Goal: Task Accomplishment & Management: Manage account settings

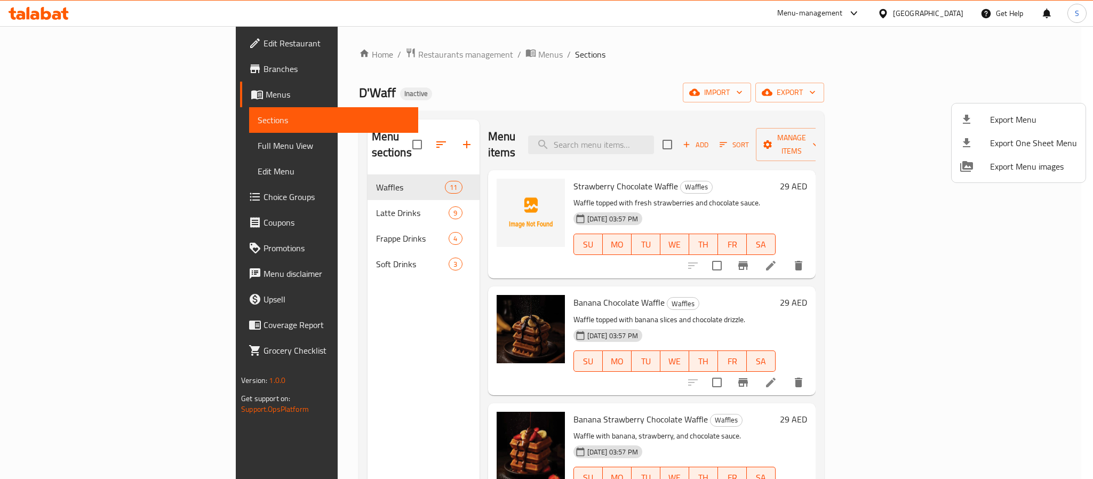
click at [952, 10] on div at bounding box center [546, 239] width 1093 height 479
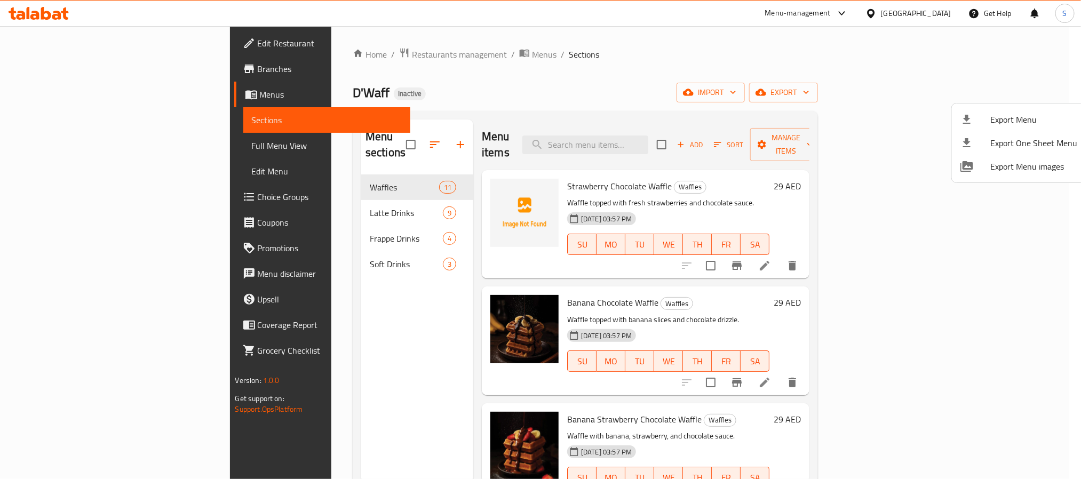
click at [952, 10] on div "United Arab Emirates" at bounding box center [908, 14] width 103 height 26
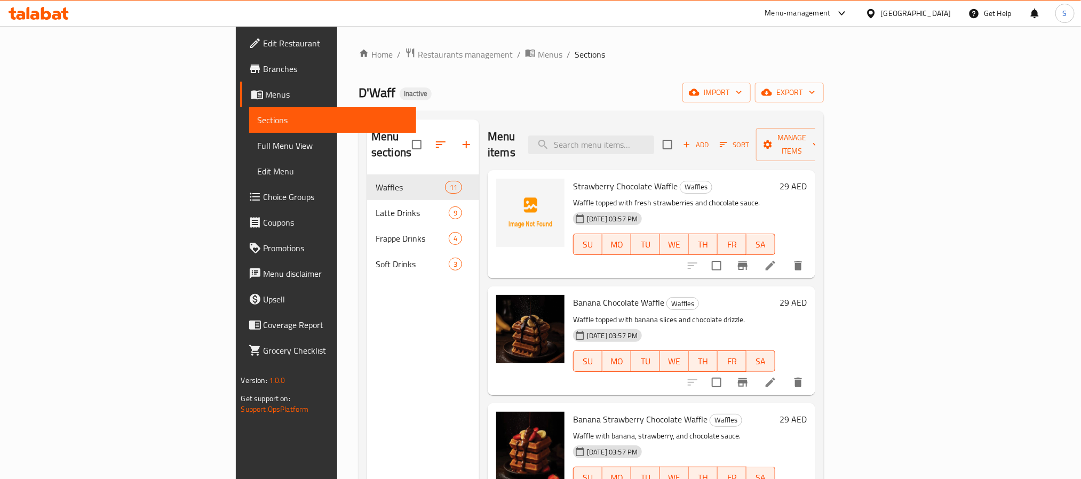
click at [897, 20] on div "United Arab Emirates" at bounding box center [908, 14] width 103 height 26
click at [909, 14] on div "United Arab Emirates" at bounding box center [916, 13] width 70 height 12
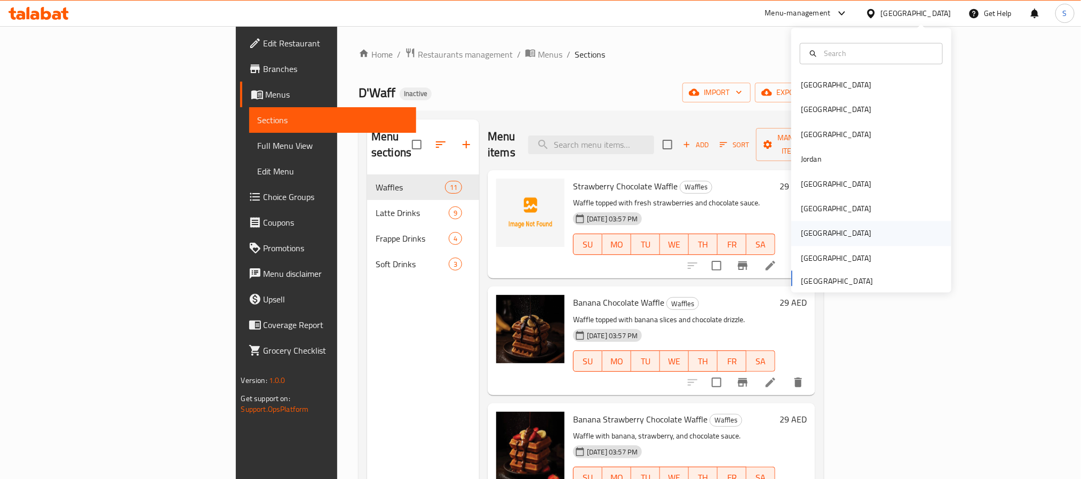
click at [834, 238] on div "[GEOGRAPHIC_DATA]" at bounding box center [871, 233] width 160 height 25
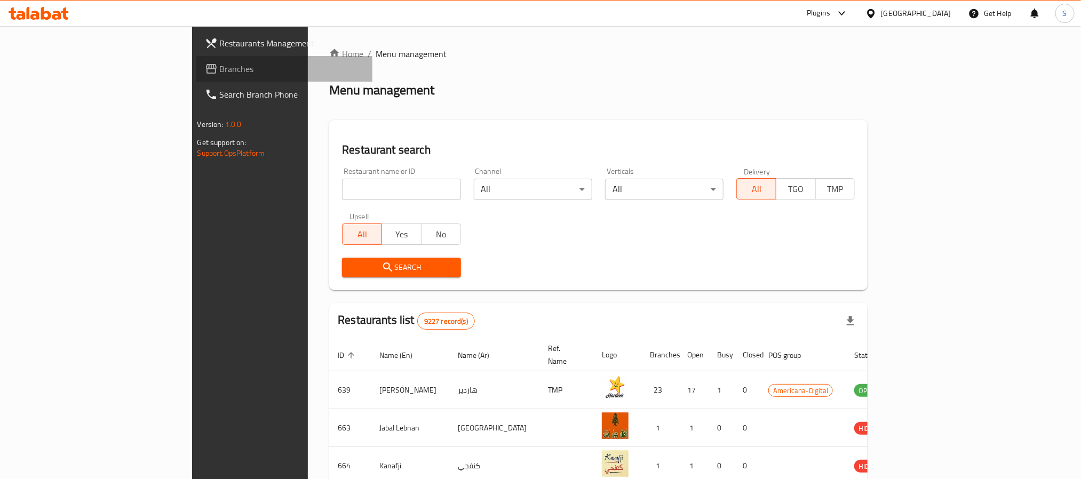
click at [220, 74] on span "Branches" at bounding box center [292, 68] width 144 height 13
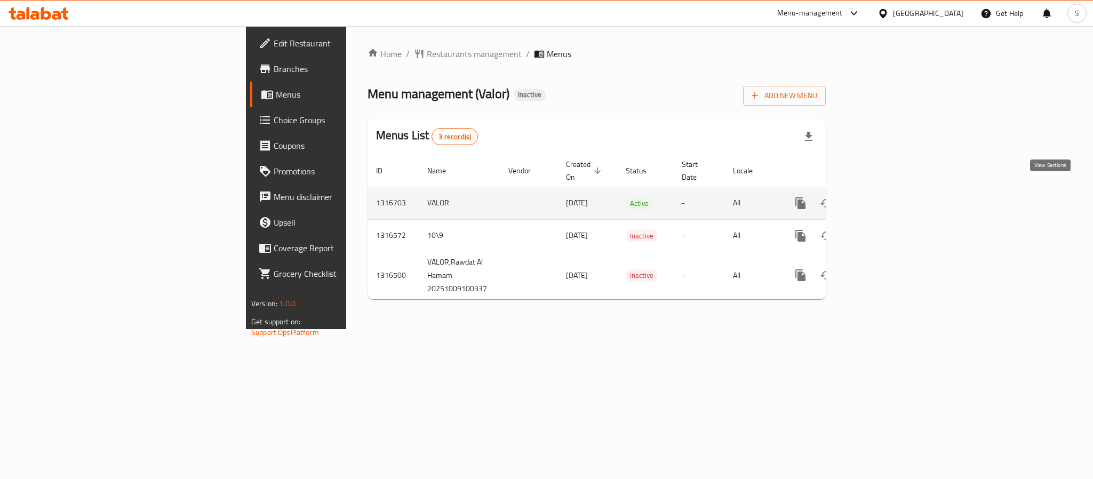
click at [890, 201] on link "enhanced table" at bounding box center [878, 203] width 26 height 26
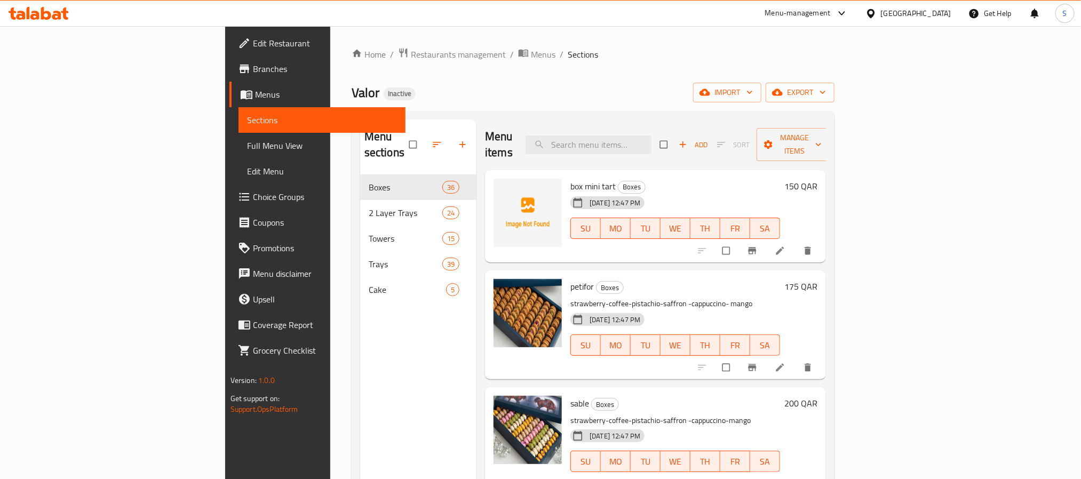
click at [238, 158] on link "Edit Menu" at bounding box center [321, 171] width 167 height 26
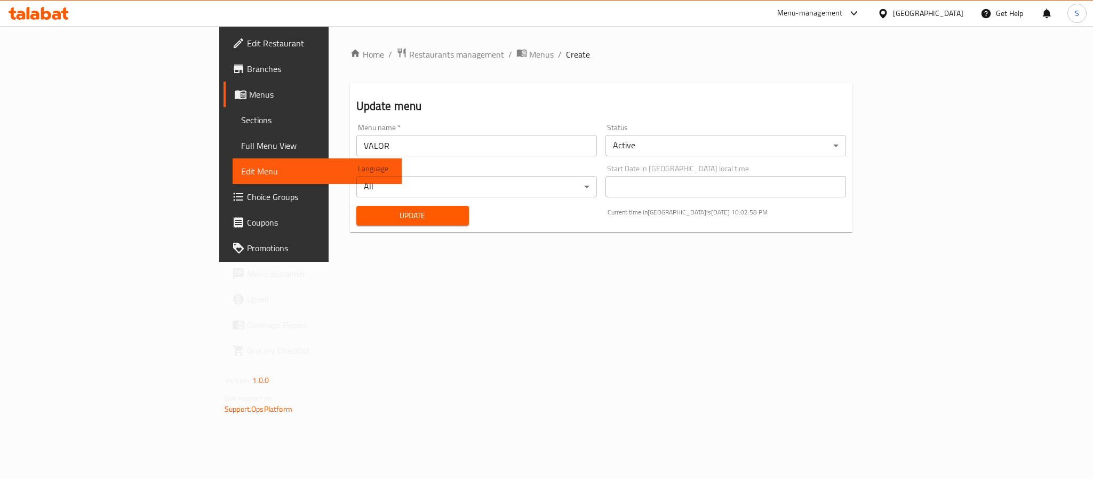
click at [241, 143] on span "Full Menu View" at bounding box center [317, 145] width 152 height 13
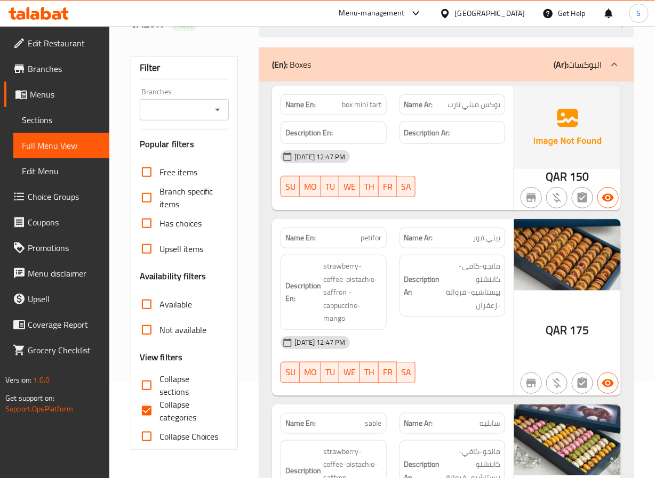
scroll to position [73, 0]
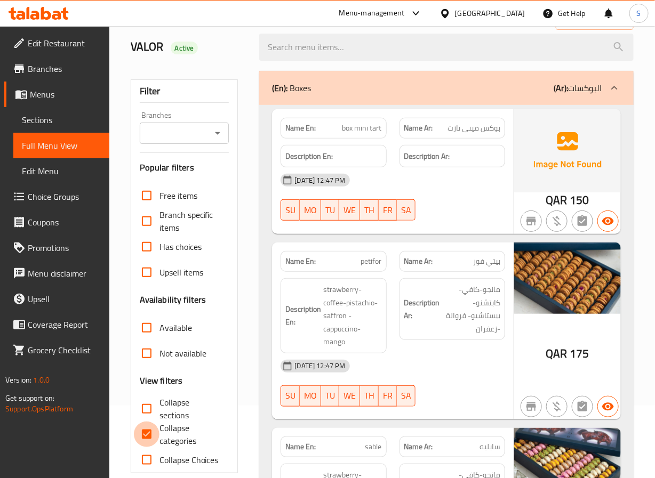
click at [149, 434] on input "Collapse categories" at bounding box center [147, 435] width 26 height 26
checkbox input "false"
click at [349, 89] on div "(En): Boxes (Ar): البوكسات" at bounding box center [436, 88] width 329 height 13
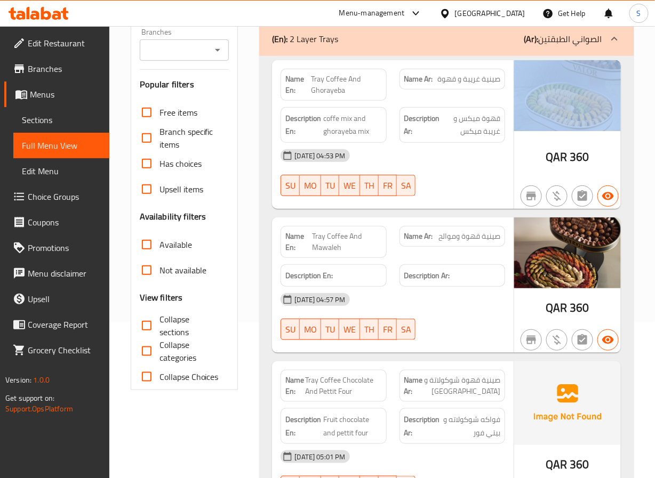
scroll to position [0, 0]
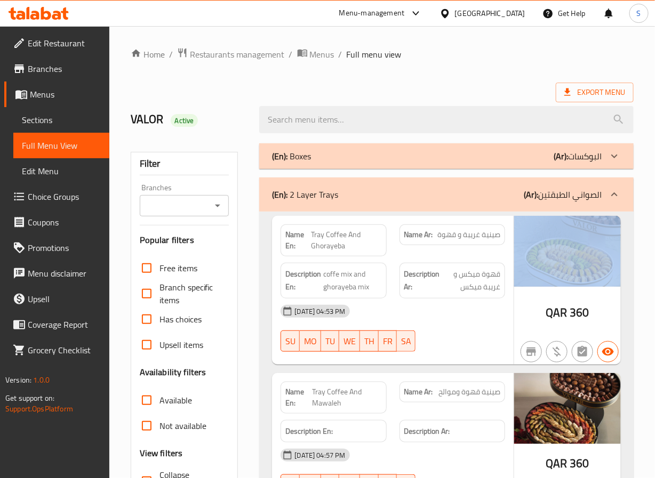
click at [308, 205] on div "(En): 2 Layer Trays (Ar): الصواني الطبقتين" at bounding box center [446, 195] width 374 height 34
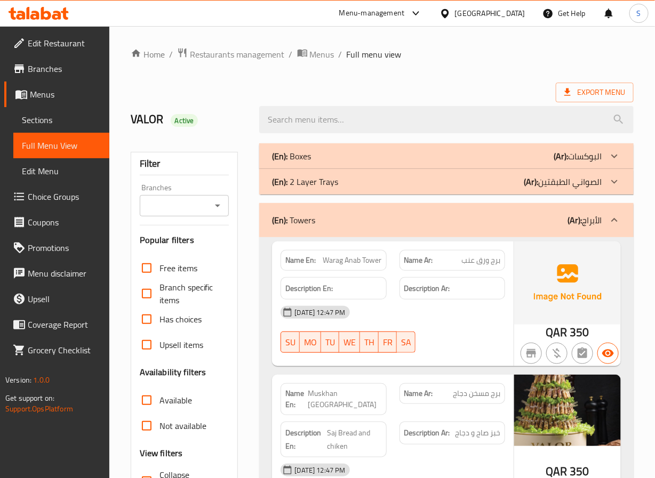
click at [327, 221] on div "(En): Towers (Ar): الأبراج" at bounding box center [436, 220] width 329 height 13
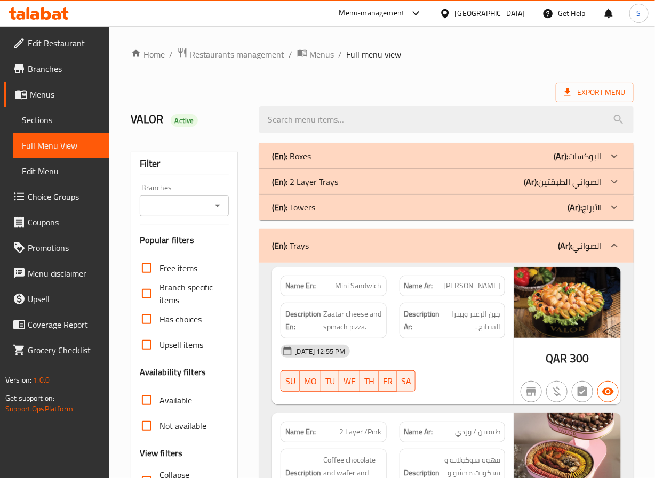
click at [342, 251] on div "(En): Trays (Ar): الصواني" at bounding box center [436, 246] width 329 height 13
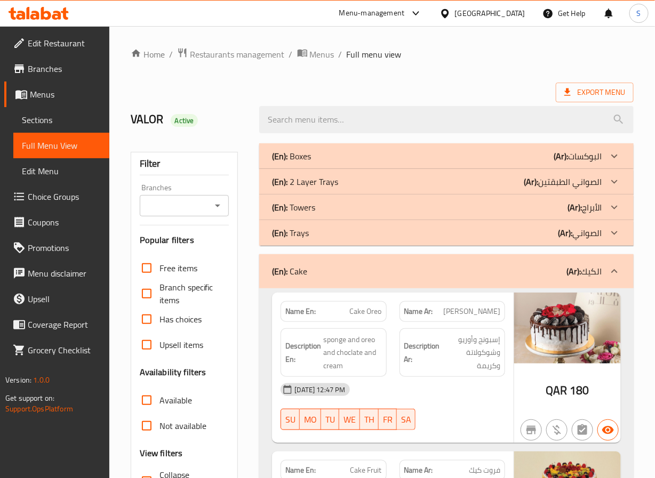
click at [334, 274] on div "(En): Cake (Ar): الكيك" at bounding box center [436, 271] width 329 height 13
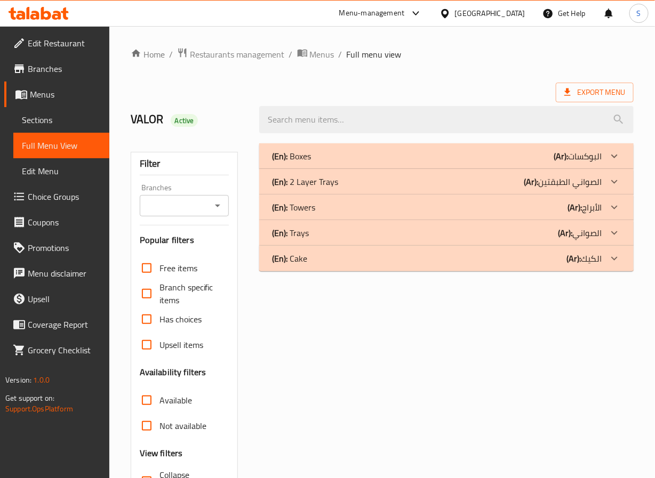
click at [397, 232] on div "(En): Trays (Ar): الصواني" at bounding box center [436, 233] width 329 height 13
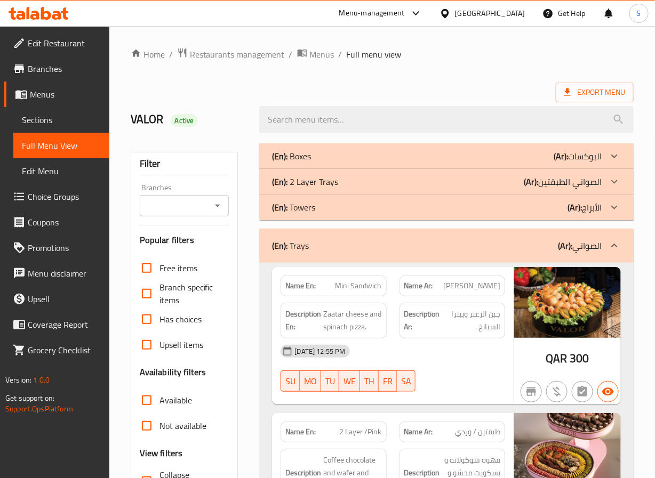
click at [440, 177] on div "(En): 2 Layer Trays (Ar): الصواني الطبقتين" at bounding box center [436, 181] width 329 height 13
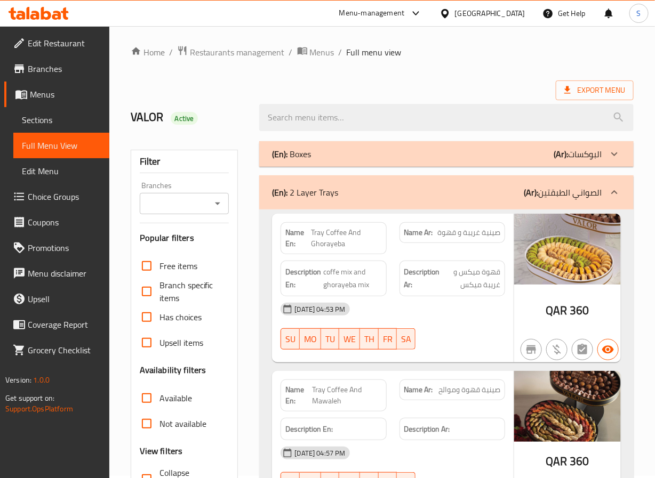
scroll to position [3, 0]
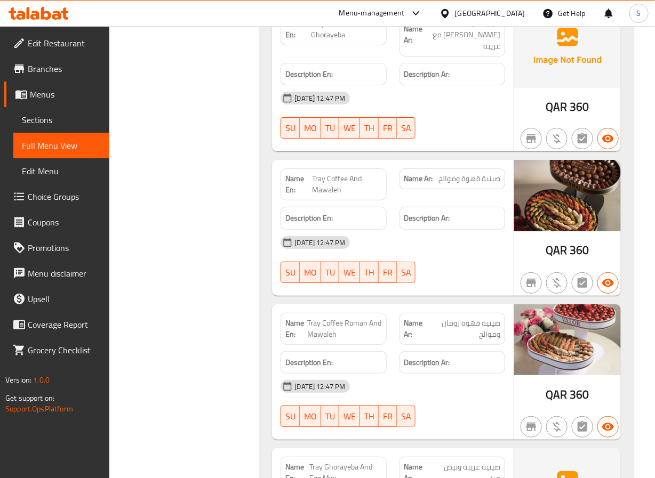
scroll to position [6054, 0]
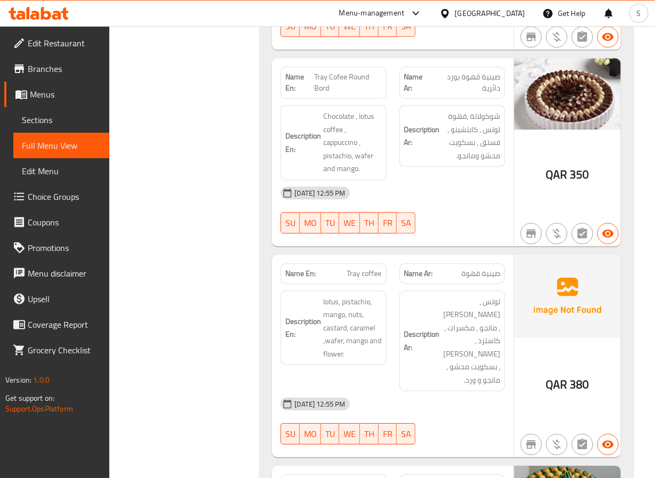
scroll to position [6198, 0]
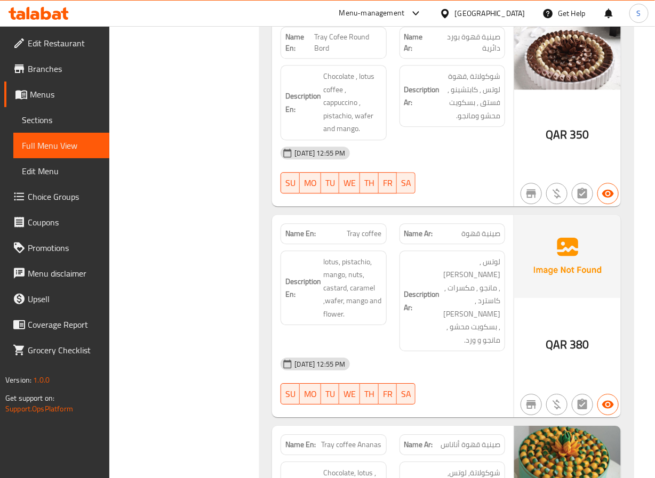
scroll to position [6427, 0]
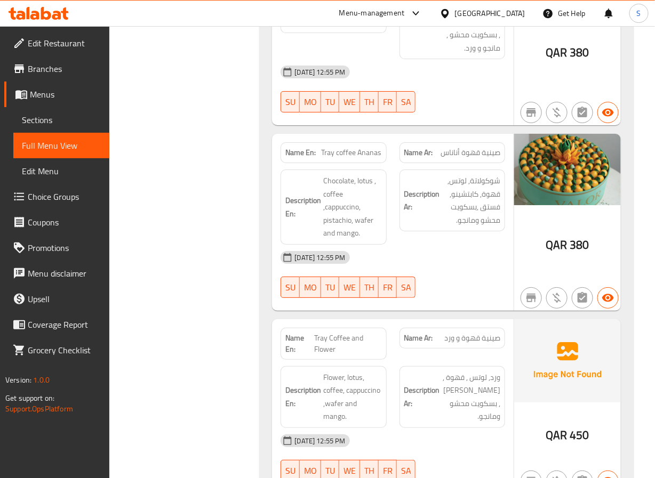
click at [349, 333] on span "Tray Coffee and Flower" at bounding box center [348, 344] width 68 height 22
copy span "Tray Coffee and Flower"
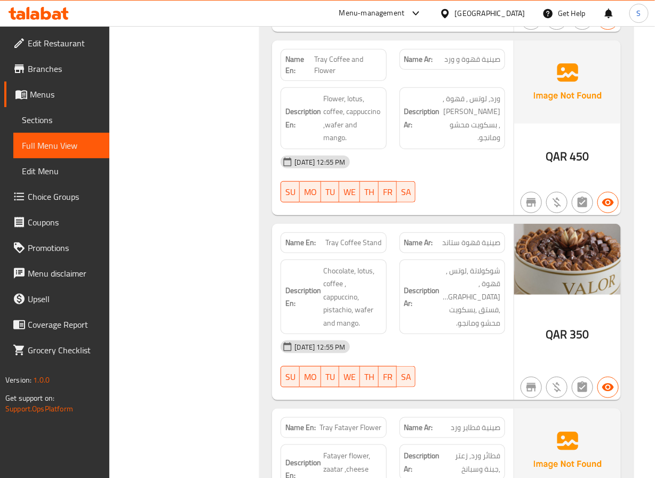
scroll to position [6790, 0]
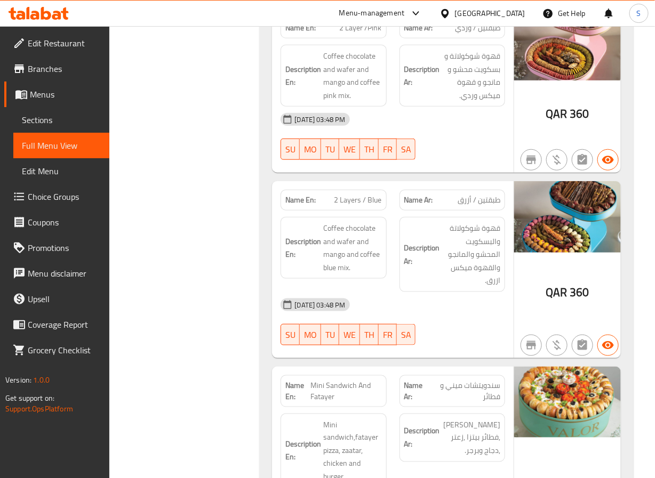
scroll to position [6432, 0]
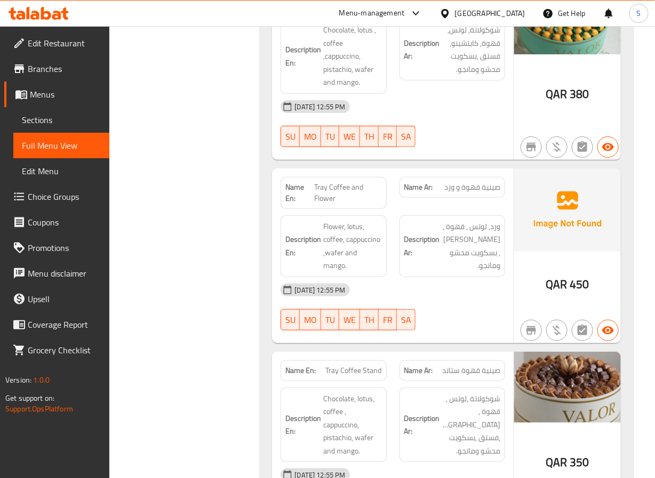
scroll to position [6579, 0]
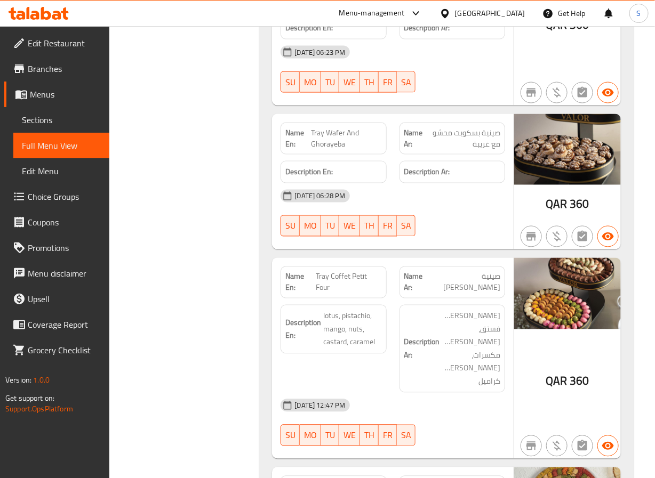
click at [330, 272] on span "Tray Coffet Petit Four" at bounding box center [349, 283] width 66 height 22
copy span "Tray Coffet Petit Four"
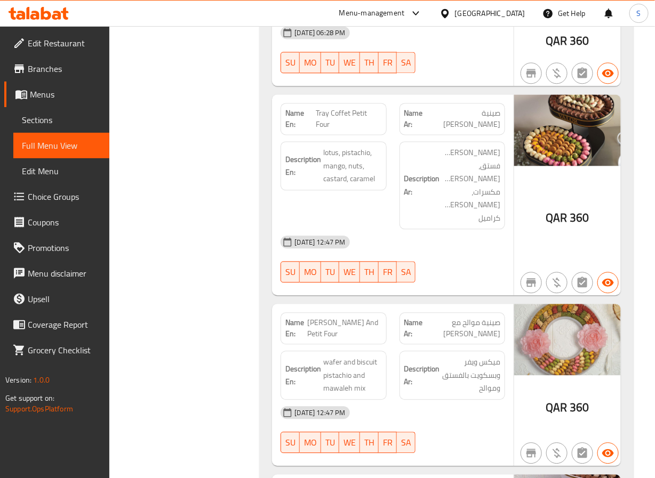
scroll to position [2020, 0]
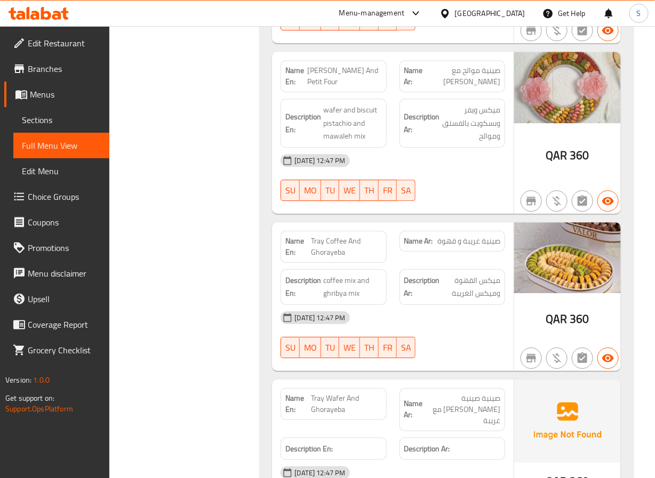
scroll to position [2241, 0]
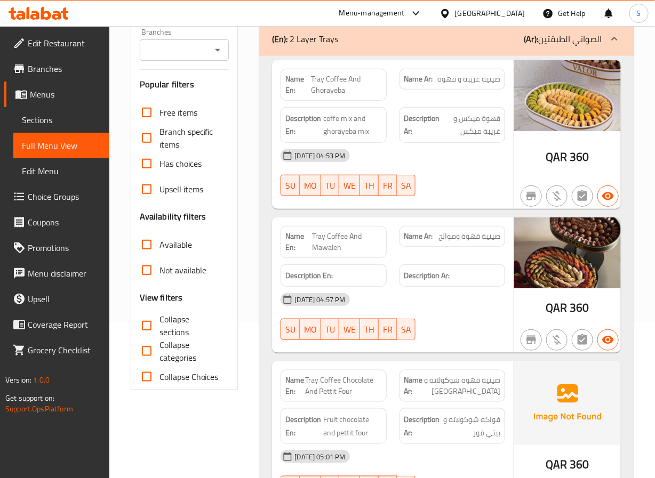
scroll to position [158, 0]
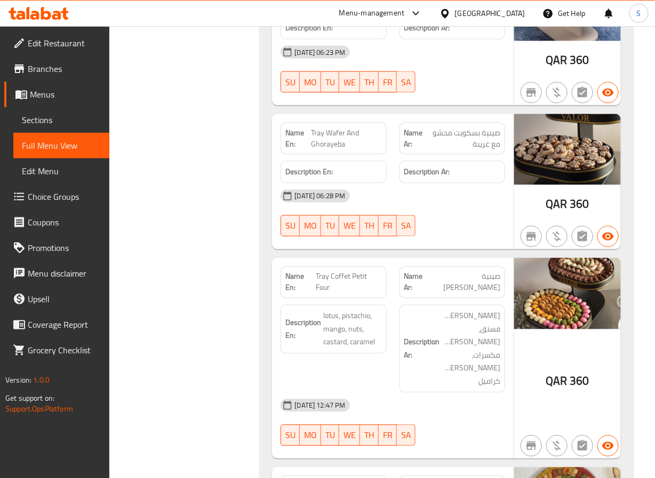
click at [275, 183] on div "10-10-2025 06:28 PM" at bounding box center [392, 196] width 237 height 26
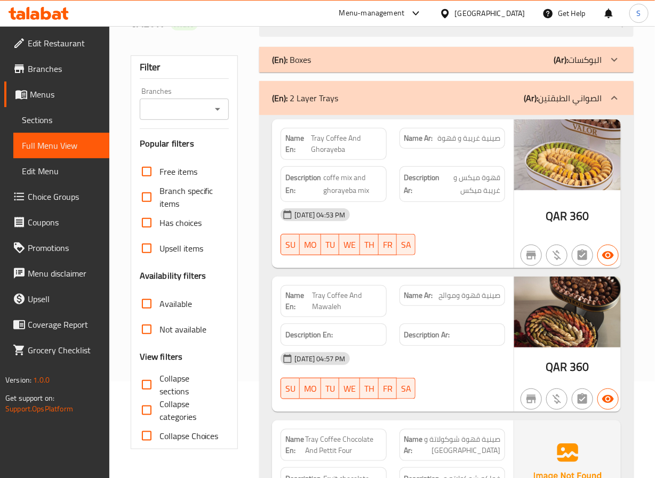
scroll to position [119, 0]
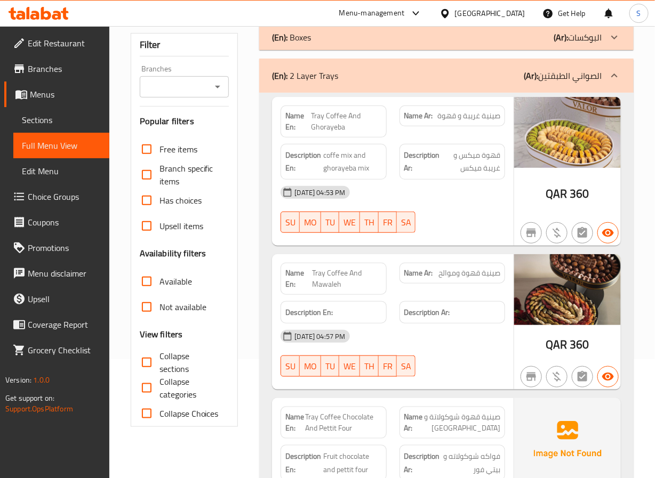
click at [346, 119] on span "Tray Coffee And Ghorayeba" at bounding box center [346, 121] width 71 height 22
copy span "Tray Coffee And Ghorayeba"
click at [336, 285] on span "Tray Coffee And Mawaleh" at bounding box center [347, 279] width 70 height 22
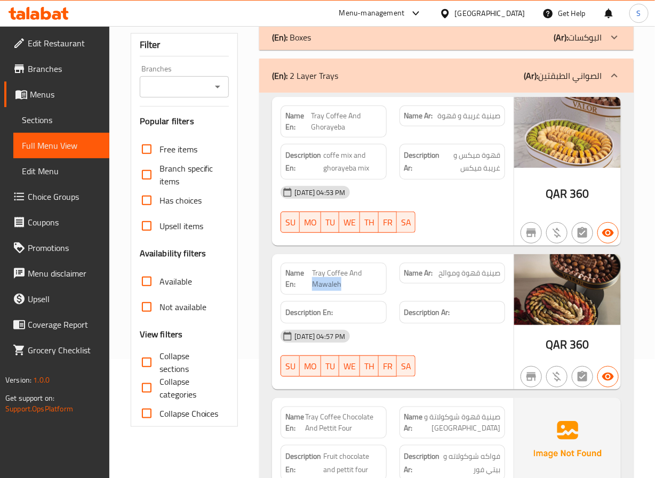
click at [336, 285] on span "Tray Coffee And Mawaleh" at bounding box center [347, 279] width 70 height 22
copy span "Tray Coffee And Mawaleh"
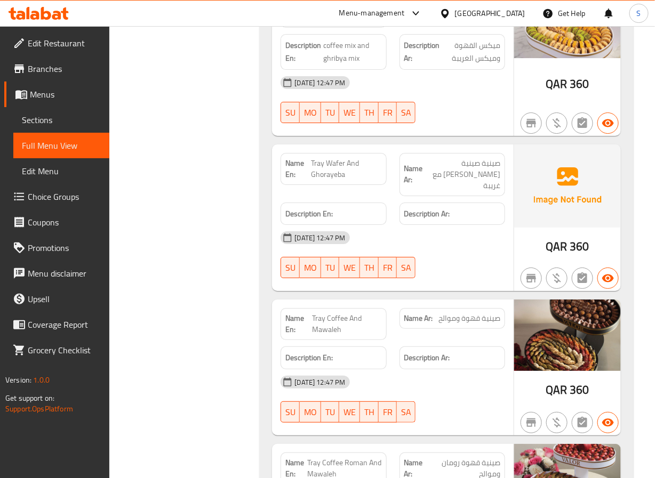
scroll to position [160, 0]
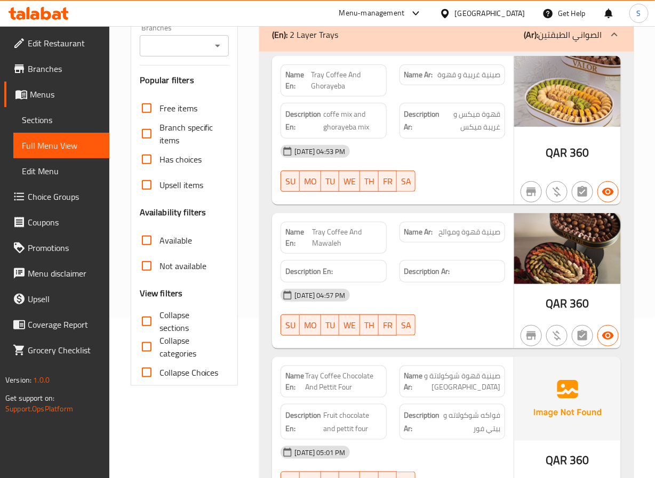
click at [325, 382] on span "Tray Coffee Chocolate And Pettit Four" at bounding box center [344, 382] width 76 height 22
copy span "Tray Coffee Chocolate And Pettit Four"
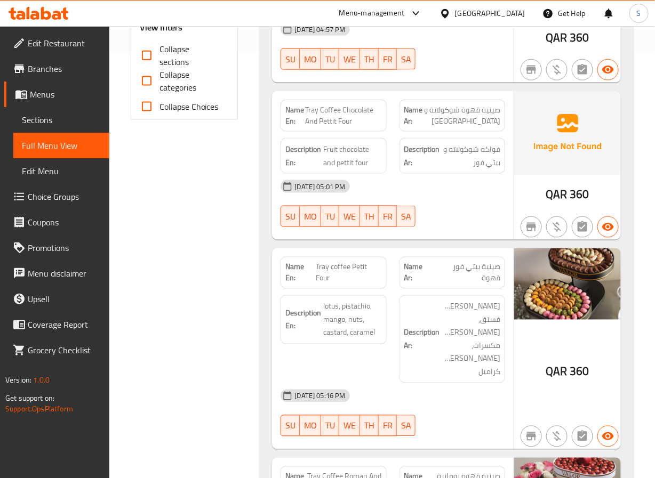
scroll to position [431, 0]
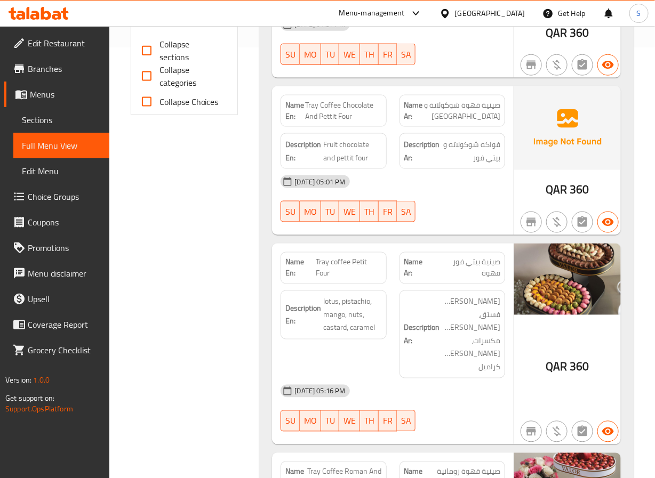
click at [345, 265] on span "Tray coffee Petit Four" at bounding box center [349, 268] width 66 height 22
copy span "Tray coffee Petit Four"
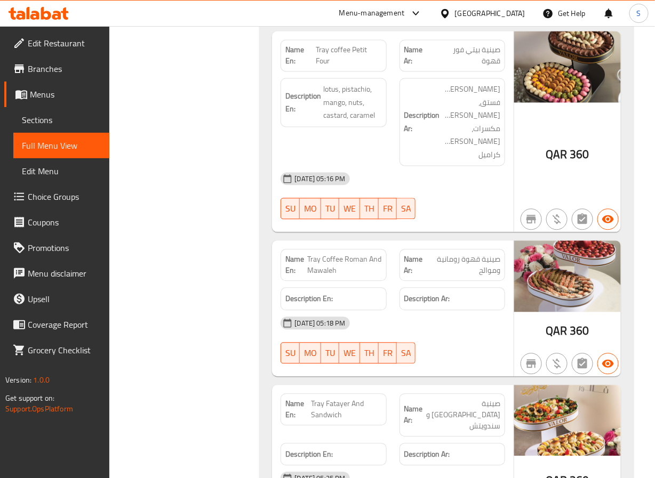
scroll to position [647, 0]
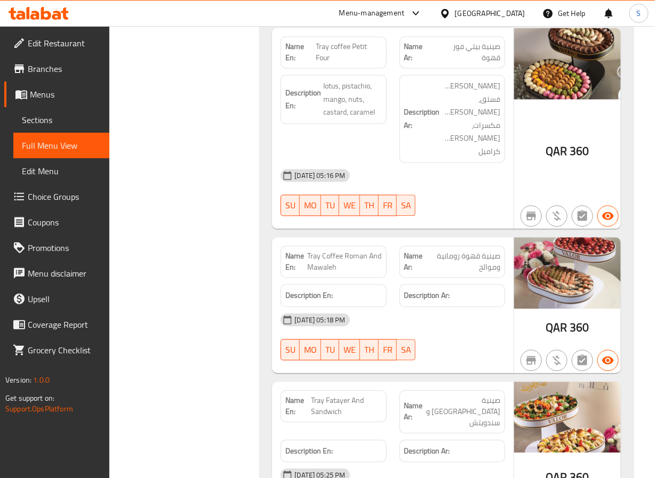
click at [317, 251] on span "Tray Coffee Roman And Mawaleh" at bounding box center [344, 262] width 75 height 22
copy span "Tray Coffee Roman And Mawaleh"
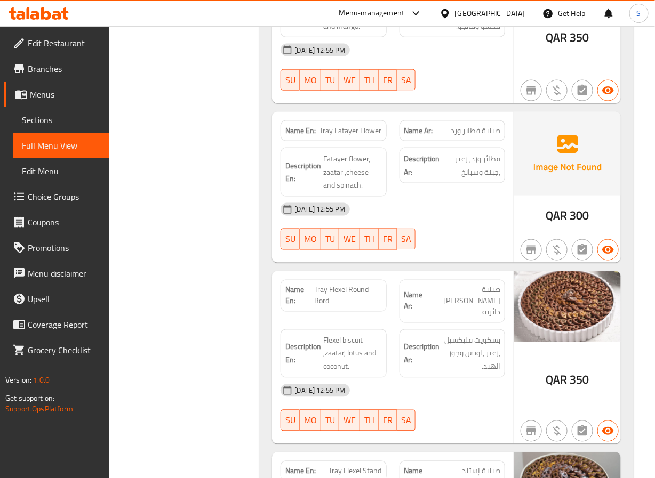
scroll to position [7003, 0]
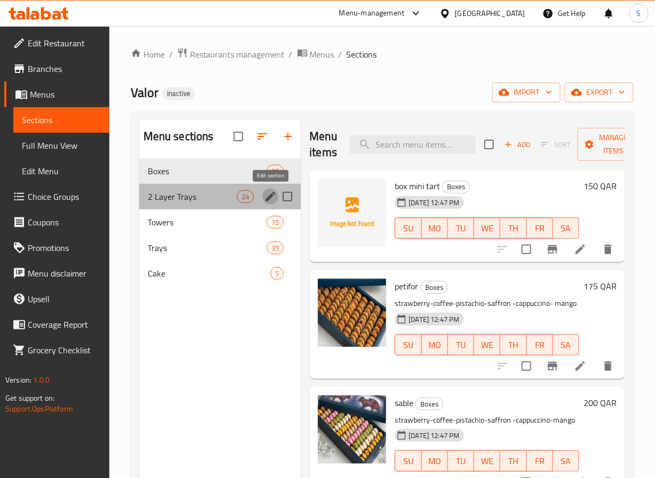
click at [275, 199] on icon "edit" at bounding box center [270, 196] width 13 height 13
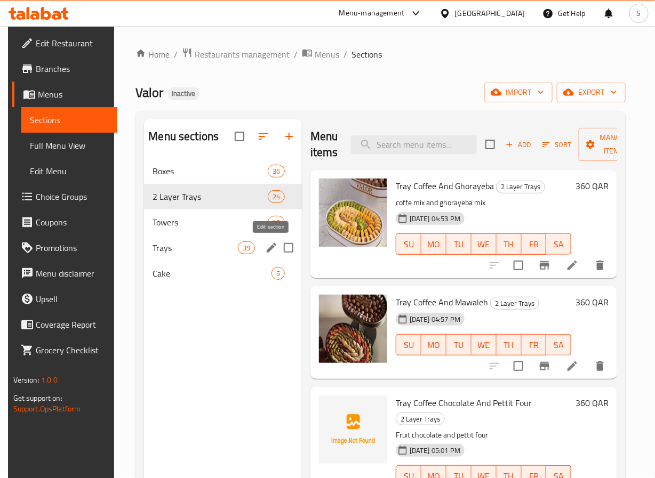
click at [268, 248] on icon "edit" at bounding box center [271, 248] width 13 height 13
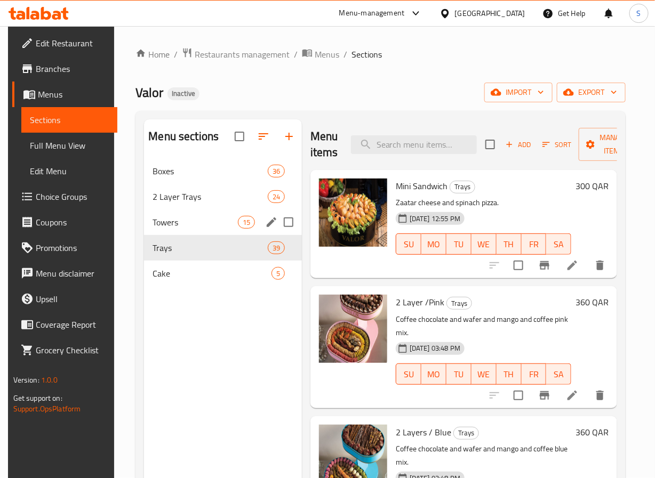
click at [274, 222] on icon "edit" at bounding box center [271, 222] width 13 height 13
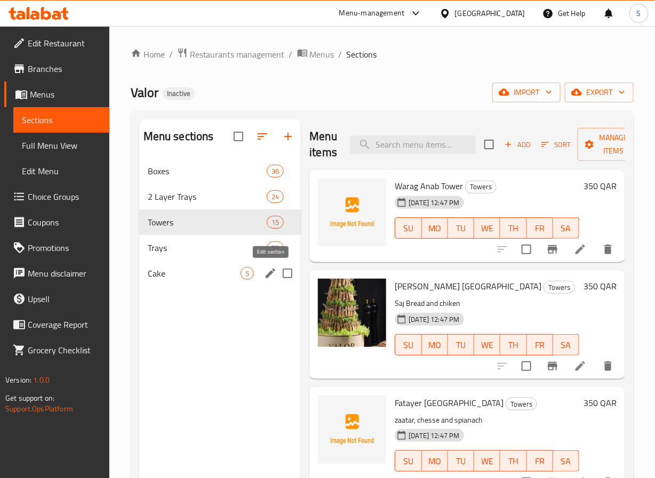
click at [269, 276] on icon "edit" at bounding box center [271, 274] width 10 height 10
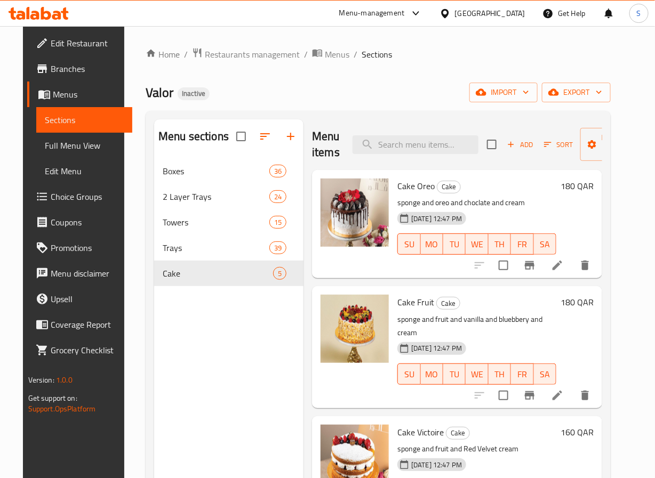
click at [386, 161] on div "Menu items Add Sort Manage items" at bounding box center [457, 144] width 290 height 51
click at [386, 149] on input "search" at bounding box center [416, 144] width 126 height 19
paste input "Tray coffee"
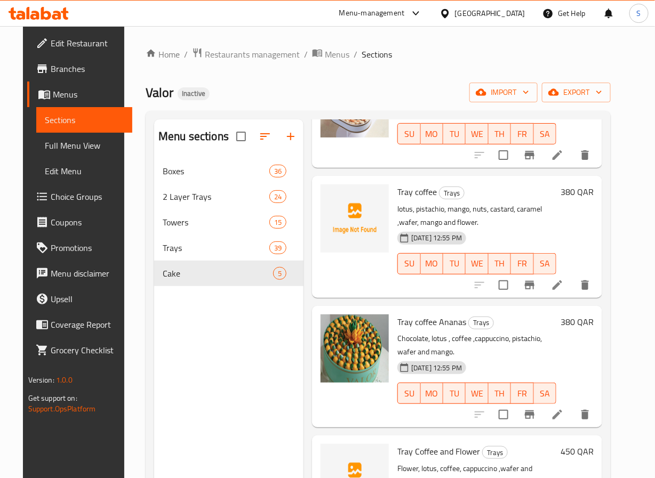
scroll to position [923, 0]
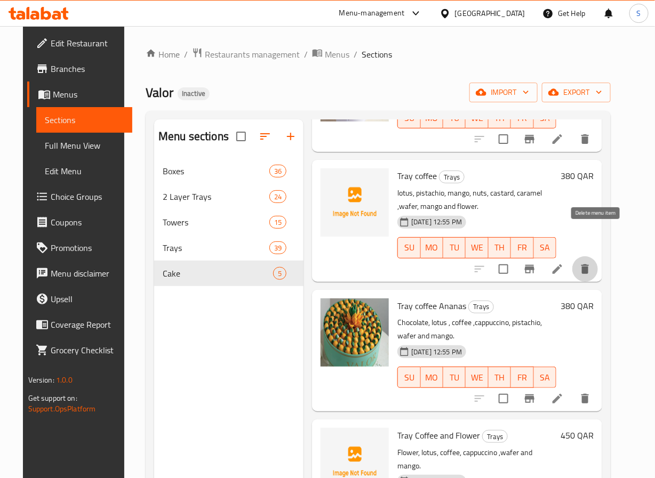
click at [589, 265] on icon "delete" at bounding box center [584, 270] width 7 height 10
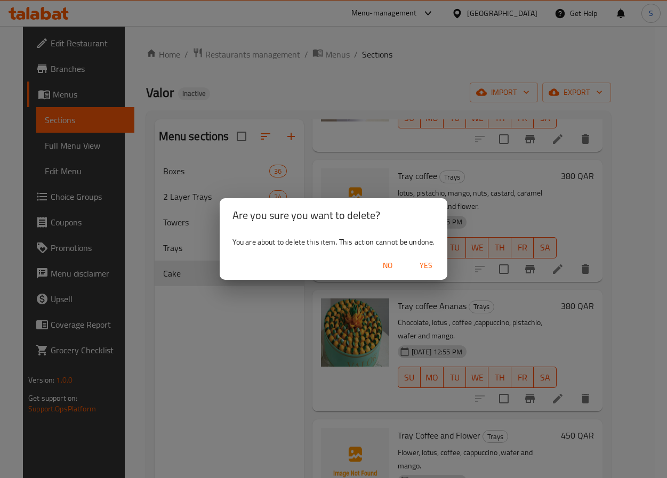
click at [423, 267] on span "Yes" at bounding box center [426, 265] width 26 height 13
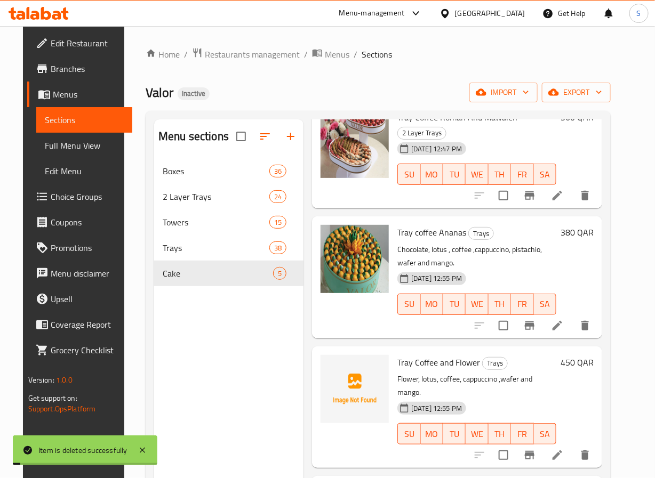
scroll to position [835, 0]
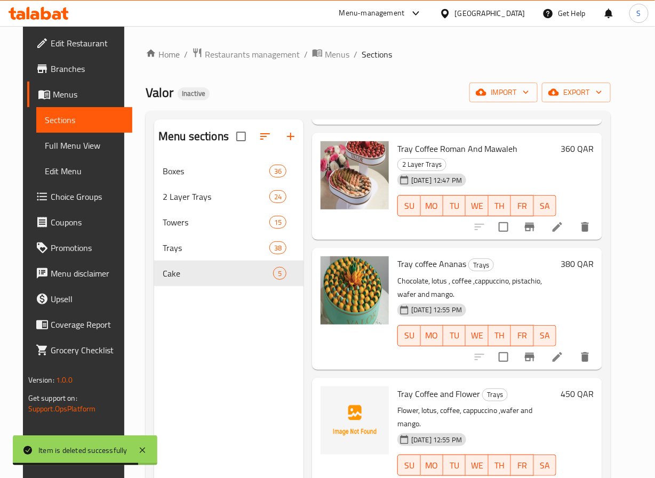
click at [321, 333] on div at bounding box center [354, 308] width 77 height 113
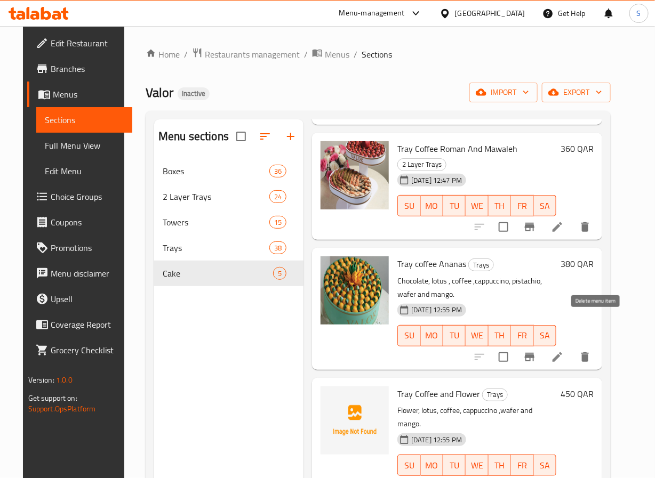
click at [598, 345] on button "delete" at bounding box center [585, 358] width 26 height 26
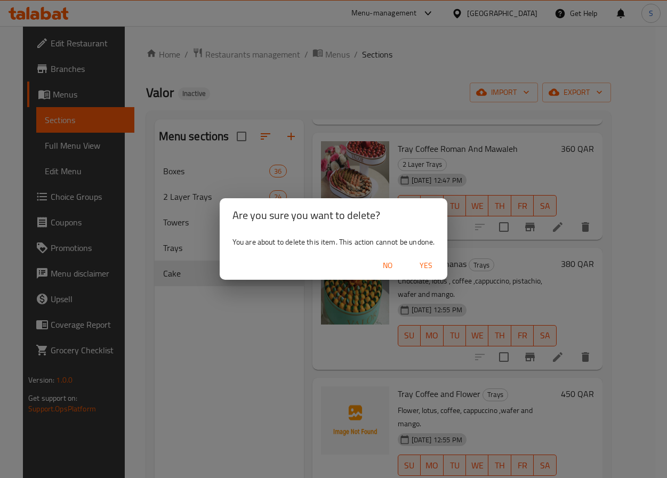
click at [434, 268] on span "Yes" at bounding box center [426, 265] width 26 height 13
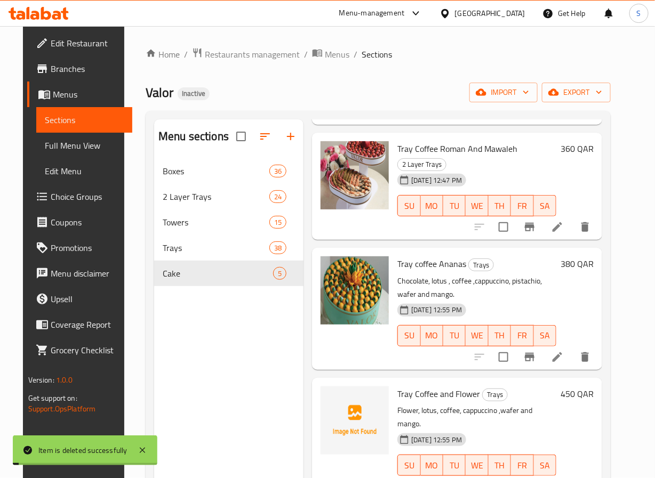
scroll to position [706, 0]
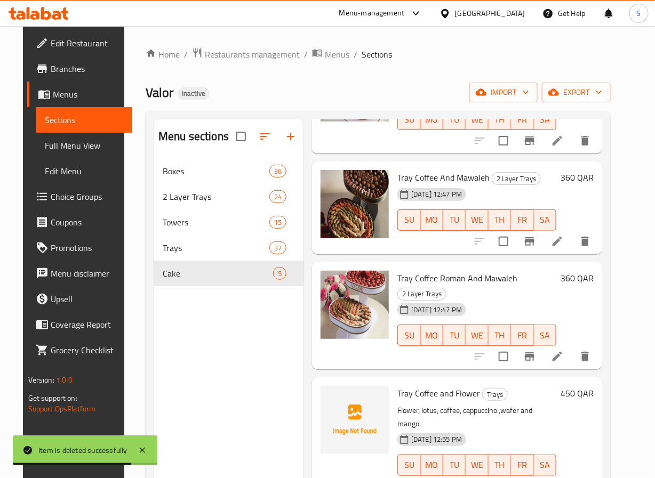
click at [288, 90] on div "Valor Inactive import export" at bounding box center [378, 93] width 465 height 20
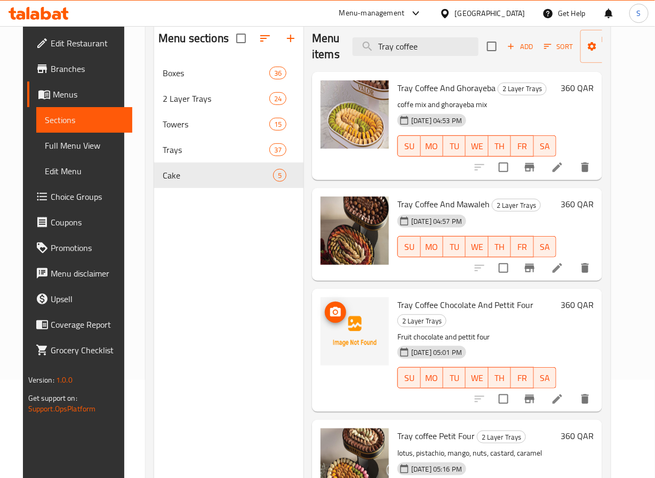
scroll to position [0, 0]
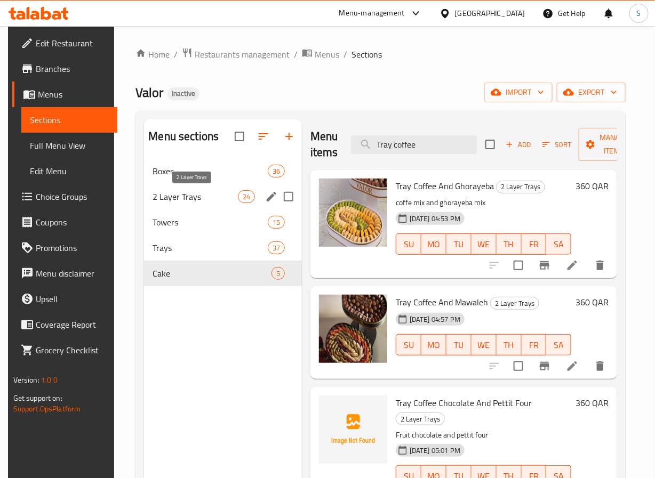
click at [189, 198] on span "2 Layer Trays" at bounding box center [195, 196] width 85 height 13
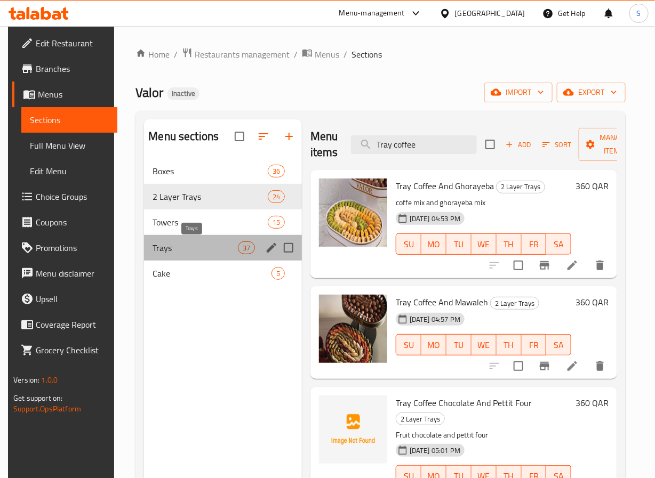
click at [174, 253] on span "Trays" at bounding box center [195, 248] width 85 height 13
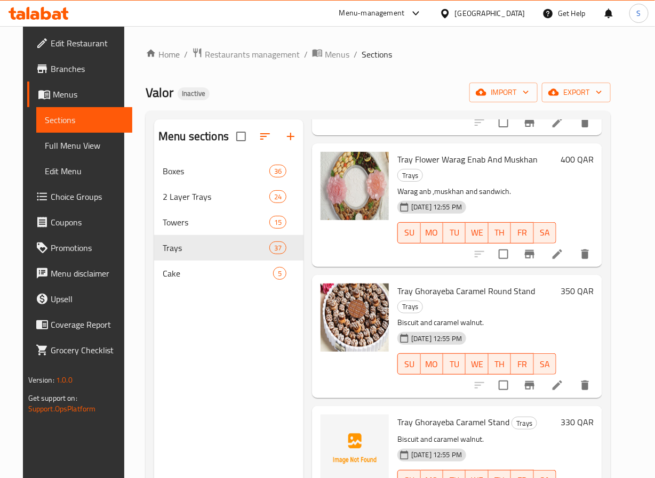
scroll to position [2695, 0]
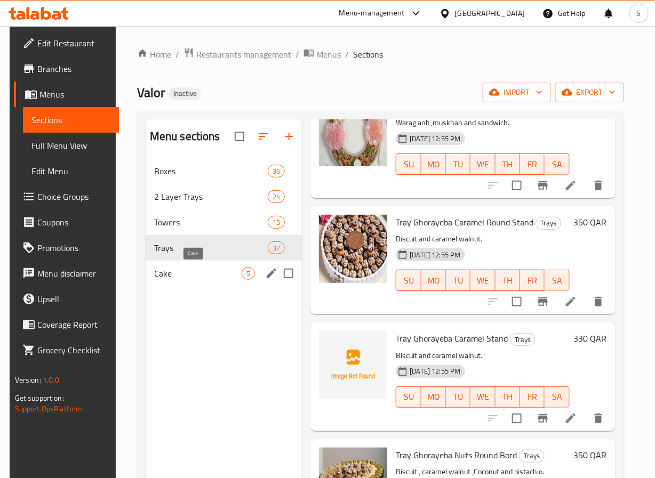
click at [202, 278] on span "Cake" at bounding box center [198, 273] width 88 height 13
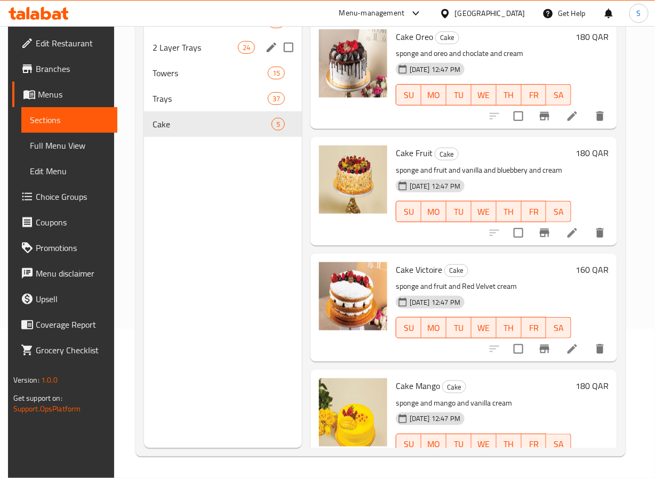
click at [185, 45] on span "2 Layer Trays" at bounding box center [195, 47] width 85 height 13
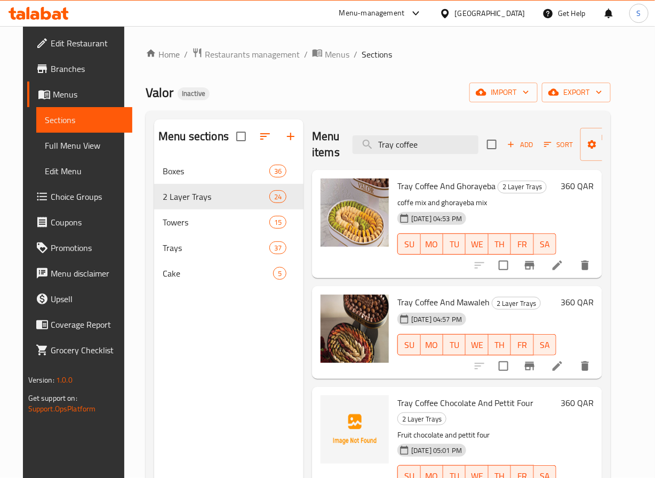
click at [433, 186] on span "Tray Coffee And Ghorayeba" at bounding box center [446, 186] width 98 height 16
click at [592, 265] on icon "delete" at bounding box center [585, 265] width 13 height 13
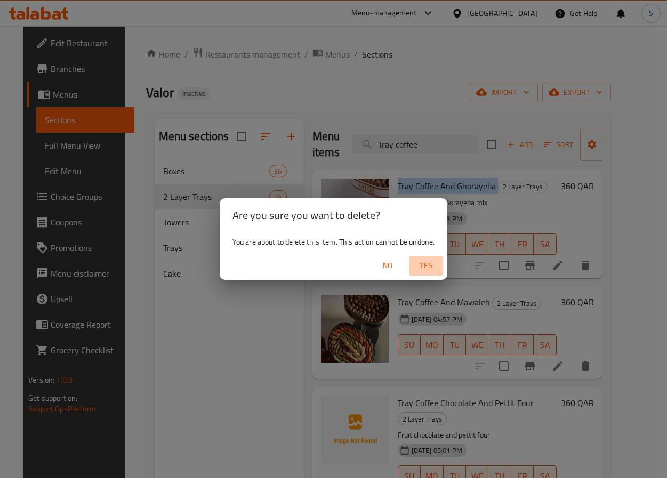
click at [427, 266] on span "Yes" at bounding box center [426, 265] width 26 height 13
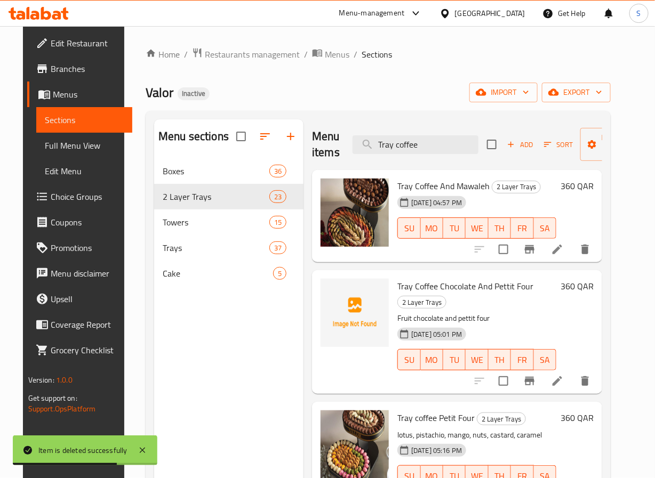
click at [458, 259] on div "Tray Coffee And Mawaleh 2 Layer Trays 10-10-2025 04:57 PM SU MO TU WE TH FR SA …" at bounding box center [457, 216] width 290 height 93
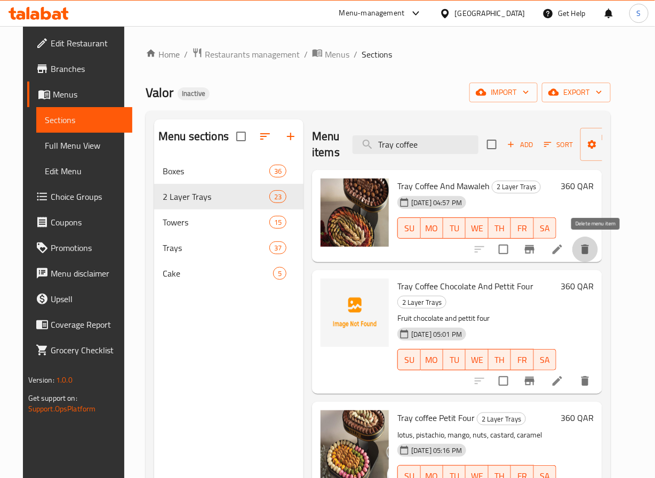
click at [598, 245] on button "delete" at bounding box center [585, 250] width 26 height 26
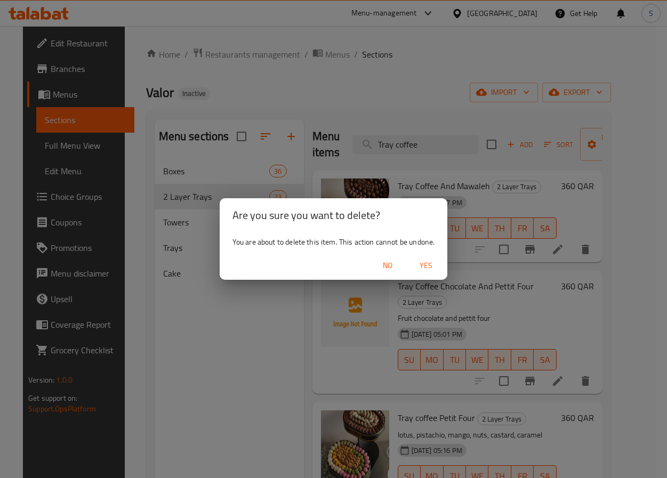
click at [428, 272] on span "Yes" at bounding box center [426, 265] width 26 height 13
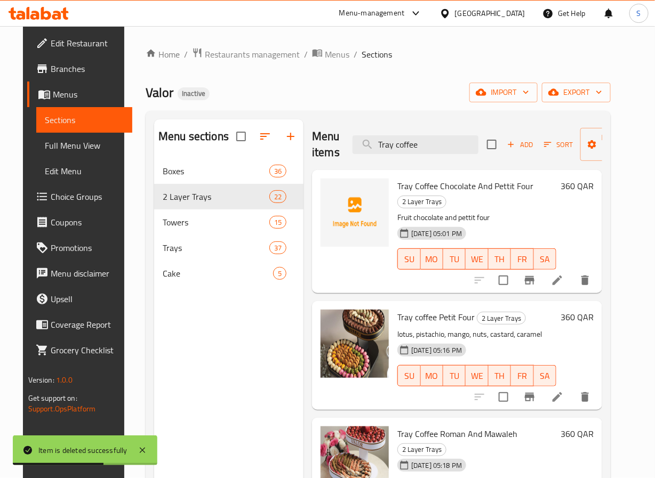
click at [423, 181] on span "Tray Coffee Chocolate And Pettit Four" at bounding box center [465, 186] width 136 height 16
copy h6 "Tray Coffee Chocolate And Pettit Four"
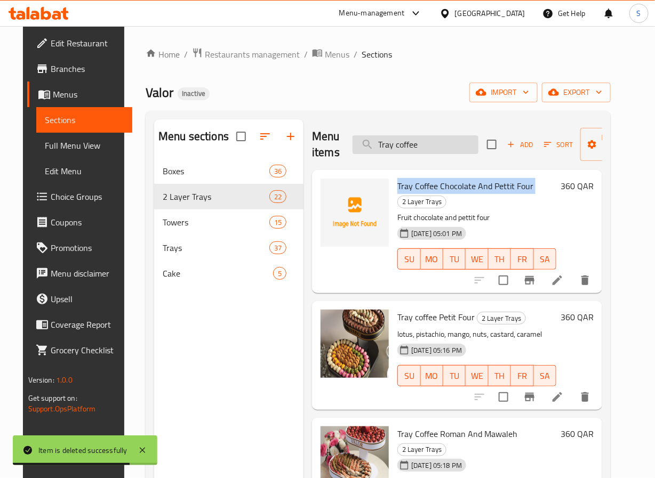
click at [390, 141] on input "Tray coffee" at bounding box center [416, 144] width 126 height 19
paste input "Coffee Chocolate And Pettit Four"
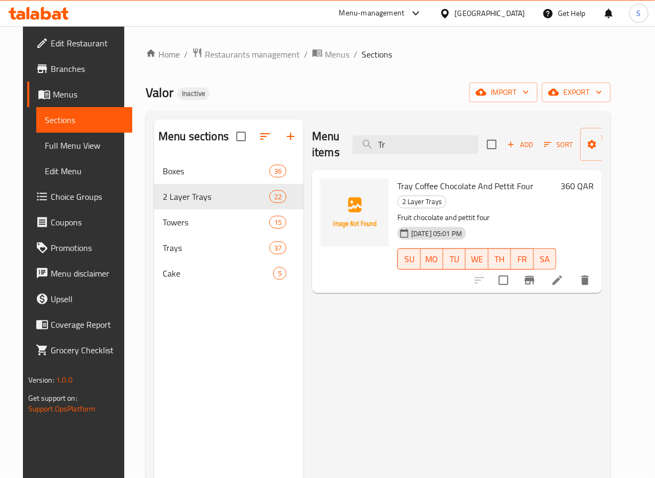
type input "T"
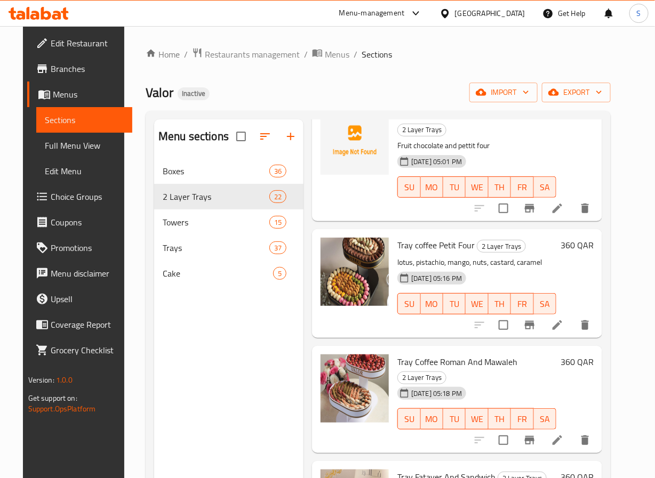
scroll to position [82, 0]
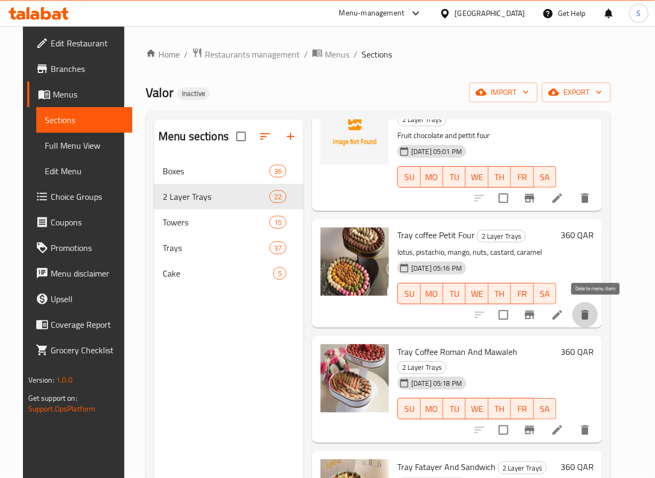
click at [589, 319] on icon "delete" at bounding box center [584, 315] width 7 height 10
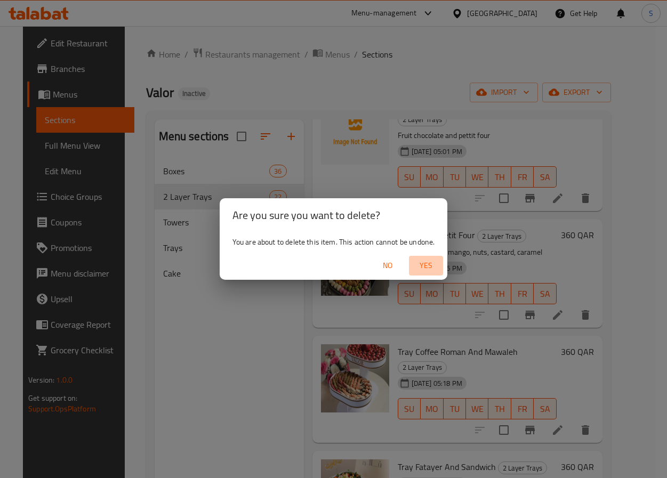
click at [428, 266] on span "Yes" at bounding box center [426, 265] width 26 height 13
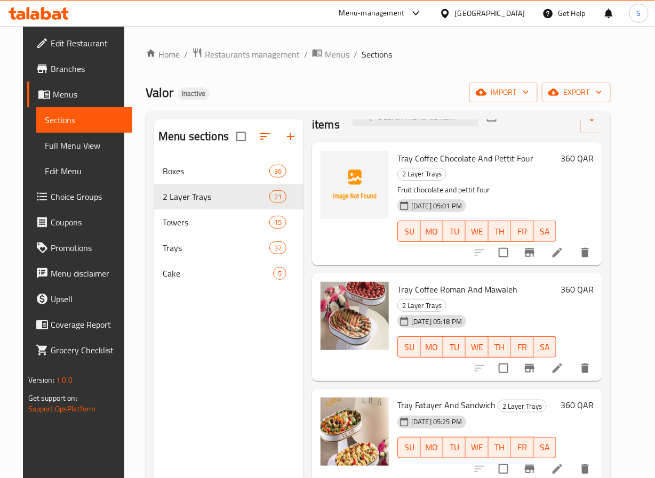
scroll to position [29, 0]
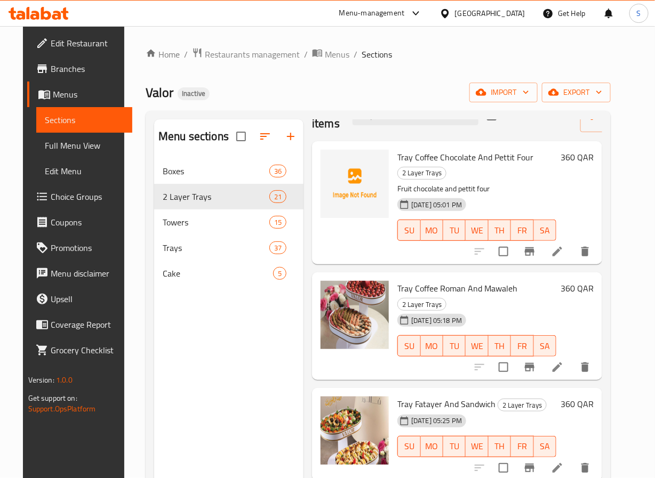
click at [223, 344] on div "Menu sections Boxes 36 2 Layer Trays 21 Towers 15 Trays 37 Cake 5" at bounding box center [228, 358] width 149 height 478
click at [223, 362] on div "Menu sections Boxes 36 2 Layer Trays 21 Towers 15 Trays 37 Cake 5" at bounding box center [228, 358] width 149 height 478
click at [386, 283] on img at bounding box center [355, 315] width 68 height 68
click at [389, 264] on div "Tray Coffee Chocolate And Pettit Four 2 Layer Trays Fruit chocolate and pettit …" at bounding box center [457, 202] width 290 height 123
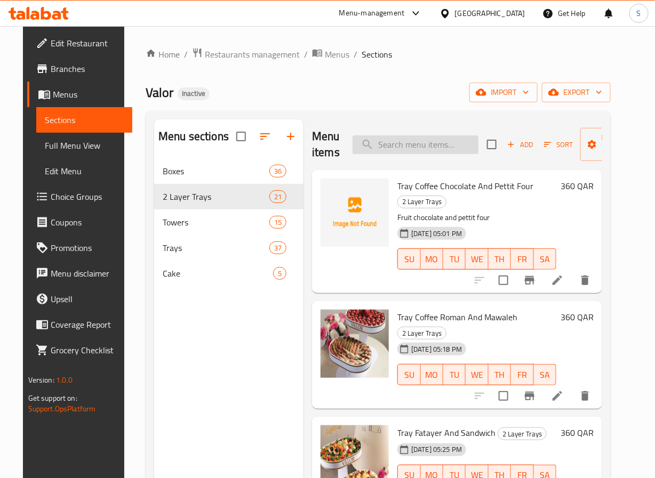
click at [446, 144] on input "search" at bounding box center [416, 144] width 126 height 19
paste input "Tray coffee"
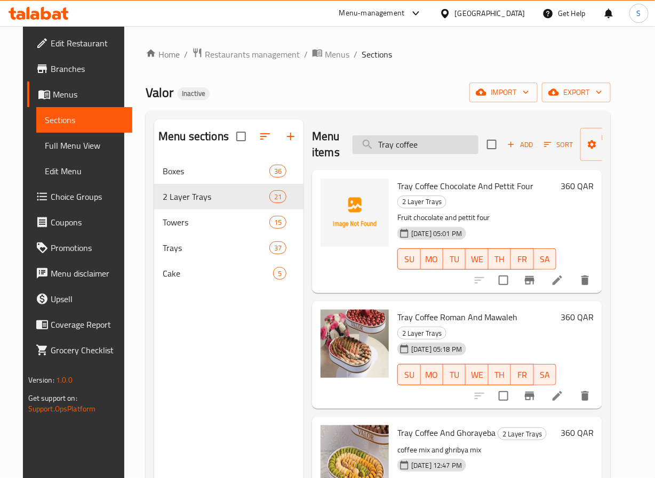
click at [385, 146] on input "Tray coffee" at bounding box center [416, 144] width 126 height 19
paste input "and flower"
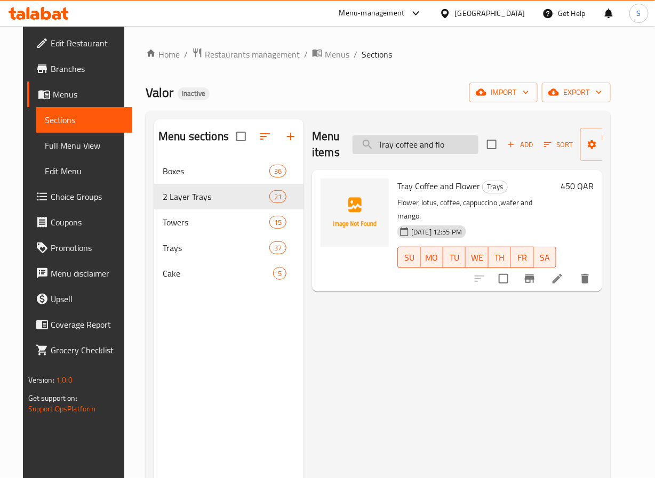
type input "Tray coffee and fl"
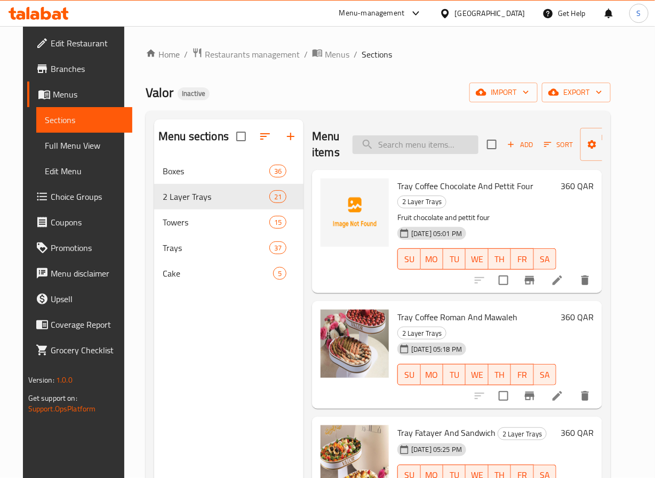
click at [439, 135] on div "Menu items Add Sort Manage items" at bounding box center [457, 144] width 290 height 51
click at [438, 138] on input "search" at bounding box center [416, 144] width 126 height 19
paste input "Tray coffee ananas"
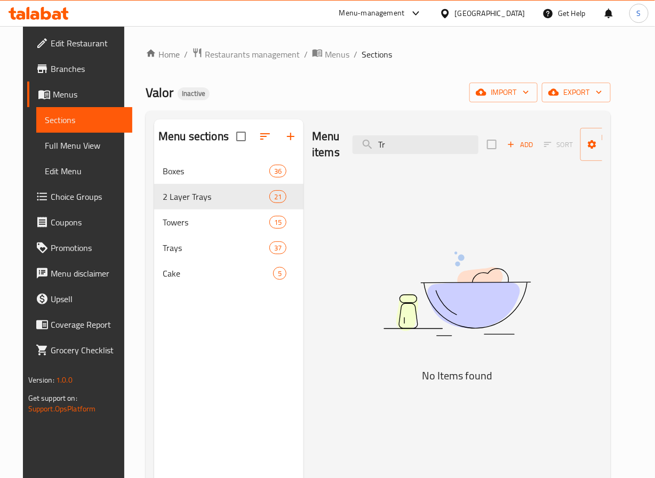
type input "T"
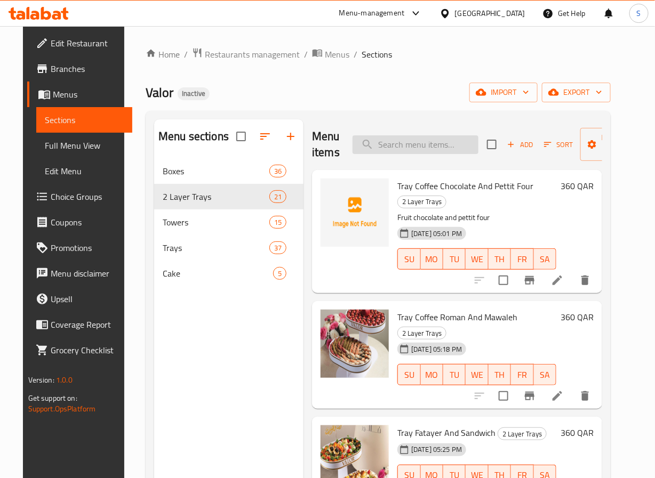
click at [420, 148] on input "search" at bounding box center [416, 144] width 126 height 19
paste input "Tray coffee and flower"
type input "Tray coffee and flower"
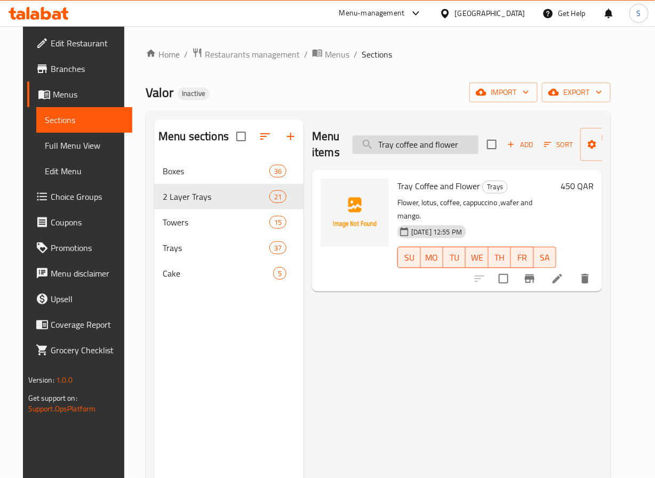
click at [420, 148] on input "Tray coffee and flower" at bounding box center [416, 144] width 126 height 19
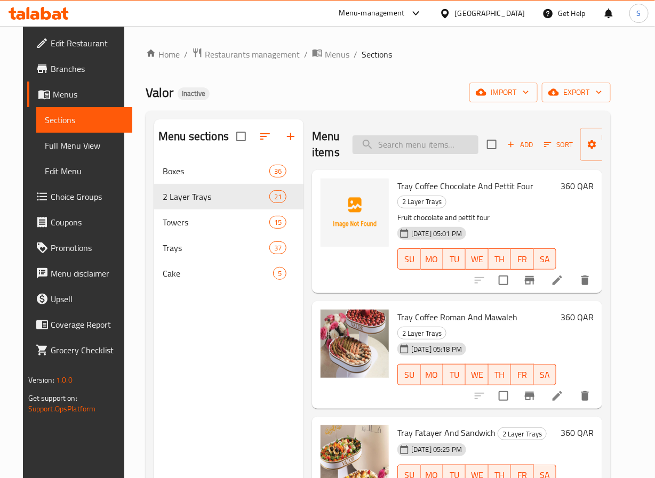
click at [418, 141] on input "search" at bounding box center [416, 144] width 126 height 19
paste input "Tray coffet pitefor"
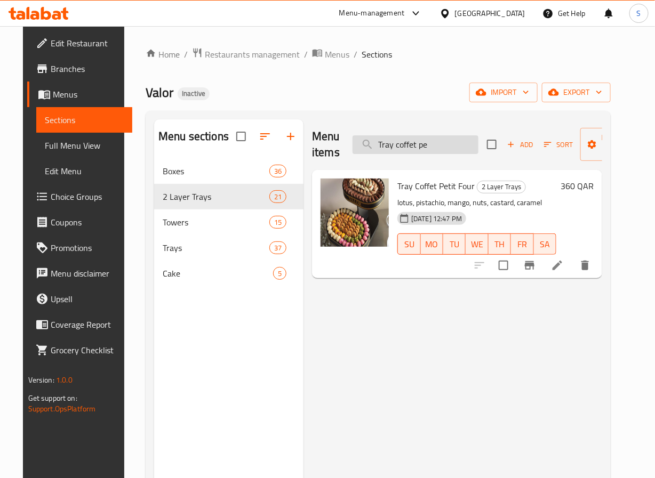
click at [447, 150] on input "Tray coffet pe" at bounding box center [416, 144] width 126 height 19
type input "Tray coffet pe"
click at [564, 271] on icon at bounding box center [557, 265] width 13 height 13
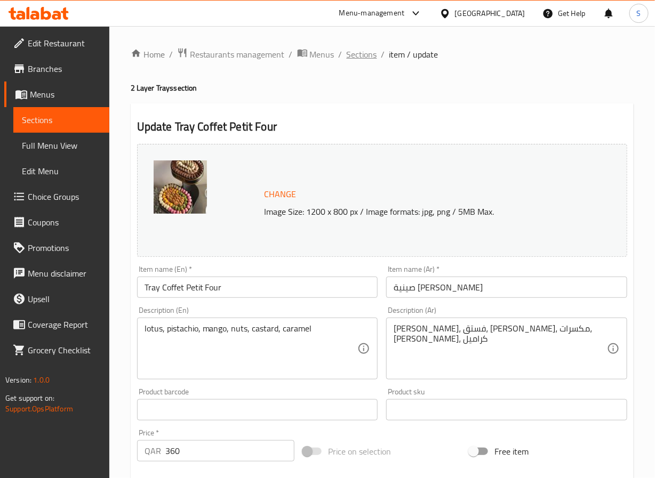
click at [351, 53] on span "Sections" at bounding box center [362, 54] width 30 height 13
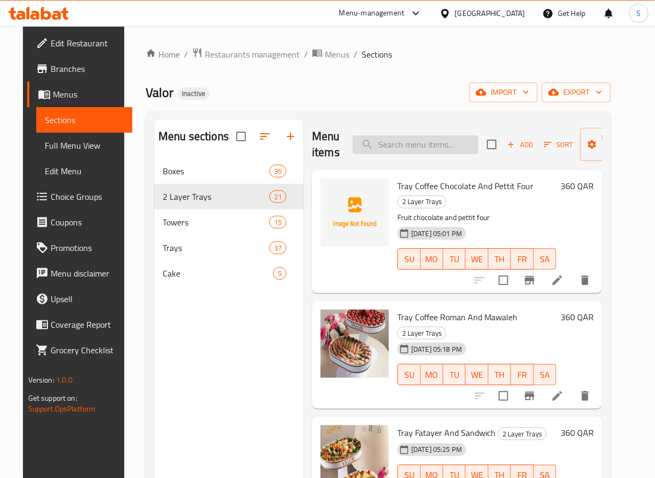
click at [410, 151] on input "search" at bounding box center [416, 144] width 126 height 19
click at [557, 153] on button "Sort" at bounding box center [558, 145] width 35 height 17
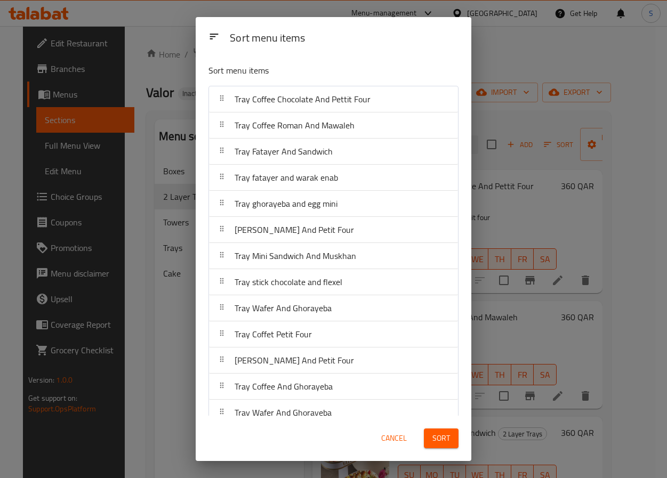
scroll to position [229, 0]
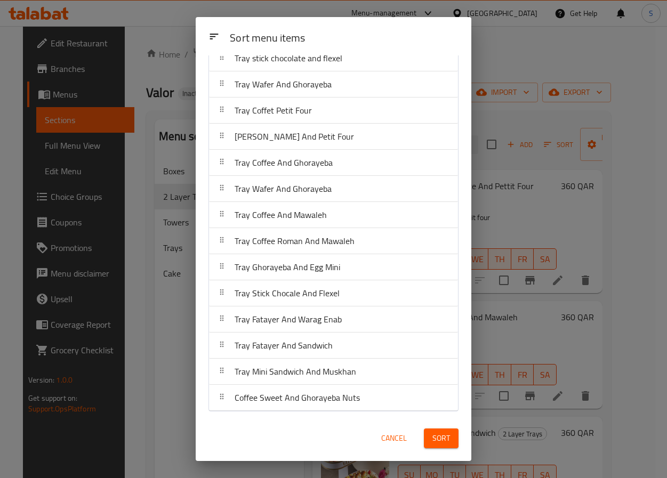
click at [399, 446] on button "Cancel" at bounding box center [394, 439] width 34 height 20
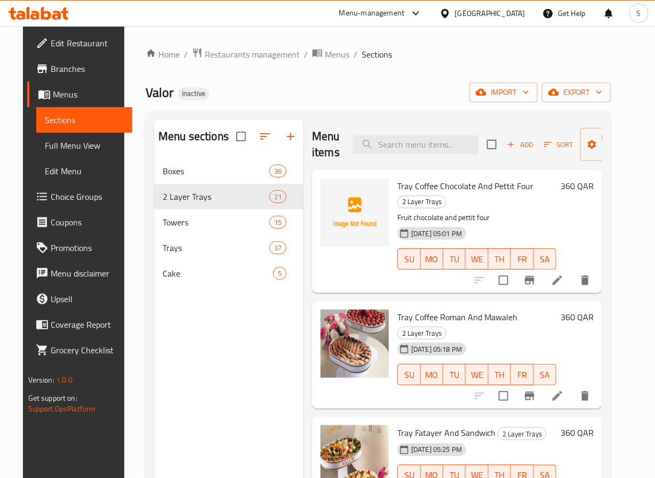
click at [549, 152] on button "Sort" at bounding box center [558, 145] width 35 height 17
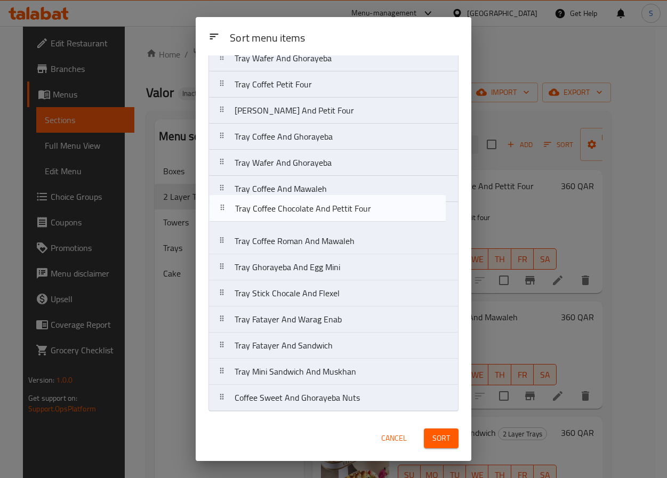
drag, startPoint x: 227, startPoint y: 101, endPoint x: 227, endPoint y: 213, distance: 111.5
click at [227, 213] on nav "Tray Coffee Chocolate And Pettit Four Tray Coffee Roman And Mawaleh Tray Fataye…" at bounding box center [334, 137] width 250 height 550
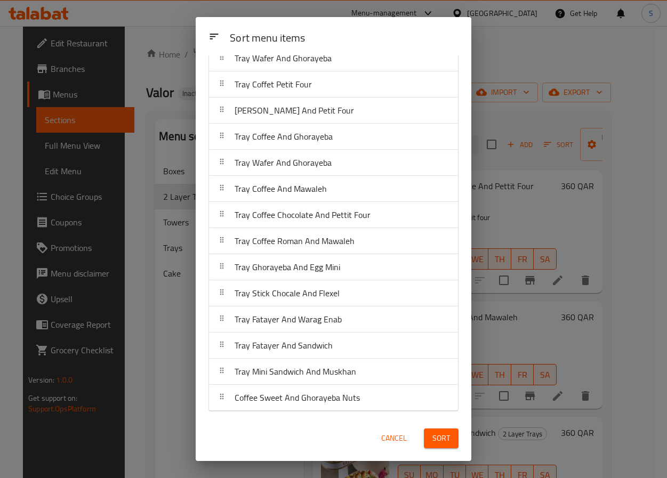
click at [255, 395] on span "Coffee Sweet And Ghorayeba Nuts" at bounding box center [297, 398] width 125 height 16
click at [286, 429] on div "Cancel Sort" at bounding box center [333, 438] width 263 height 33
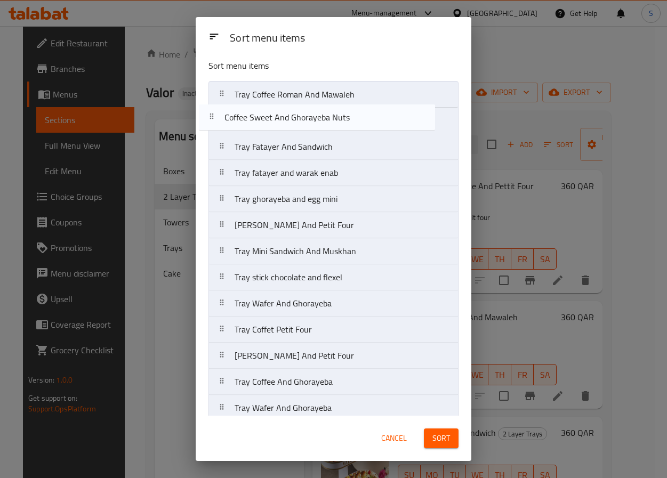
scroll to position [0, 0]
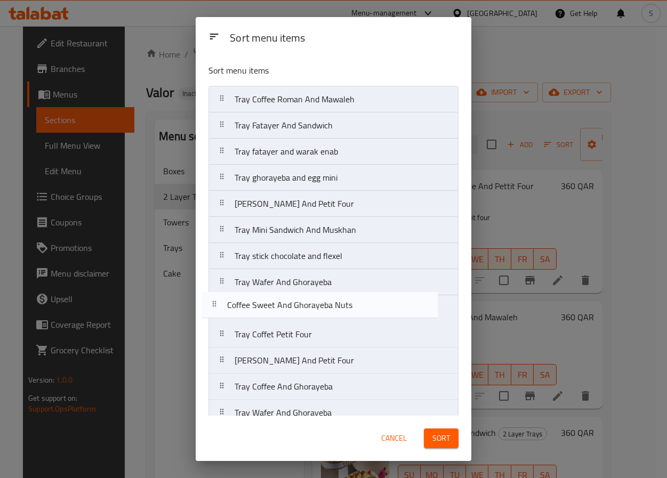
drag, startPoint x: 275, startPoint y: 394, endPoint x: 267, endPoint y: 298, distance: 95.8
click at [267, 298] on nav "Tray Coffee Roman And Mawaleh Tray Fatayer And Sandwich Tray fatayer and warak …" at bounding box center [334, 361] width 250 height 550
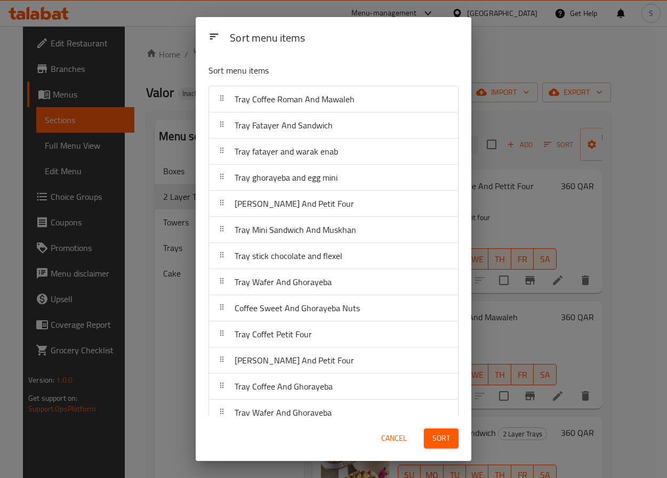
click at [445, 435] on span "Sort" at bounding box center [442, 438] width 18 height 13
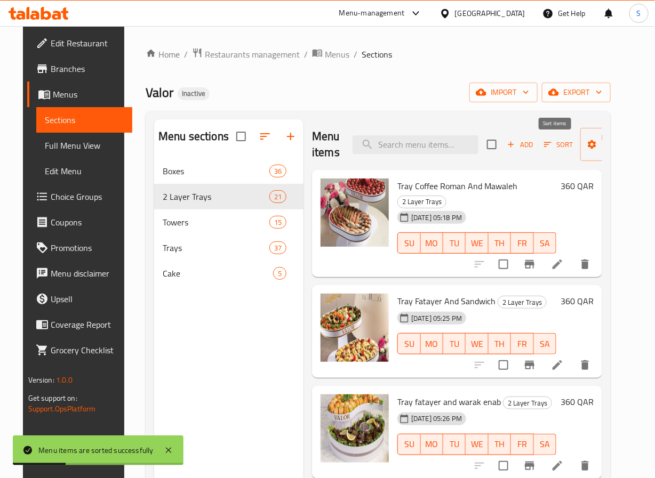
click at [543, 146] on icon "button" at bounding box center [548, 145] width 10 height 10
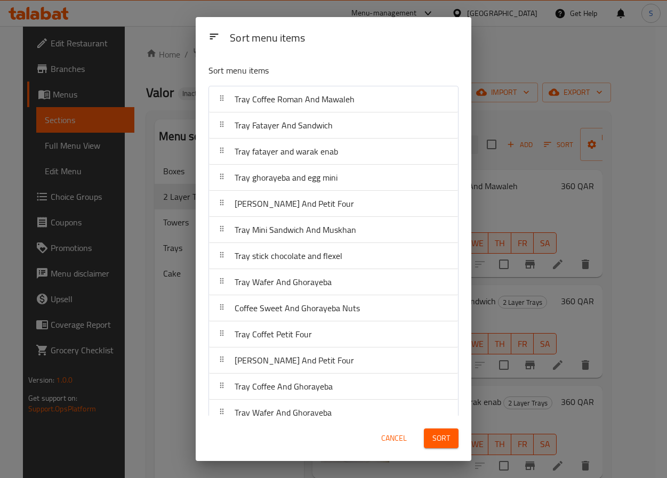
click at [456, 434] on button "Sort" at bounding box center [441, 439] width 35 height 20
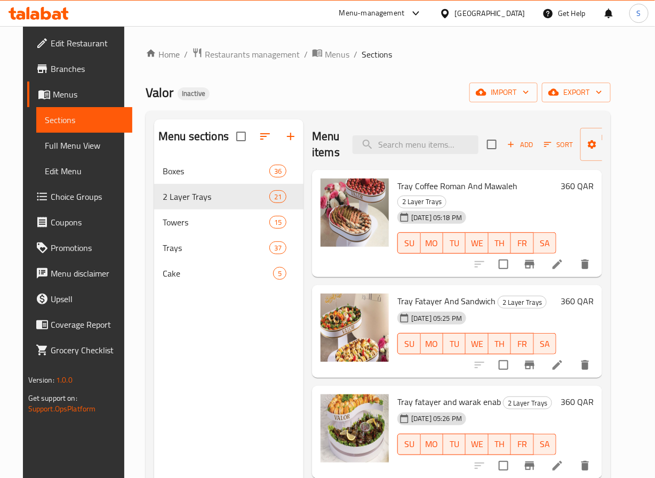
click at [402, 253] on div "Tray Coffee Roman And Mawaleh 2 Layer Trays 10-10-2025 05:18 PM SU MO TU WE TH …" at bounding box center [476, 223] width 167 height 99
click at [412, 293] on span "Tray Fatayer And Sandwich" at bounding box center [446, 301] width 98 height 16
copy h6 "Tray Fatayer And Sandwich"
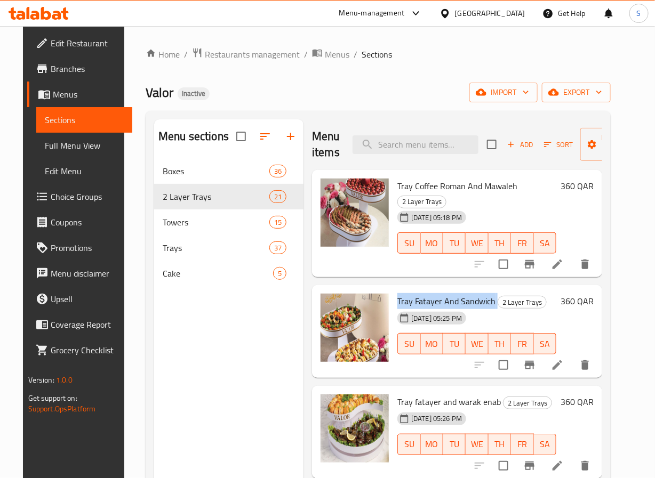
click at [357, 369] on div "Menu items Add Sort Manage items Tray Coffee Roman And Mawaleh 2 Layer Trays 10…" at bounding box center [453, 358] width 299 height 478
click at [429, 409] on div "10-10-2025 05:26 PM" at bounding box center [414, 419] width 42 height 21
click at [429, 394] on span "Tray fatayer and warak enab" at bounding box center [448, 402] width 103 height 16
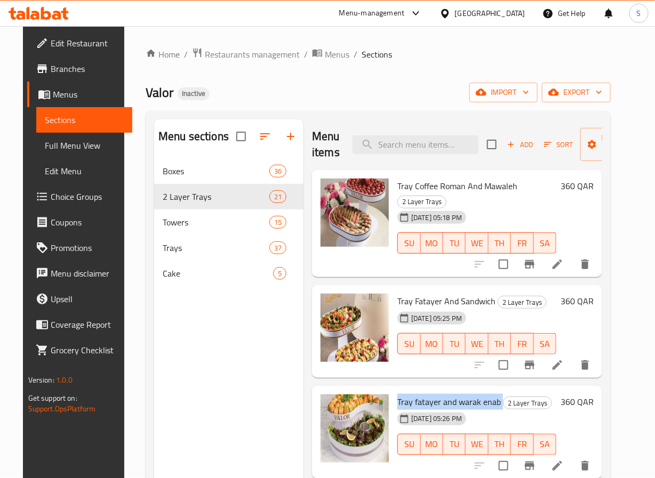
click at [429, 394] on span "Tray fatayer and warak enab" at bounding box center [448, 402] width 103 height 16
copy h6 "Tray fatayer and warak enab"
click at [330, 362] on div "Tray Fatayer And Sandwich 2 Layer Trays 10-10-2025 05:25 PM SU MO TU WE TH FR S…" at bounding box center [457, 331] width 290 height 93
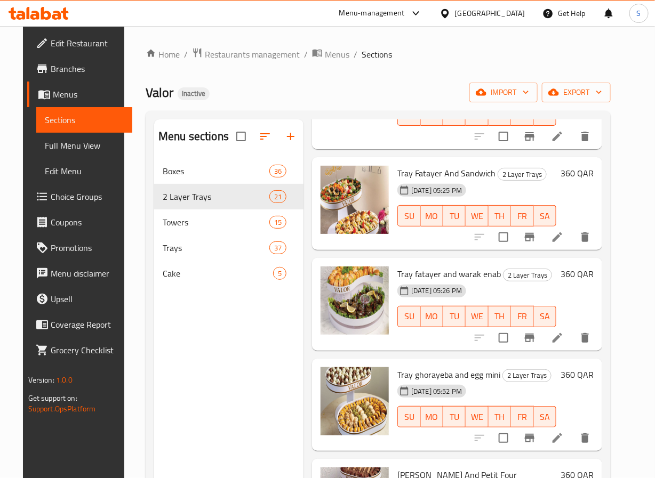
scroll to position [219, 0]
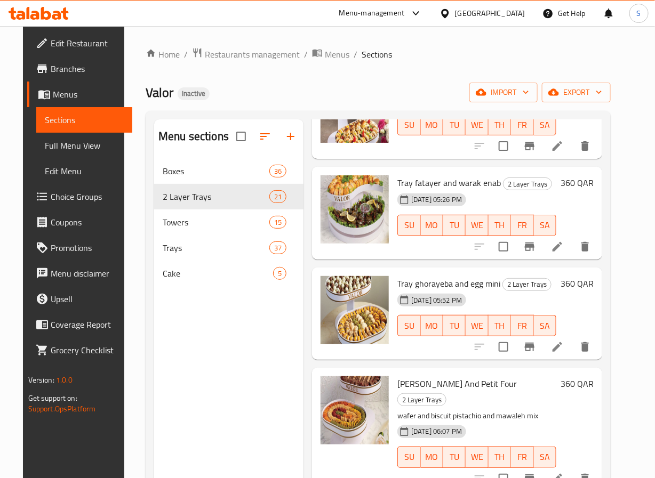
click at [426, 276] on span "Tray ghorayeba and egg mini" at bounding box center [448, 284] width 103 height 16
copy h6 "Tray ghorayeba and egg mini"
click at [355, 345] on div "Tray ghorayeba and egg mini 2 Layer Trays 10-10-2025 05:52 PM SU MO TU WE TH FR…" at bounding box center [457, 314] width 290 height 93
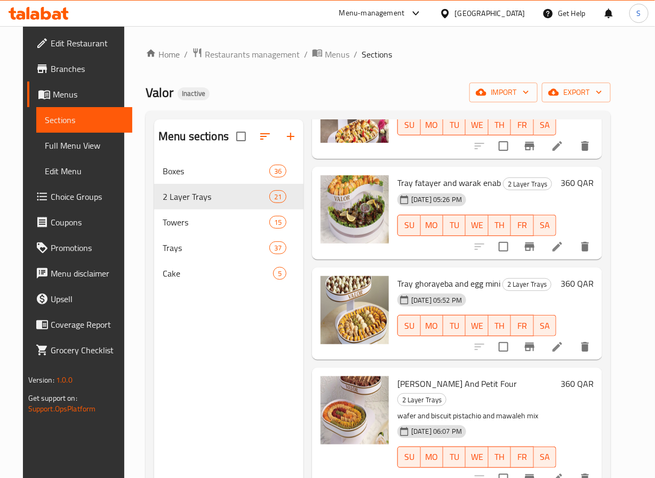
click at [433, 376] on span "Tray Mawaleh And Petit Four" at bounding box center [456, 384] width 119 height 16
copy h6 "Tray Mawaleh And Petit Four"
click at [346, 338] on div at bounding box center [354, 314] width 77 height 84
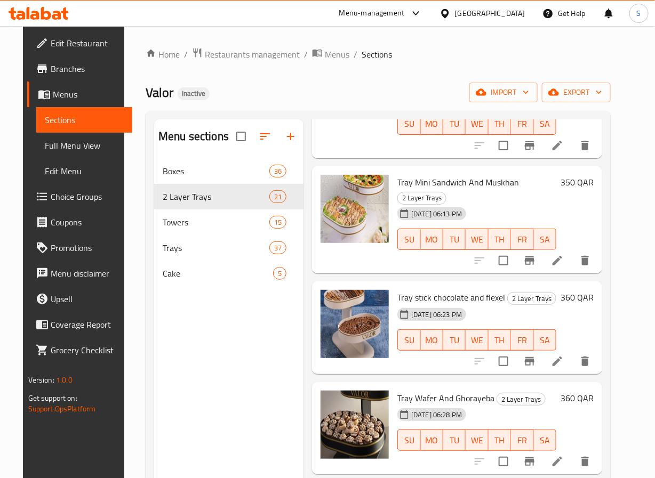
scroll to position [556, 0]
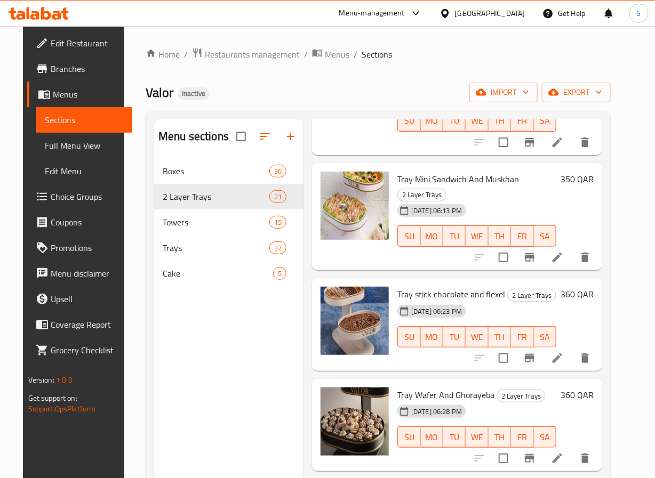
click at [421, 171] on span "Tray Mini Sandwich And Muskhan" at bounding box center [458, 179] width 122 height 16
copy h6 "Tray Mini Sandwich And Muskhan"
drag, startPoint x: 337, startPoint y: 229, endPoint x: 346, endPoint y: 228, distance: 9.7
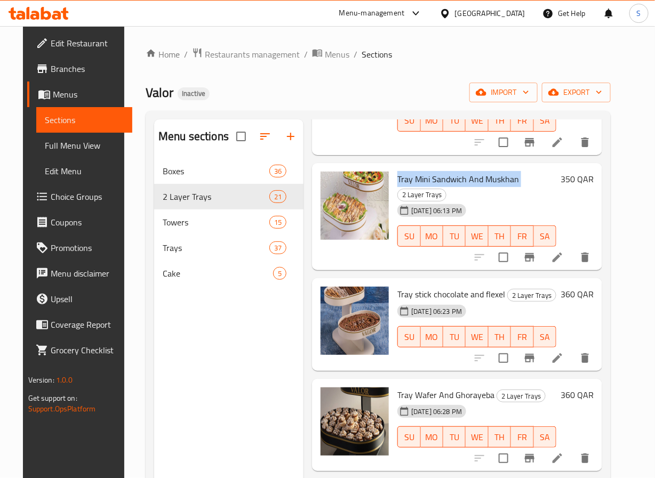
click at [337, 229] on div "Menu items Add Sort Manage items Tray Coffee Roman And Mawaleh 2 Layer Trays 10…" at bounding box center [453, 358] width 299 height 478
click at [430, 286] on span "Tray stick chocolate and flexel" at bounding box center [451, 294] width 108 height 16
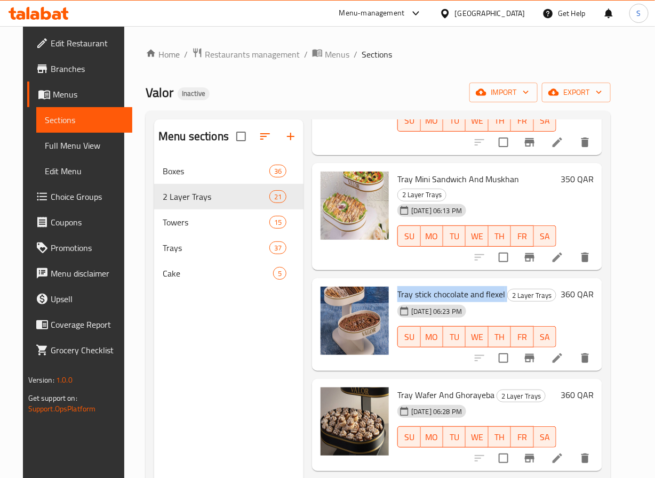
click at [430, 286] on span "Tray stick chocolate and flexel" at bounding box center [451, 294] width 108 height 16
copy h6 "Tray stick chocolate and flexel"
drag, startPoint x: 365, startPoint y: 332, endPoint x: 381, endPoint y: 333, distance: 16.6
click at [365, 332] on div "Menu items Add Sort Manage items Tray Coffee Roman And Mawaleh 2 Layer Trays 10…" at bounding box center [453, 358] width 299 height 478
click at [413, 387] on span "Tray Wafer And Ghorayeba" at bounding box center [445, 395] width 97 height 16
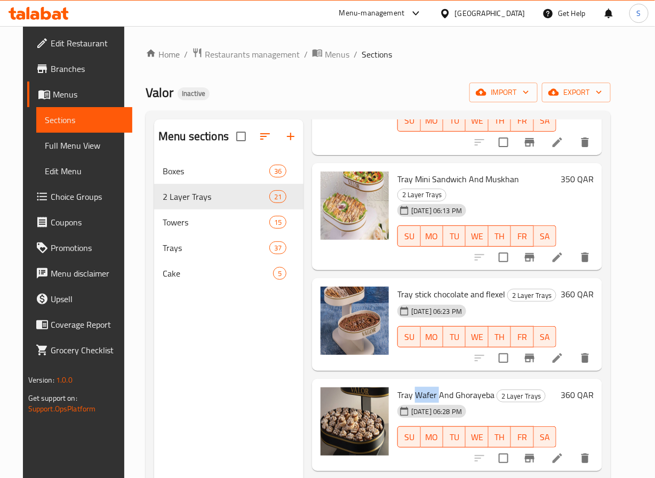
click at [413, 387] on span "Tray Wafer And Ghorayeba" at bounding box center [445, 395] width 97 height 16
copy h6 "Tray Wafer And Ghorayeba"
click at [347, 323] on div "Tray stick chocolate and flexel 2 Layer Trays 10-10-2025 06:23 PM SU MO TU WE T…" at bounding box center [457, 324] width 290 height 93
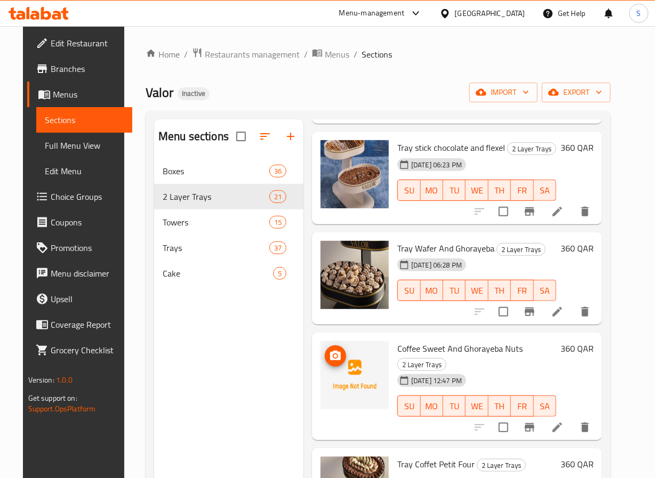
scroll to position [765, 0]
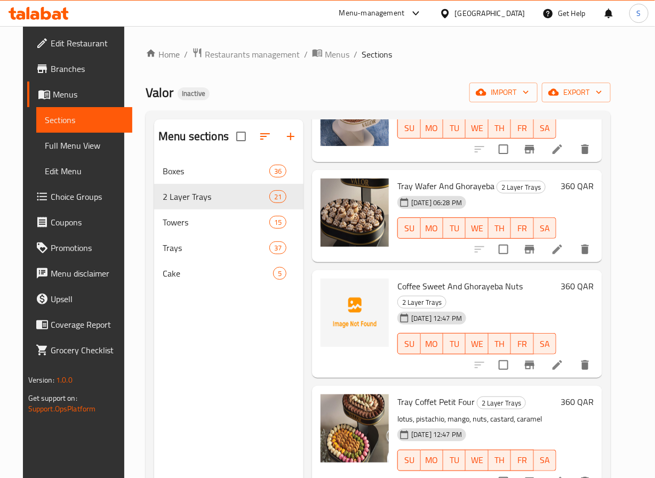
click at [460, 278] on span "Coffee Sweet And Ghorayeba Nuts" at bounding box center [459, 286] width 125 height 16
copy h6 "Coffee Sweet And Ghorayeba Nuts"
click at [335, 335] on div "Menu items Add Sort Manage items Tray Coffee Roman And Mawaleh 2 Layer Trays 10…" at bounding box center [453, 358] width 299 height 478
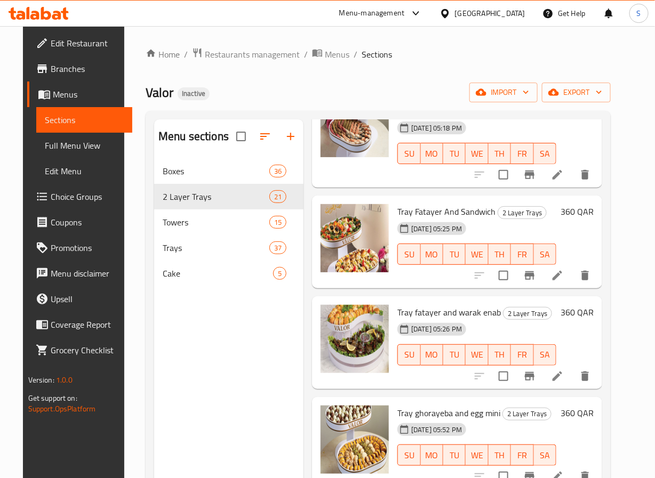
scroll to position [0, 0]
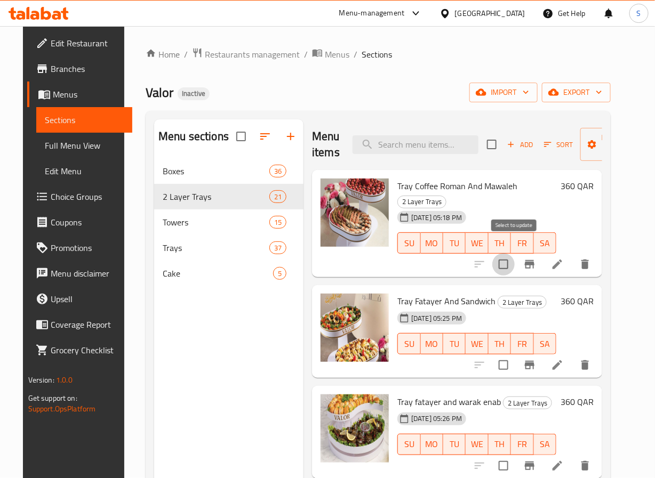
click at [514, 253] on input "checkbox" at bounding box center [503, 264] width 22 height 22
checkbox input "true"
click at [514, 354] on input "checkbox" at bounding box center [503, 365] width 22 height 22
checkbox input "true"
click at [506, 455] on input "checkbox" at bounding box center [503, 466] width 22 height 22
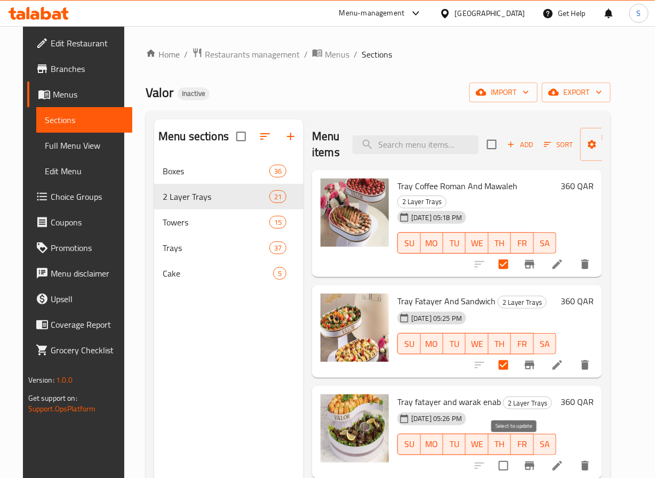
checkbox input "true"
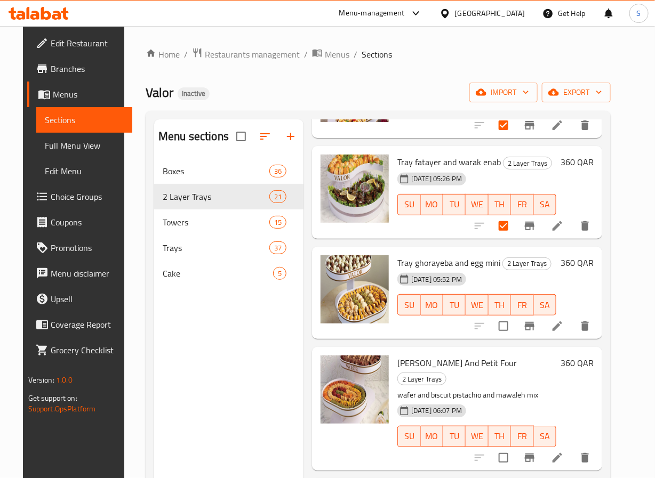
click at [515, 321] on input "checkbox" at bounding box center [503, 326] width 22 height 22
checkbox input "true"
click at [508, 447] on input "checkbox" at bounding box center [503, 458] width 22 height 22
checkbox input "true"
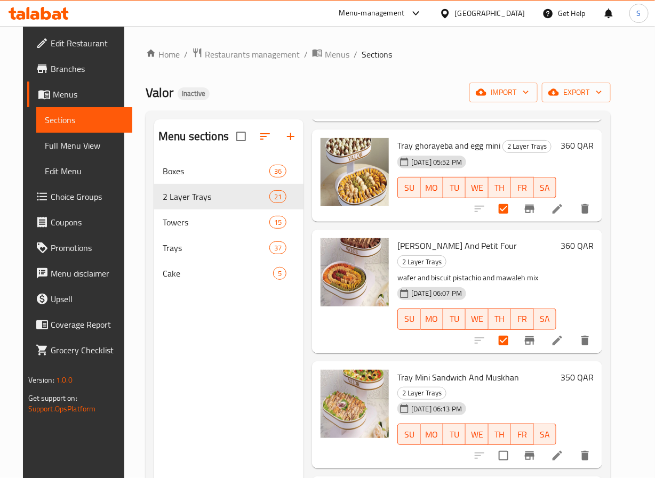
scroll to position [358, 0]
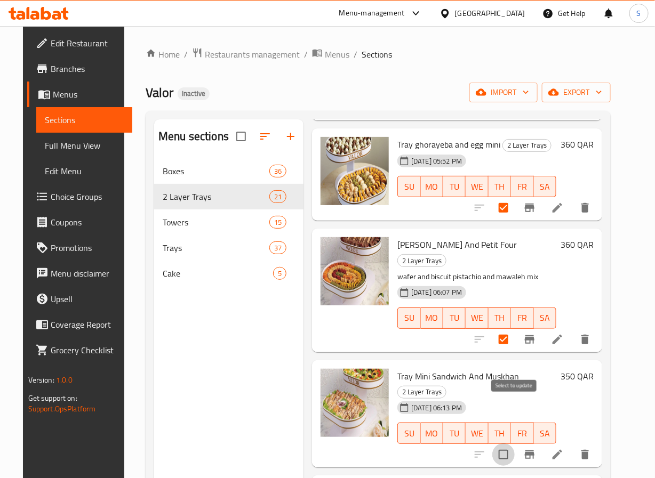
click at [514, 444] on input "checkbox" at bounding box center [503, 455] width 22 height 22
checkbox input "true"
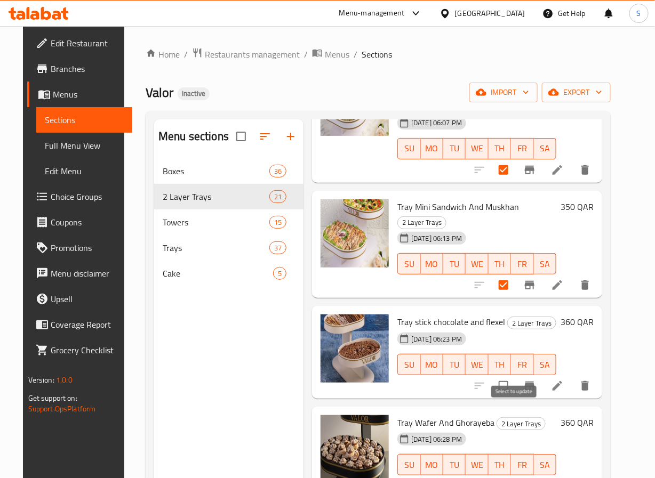
scroll to position [558, 0]
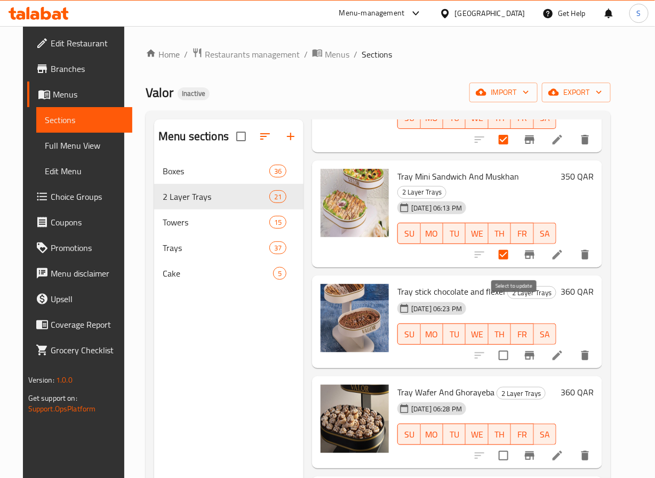
click at [512, 345] on input "checkbox" at bounding box center [503, 356] width 22 height 22
checkbox input "true"
click at [515, 445] on input "checkbox" at bounding box center [503, 456] width 22 height 22
checkbox input "true"
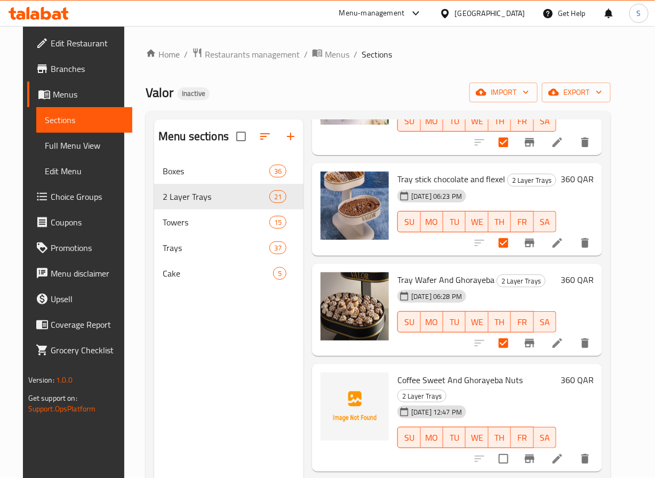
scroll to position [714, 0]
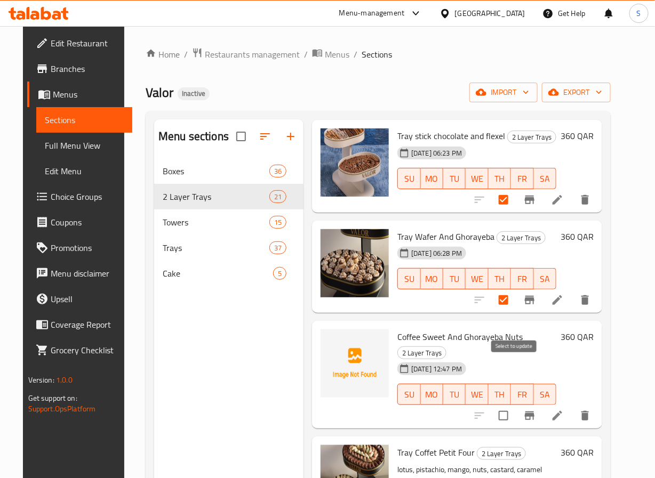
click at [513, 405] on input "checkbox" at bounding box center [503, 416] width 22 height 22
checkbox input "true"
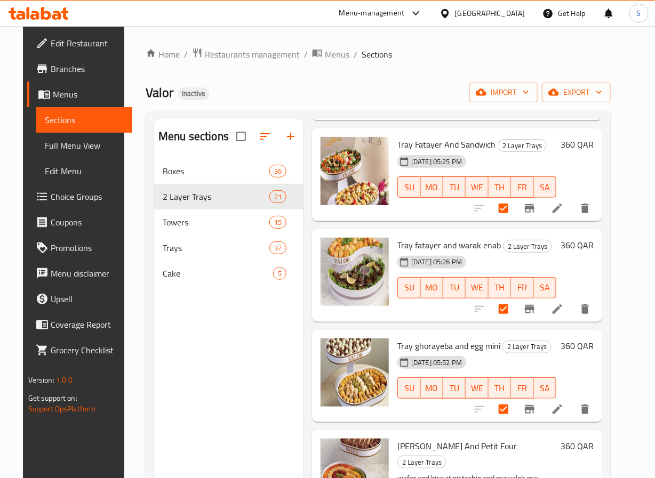
scroll to position [0, 0]
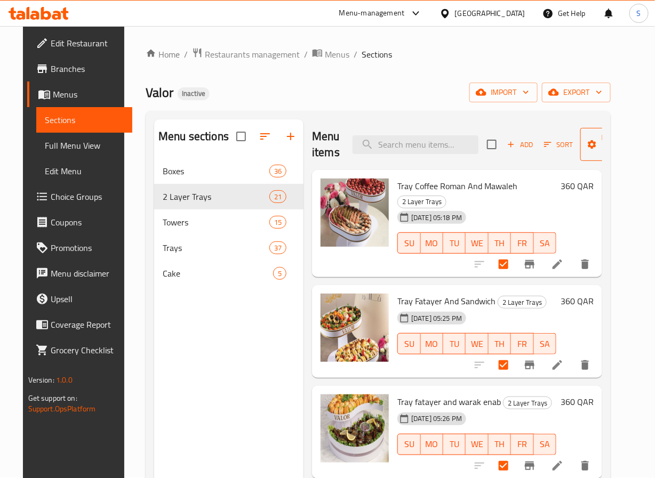
click at [587, 139] on icon "button" at bounding box center [592, 144] width 11 height 11
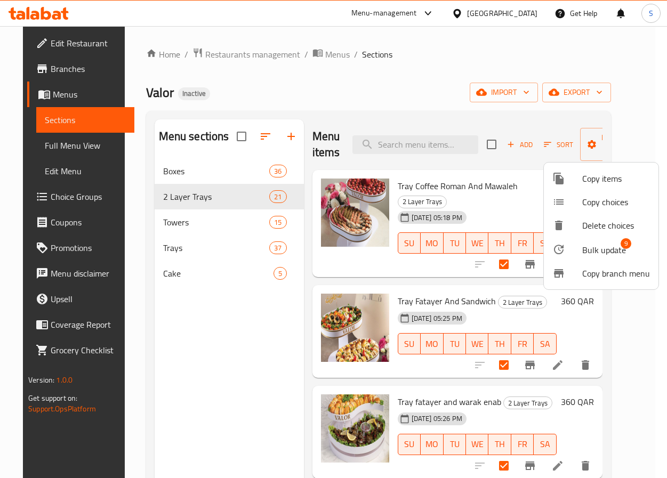
click at [597, 244] on span "Bulk update" at bounding box center [604, 250] width 44 height 13
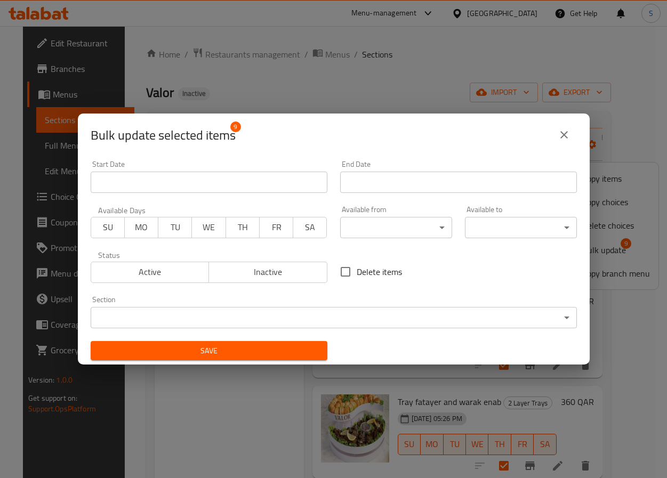
click at [265, 326] on body "​ Menu-management Qatar Get Help S Edit Restaurant Branches Menus Sections Full…" at bounding box center [333, 252] width 667 height 452
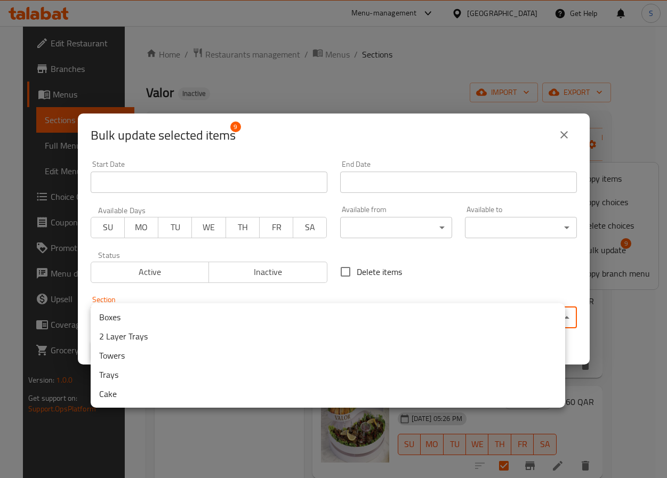
click at [392, 266] on div at bounding box center [333, 239] width 667 height 478
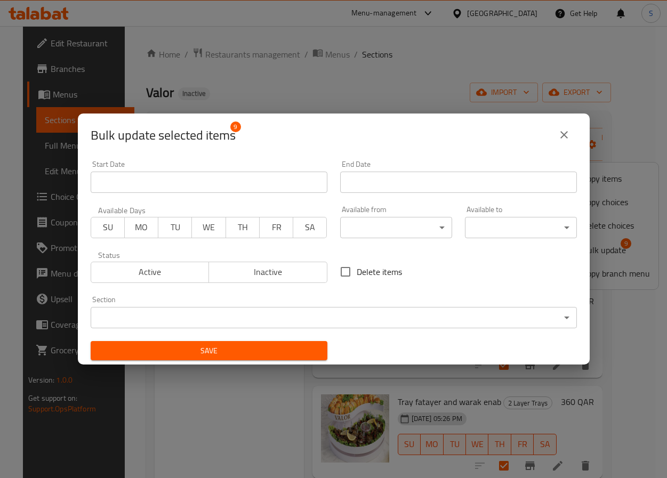
click at [357, 270] on span "Delete items" at bounding box center [379, 272] width 45 height 13
click at [357, 270] on input "Delete items" at bounding box center [345, 272] width 22 height 22
checkbox input "true"
click at [253, 342] on button "Save" at bounding box center [209, 351] width 237 height 20
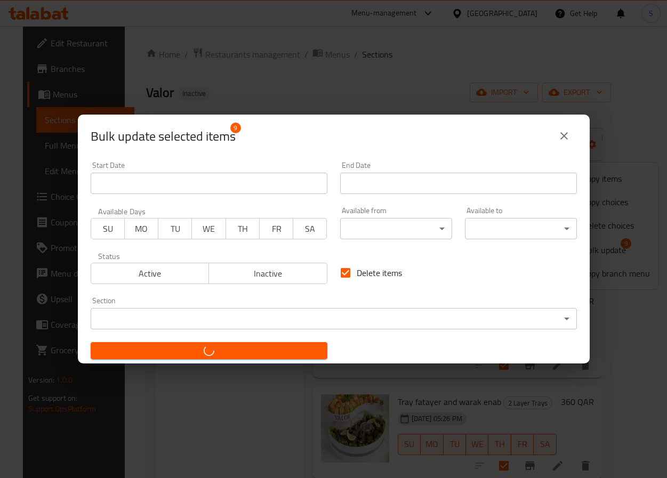
checkbox input "false"
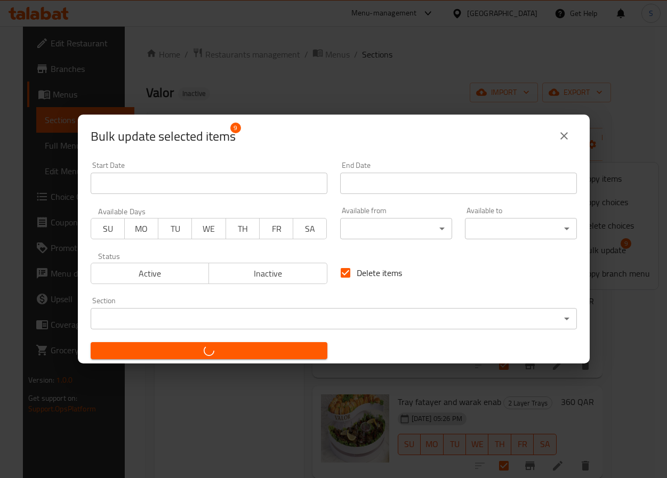
checkbox input "false"
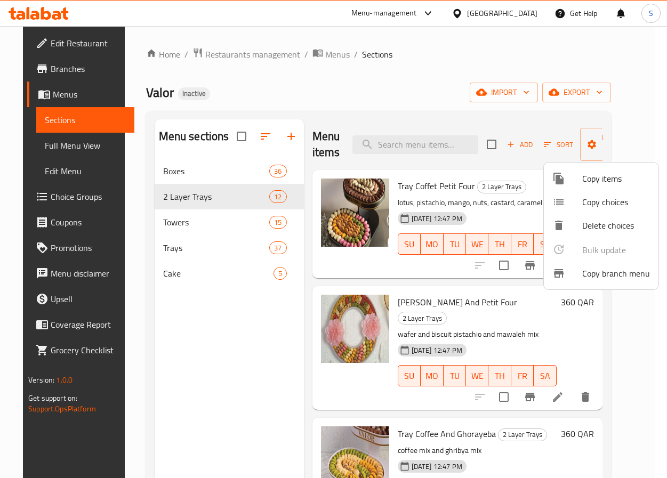
click at [445, 288] on div at bounding box center [333, 239] width 667 height 478
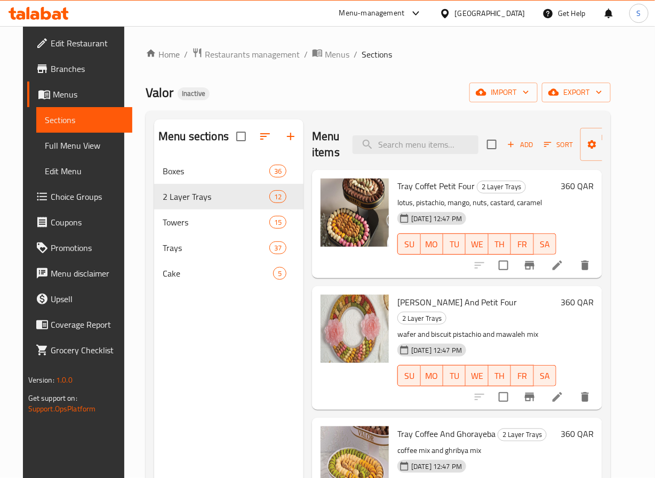
click at [416, 263] on div "10-10-2025 12:47 PM SU MO TU WE TH FR SA" at bounding box center [476, 237] width 167 height 58
click at [386, 149] on input "search" at bounding box center [416, 144] width 126 height 19
paste input "Tray coffee and flower"
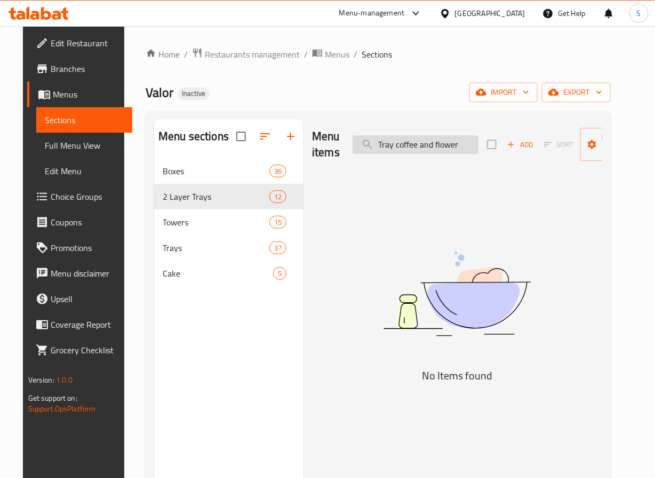
type input "Tray coffee and flower"
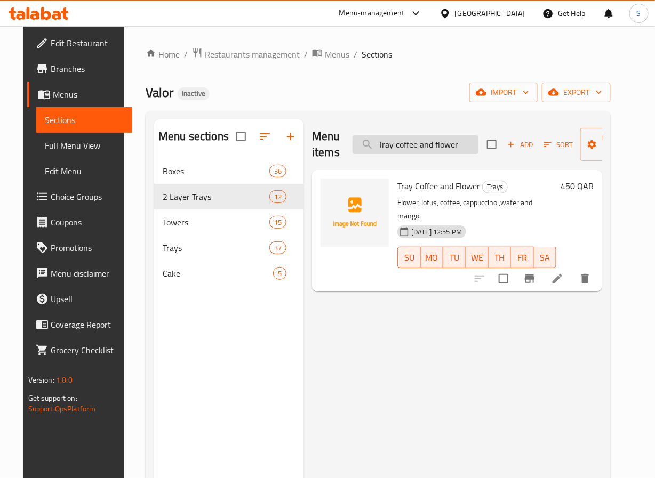
click at [386, 149] on input "Tray coffee and flower" at bounding box center [416, 144] width 126 height 19
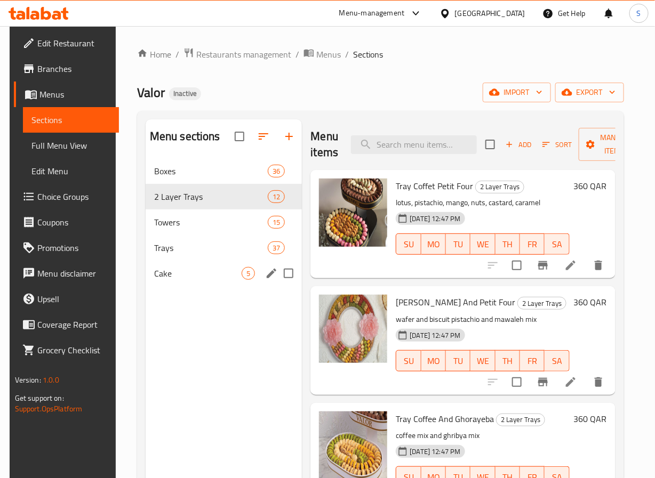
click at [214, 260] on div "Trays 37" at bounding box center [224, 248] width 157 height 26
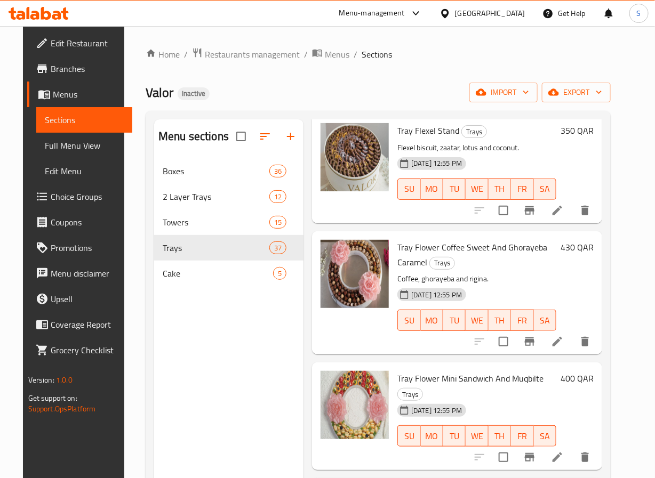
scroll to position [2243, 0]
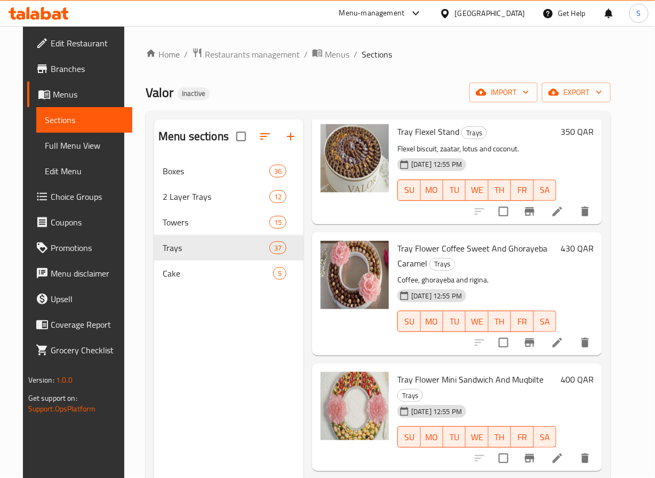
click at [467, 241] on span "Tray Flower Coffee Sweet And Ghorayeba Caramel" at bounding box center [472, 256] width 150 height 31
copy h6 "Tray Flower Coffee Sweet And Ghorayeba Caramel"
click at [479, 241] on h6 "Tray Flower Coffee Sweet And Ghorayeba Caramel Trays" at bounding box center [476, 256] width 159 height 30
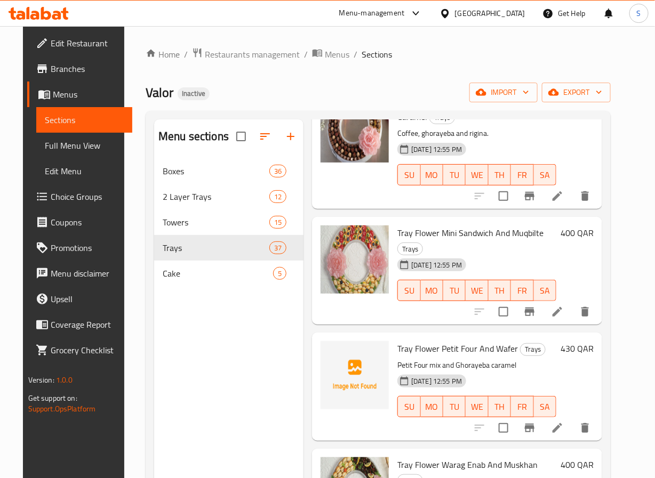
scroll to position [2390, 0]
click at [431, 225] on span "Tray Flower Mini Sandwich And Muqbilte" at bounding box center [470, 233] width 146 height 16
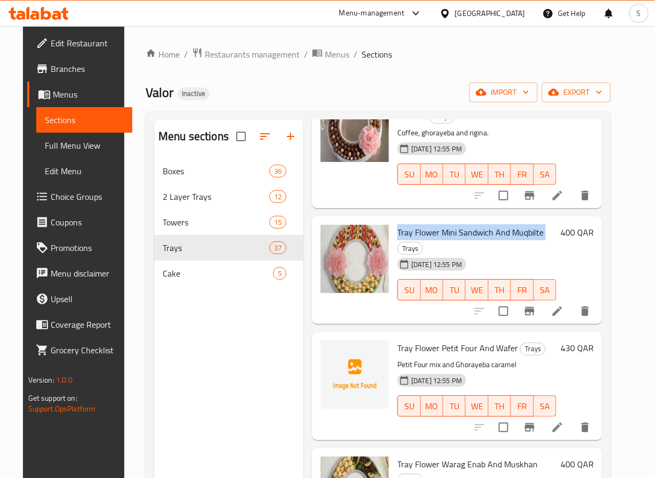
click at [431, 225] on span "Tray Flower Mini Sandwich And Muqbilte" at bounding box center [470, 233] width 146 height 16
click at [465, 258] on div "Menu items Add Sort Manage items Mini Sandwich Trays Zaatar cheese and spinach …" at bounding box center [453, 358] width 299 height 478
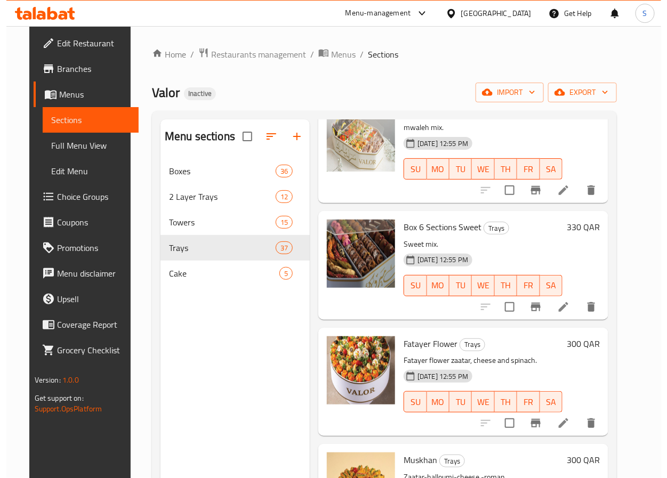
scroll to position [0, 0]
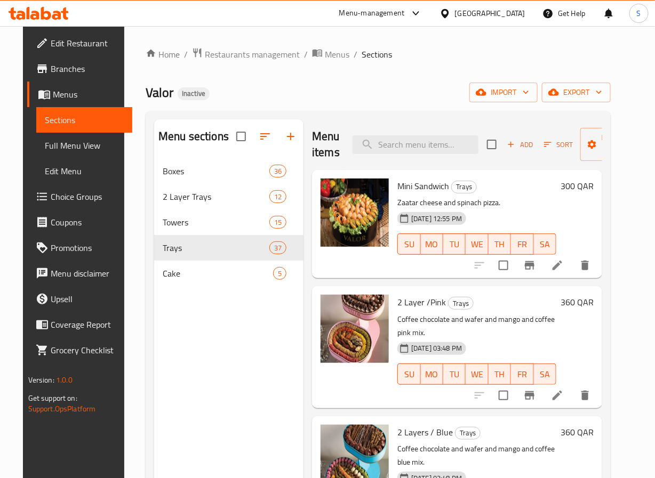
click at [554, 144] on span "Sort" at bounding box center [558, 145] width 29 height 12
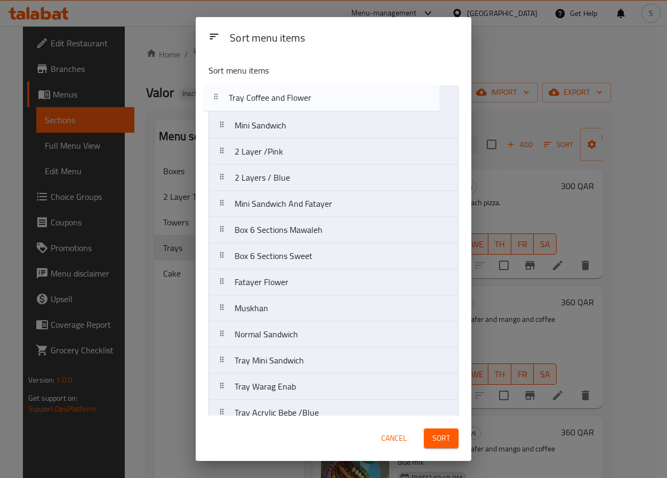
drag, startPoint x: 292, startPoint y: 292, endPoint x: 285, endPoint y: 83, distance: 208.7
click at [285, 83] on div "Sort menu items Mini Sandwich 2 Layer /Pink 2 Layers / Blue Mini Sandwich And F…" at bounding box center [334, 235] width 276 height 361
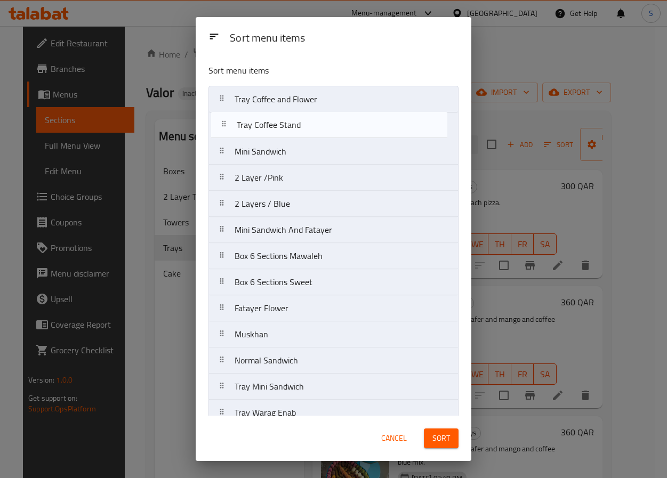
drag, startPoint x: 277, startPoint y: 252, endPoint x: 278, endPoint y: 122, distance: 129.6
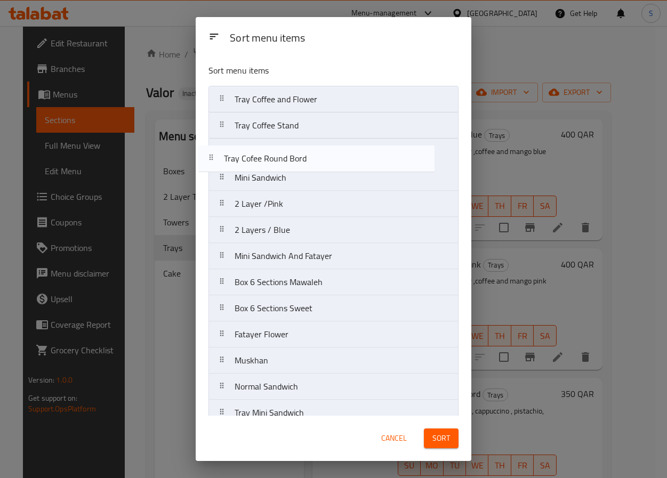
drag, startPoint x: 318, startPoint y: 236, endPoint x: 307, endPoint y: 148, distance: 88.7
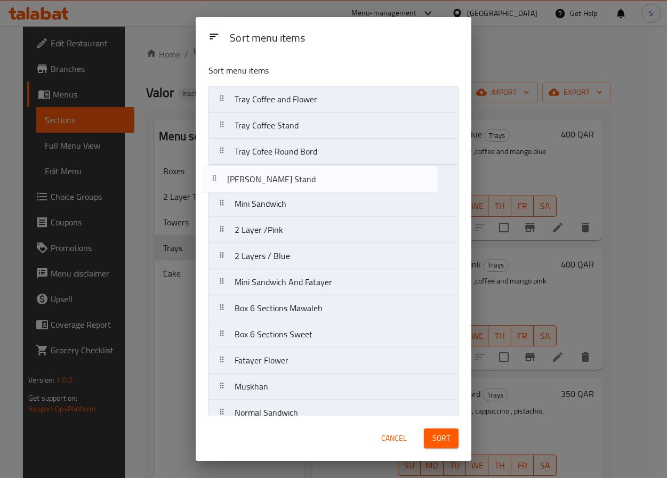
drag, startPoint x: 285, startPoint y: 202, endPoint x: 277, endPoint y: 173, distance: 29.4
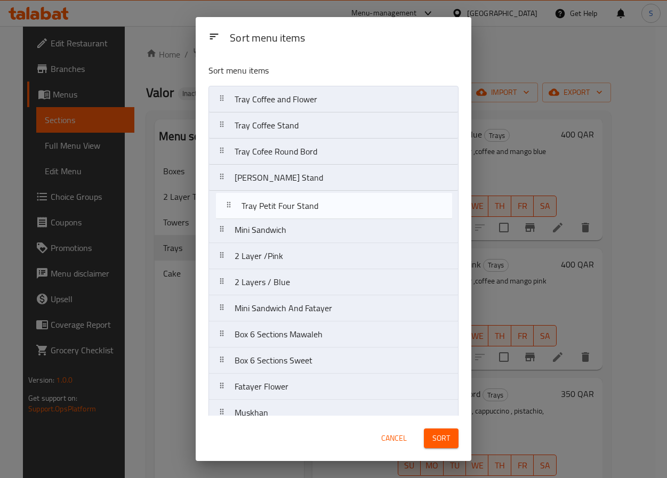
drag, startPoint x: 236, startPoint y: 246, endPoint x: 242, endPoint y: 214, distance: 32.6
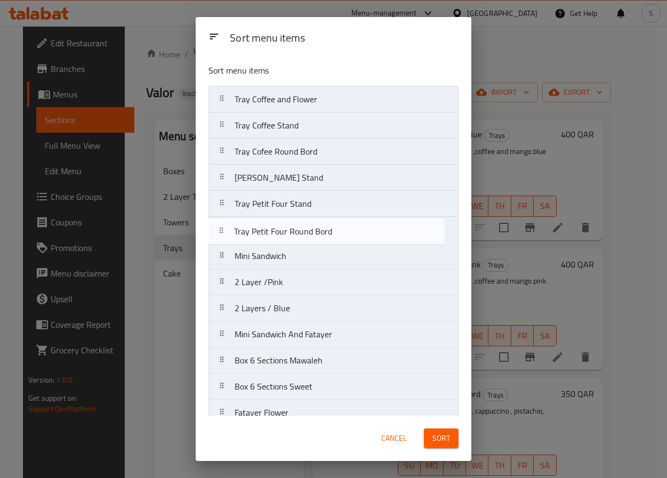
drag, startPoint x: 232, startPoint y: 236, endPoint x: 231, endPoint y: 215, distance: 20.8
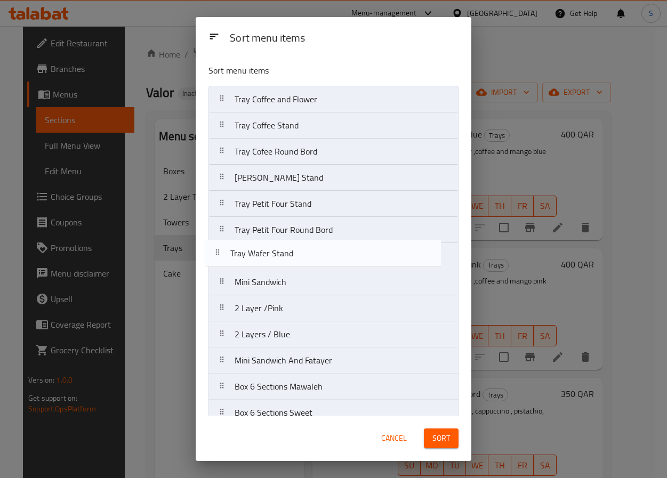
drag, startPoint x: 341, startPoint y: 320, endPoint x: 336, endPoint y: 250, distance: 70.6
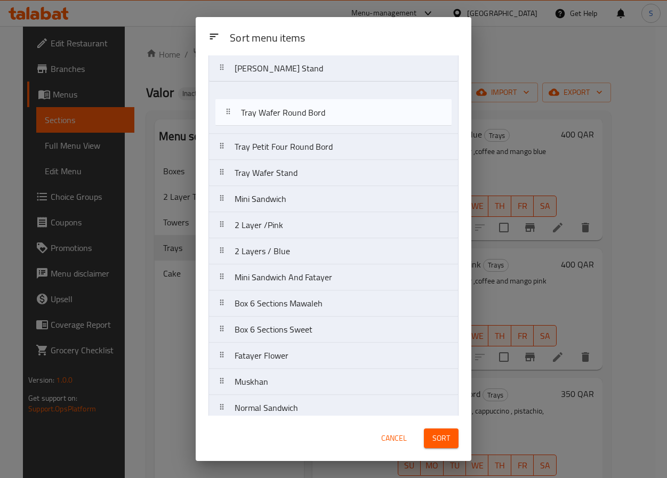
scroll to position [82, 0]
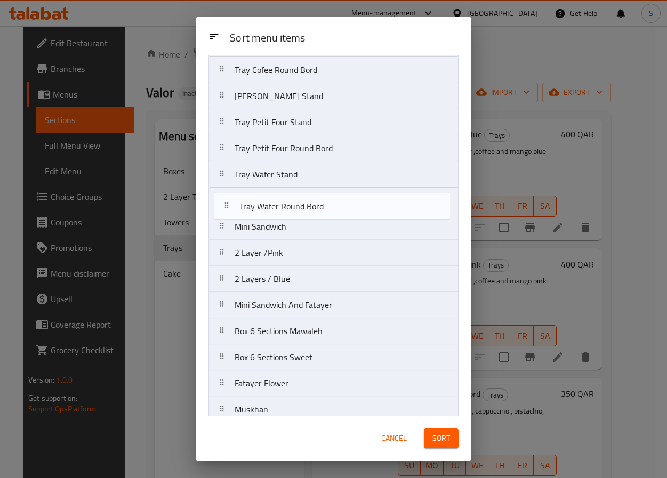
drag, startPoint x: 301, startPoint y: 322, endPoint x: 305, endPoint y: 191, distance: 130.7
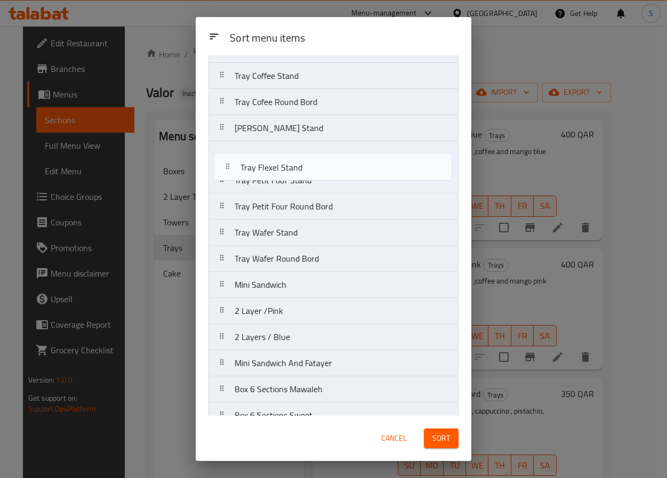
scroll to position [41, 0]
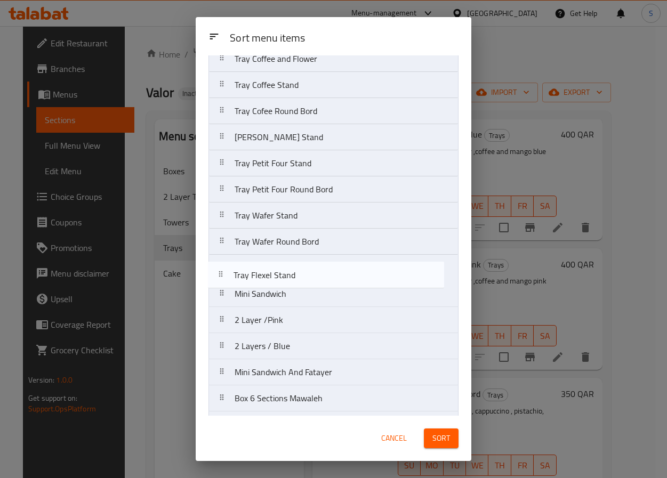
drag, startPoint x: 229, startPoint y: 253, endPoint x: 230, endPoint y: 266, distance: 12.8
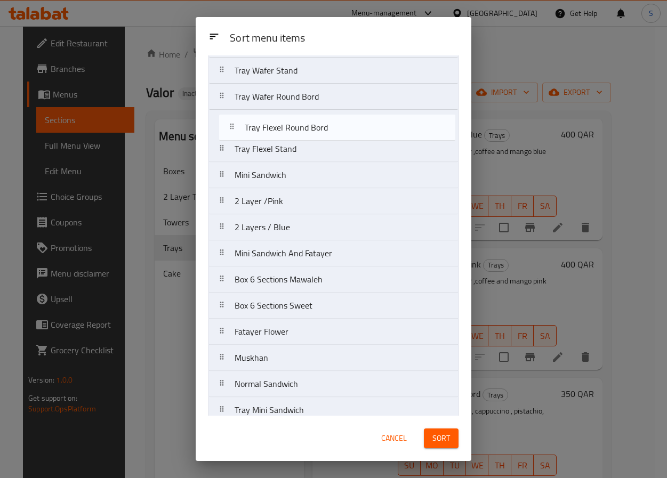
scroll to position [179, 0]
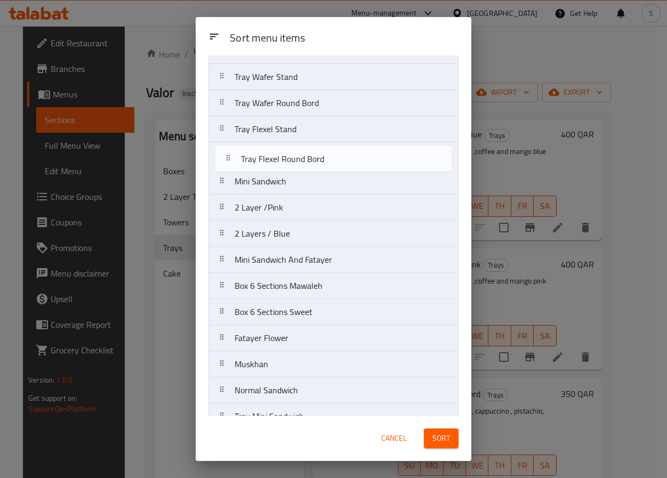
drag, startPoint x: 228, startPoint y: 329, endPoint x: 234, endPoint y: 147, distance: 181.5
click at [234, 147] on nav "Tray Coffee and Flower Tray Coffee Stand Tray Cofee Round Bord Tray Mawaleh Sta…" at bounding box center [334, 391] width 250 height 968
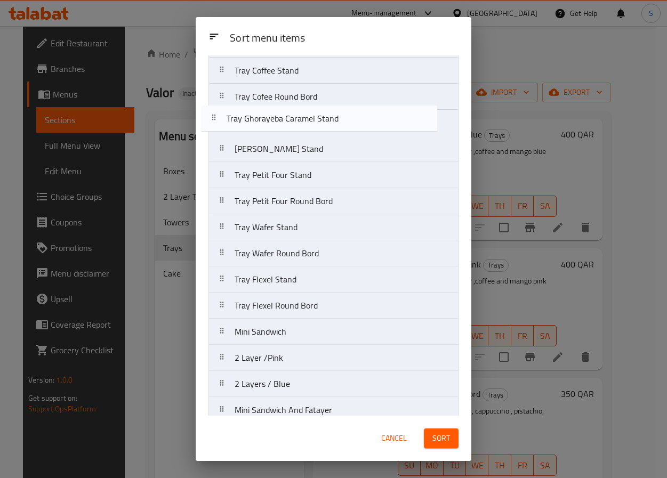
scroll to position [52, 0]
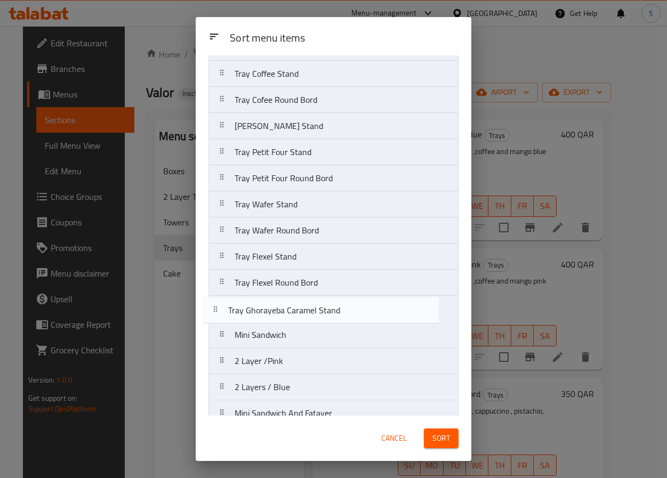
drag, startPoint x: 239, startPoint y: 210, endPoint x: 230, endPoint y: 304, distance: 94.8
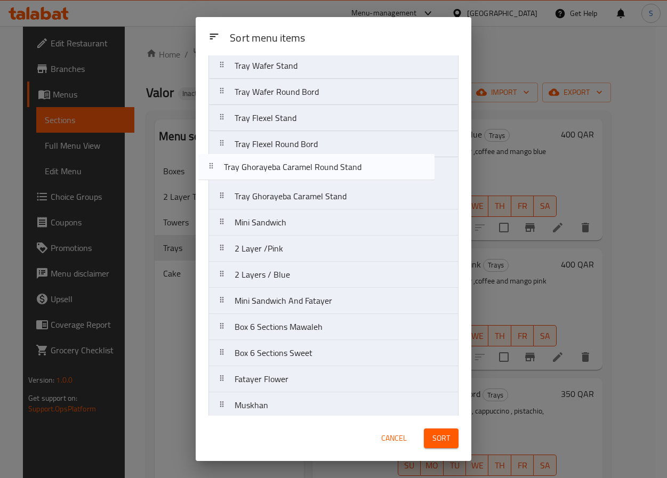
scroll to position [190, 0]
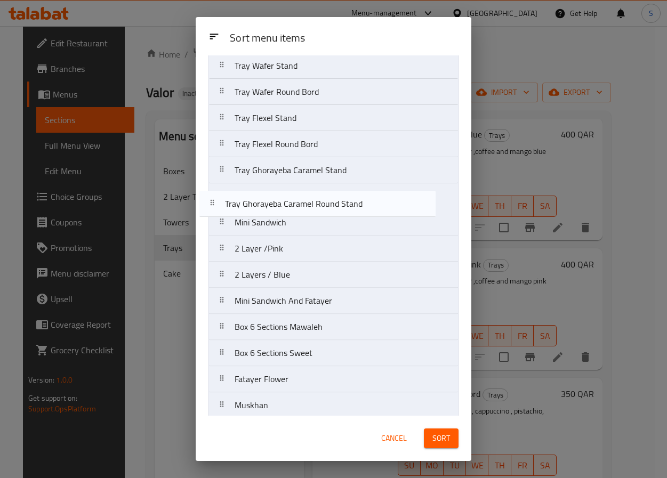
drag, startPoint x: 236, startPoint y: 222, endPoint x: 227, endPoint y: 200, distance: 24.0
click at [227, 200] on nav "Tray Coffee and Flower Tray Coffee Stand Tray Cofee Round Bord Tray Mawaleh Sta…" at bounding box center [334, 379] width 250 height 968
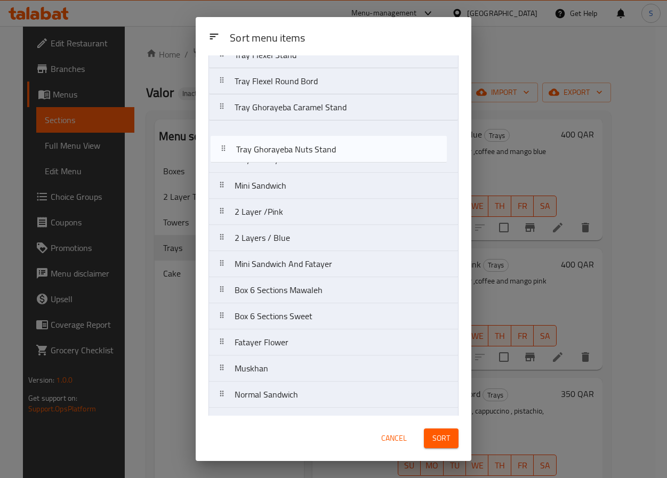
scroll to position [253, 0]
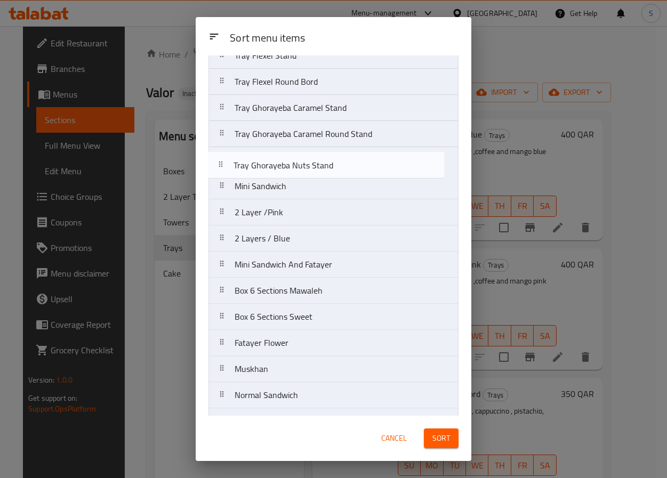
drag, startPoint x: 228, startPoint y: 302, endPoint x: 228, endPoint y: 155, distance: 147.2
click at [228, 155] on nav "Tray Coffee and Flower Tray Coffee Stand Tray Cofee Round Bord Tray Mawaleh Sta…" at bounding box center [334, 317] width 250 height 968
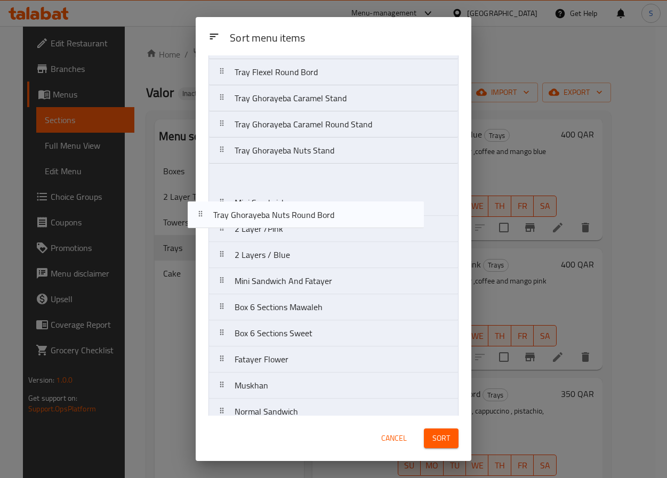
scroll to position [237, 0]
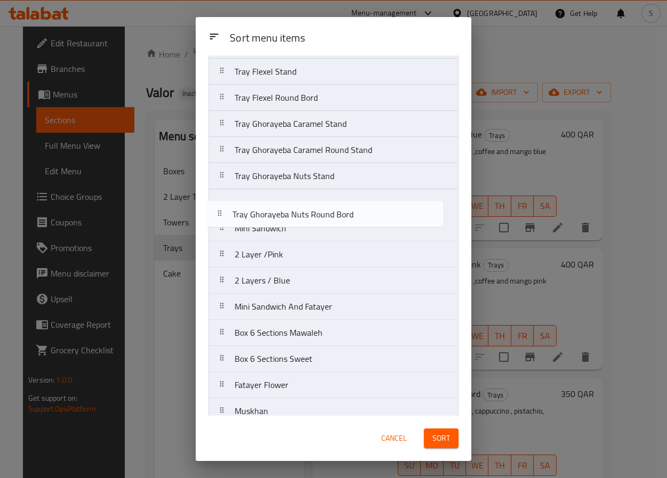
drag, startPoint x: 226, startPoint y: 263, endPoint x: 223, endPoint y: 203, distance: 59.8
click at [223, 203] on nav "Tray Coffee and Flower Tray Coffee Stand Tray Cofee Round Bord Tray Mawaleh Sta…" at bounding box center [334, 333] width 250 height 968
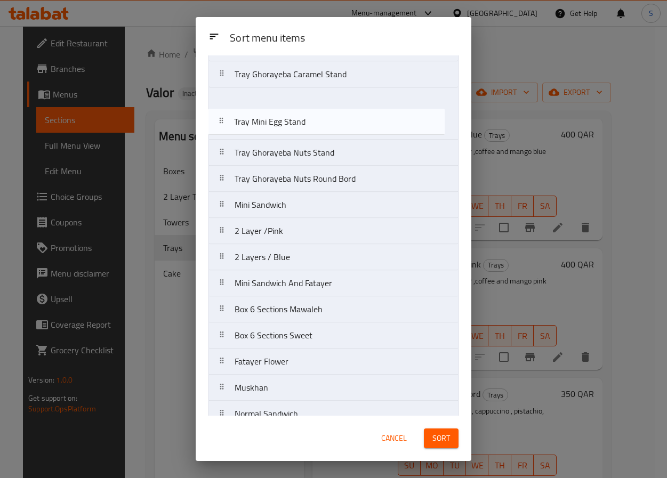
scroll to position [276, 0]
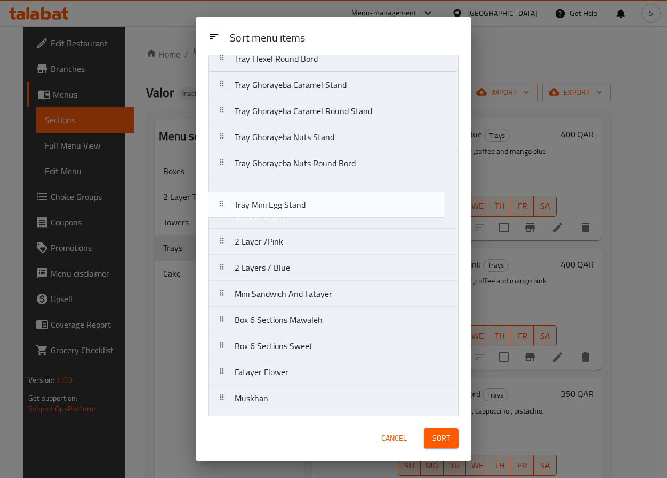
drag, startPoint x: 262, startPoint y: 290, endPoint x: 261, endPoint y: 185, distance: 105.6
click at [261, 185] on nav "Tray Coffee and Flower Tray Coffee Stand Tray Cofee Round Bord Tray Mawaleh Sta…" at bounding box center [334, 294] width 250 height 968
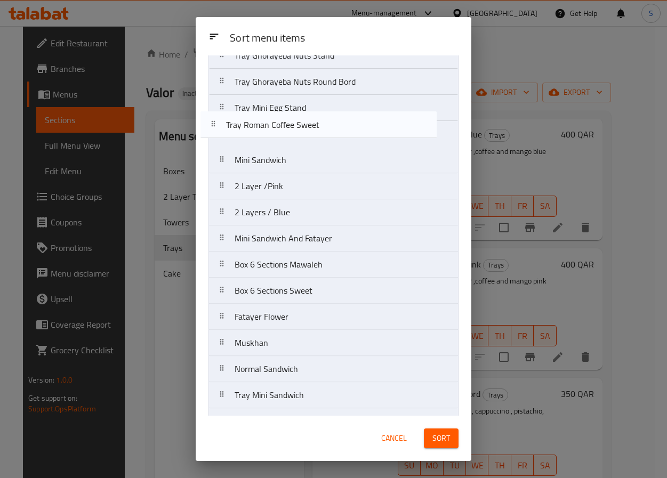
scroll to position [353, 0]
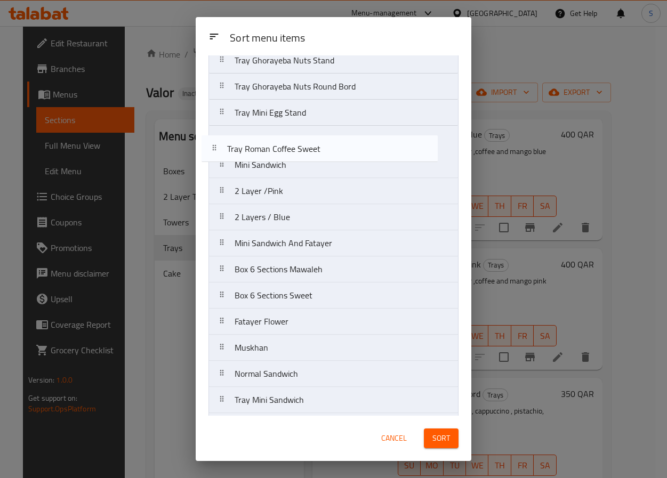
drag, startPoint x: 237, startPoint y: 320, endPoint x: 229, endPoint y: 144, distance: 176.2
click at [229, 144] on nav "Tray Coffee and Flower Tray Coffee Stand Tray Cofee Round Bord Tray Mawaleh Sta…" at bounding box center [334, 217] width 250 height 968
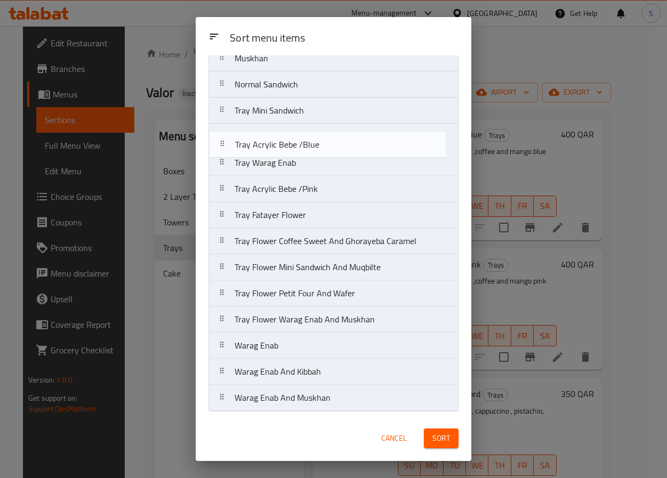
scroll to position [644, 0]
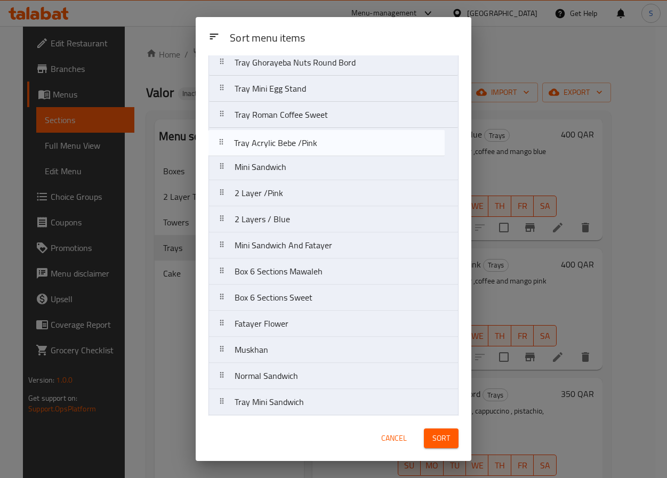
scroll to position [373, 0]
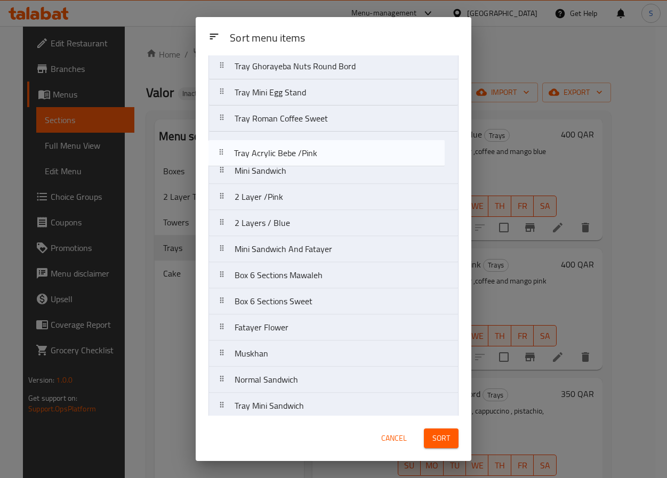
drag, startPoint x: 219, startPoint y: 384, endPoint x: 218, endPoint y: 147, distance: 236.8
click at [218, 147] on nav "Tray Coffee and Flower Tray Coffee Stand Tray Cofee Round Bord Tray Mawaleh Sta…" at bounding box center [334, 197] width 250 height 968
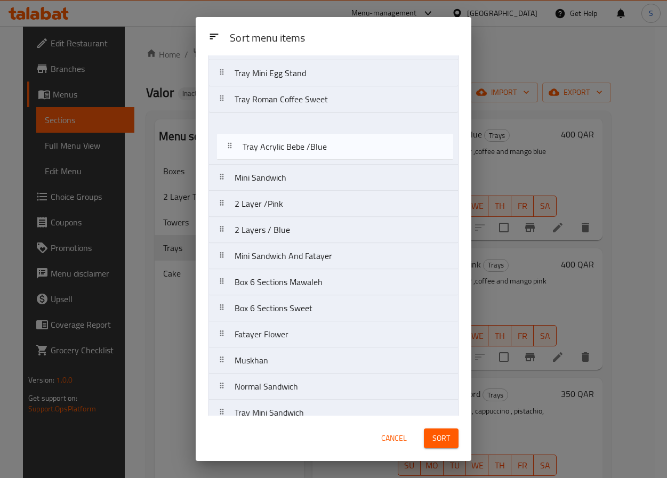
scroll to position [387, 0]
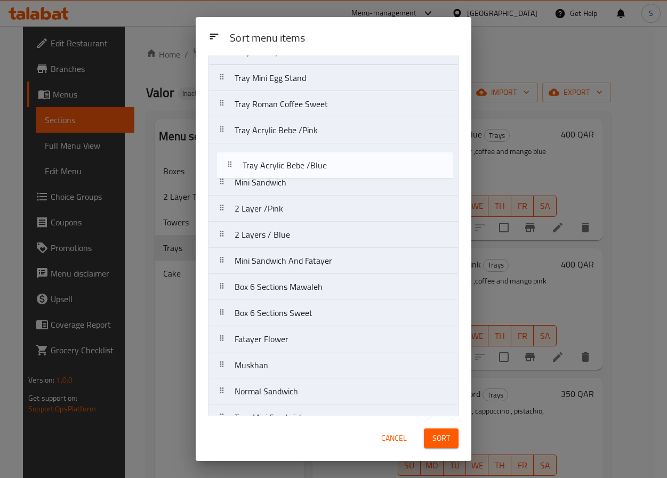
drag, startPoint x: 218, startPoint y: 301, endPoint x: 226, endPoint y: 158, distance: 143.2
click at [226, 158] on nav "Tray Coffee and Flower Tray Coffee Stand Tray Cofee Round Bord Tray Mawaleh Sta…" at bounding box center [334, 183] width 250 height 968
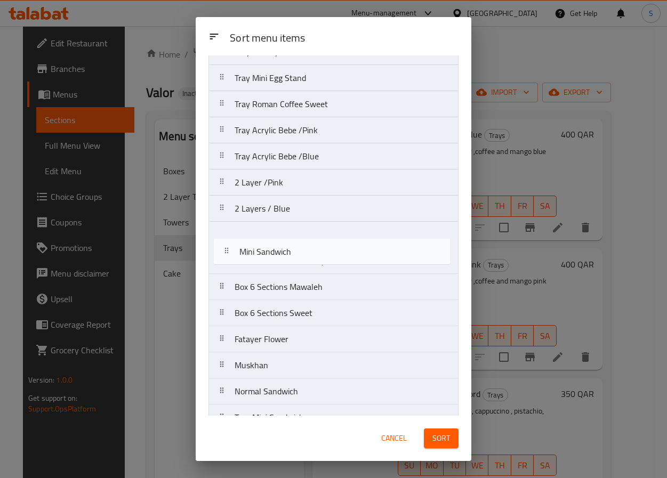
drag, startPoint x: 225, startPoint y: 181, endPoint x: 229, endPoint y: 252, distance: 71.1
click at [229, 252] on nav "Tray Coffee and Flower Tray Coffee Stand Tray Cofee Round Bord Tray Mawaleh Sta…" at bounding box center [334, 183] width 250 height 968
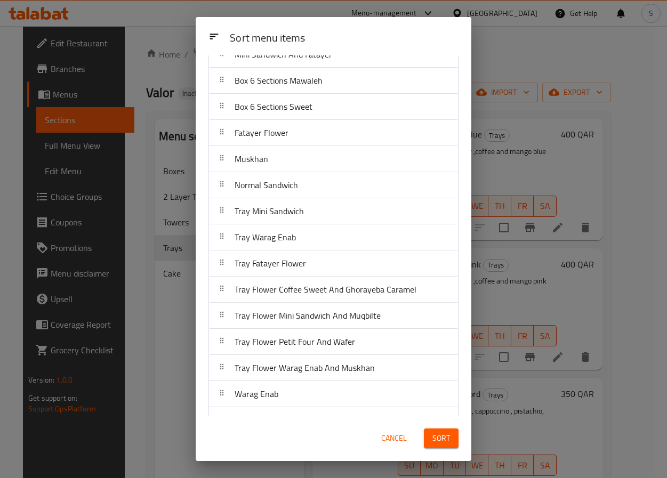
scroll to position [651, 0]
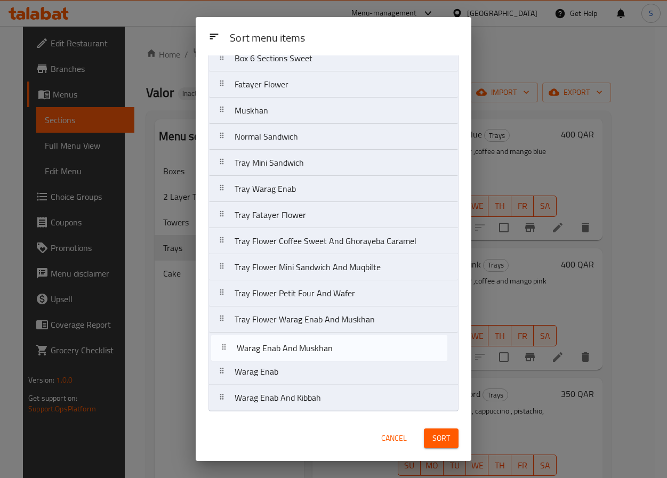
drag, startPoint x: 227, startPoint y: 394, endPoint x: 229, endPoint y: 345, distance: 49.6
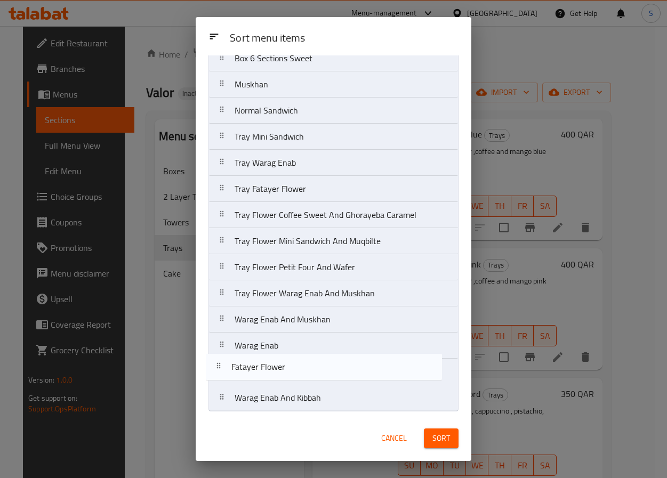
drag, startPoint x: 282, startPoint y: 80, endPoint x: 277, endPoint y: 374, distance: 294.5
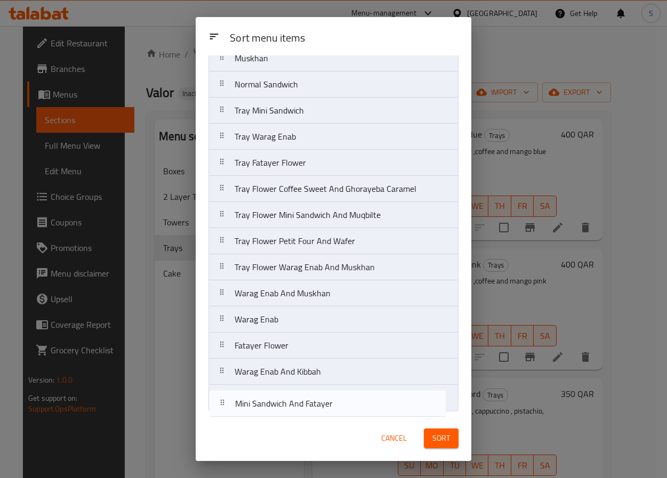
drag, startPoint x: 253, startPoint y: 114, endPoint x: 253, endPoint y: 412, distance: 298.2
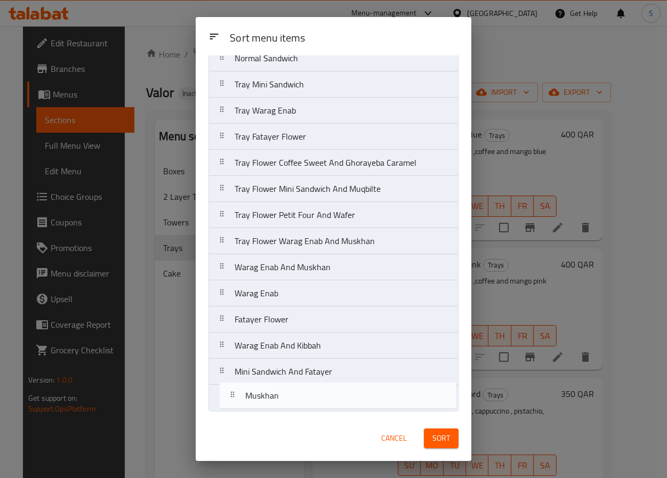
drag, startPoint x: 259, startPoint y: 61, endPoint x: 269, endPoint y: 406, distance: 345.8
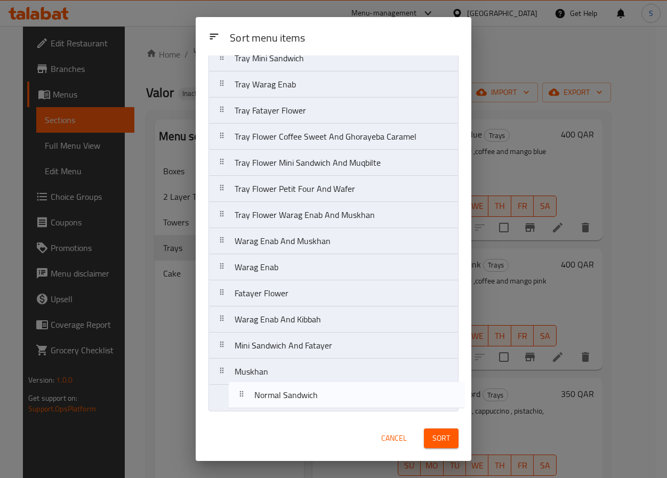
drag, startPoint x: 243, startPoint y: 58, endPoint x: 262, endPoint y: 410, distance: 352.1
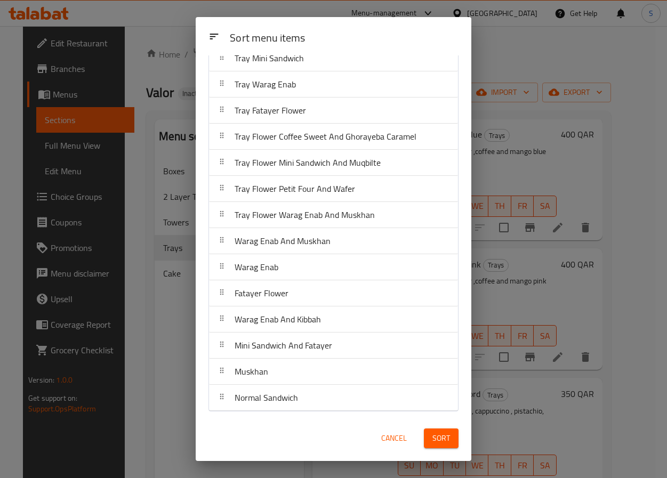
click at [275, 92] on div "Tray Warag Enab" at bounding box center [265, 84] width 70 height 26
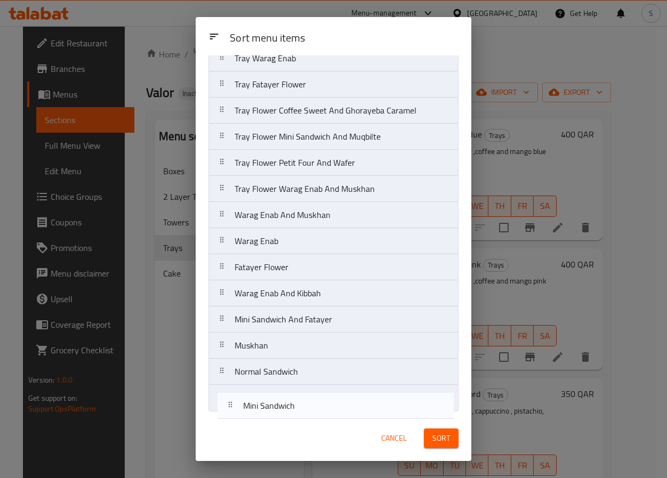
drag, startPoint x: 257, startPoint y: 131, endPoint x: 264, endPoint y: 421, distance: 289.7
click at [264, 421] on div "Sort menu items Sort menu items Tray Coffee and Flower Tray Coffee Stand Tray C…" at bounding box center [334, 239] width 276 height 444
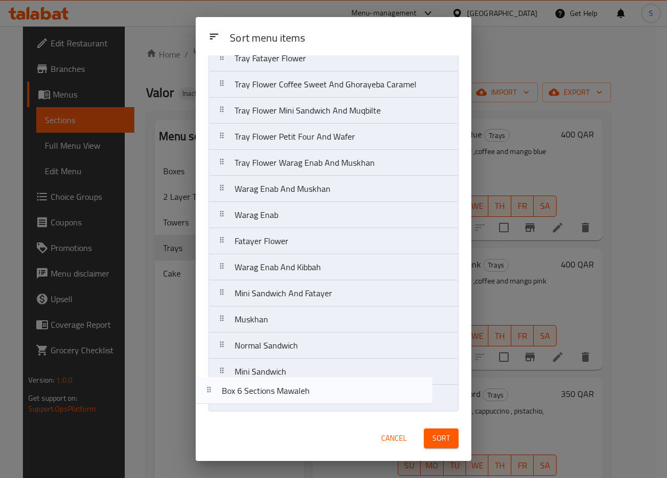
drag, startPoint x: 332, startPoint y: 130, endPoint x: 315, endPoint y: 423, distance: 293.3
click at [315, 423] on div "Sort menu items Sort menu items Tray Coffee and Flower Tray Coffee Stand Tray C…" at bounding box center [334, 239] width 276 height 444
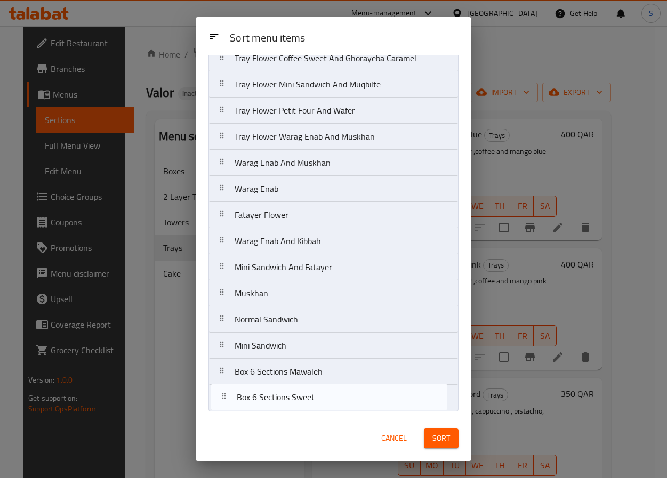
drag, startPoint x: 290, startPoint y: 167, endPoint x: 291, endPoint y: 413, distance: 245.9
click at [291, 413] on div "Sort menu items Tray Coffee and Flower Tray Coffee Stand Tray Cofee Round Bord …" at bounding box center [334, 235] width 276 height 361
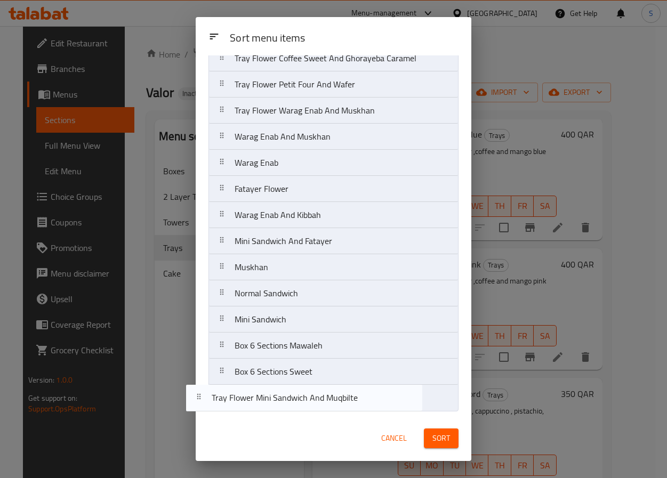
drag, startPoint x: 320, startPoint y: 86, endPoint x: 297, endPoint y: 424, distance: 338.5
click at [297, 424] on div "Sort menu items Sort menu items Tray Coffee and Flower Tray Coffee Stand Tray C…" at bounding box center [334, 239] width 276 height 444
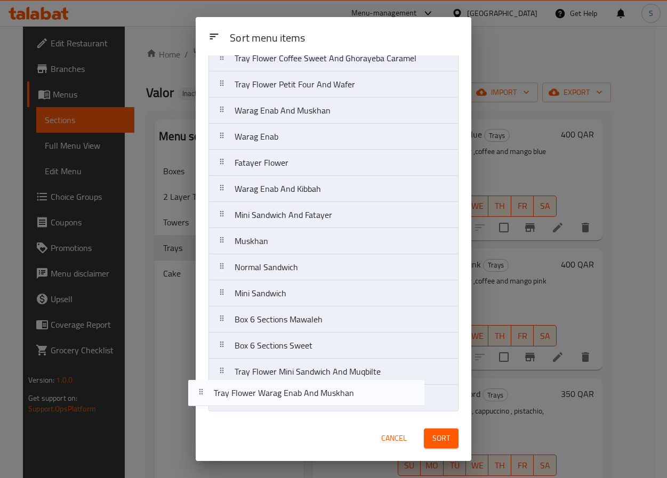
drag, startPoint x: 342, startPoint y: 113, endPoint x: 320, endPoint y: 420, distance: 308.1
click at [320, 420] on div "Sort menu items Sort menu items Tray Coffee and Flower Tray Coffee Stand Tray C…" at bounding box center [334, 239] width 276 height 444
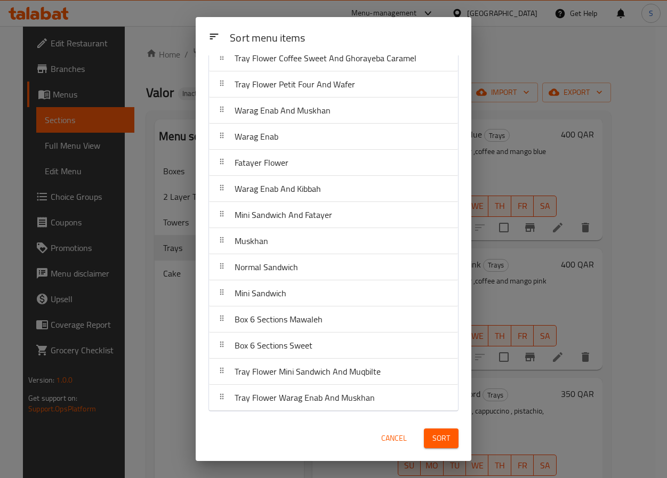
click at [311, 245] on div "Muskhan" at bounding box center [333, 241] width 241 height 26
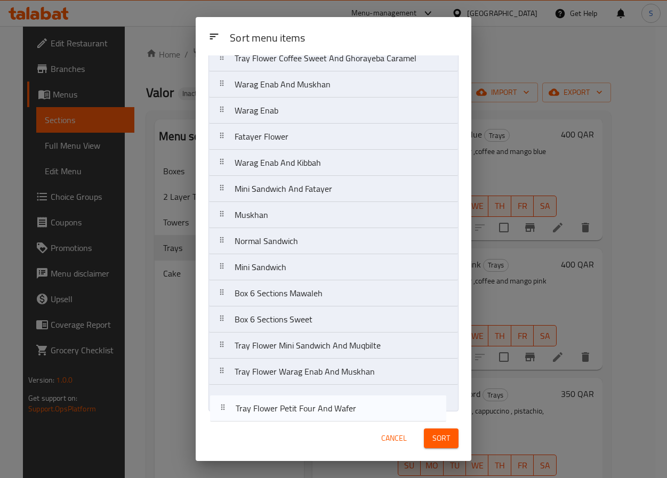
drag, startPoint x: 373, startPoint y: 138, endPoint x: 375, endPoint y: 415, distance: 277.4
click at [375, 415] on div "Sort menu items Tray Coffee and Flower Tray Coffee Stand Tray Cofee Round Bord …" at bounding box center [334, 235] width 276 height 361
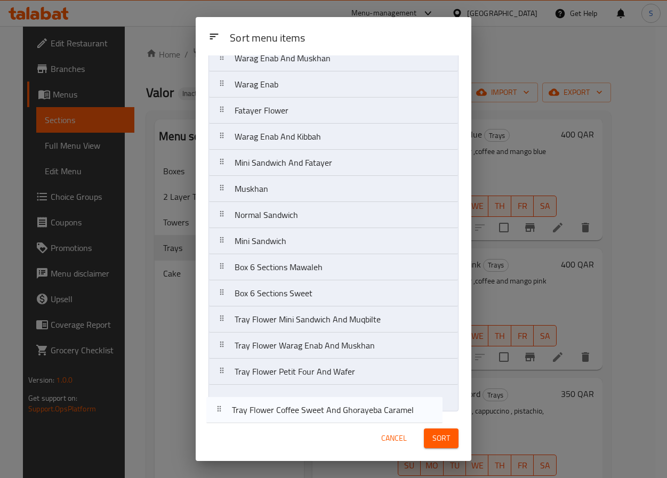
drag, startPoint x: 331, startPoint y: 78, endPoint x: 328, endPoint y: 416, distance: 337.7
click at [328, 416] on div "Sort menu items Sort menu items Tray Coffee and Flower Tray Coffee Stand Tray C…" at bounding box center [334, 239] width 276 height 444
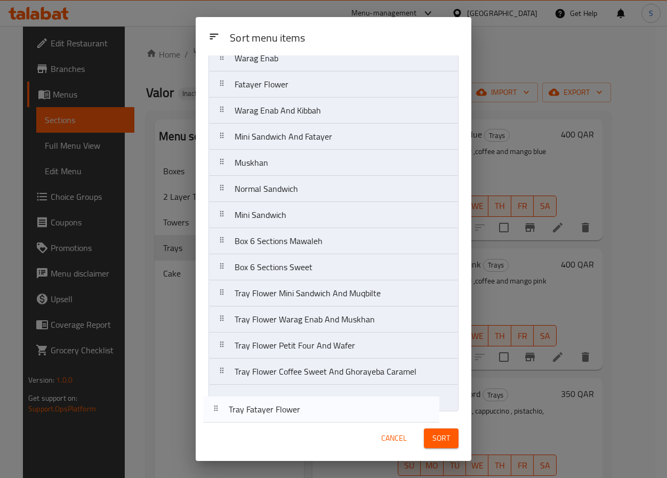
drag, startPoint x: 335, startPoint y: 173, endPoint x: 329, endPoint y: 411, distance: 238.5
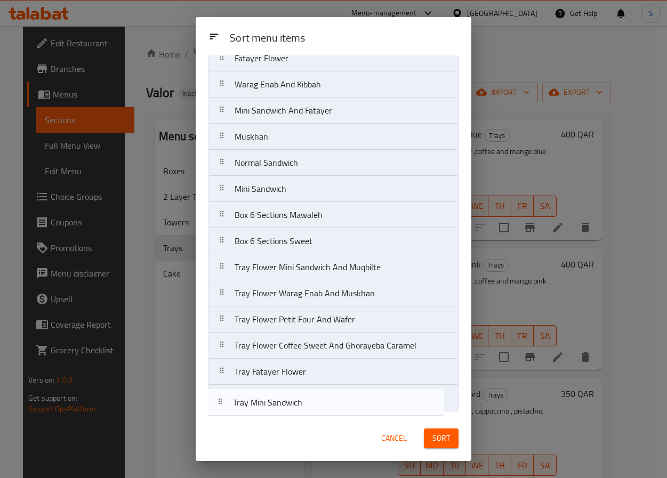
drag, startPoint x: 298, startPoint y: 140, endPoint x: 117, endPoint y: 386, distance: 306.0
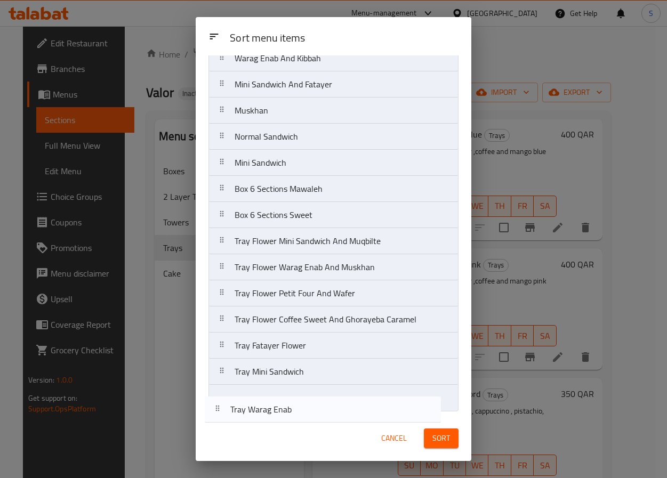
drag, startPoint x: 318, startPoint y: 155, endPoint x: 315, endPoint y: 408, distance: 252.9
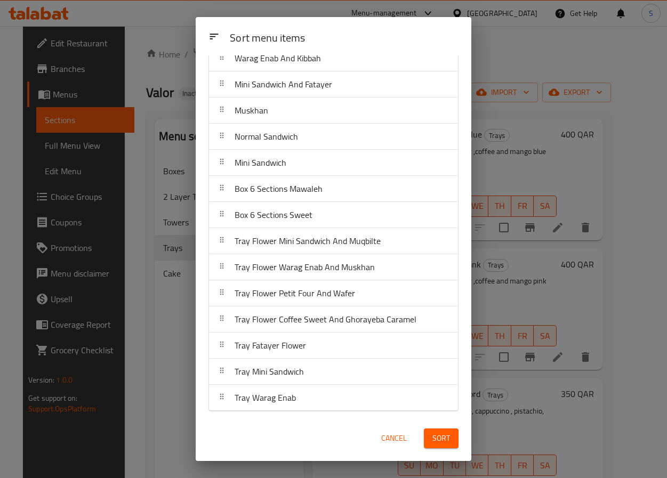
click at [440, 450] on div "Sort" at bounding box center [441, 438] width 47 height 33
click at [440, 443] on span "Sort" at bounding box center [442, 438] width 18 height 13
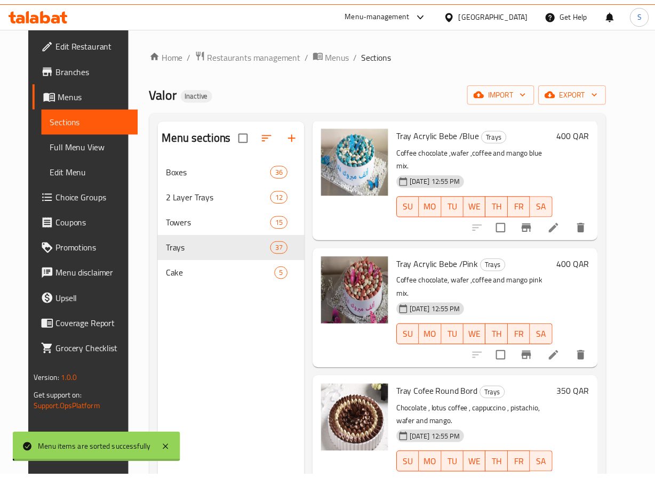
scroll to position [0, 0]
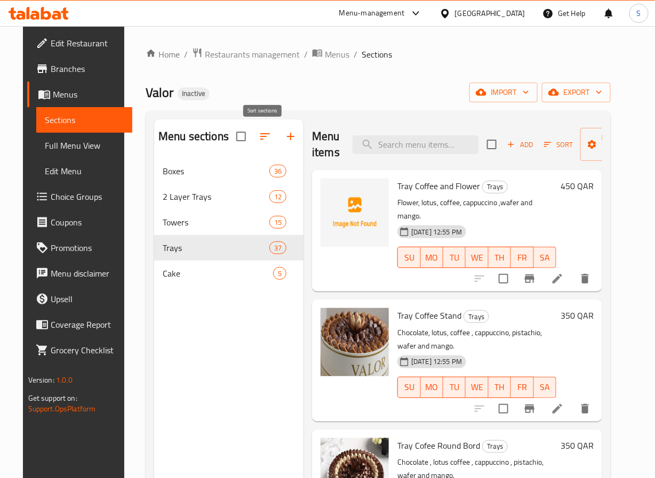
click at [266, 136] on icon "button" at bounding box center [265, 136] width 13 height 13
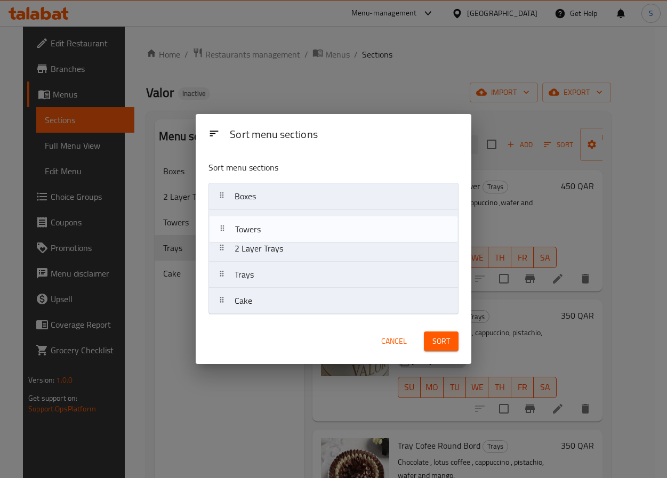
drag, startPoint x: 256, startPoint y: 246, endPoint x: 254, endPoint y: 222, distance: 24.1
click at [254, 222] on nav "Boxes 2 Layer Trays Towers Trays Cake" at bounding box center [334, 249] width 250 height 132
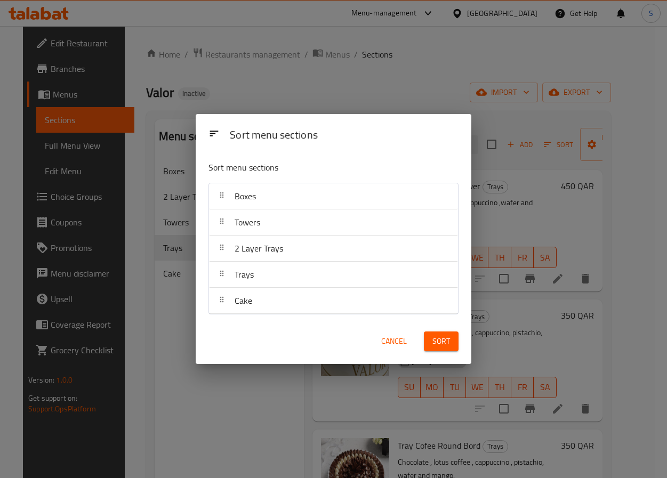
click at [431, 334] on button "Sort" at bounding box center [441, 342] width 35 height 20
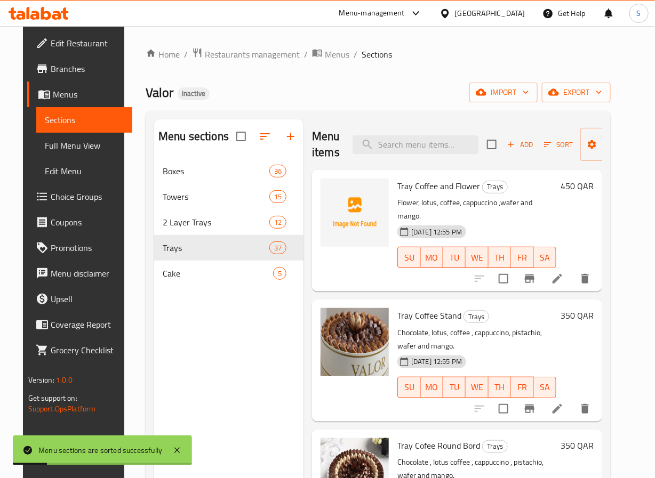
click at [162, 359] on div "Menu sections Boxes 36 Towers 15 2 Layer Trays 12 Trays 37 Cake 5" at bounding box center [228, 358] width 149 height 478
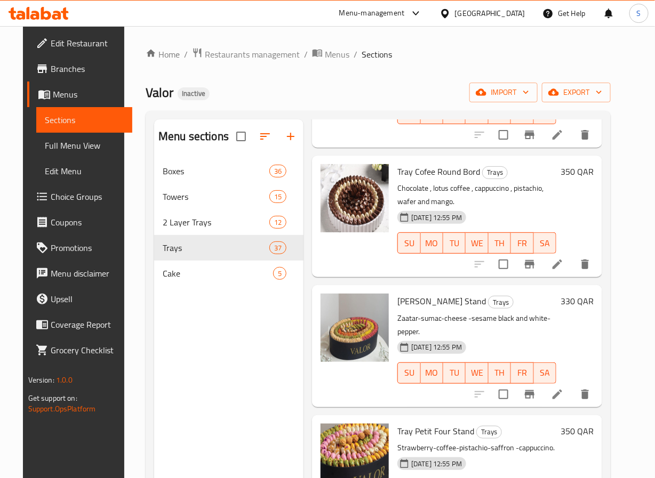
scroll to position [276, 0]
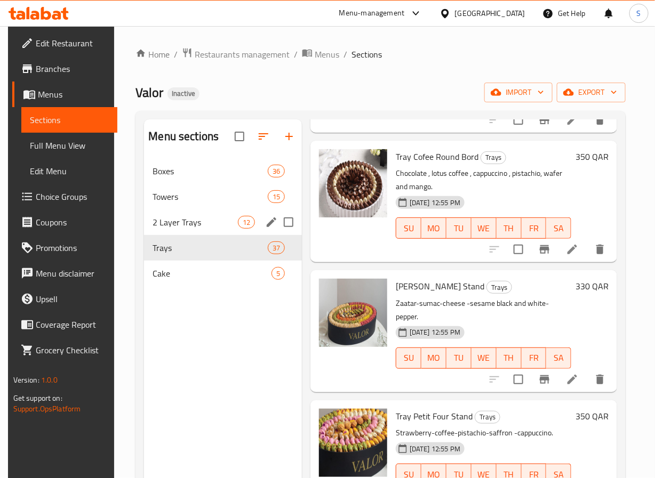
click at [182, 219] on span "2 Layer Trays" at bounding box center [195, 222] width 85 height 13
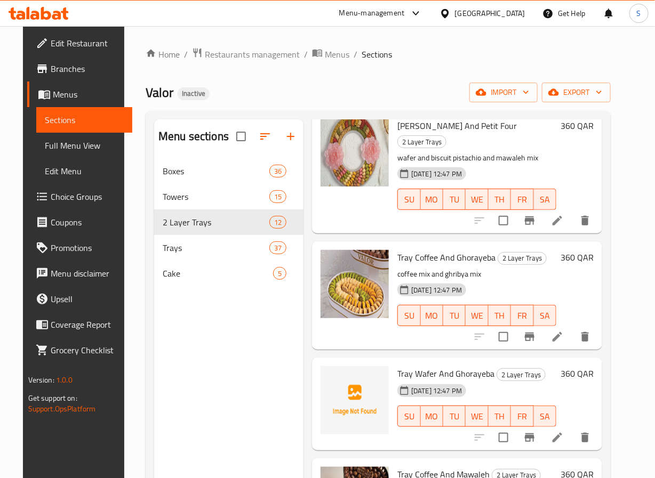
scroll to position [178, 0]
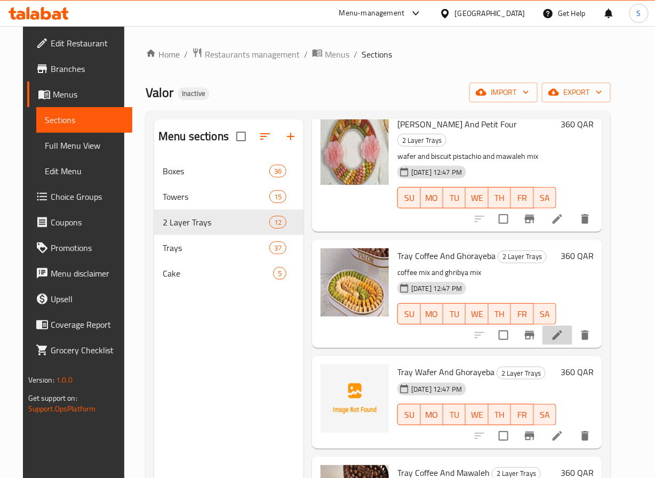
click at [558, 326] on li at bounding box center [557, 335] width 30 height 19
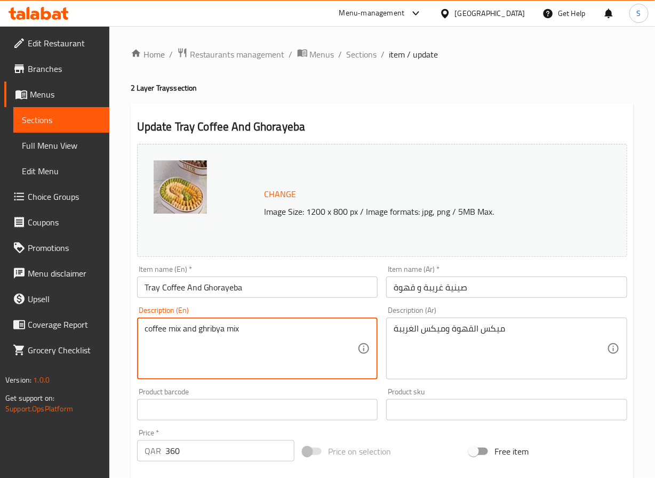
click at [184, 326] on textarea "coffee mix and ghribya mix" at bounding box center [251, 349] width 213 height 51
click at [417, 331] on textarea "ميكس القهوة وميكس الغريبة" at bounding box center [500, 349] width 213 height 51
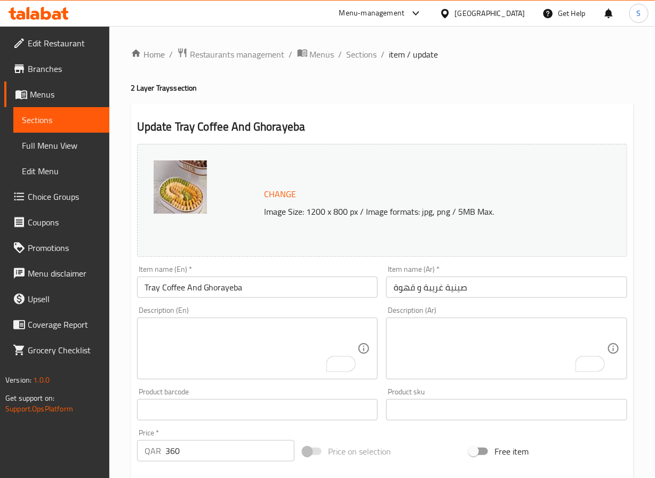
click at [178, 384] on div "Product barcode Product barcode" at bounding box center [258, 404] width 250 height 41
click at [265, 280] on input "Tray Coffee And Ghorayeba" at bounding box center [257, 287] width 241 height 21
click at [365, 55] on span "Sections" at bounding box center [362, 54] width 30 height 13
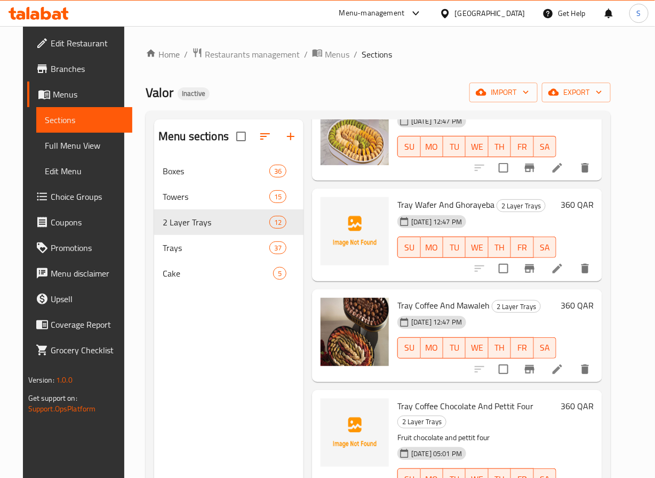
scroll to position [356, 0]
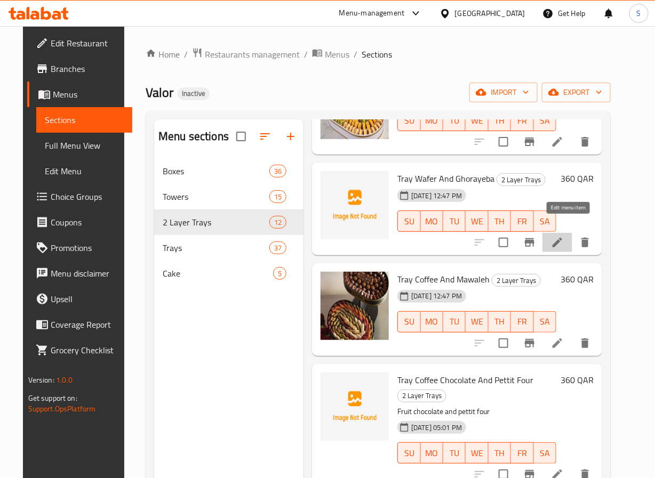
click at [562, 238] on icon at bounding box center [558, 243] width 10 height 10
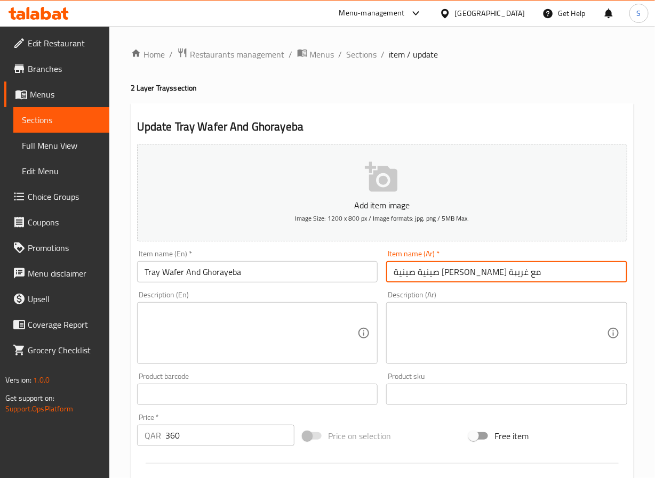
click at [458, 274] on input "صينية صينية ويفر مع غريبة" at bounding box center [506, 271] width 241 height 21
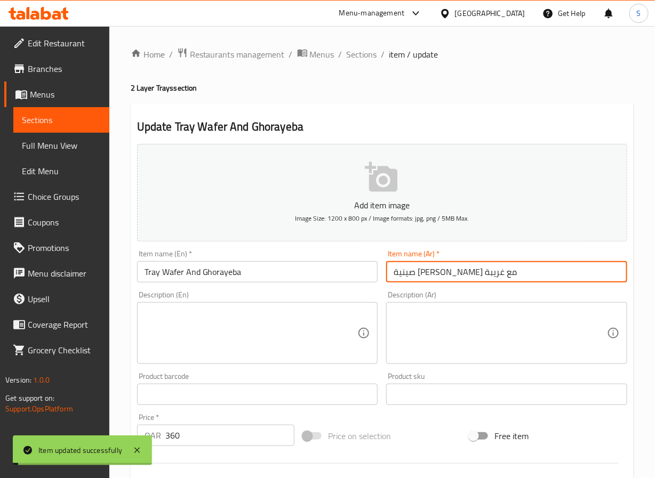
click at [418, 277] on input "صينية ويفر مع غريبة" at bounding box center [506, 271] width 241 height 21
type input "صينية [PERSON_NAME] وغريبة"
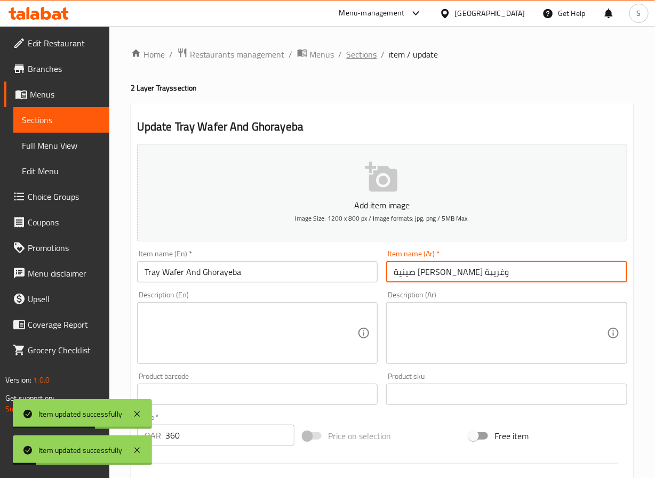
click at [355, 55] on span "Sections" at bounding box center [362, 54] width 30 height 13
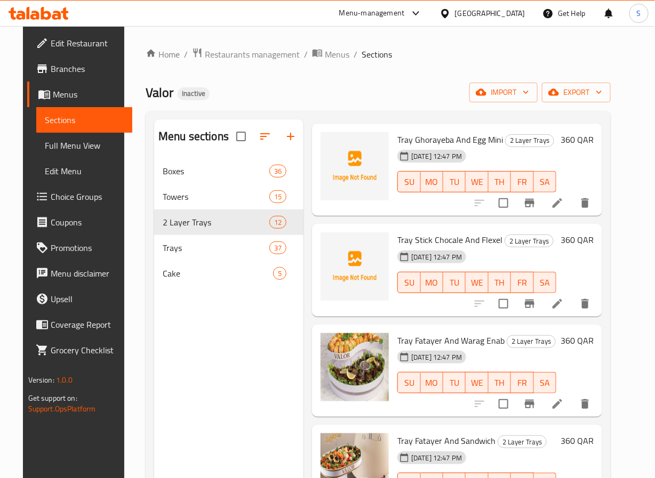
scroll to position [845, 0]
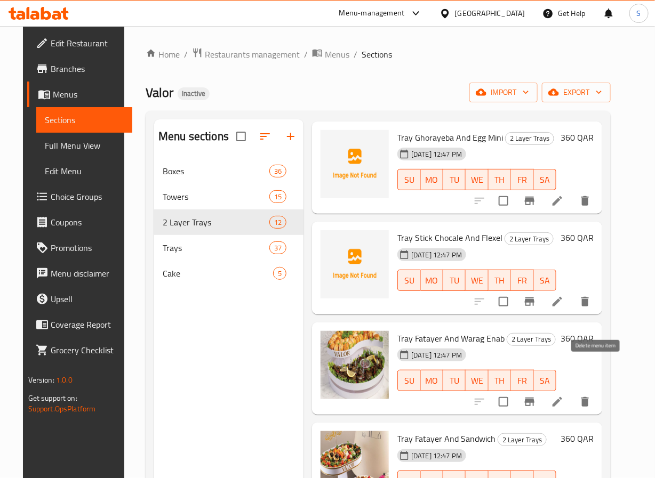
click at [592, 396] on icon "delete" at bounding box center [585, 402] width 13 height 13
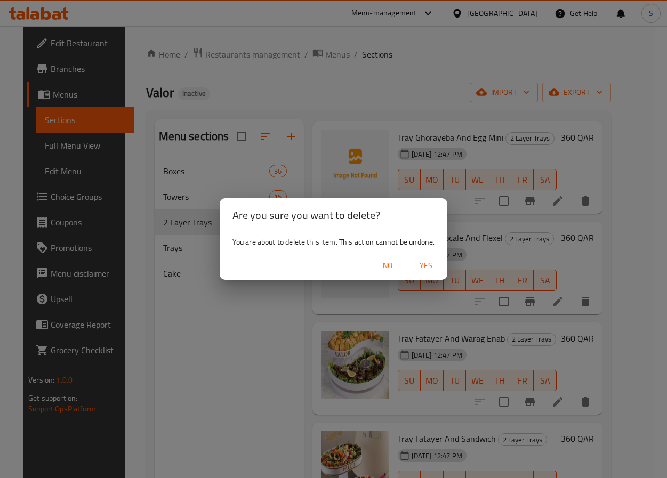
click at [426, 264] on span "Yes" at bounding box center [426, 265] width 26 height 13
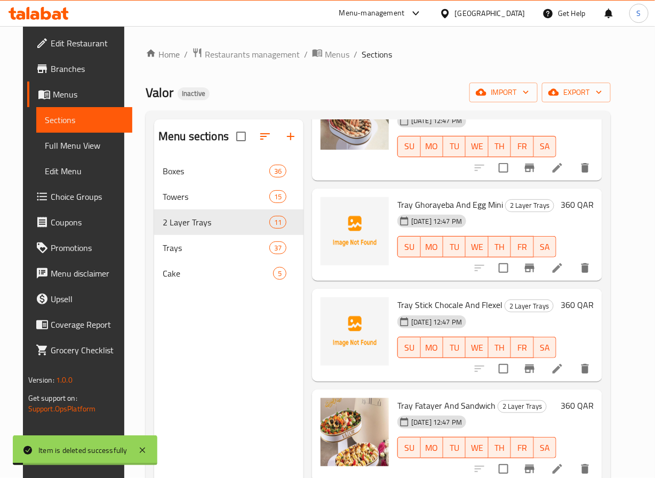
scroll to position [745, 0]
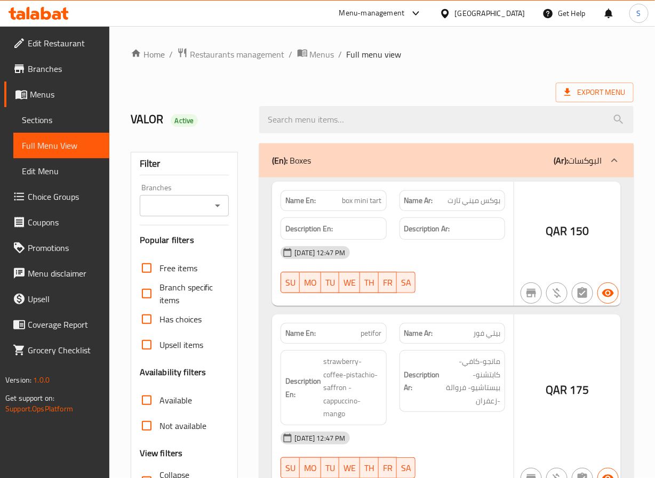
scroll to position [169, 0]
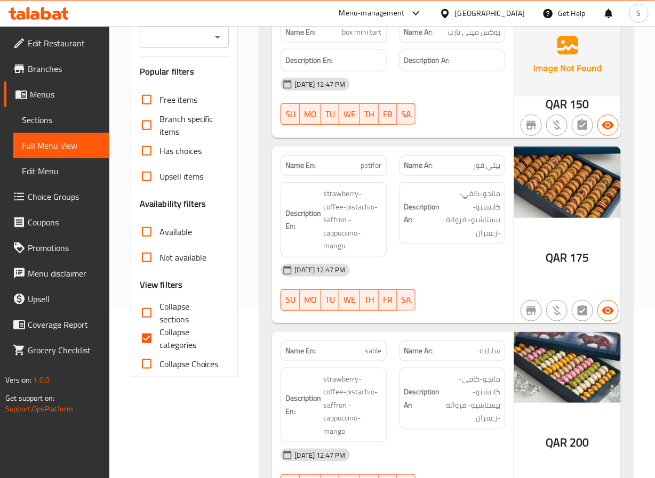
click at [154, 336] on input "Collapse categories" at bounding box center [147, 339] width 26 height 26
checkbox input "false"
click at [146, 317] on input "Collapse sections" at bounding box center [147, 313] width 26 height 26
checkbox input "true"
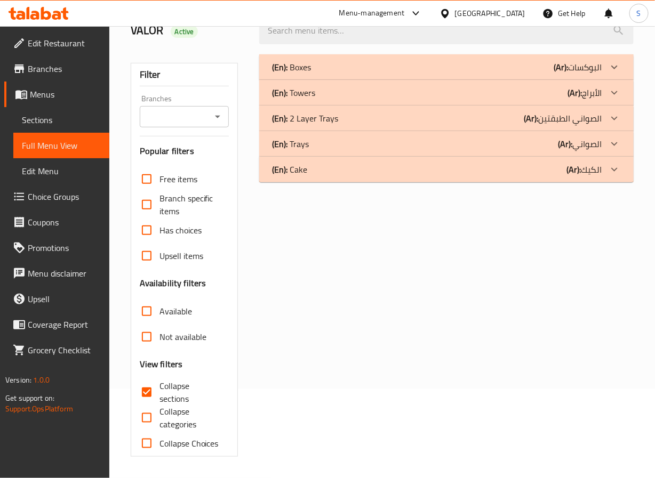
scroll to position [90, 0]
click at [509, 142] on div "(En): Trays (Ar): الصواني" at bounding box center [436, 144] width 329 height 13
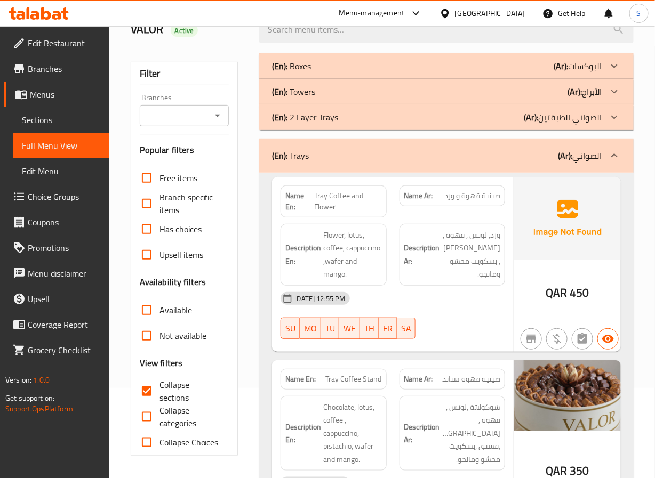
click at [508, 117] on div "(En): 2 Layer Trays (Ar): الصواني الطبقتين" at bounding box center [436, 117] width 329 height 13
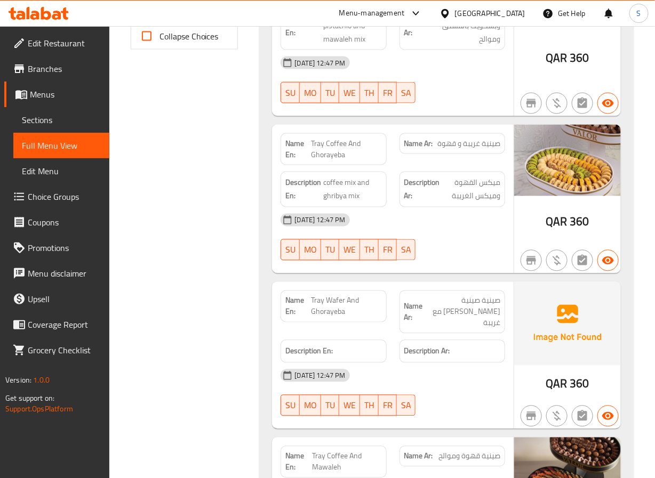
scroll to position [515, 0]
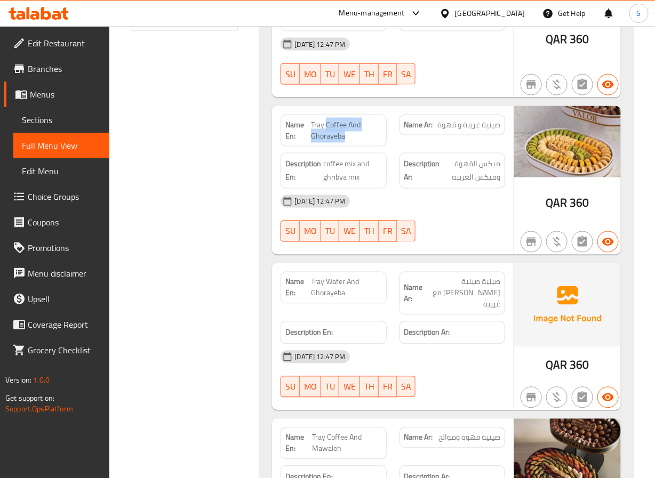
drag, startPoint x: 325, startPoint y: 90, endPoint x: 346, endPoint y: 102, distance: 23.7
click at [346, 119] on span "Tray Coffee And Ghorayeba" at bounding box center [346, 130] width 71 height 22
copy span "Coffee And Ghorayeba"
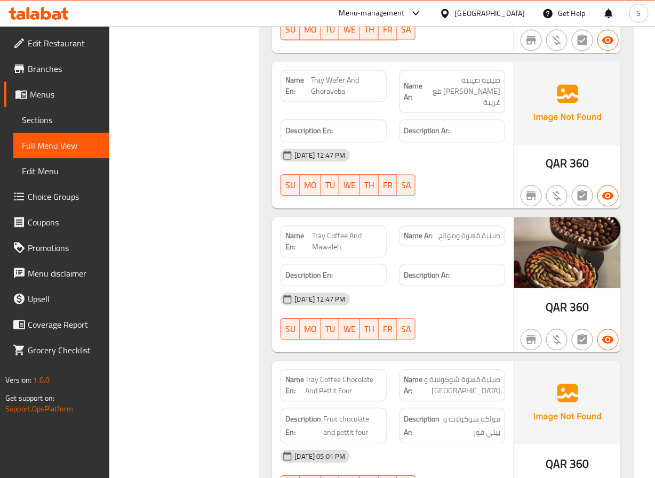
scroll to position [717, 0]
click at [325, 64] on div "Name En: Tray Wafer And Ghorayeba" at bounding box center [333, 92] width 118 height 56
click at [326, 75] on span "Tray Wafer And Ghorayeba" at bounding box center [346, 86] width 70 height 22
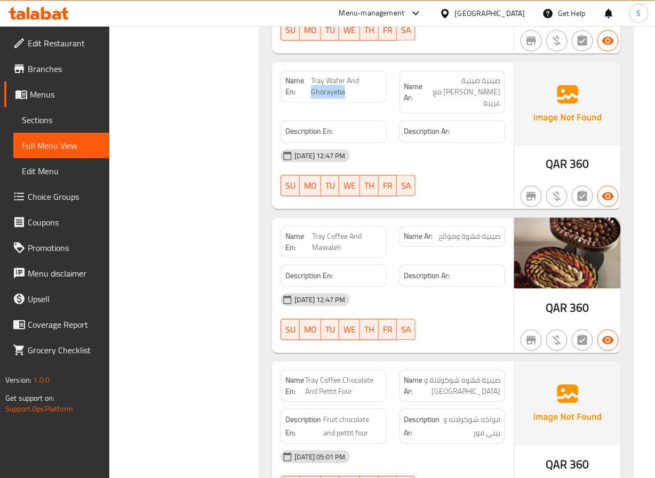
copy span "Ghorayeba"
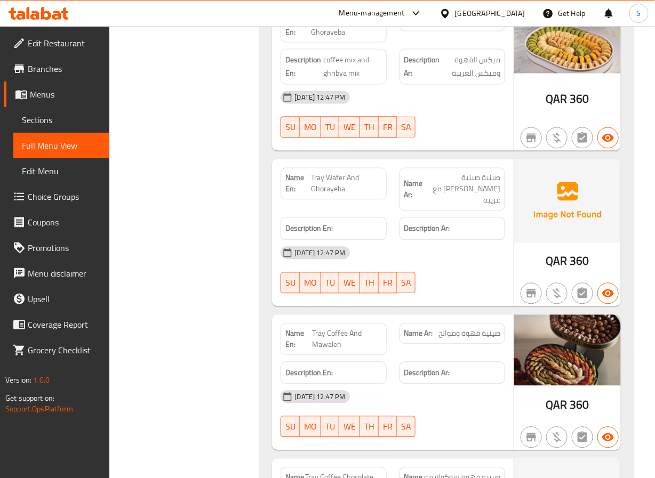
scroll to position [557, 0]
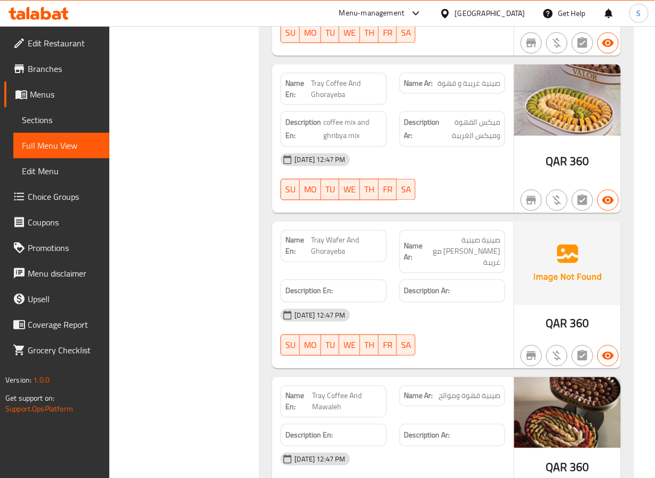
click at [322, 235] on span "Tray Wafer And Ghorayeba" at bounding box center [346, 246] width 70 height 22
copy span "Tray Wafer And Ghorayeba"
click at [332, 391] on span "Tray Coffee And Mawaleh" at bounding box center [347, 402] width 70 height 22
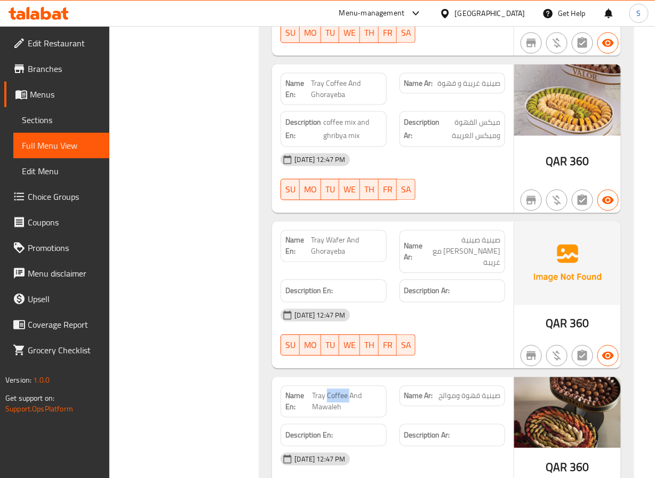
click at [332, 391] on span "Tray Coffee And Mawaleh" at bounding box center [347, 402] width 70 height 22
copy span "Tray Coffee And Mawaleh"
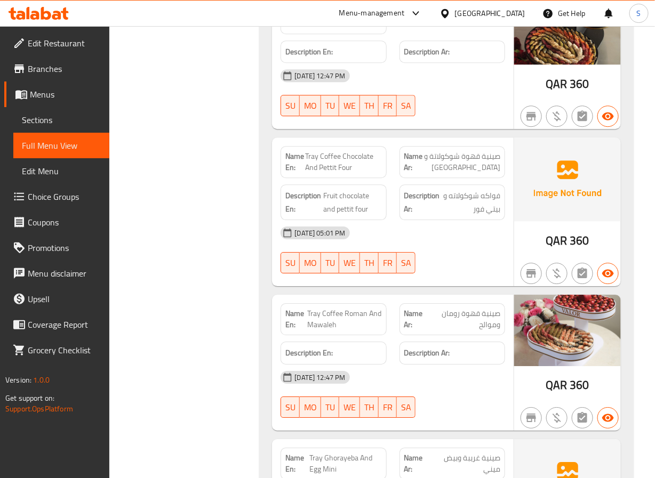
scroll to position [945, 0]
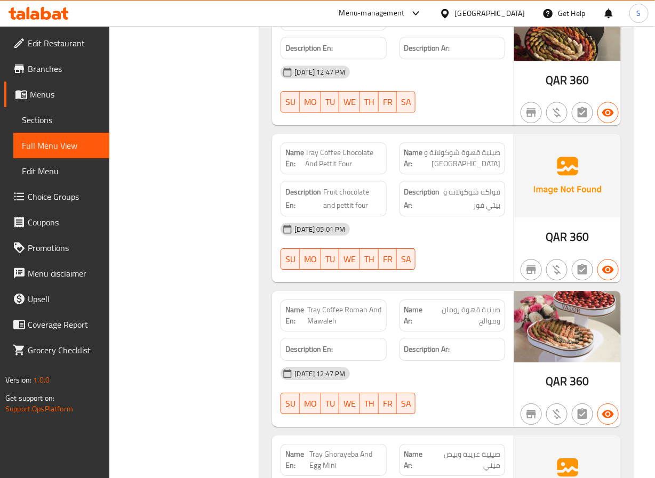
click at [322, 305] on span "Tray Coffee Roman And Mawaleh" at bounding box center [344, 316] width 75 height 22
copy span "Tray Coffee Roman And Mawaleh"
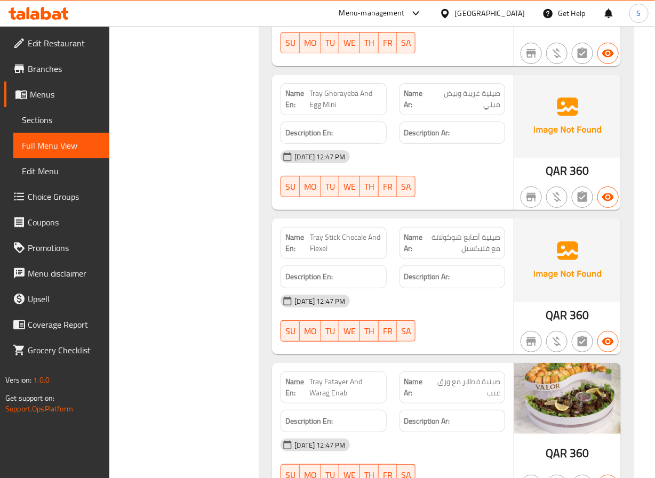
scroll to position [1306, 0]
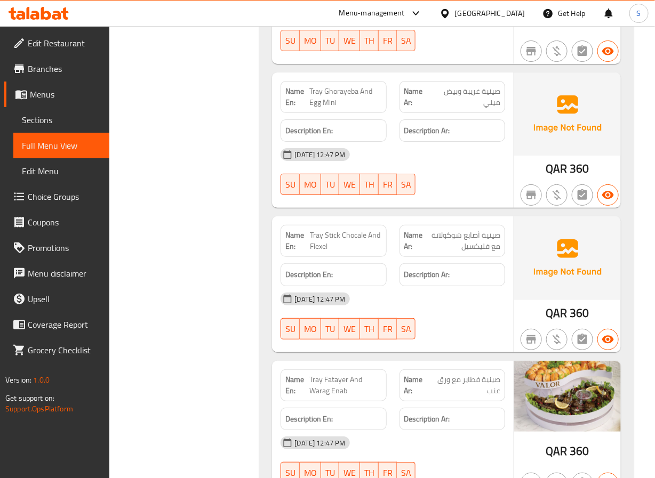
scroll to position [1310, 0]
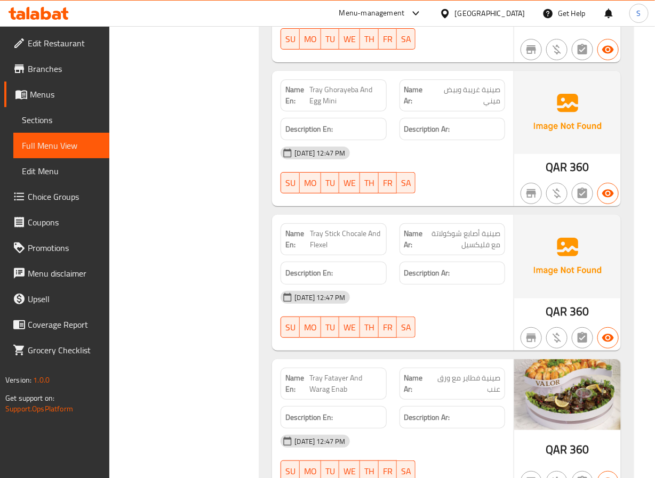
click at [325, 84] on span "Tray Ghorayeba And Egg Mini" at bounding box center [345, 95] width 72 height 22
copy span "Tray Ghorayeba And Egg Mini"
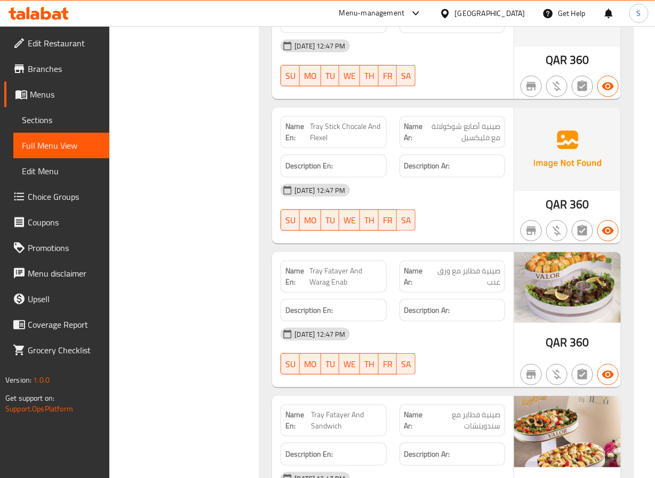
scroll to position [1418, 0]
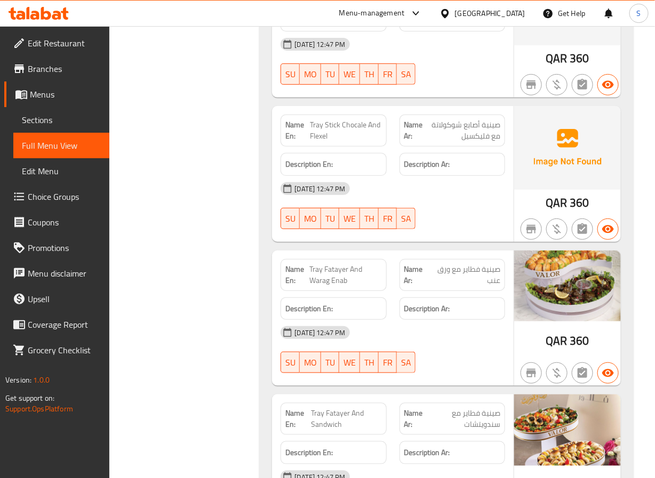
click at [329, 119] on span "Tray Stick Chocale And Flexel" at bounding box center [346, 130] width 72 height 22
copy span "Tray Stick Chocale And Flexel"
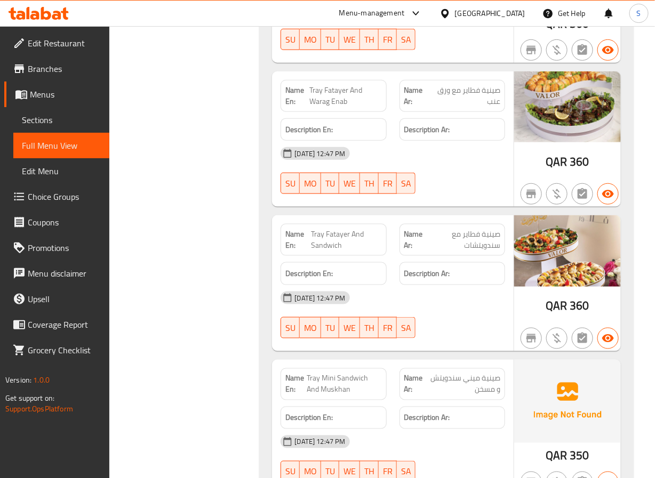
scroll to position [1599, 0]
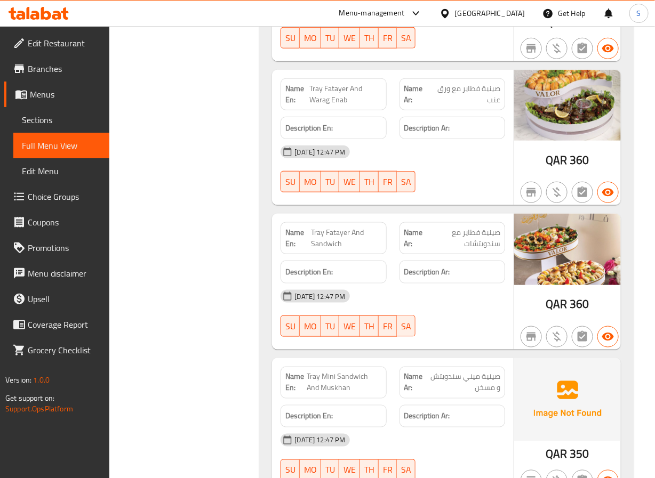
click at [338, 83] on span "Tray Fatayer And Warag Enab" at bounding box center [345, 94] width 73 height 22
copy span "Tray Fatayer And Warag Enab"
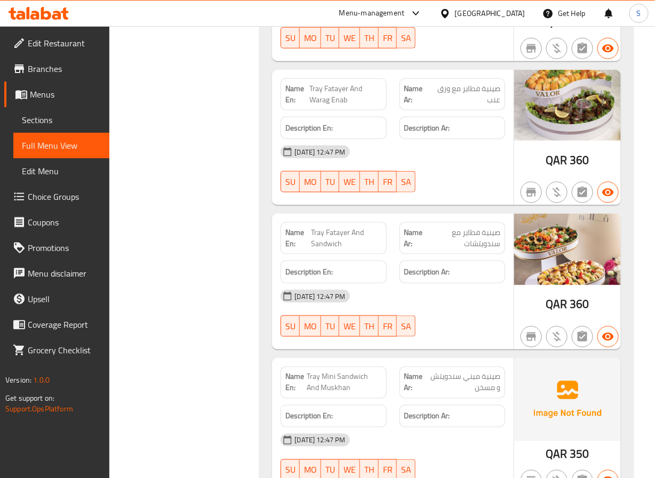
click at [314, 83] on span "Tray Fatayer And Warag Enab" at bounding box center [345, 94] width 73 height 22
copy span "Tray Fatayer And Warag Enab"
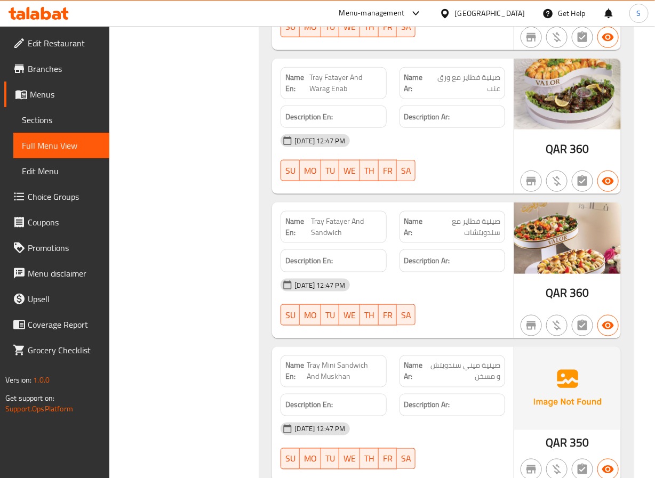
scroll to position [1611, 0]
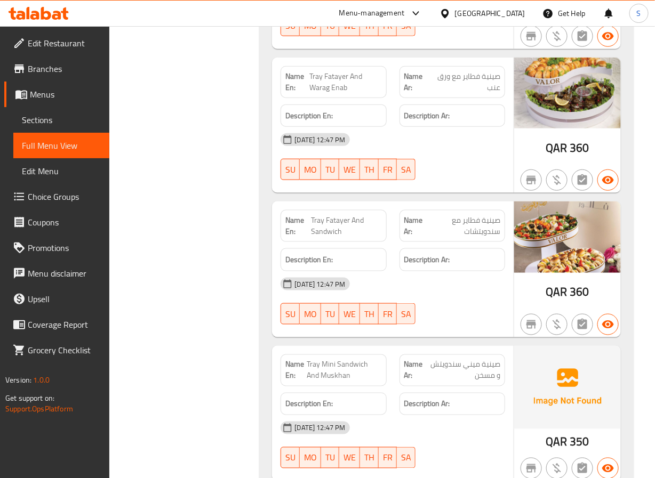
click at [341, 215] on span "Tray Fatayer And Sandwich" at bounding box center [346, 226] width 71 height 22
copy span "Tray Fatayer And Sandwich"
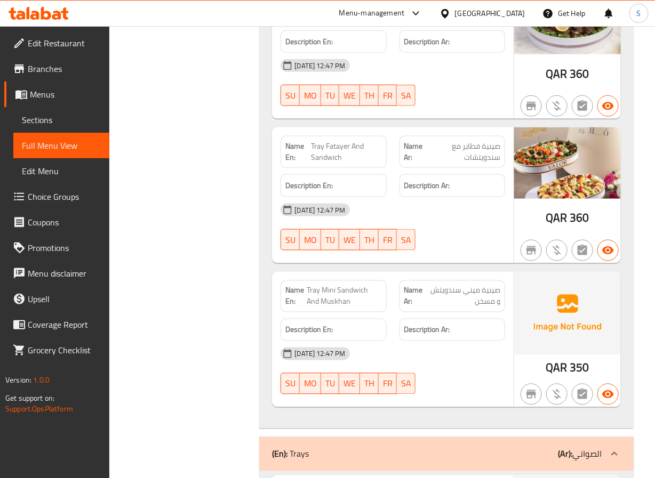
scroll to position [1687, 0]
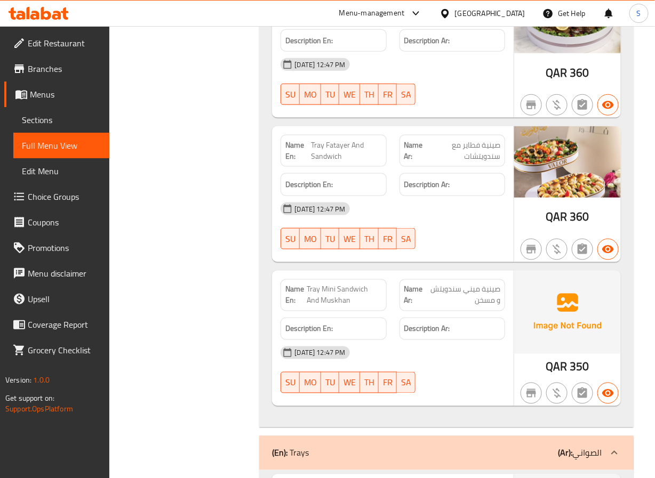
click at [327, 284] on span "Tray Mini Sandwich And Muskhan" at bounding box center [344, 295] width 75 height 22
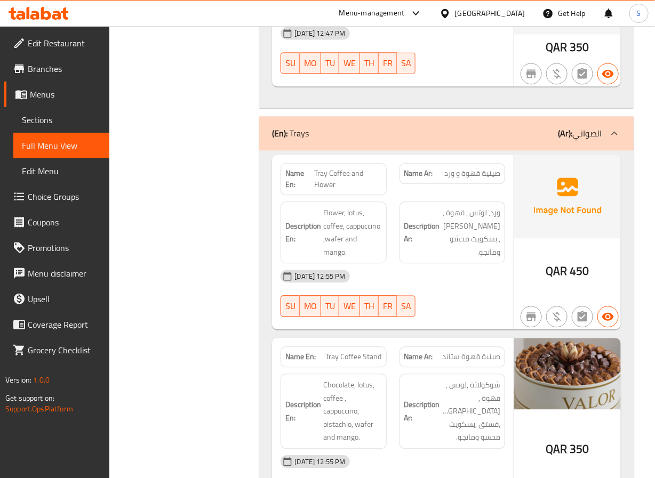
scroll to position [2037, 0]
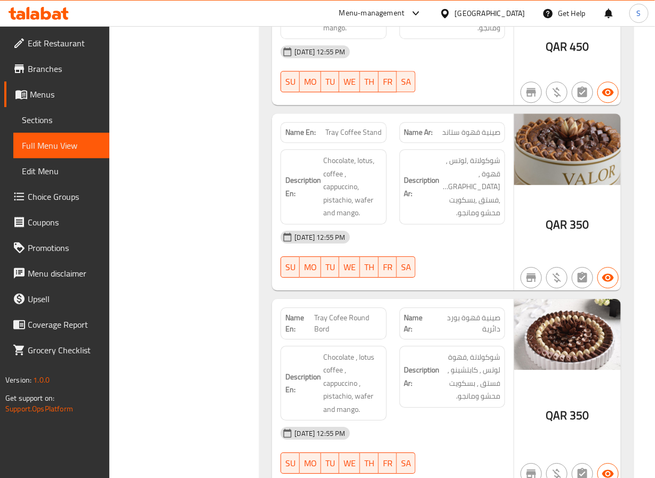
scroll to position [2234, 0]
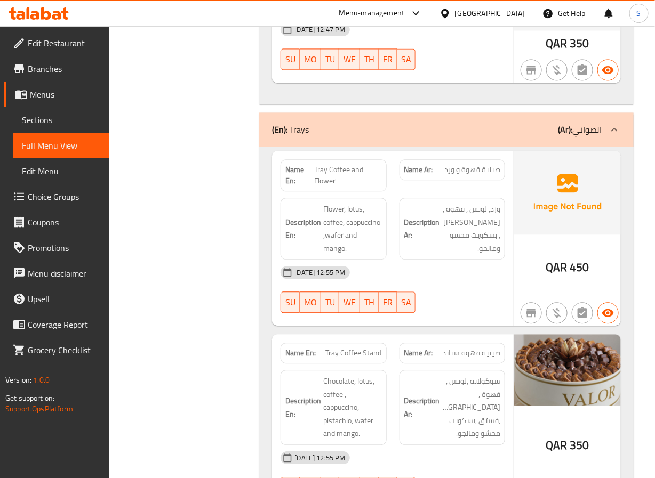
scroll to position [2013, 0]
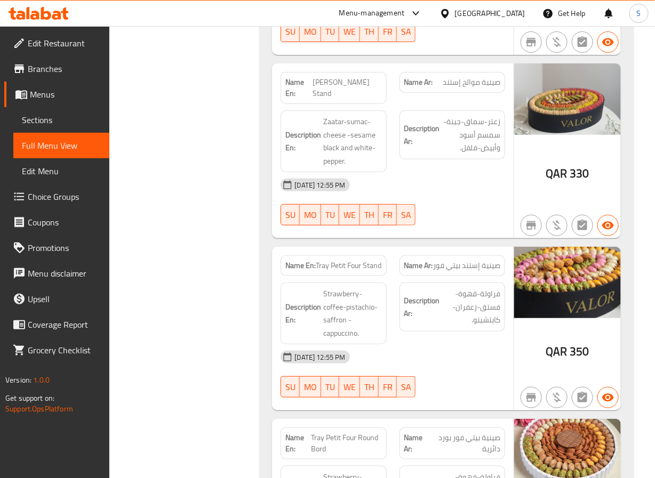
scroll to position [2666, 0]
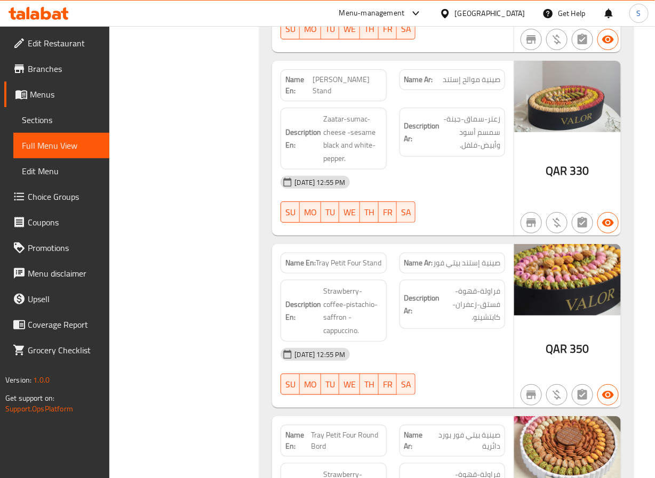
click at [358, 74] on span "[PERSON_NAME] Stand" at bounding box center [347, 85] width 69 height 22
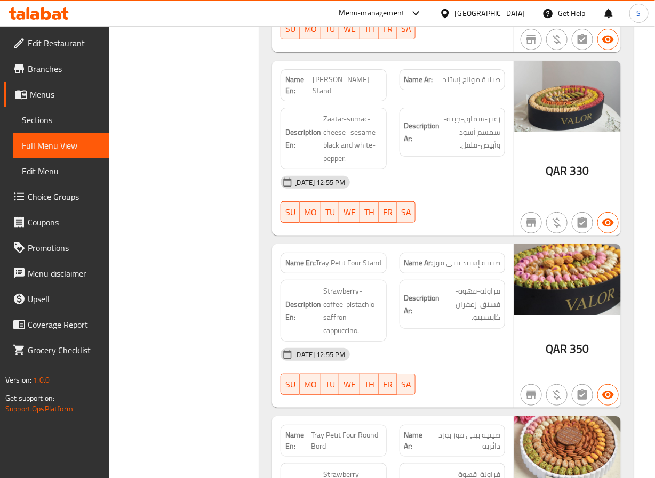
click at [341, 74] on span "[PERSON_NAME] Stand" at bounding box center [347, 85] width 69 height 22
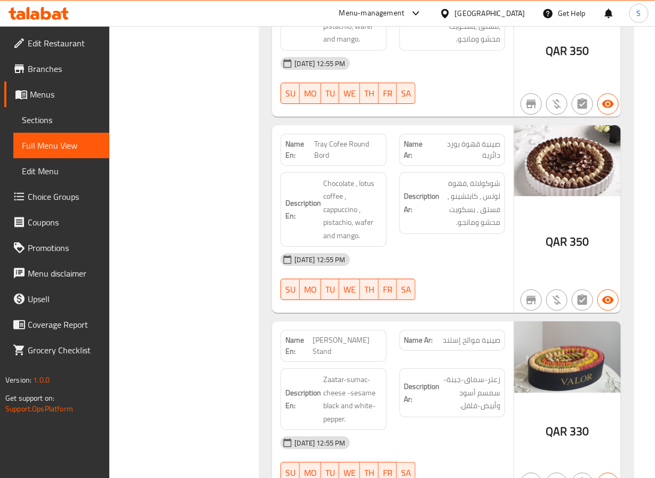
scroll to position [2461, 0]
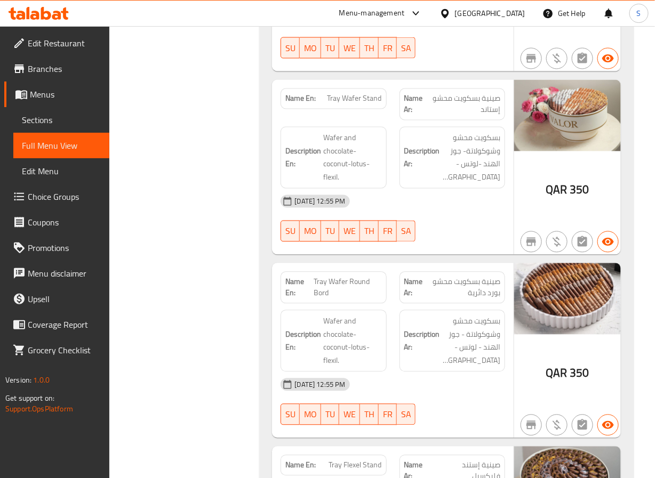
scroll to position [3177, 0]
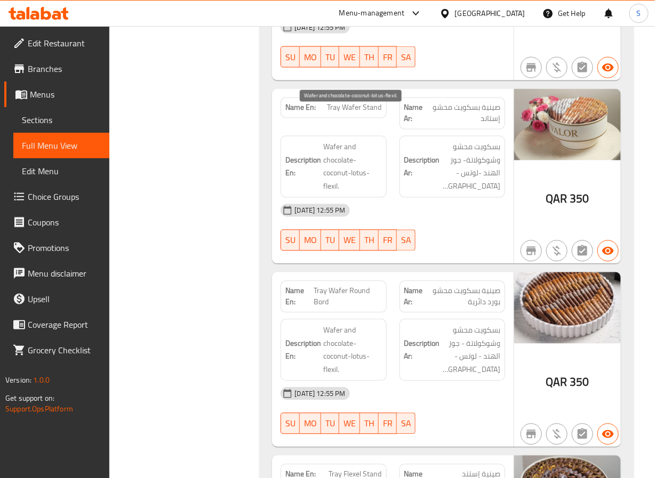
click at [333, 158] on span "Wafer and chocolate-coconut-lotus-flexil." at bounding box center [352, 167] width 58 height 52
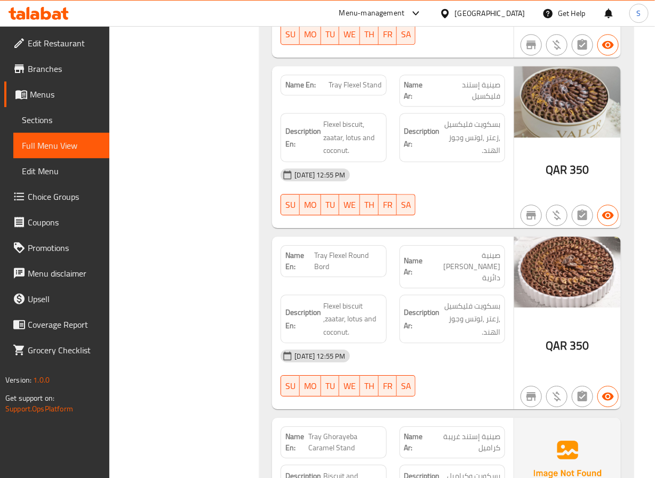
scroll to position [3569, 0]
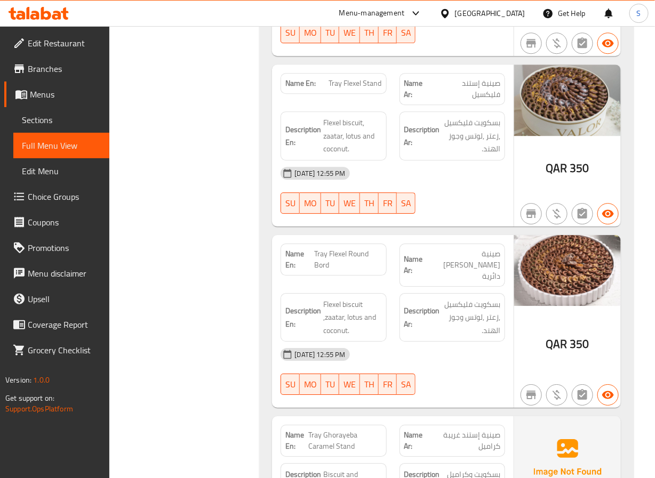
click at [532, 429] on img at bounding box center [567, 458] width 107 height 83
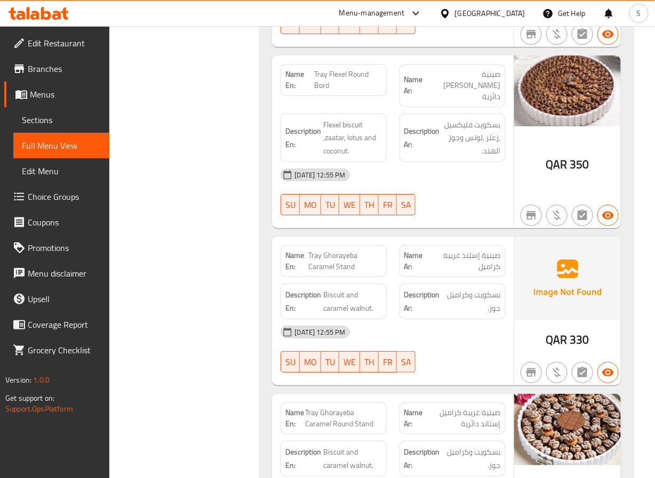
scroll to position [3747, 0]
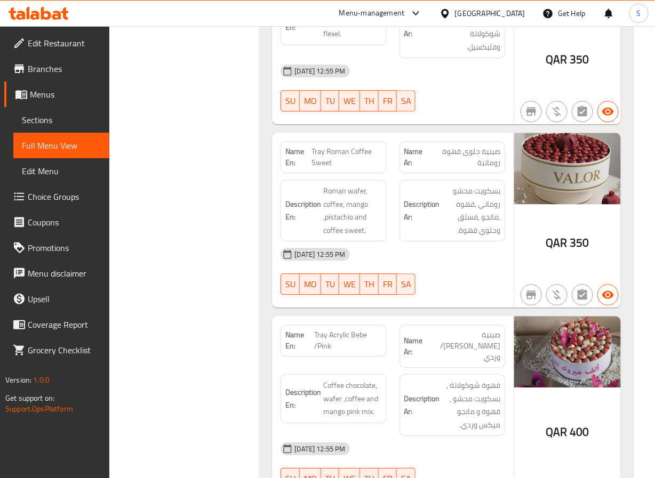
scroll to position [4718, 0]
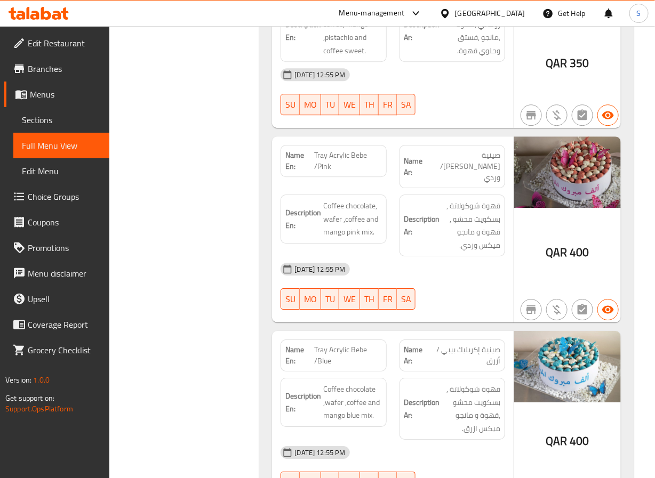
scroll to position [4898, 0]
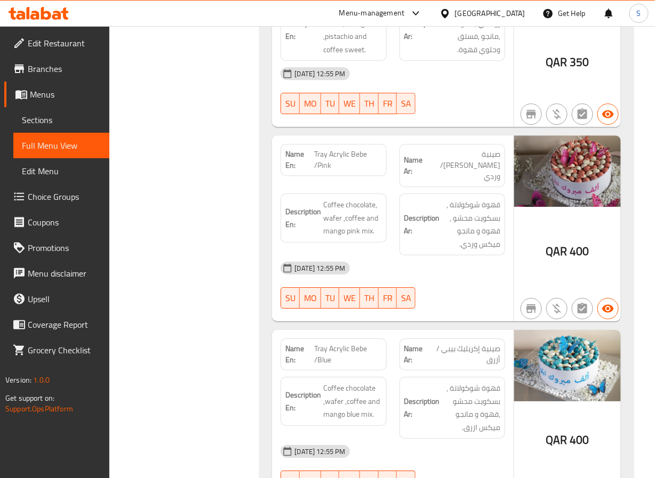
click at [341, 149] on span "Tray Acrylic Bebe /Pink" at bounding box center [347, 160] width 67 height 22
click at [325, 344] on span "Tray Acrylic Bebe /Blue" at bounding box center [347, 355] width 67 height 22
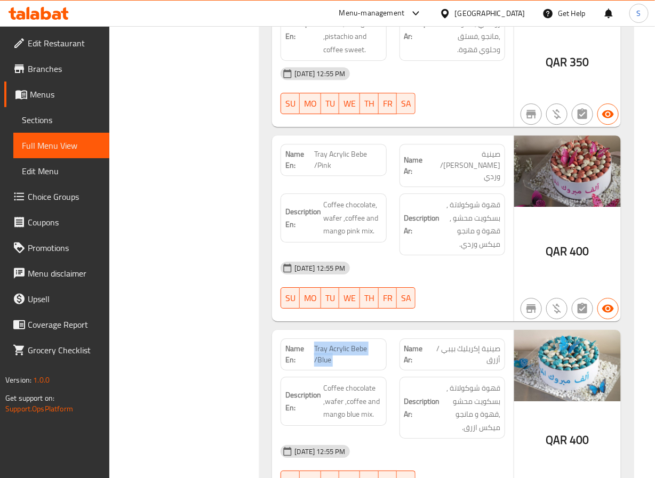
click at [325, 344] on span "Tray Acrylic Bebe /Blue" at bounding box center [347, 355] width 67 height 22
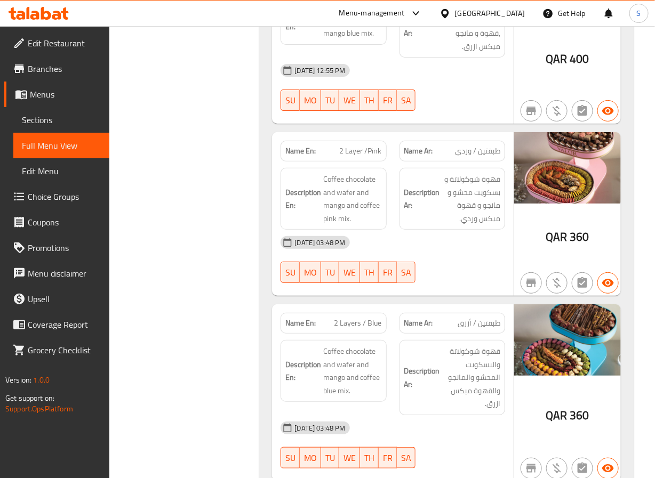
scroll to position [5281, 0]
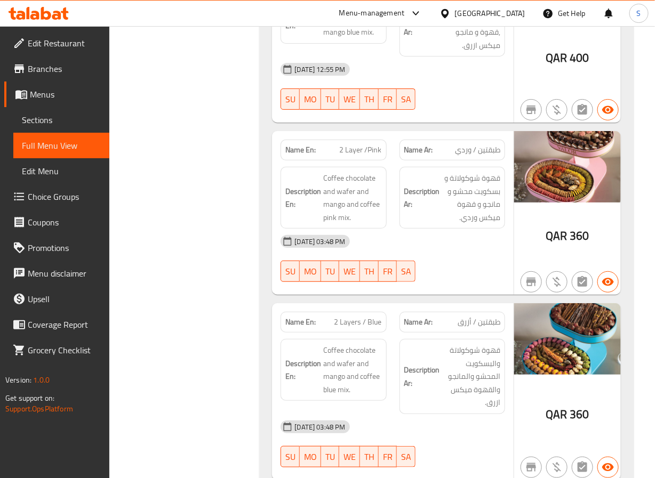
click at [364, 145] on span "2 Layer /Pink" at bounding box center [361, 150] width 42 height 11
click at [369, 145] on span "2 Layer /Pink" at bounding box center [361, 150] width 42 height 11
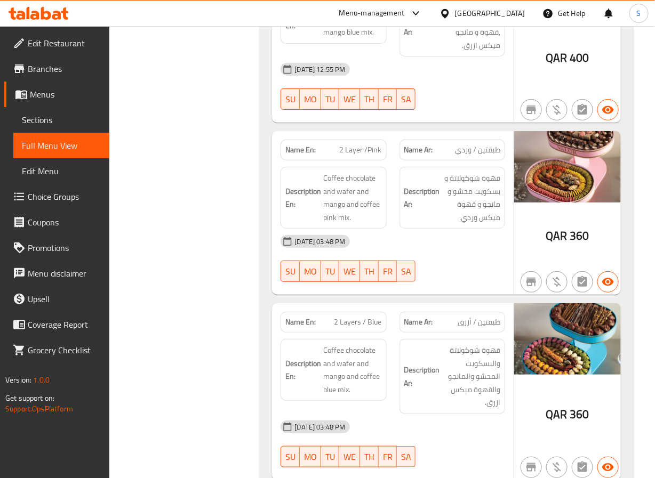
click at [369, 145] on span "2 Layer /Pink" at bounding box center [361, 150] width 42 height 11
click at [349, 145] on span "2 Layer /Pink" at bounding box center [361, 150] width 42 height 11
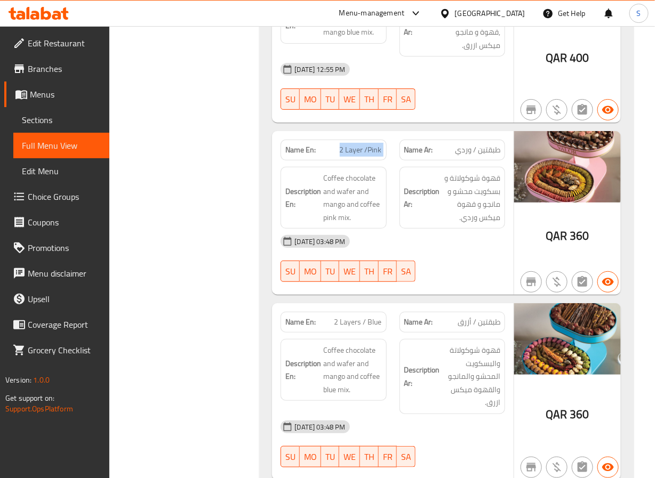
click at [341, 317] on span "2 Layers / Blue" at bounding box center [357, 322] width 47 height 11
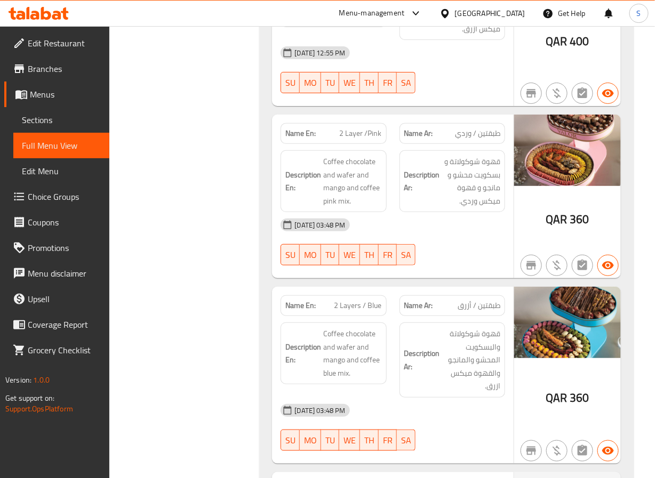
scroll to position [5299, 0]
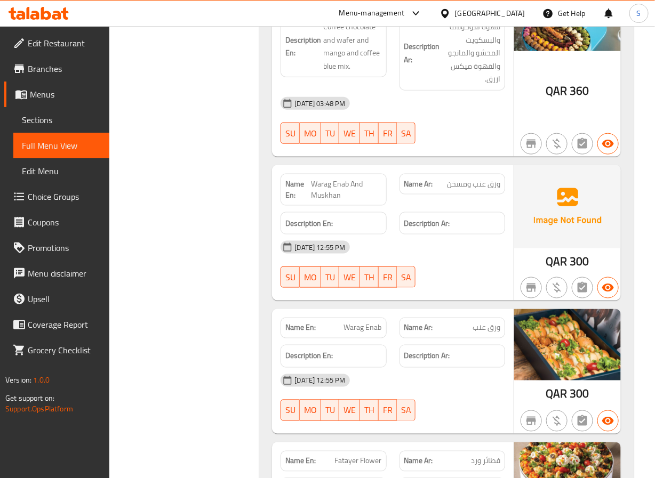
scroll to position [5641, 0]
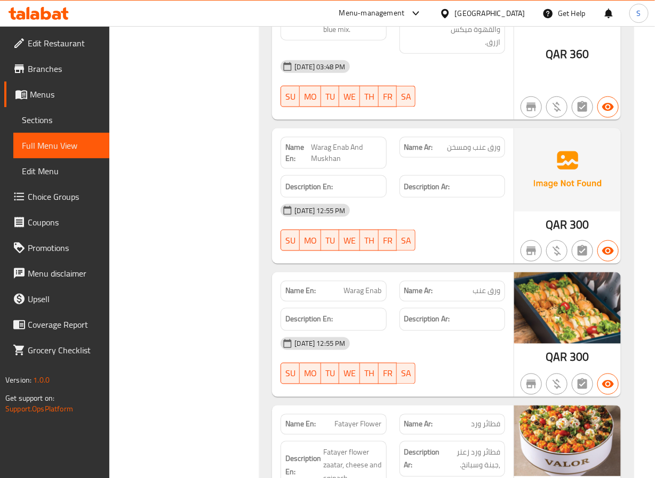
click at [338, 142] on span "Warag Enab And Muskhan" at bounding box center [347, 153] width 70 height 22
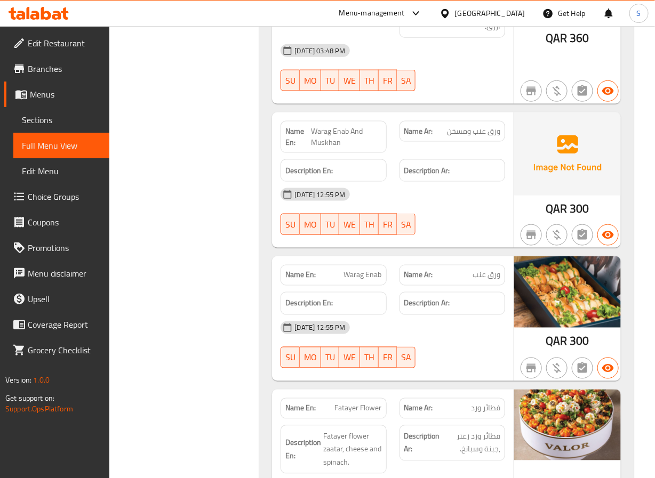
scroll to position [5659, 0]
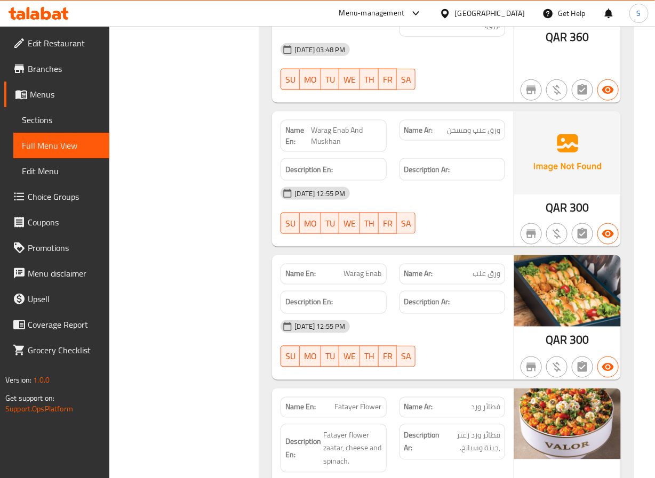
click at [374, 269] on span "Warag Enab" at bounding box center [363, 274] width 38 height 11
click at [370, 264] on div "Name En: Warag Enab" at bounding box center [334, 274] width 106 height 21
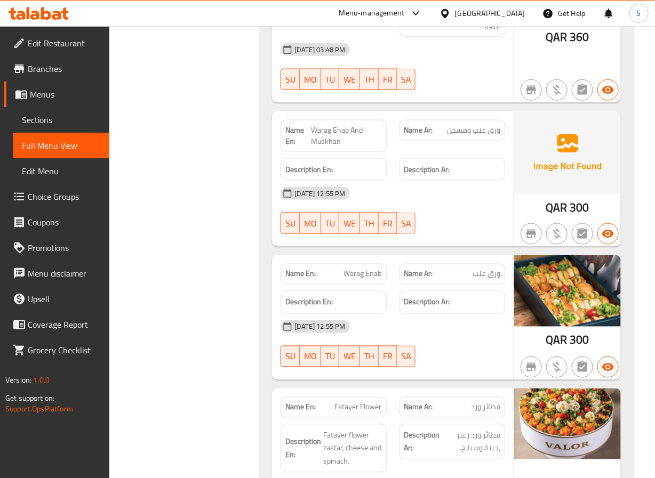
click at [370, 269] on span "Warag Enab" at bounding box center [363, 274] width 38 height 11
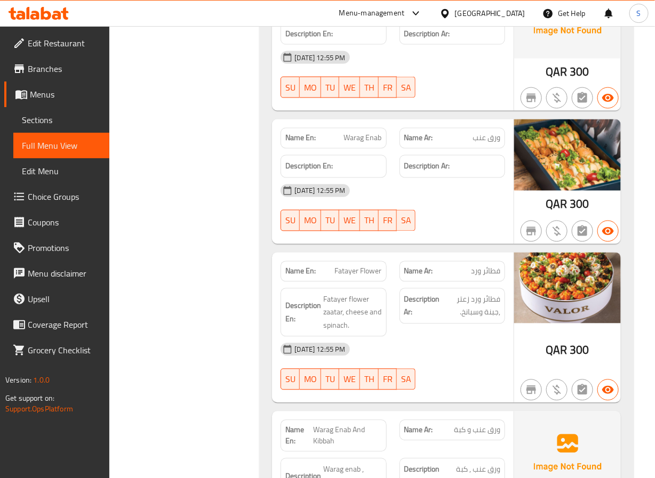
scroll to position [5818, 0]
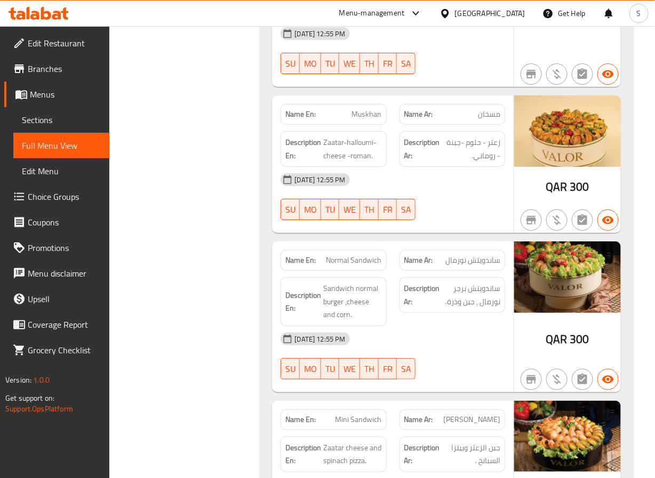
scroll to position [6480, 0]
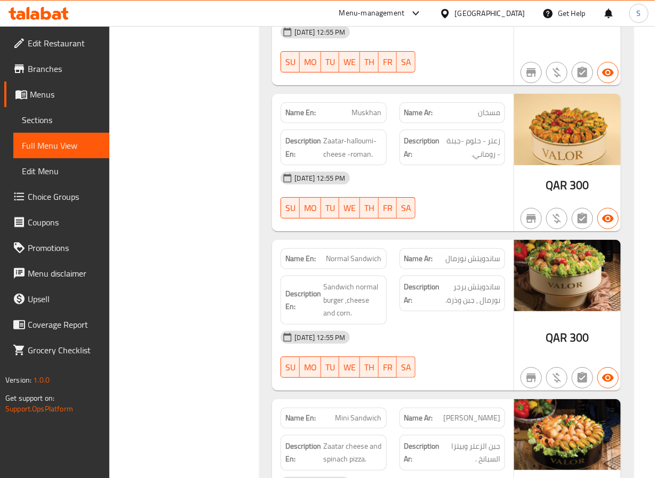
click at [358, 107] on span "Muskhan" at bounding box center [367, 112] width 30 height 11
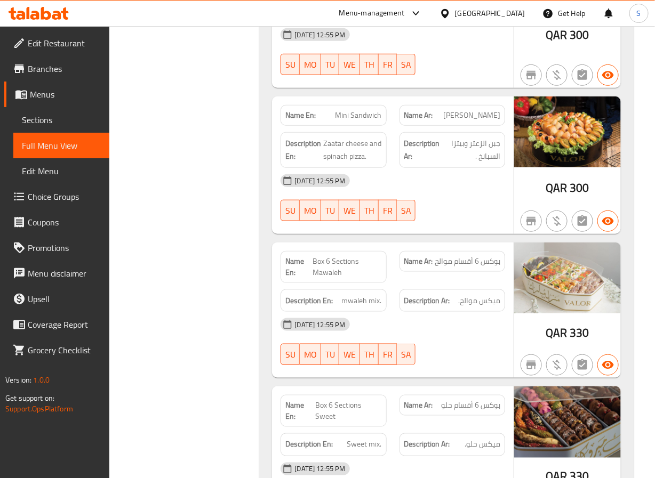
scroll to position [6716, 0]
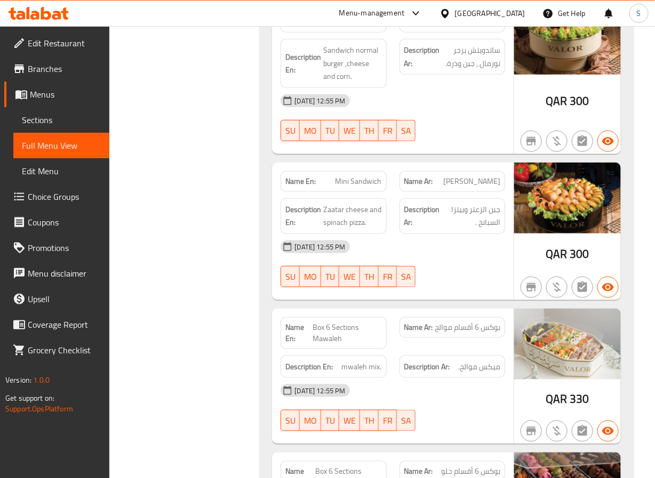
click at [352, 176] on span "Mini Sandwich" at bounding box center [359, 181] width 46 height 11
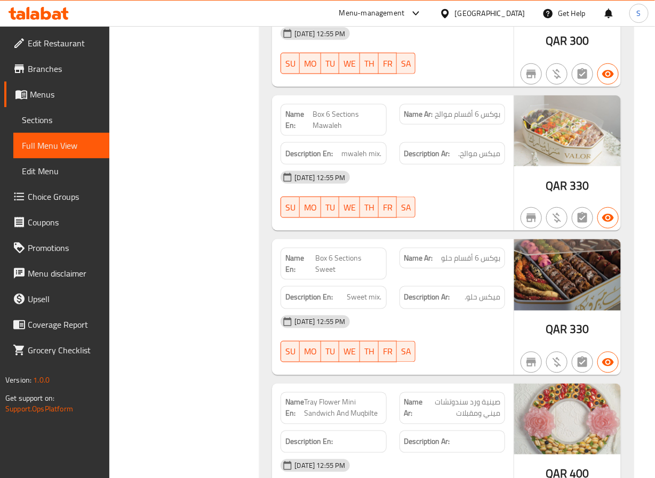
scroll to position [6931, 0]
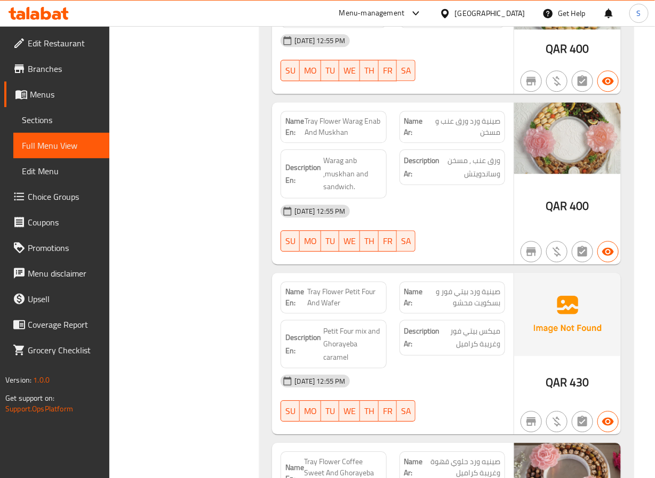
scroll to position [7355, 0]
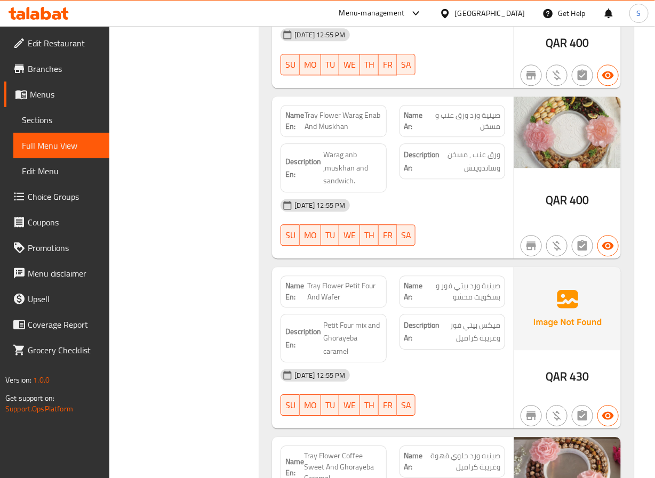
scroll to position [7363, 0]
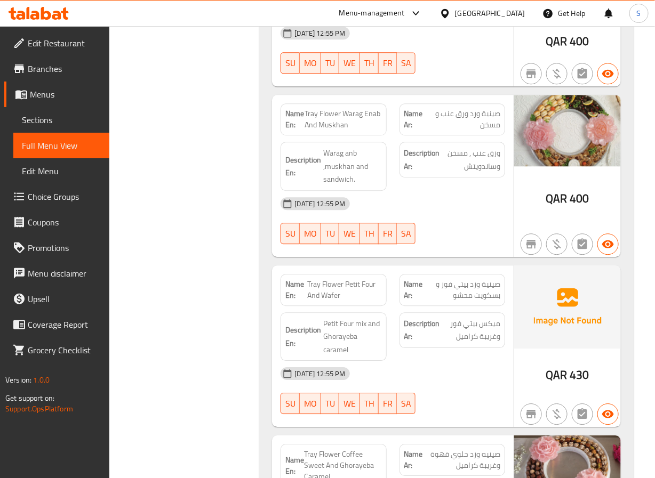
click at [322, 108] on span "Tray Flower Warag Enab And Muskhan" at bounding box center [343, 119] width 77 height 22
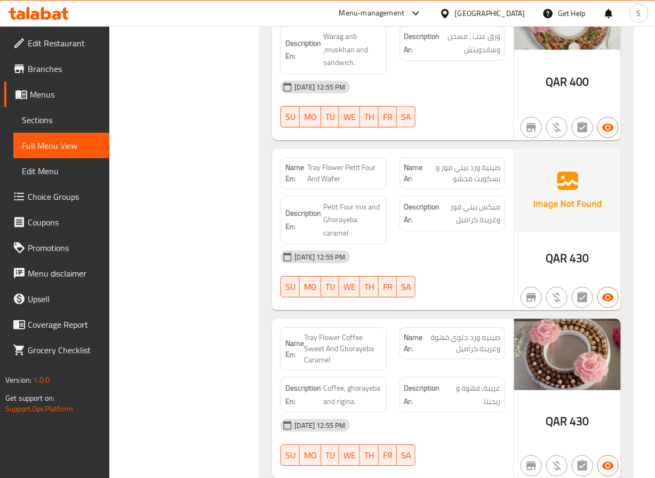
scroll to position [7479, 0]
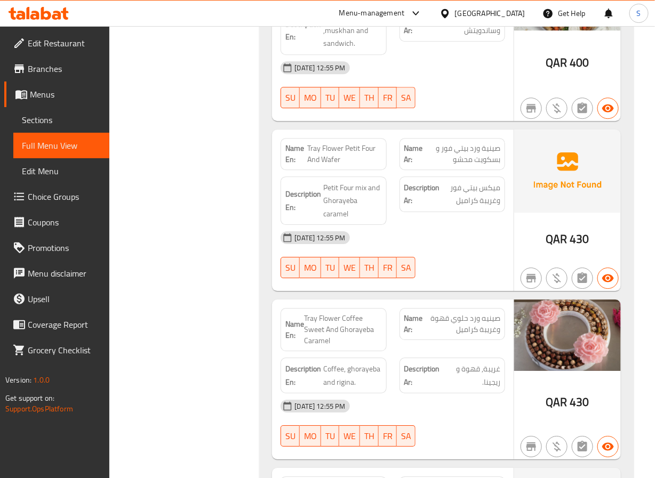
scroll to position [7498, 0]
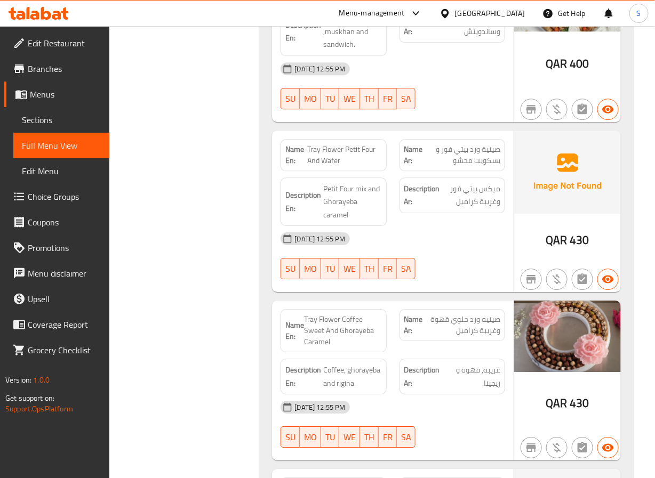
click at [332, 144] on span "Tray Flower Petit Four And Wafer" at bounding box center [345, 155] width 74 height 22
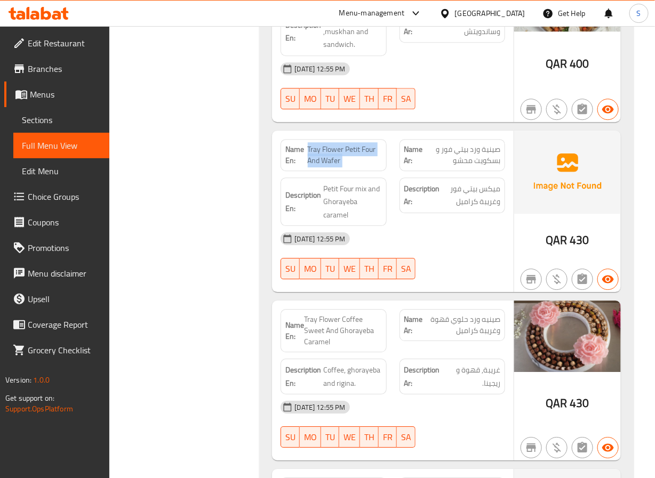
click at [332, 144] on span "Tray Flower Petit Four And Wafer" at bounding box center [345, 155] width 74 height 22
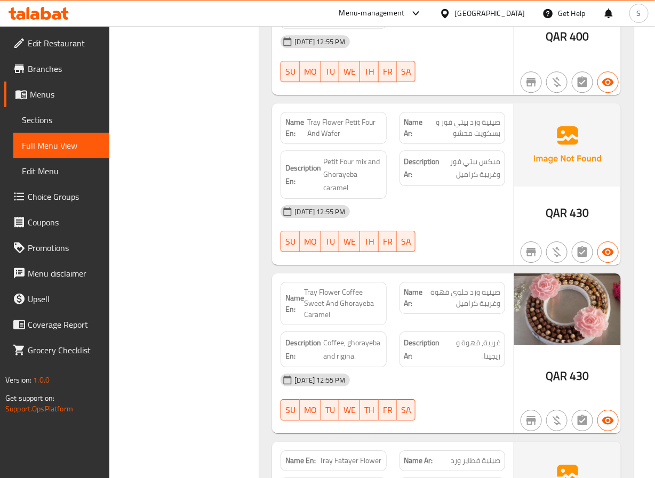
scroll to position [7526, 0]
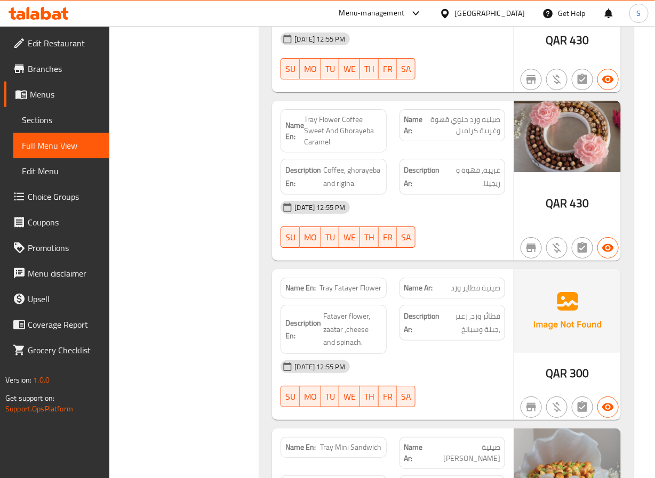
scroll to position [7699, 0]
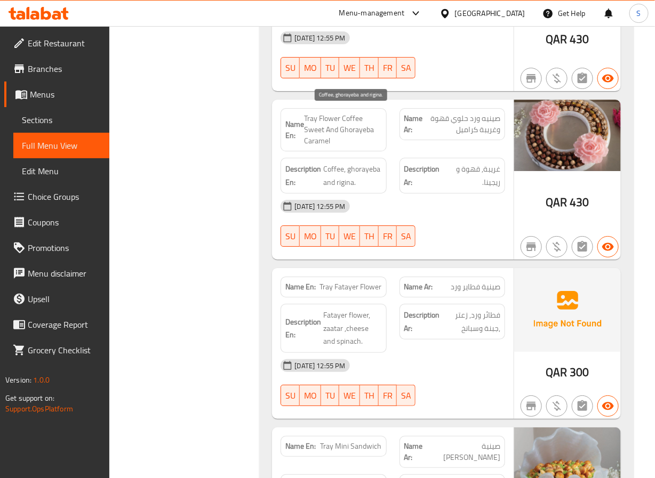
click at [342, 163] on span "Coffee, ghorayeba and rigina." at bounding box center [352, 176] width 58 height 26
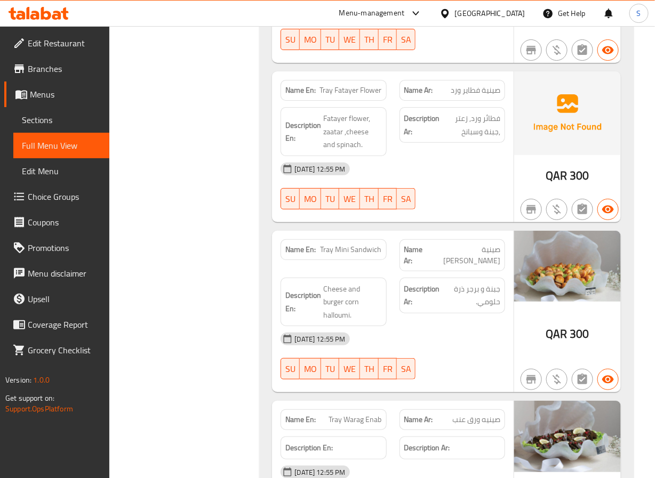
scroll to position [7895, 0]
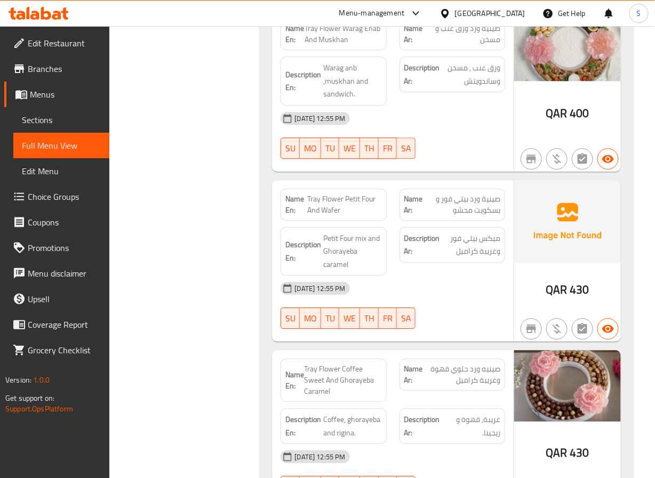
scroll to position [7448, 0]
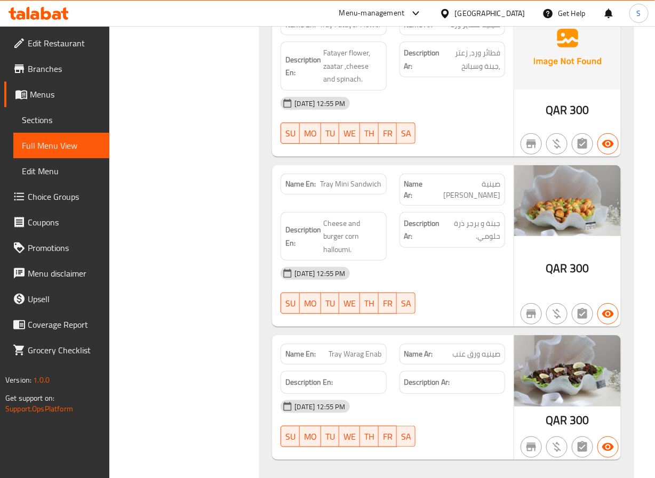
scroll to position [7968, 0]
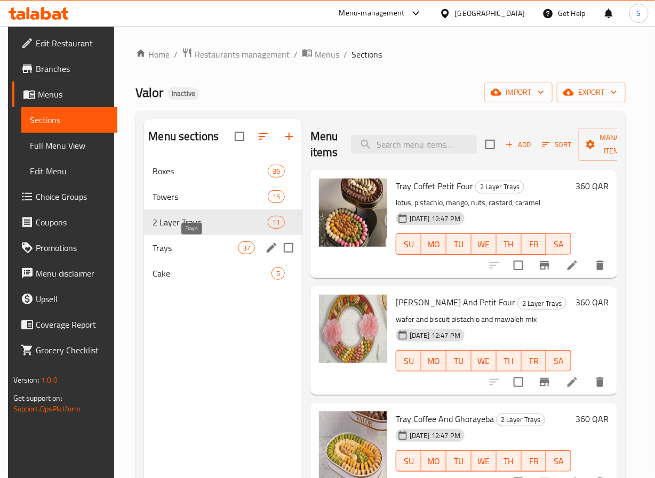
click at [186, 252] on span "Trays" at bounding box center [195, 248] width 85 height 13
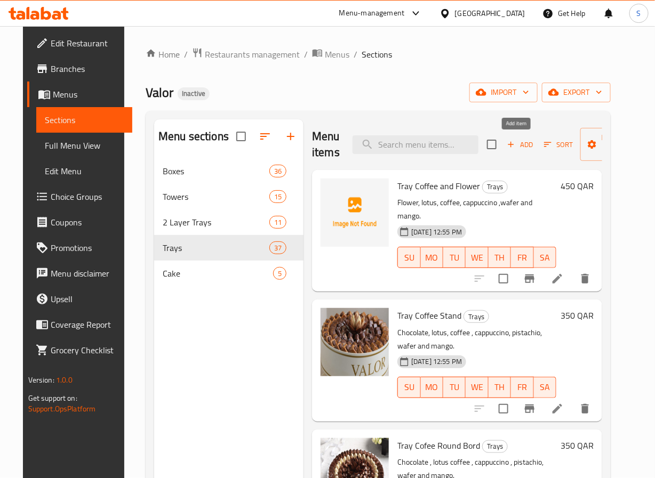
click at [515, 150] on span "Add" at bounding box center [520, 145] width 29 height 12
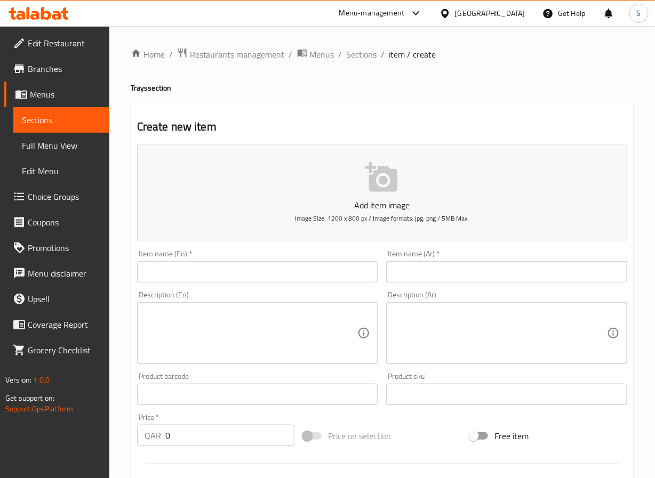
click at [184, 272] on input "text" at bounding box center [257, 271] width 241 height 21
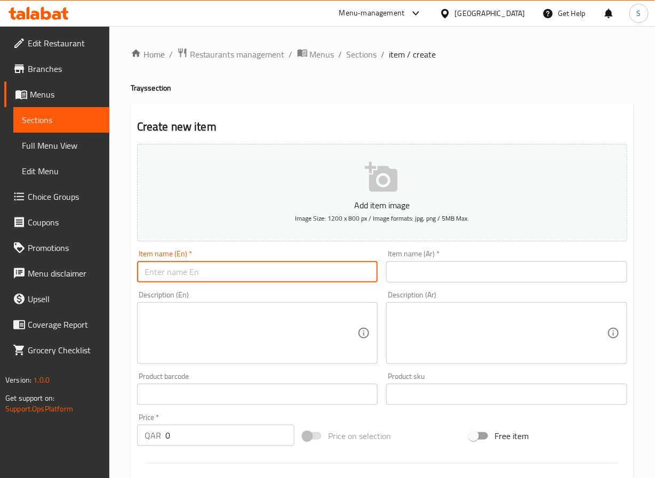
paste input "tray mini egg round bord"
type input "tray mini egg round bord"
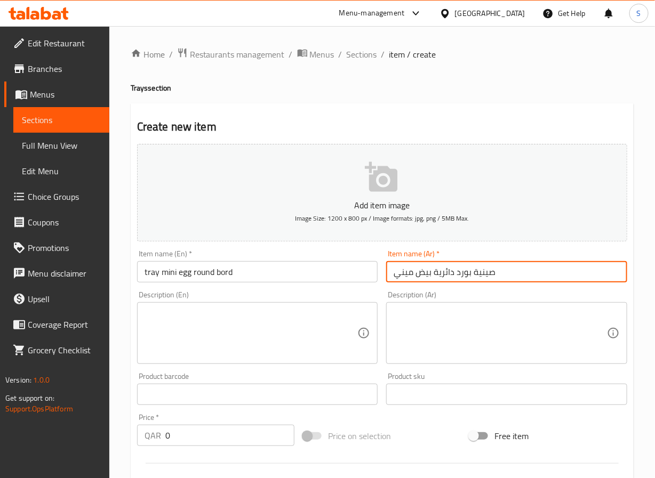
type input "صينية بورد دائرية بيض ميني"
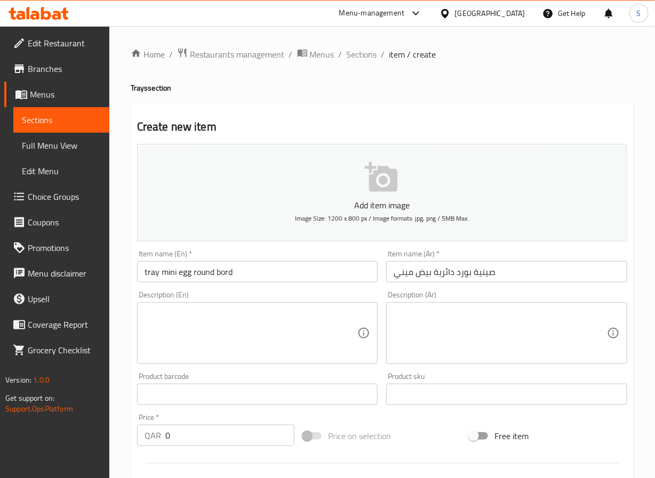
click at [146, 341] on textarea at bounding box center [251, 333] width 213 height 51
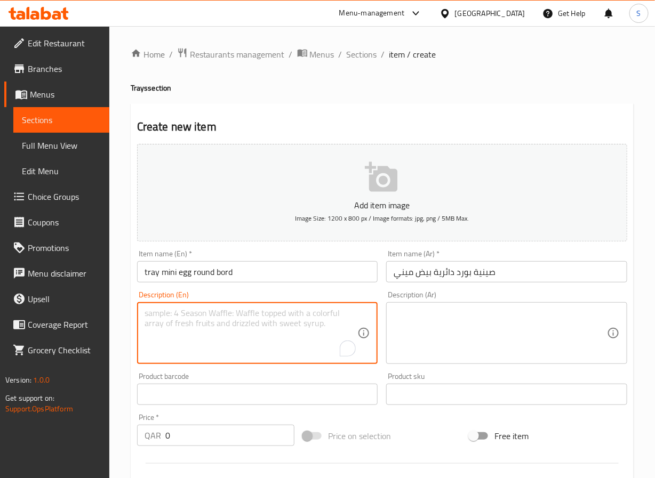
paste textarea "sable mix"
type textarea "sable mix"
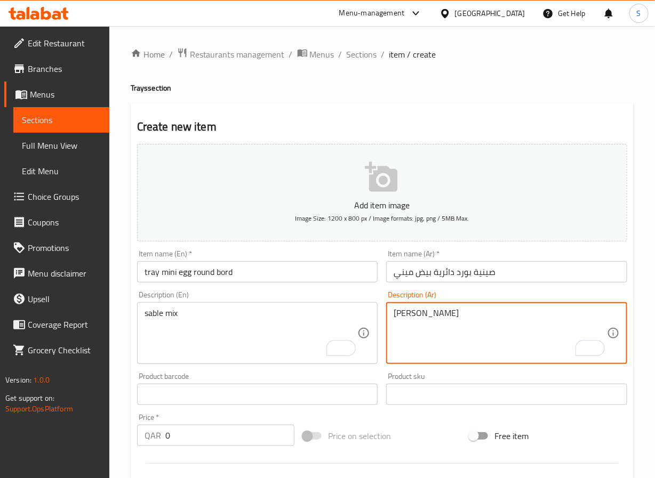
type textarea "[PERSON_NAME]"
click at [186, 440] on input "0" at bounding box center [230, 435] width 130 height 21
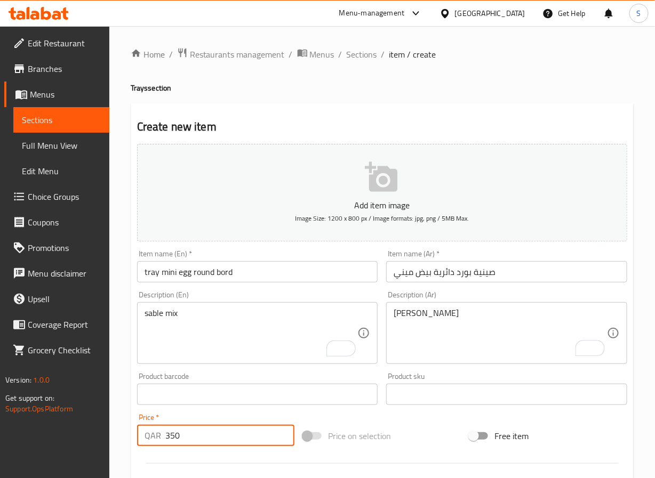
type input "350"
click at [250, 276] on input "tray mini egg round bord" at bounding box center [257, 271] width 241 height 21
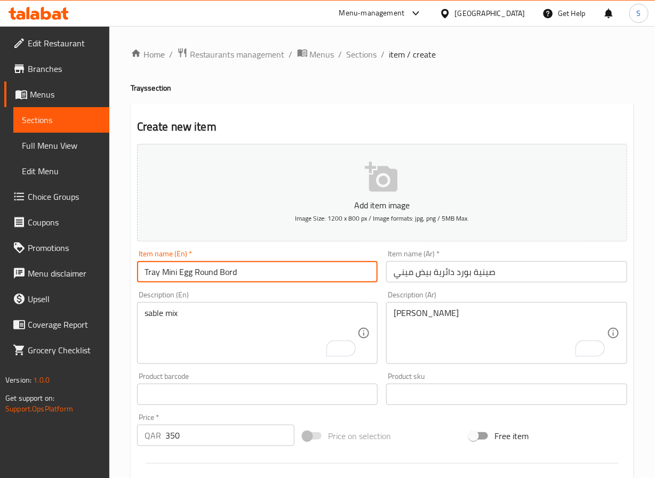
type input "Tray Mini Egg Round Bord"
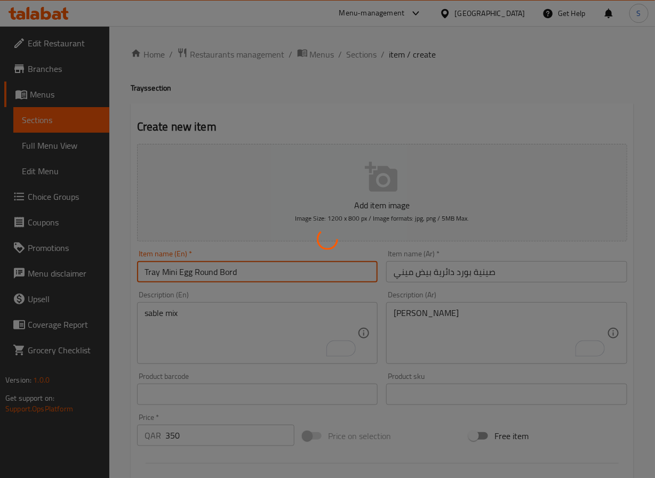
type input "0"
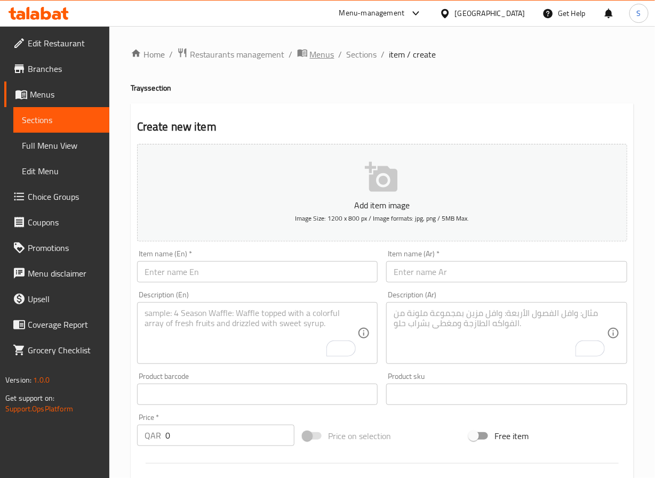
drag, startPoint x: 255, startPoint y: 101, endPoint x: 303, endPoint y: 61, distance: 62.5
click at [255, 101] on div "Home / Restaurants management / Menus / Sections / item / create Trays section …" at bounding box center [382, 389] width 503 height 685
drag, startPoint x: 347, startPoint y: 49, endPoint x: 438, endPoint y: 29, distance: 93.2
click at [347, 49] on span "Sections" at bounding box center [362, 54] width 30 height 13
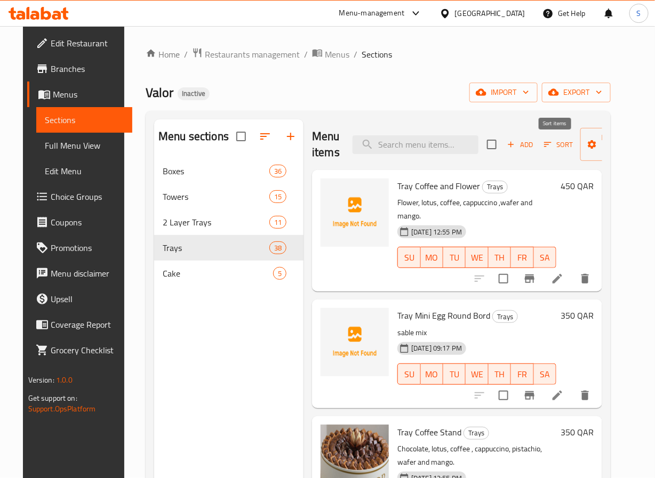
click at [541, 152] on button "Sort" at bounding box center [558, 145] width 35 height 17
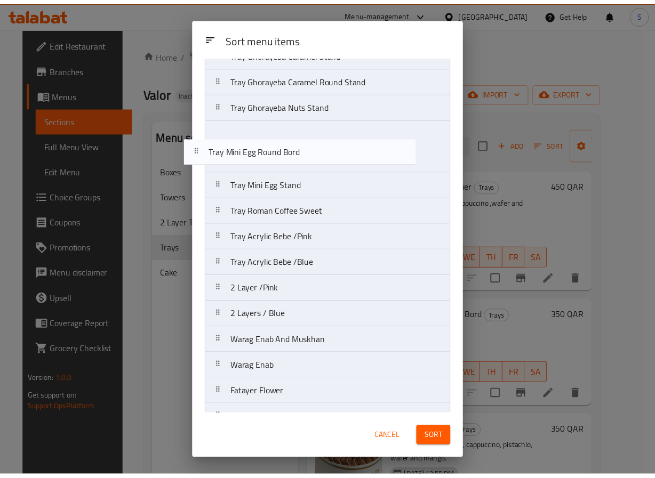
scroll to position [303, 0]
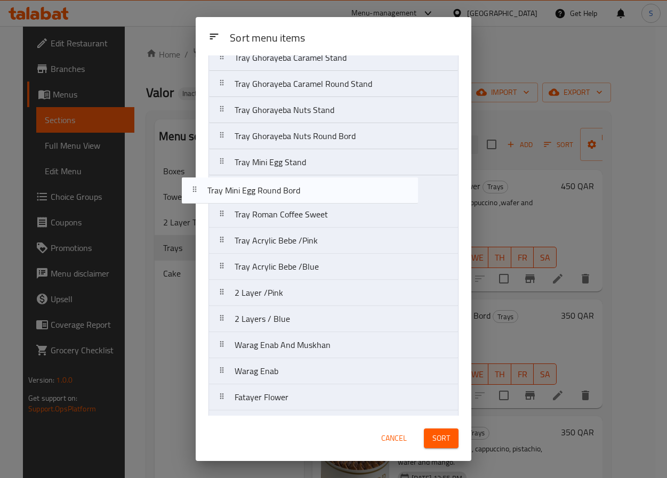
drag, startPoint x: 308, startPoint y: 122, endPoint x: 278, endPoint y: 194, distance: 77.8
click at [278, 194] on nav "Tray Coffee and Flower Tray Mini Egg Round Bord Tray Coffee Stand Tray Cofee Ro…" at bounding box center [334, 280] width 250 height 994
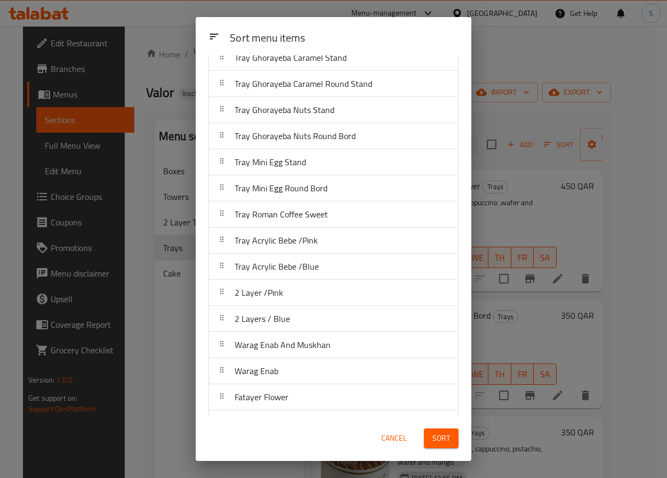
click at [442, 439] on span "Sort" at bounding box center [442, 438] width 18 height 13
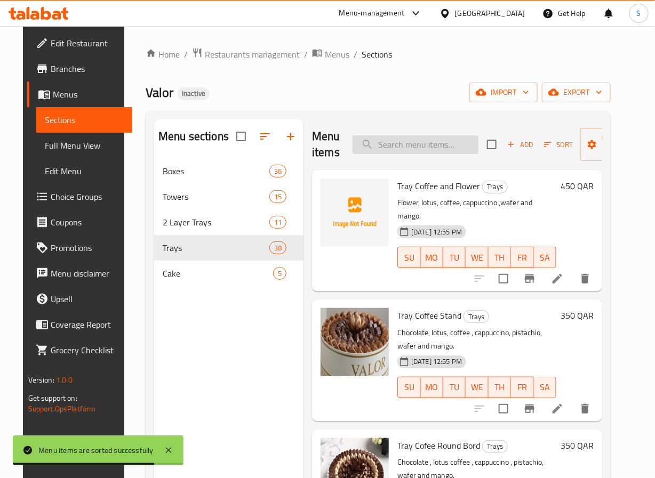
click at [370, 141] on input "search" at bounding box center [416, 144] width 126 height 19
paste input "Tray Acrylic Bebe /Pink"
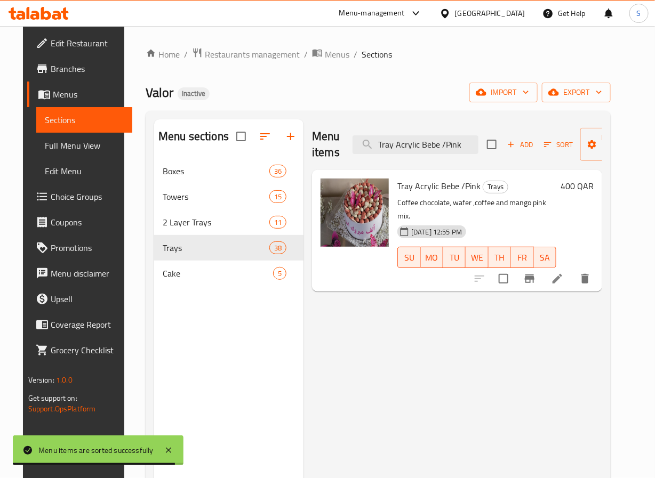
type input "Tray Acrylic Bebe /Pink"
click at [564, 273] on icon at bounding box center [557, 279] width 13 height 13
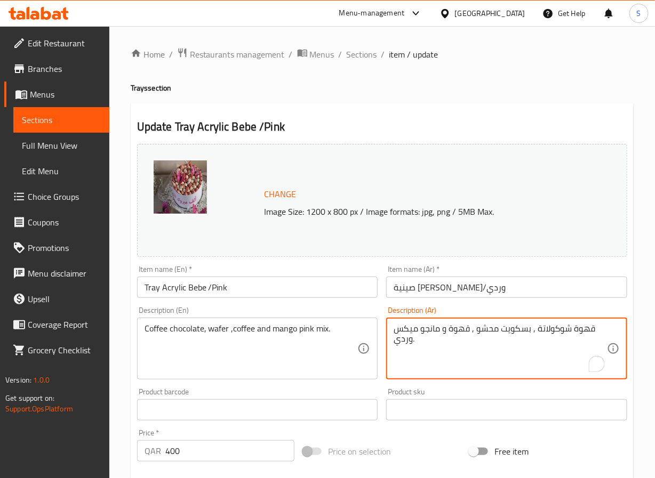
click at [406, 330] on textarea "قهوة شوكولاتة , بسكويت محشو , قهوة و مانجو ميكس وردي." at bounding box center [500, 349] width 213 height 51
click at [422, 330] on textarea "قهوة شوكولاتة , بسكويت محشو , قهوة و مانجو ميكس وردي." at bounding box center [500, 349] width 213 height 51
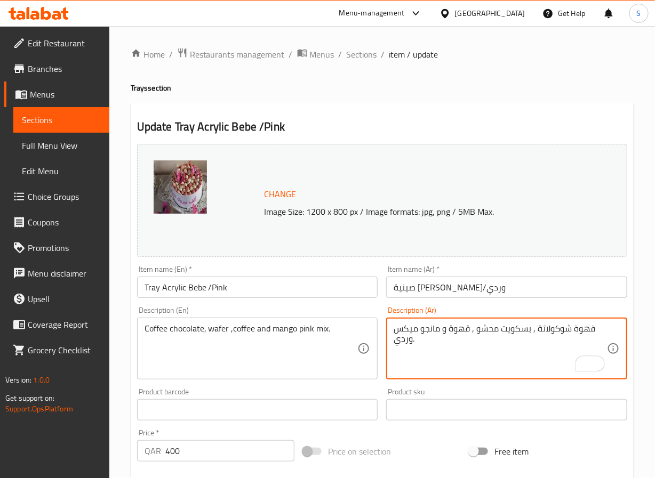
click at [410, 330] on textarea "قهوة شوكولاتة , بسكويت محشو , قهوة و مانجو ميكس وردي." at bounding box center [500, 349] width 213 height 51
paste textarea "يكس م"
type textarea "قهوة شوكولاتة , بسكويت محشو , [GEOGRAPHIC_DATA] وميكس مانجو وردي."
click at [414, 294] on input "صينية [PERSON_NAME]/وردي" at bounding box center [506, 287] width 241 height 21
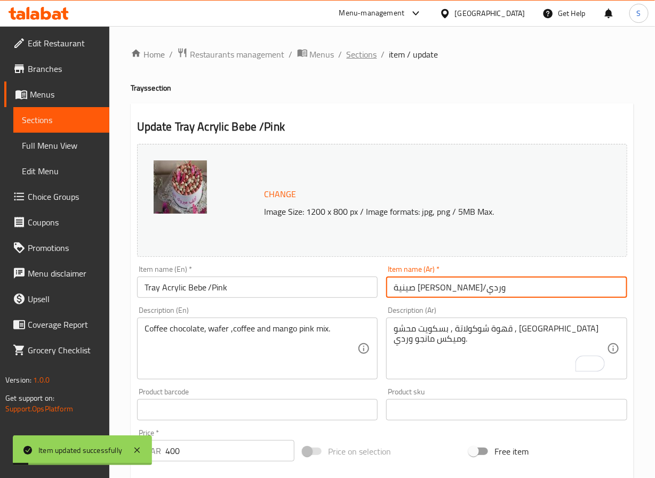
click at [371, 53] on span "Sections" at bounding box center [362, 54] width 30 height 13
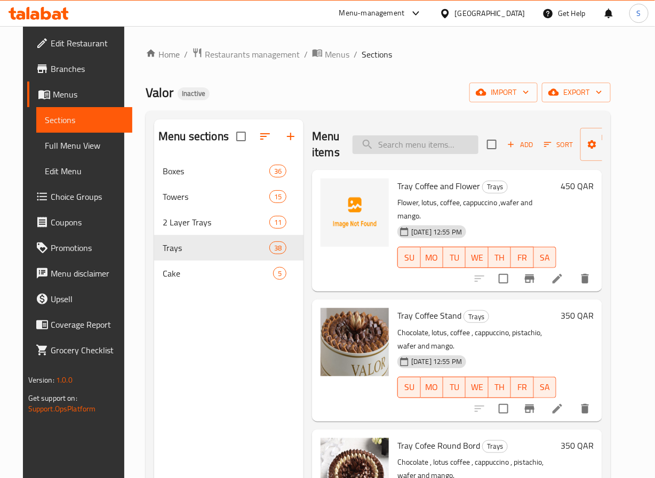
click at [397, 152] on input "search" at bounding box center [416, 144] width 126 height 19
paste input "Tray Acrylic Bebe /Blue"
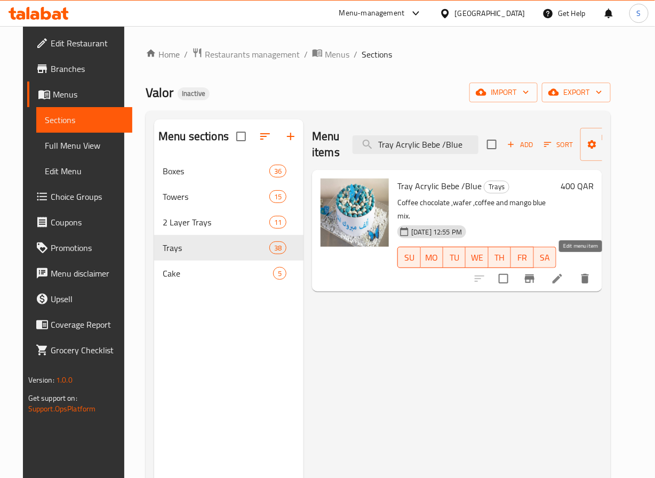
type input "Tray Acrylic Bebe /Blue"
click at [564, 273] on icon at bounding box center [557, 279] width 13 height 13
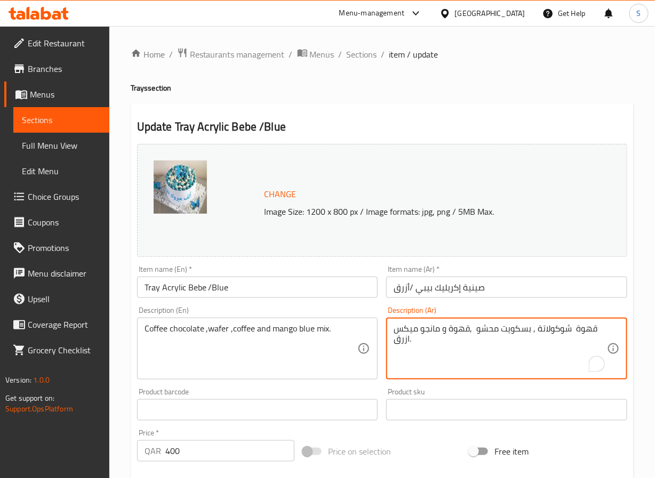
click at [410, 329] on textarea "قهوة شوكولاتة , بسكويت محشو ,قهوة و مانجو ميكس ازرق." at bounding box center [500, 349] width 213 height 51
paste textarea "يكس م"
type textarea "قهوة شوكولاتة , بسكويت محشو ,[GEOGRAPHIC_DATA] وميكس مانجو ازرق."
click at [452, 293] on input "صينية إكريليك بيبي /أزرق" at bounding box center [506, 287] width 241 height 21
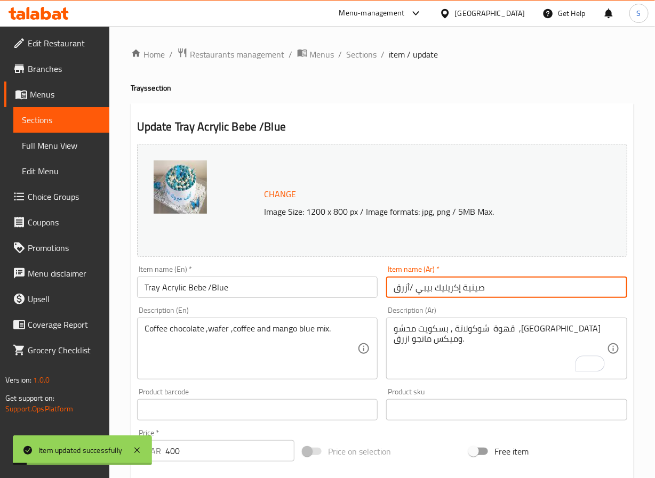
drag, startPoint x: 365, startPoint y: 52, endPoint x: 353, endPoint y: 29, distance: 25.8
click at [365, 52] on span "Sections" at bounding box center [362, 54] width 30 height 13
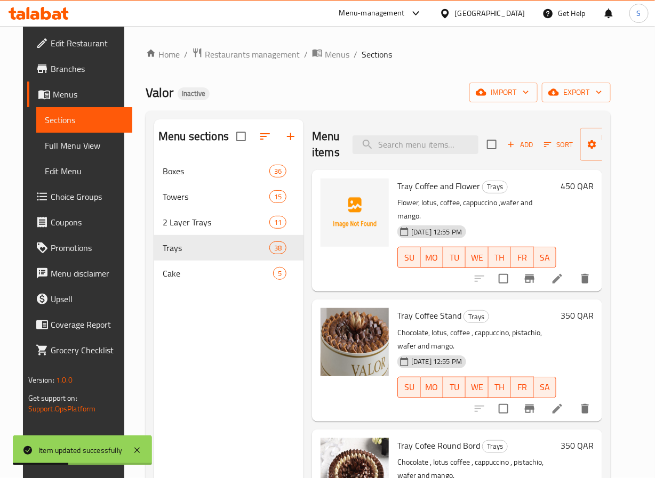
click at [434, 155] on div "Menu items Add Sort Manage items" at bounding box center [457, 144] width 290 height 51
click at [428, 136] on input "search" at bounding box center [416, 144] width 126 height 19
paste input "2 Layer /Pink"
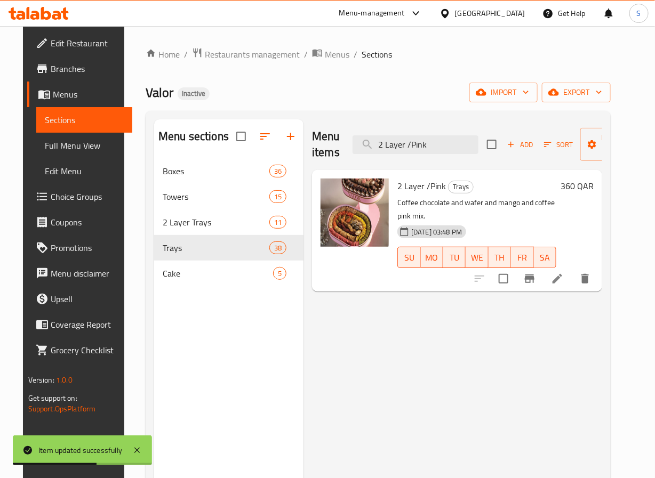
type input "2 Layer /Pink"
click at [578, 291] on div at bounding box center [532, 279] width 131 height 26
click at [564, 276] on icon at bounding box center [557, 279] width 13 height 13
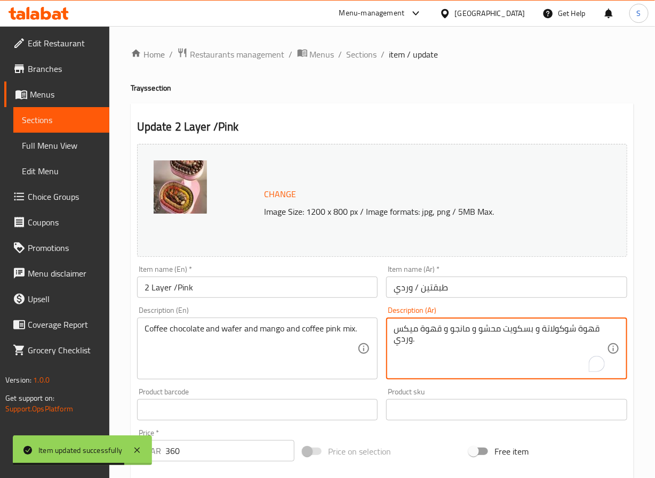
click at [410, 332] on textarea "قهوة شوكولاتة و بسكويت محشو و مانجو و قهوة ميكس وردي." at bounding box center [500, 349] width 213 height 51
paste textarea "يكس"
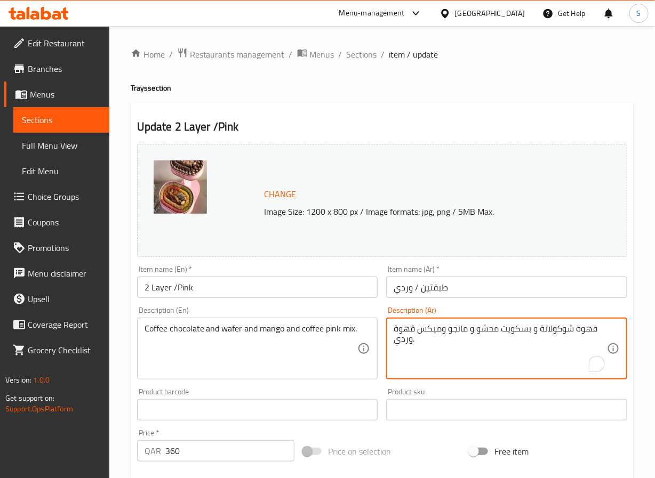
type textarea "قهوة شوكولاتة و بسكويت محشو و مانجو وميكس قهوة وردي."
click at [419, 290] on input "طبقتين / وردي" at bounding box center [506, 287] width 241 height 21
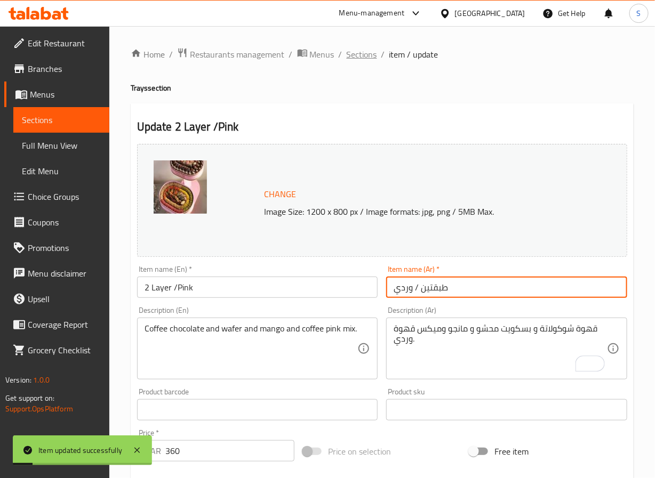
click at [357, 50] on span "Sections" at bounding box center [362, 54] width 30 height 13
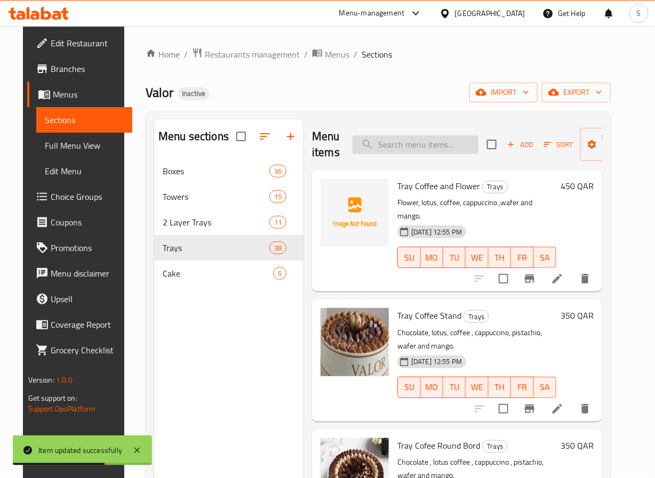
click at [377, 138] on input "search" at bounding box center [416, 144] width 126 height 19
paste input "2 Layers / Blue"
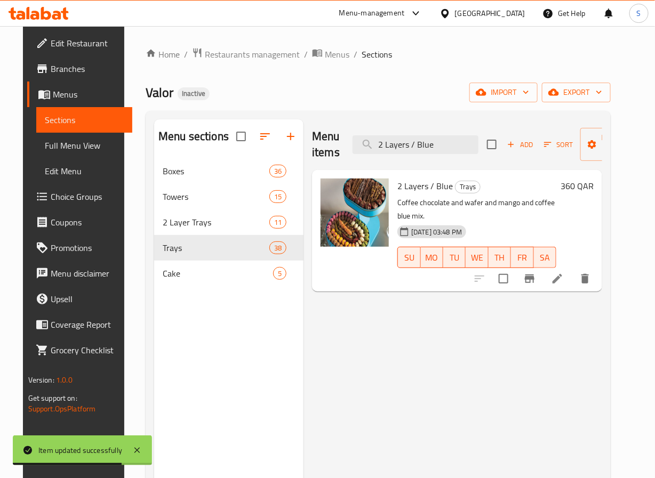
type input "2 Layers / Blue"
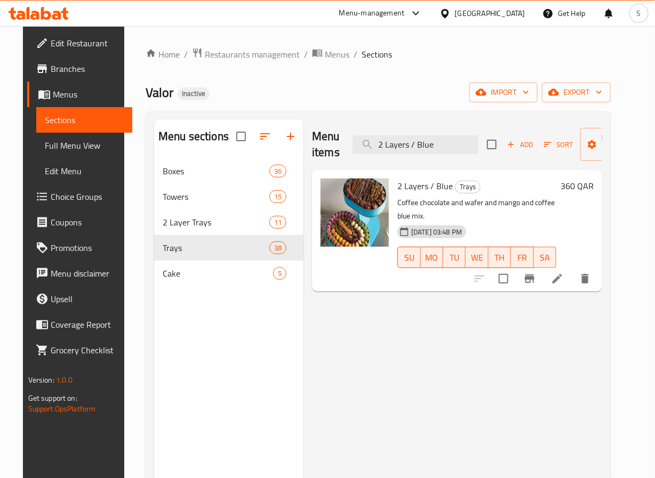
click at [340, 266] on div at bounding box center [354, 230] width 77 height 113
click at [564, 279] on icon at bounding box center [557, 279] width 13 height 13
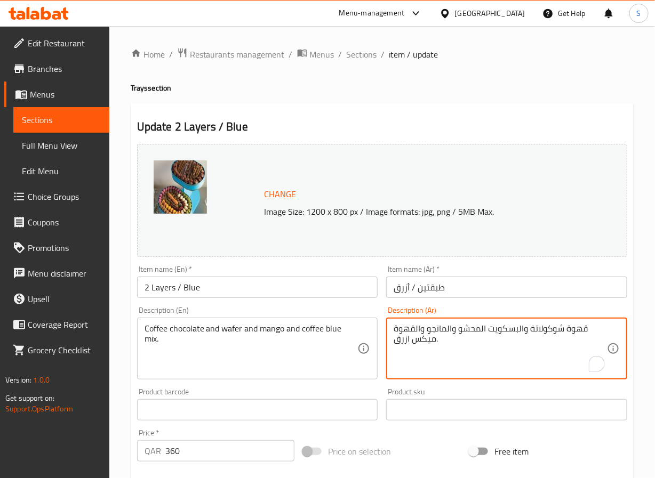
click at [426, 341] on textarea "قهوة شوكولاتة والبسكويت المحشو والمانجو والقهوة ميكس ازرق." at bounding box center [500, 349] width 213 height 51
paste textarea "يكس"
paste textarea "ميكس"
type textarea "قهوة شوكولاتة والبسكويت المحشو والمانجو وميكس القهوة ازرق."
click at [444, 292] on input "طبقتين / أزرق" at bounding box center [506, 287] width 241 height 21
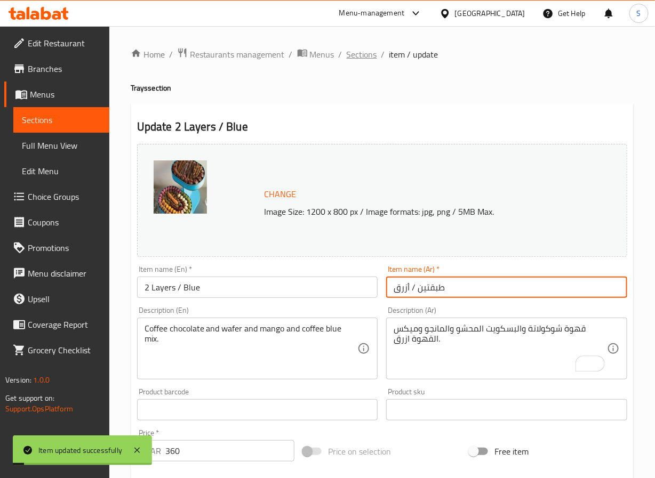
click at [355, 56] on span "Sections" at bounding box center [362, 54] width 30 height 13
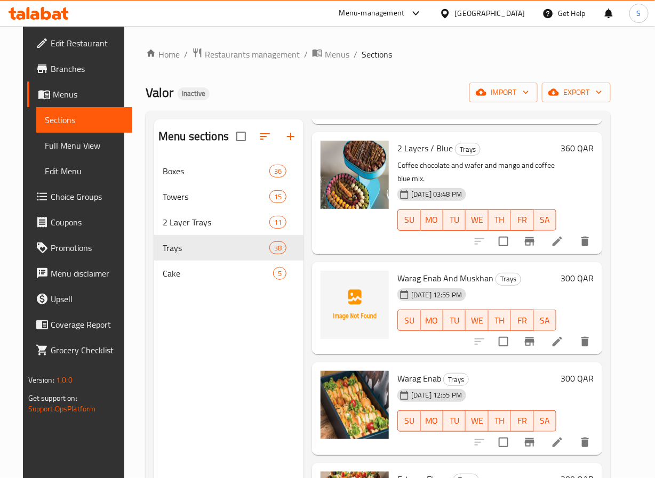
scroll to position [2491, 0]
click at [562, 337] on icon at bounding box center [558, 342] width 10 height 10
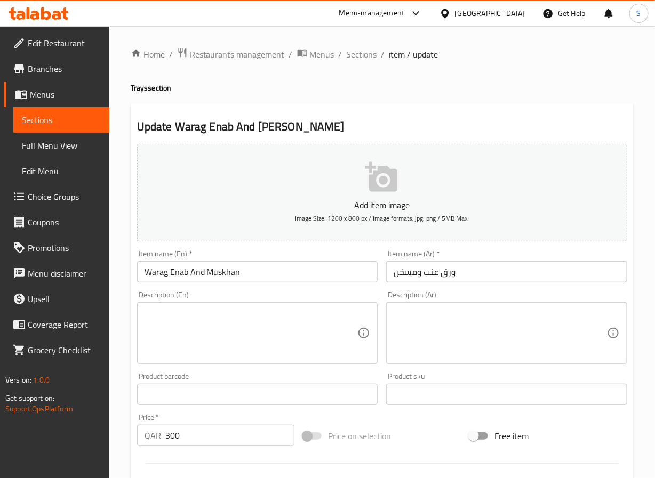
click at [282, 349] on textarea at bounding box center [251, 333] width 213 height 51
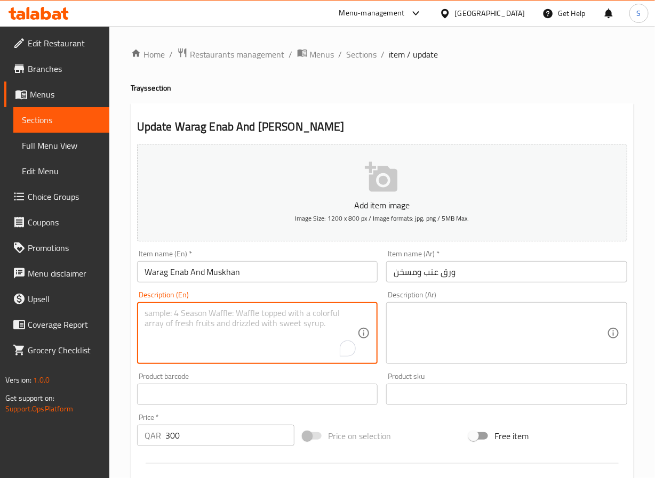
paste textarea "grape leaves, olive oil, lemon juice, onion, rice, spice, salt, chicken and cin…"
type textarea "grape leaves, olive oil, lemon juice, onion, rice, spice, salt, chicken and cin…"
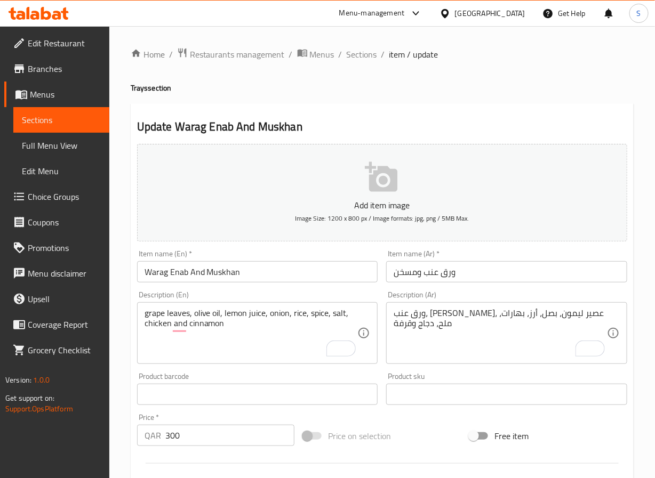
click at [154, 274] on input "Warag Enab And Muskhan" at bounding box center [257, 271] width 241 height 21
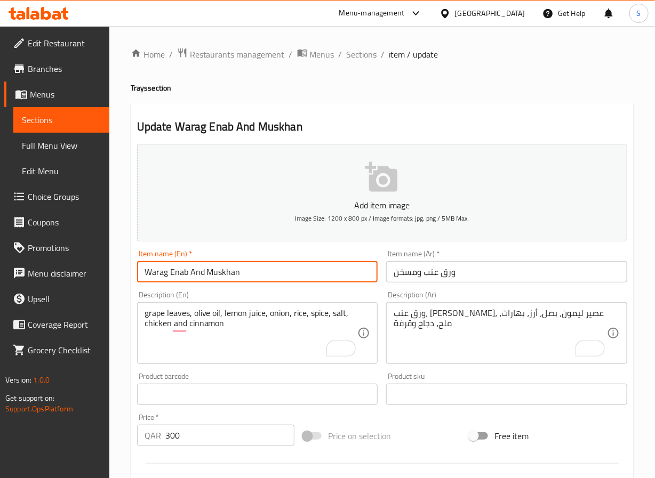
click at [154, 274] on input "Warag Enab And Muskhan" at bounding box center [257, 271] width 241 height 21
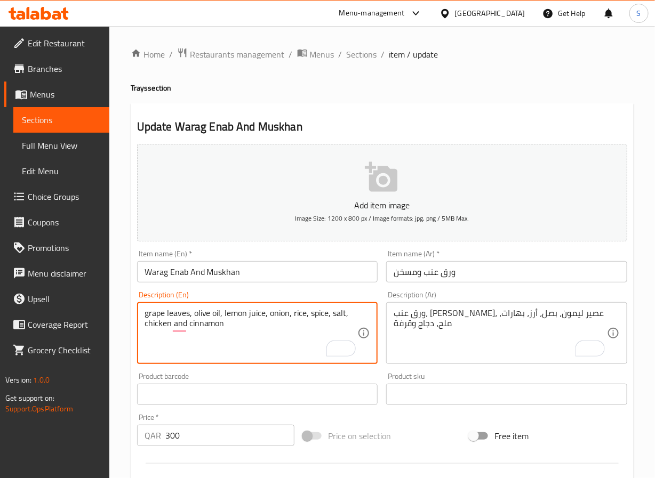
click at [304, 274] on input "Warag Enab And Muskhan" at bounding box center [257, 271] width 241 height 21
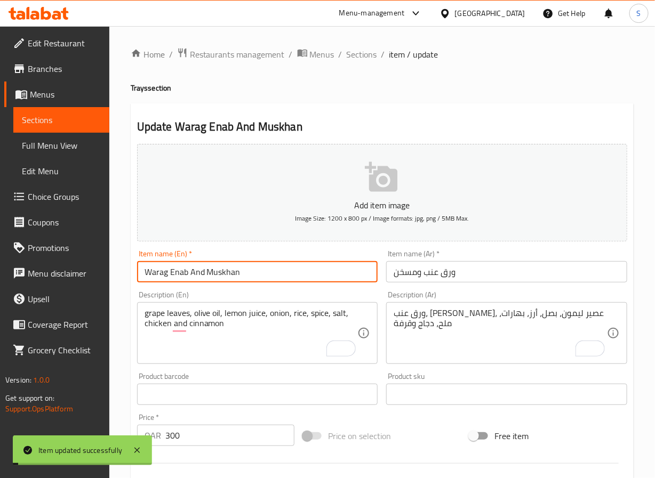
click at [367, 53] on span "Sections" at bounding box center [362, 54] width 30 height 13
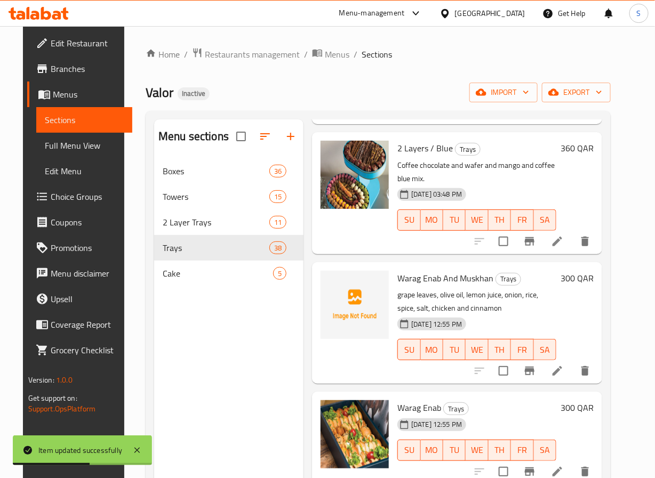
scroll to position [2582, 0]
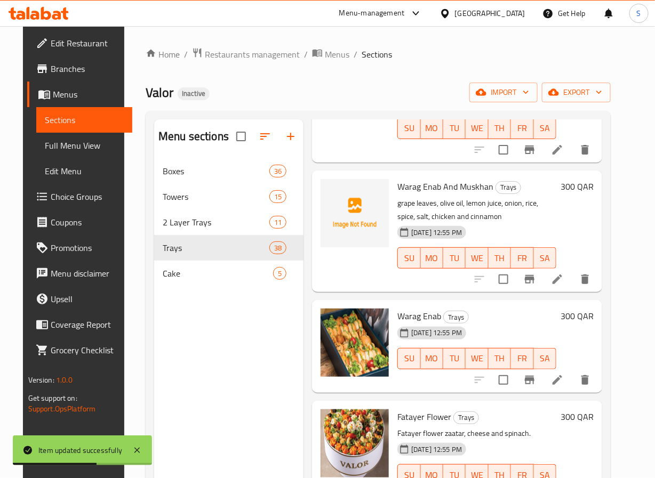
click at [572, 368] on div at bounding box center [532, 381] width 131 height 26
click at [564, 374] on icon at bounding box center [557, 380] width 13 height 13
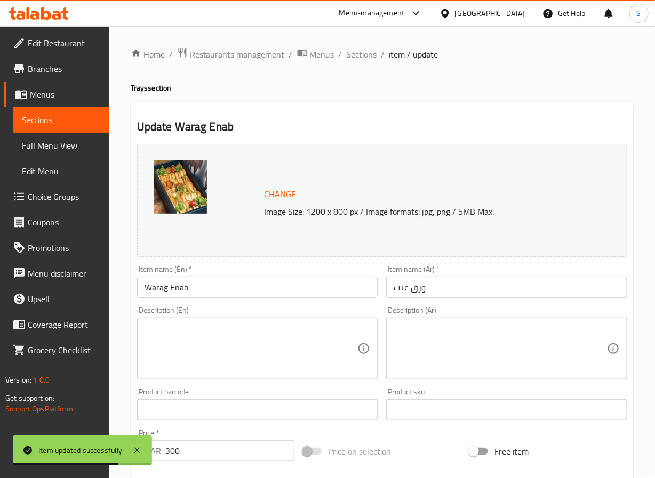
click at [225, 365] on textarea at bounding box center [251, 349] width 213 height 51
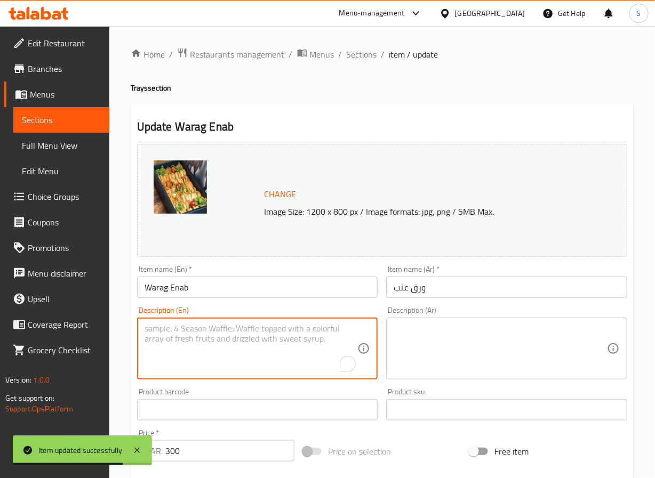
paste textarea "grape leaves, olive oil, rice, onions, tomatoes, lemon juice, salt, pepper, her…"
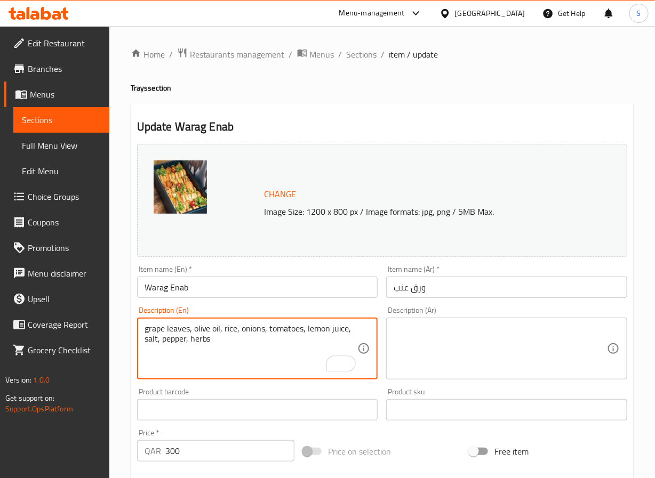
type textarea "grape leaves, olive oil, rice, onions, tomatoes, lemon juice, salt, pepper, her…"
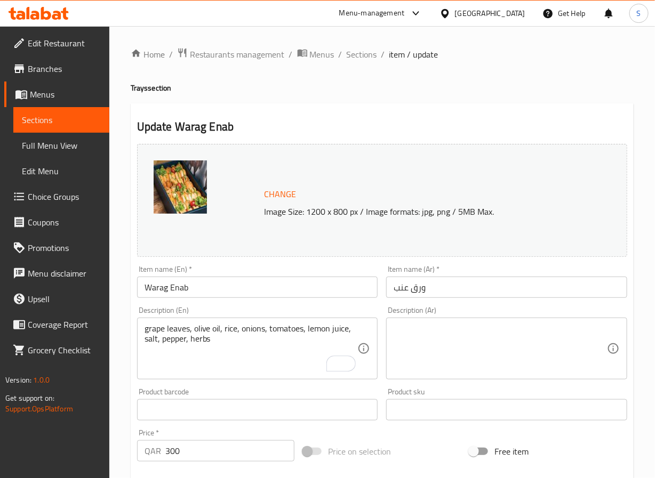
click at [503, 329] on textarea at bounding box center [500, 349] width 213 height 51
paste textarea "أوراق العنب، زيت الزيتون، الأرز، البصل، الطماطم، عصير الليمون، الملح، الفلفل، ا…"
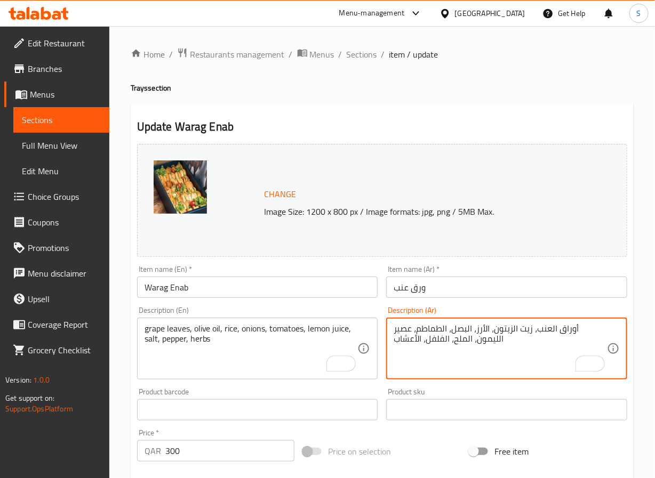
click at [599, 326] on textarea "أوراق العنب، زيت الزيتون، الأرز، البصل، الطماطم، عصير الليمون، الملح، الفلفل، ا…" at bounding box center [500, 349] width 213 height 51
type textarea "ورق العنب، زيت الزيتون، الأرز، البصل، الطماطم، عصير الليمون، الملح، الفلفل، الأ…"
click at [506, 293] on input "ورق عنب" at bounding box center [506, 287] width 241 height 21
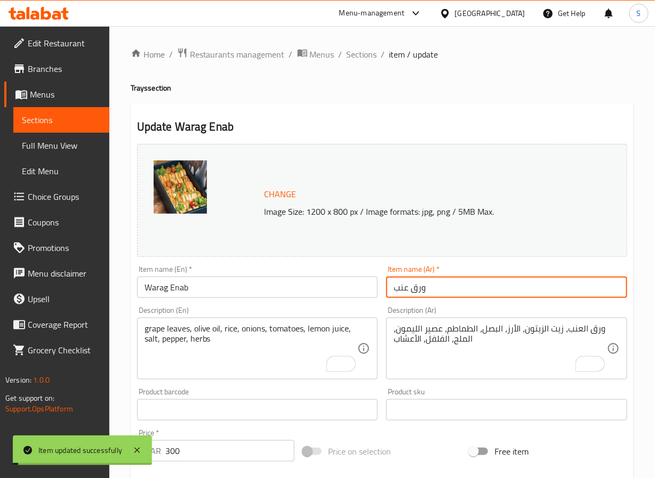
drag, startPoint x: 354, startPoint y: 56, endPoint x: 352, endPoint y: 42, distance: 14.0
click at [354, 56] on span "Sections" at bounding box center [362, 54] width 30 height 13
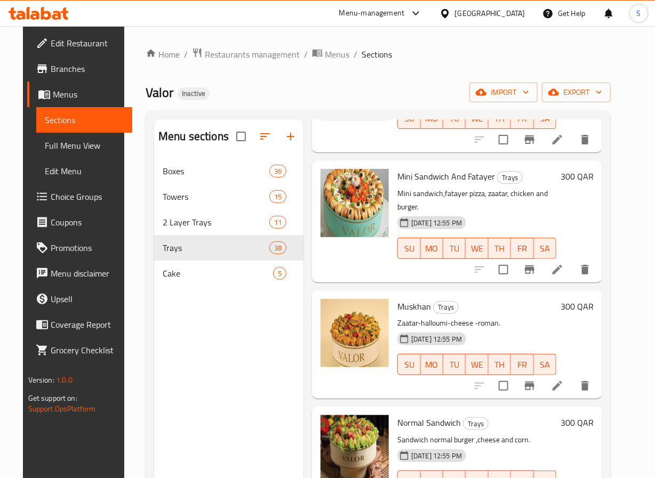
scroll to position [3086, 0]
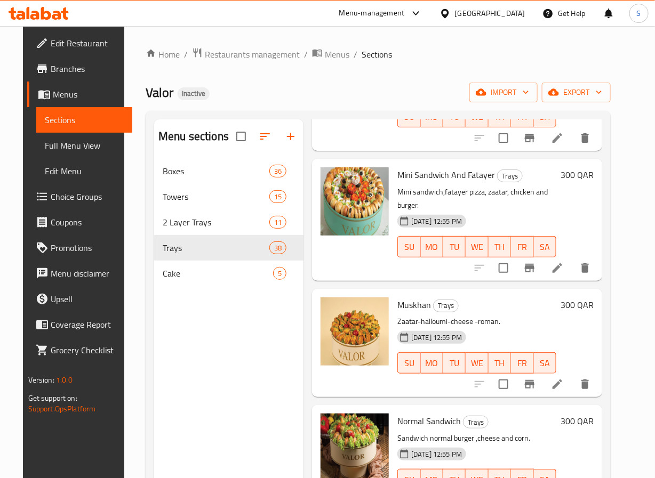
click at [589, 380] on icon "delete" at bounding box center [584, 385] width 7 height 10
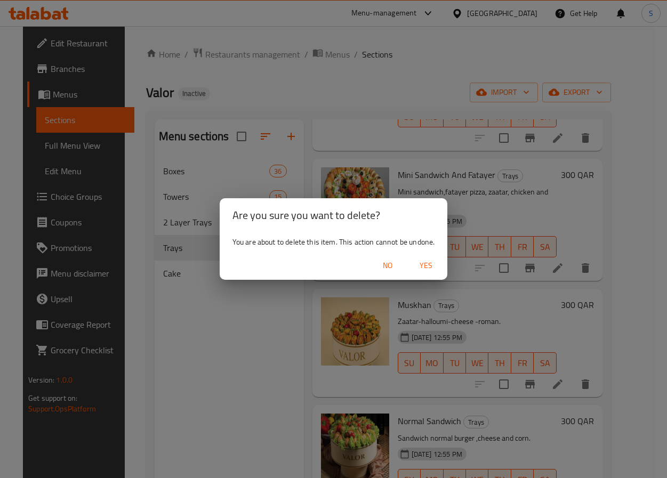
click at [423, 263] on span "Yes" at bounding box center [426, 265] width 26 height 13
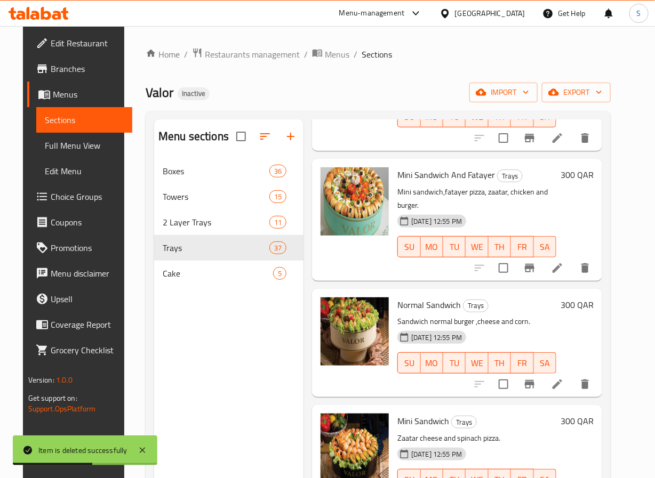
click at [352, 105] on div "Home / Restaurants management / Menus / Sections Valor Inactive import export M…" at bounding box center [378, 326] width 465 height 559
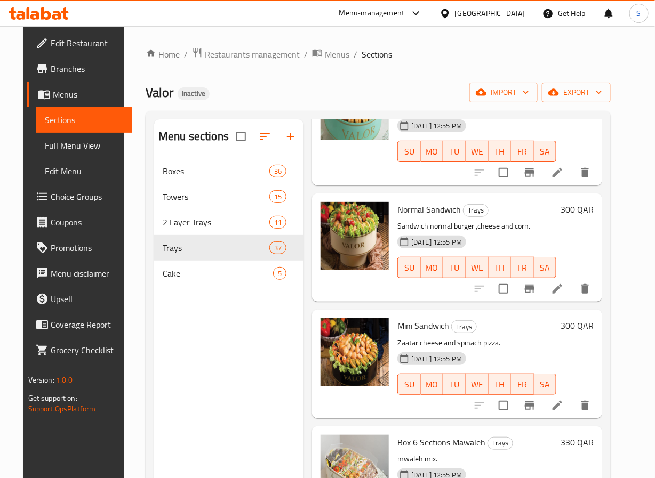
scroll to position [3175, 0]
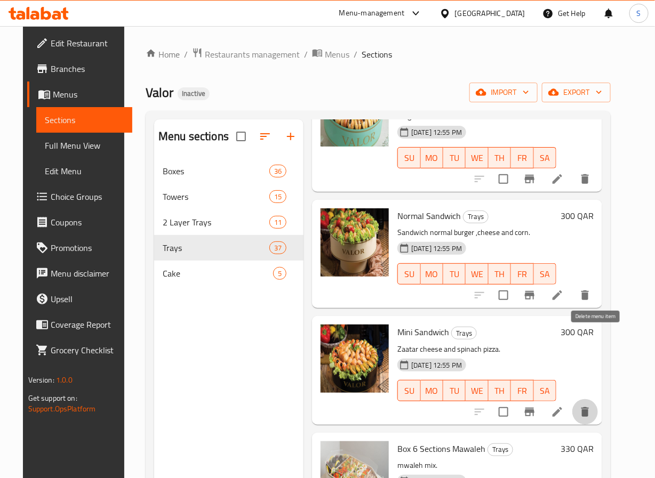
click at [597, 400] on button "delete" at bounding box center [585, 413] width 26 height 26
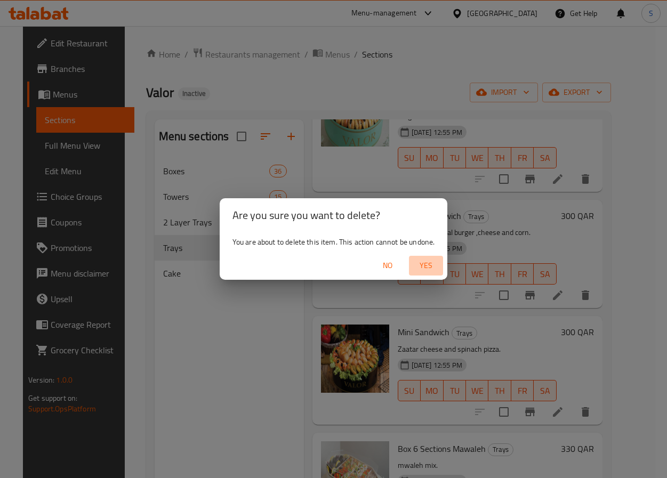
click at [433, 266] on span "Yes" at bounding box center [426, 265] width 26 height 13
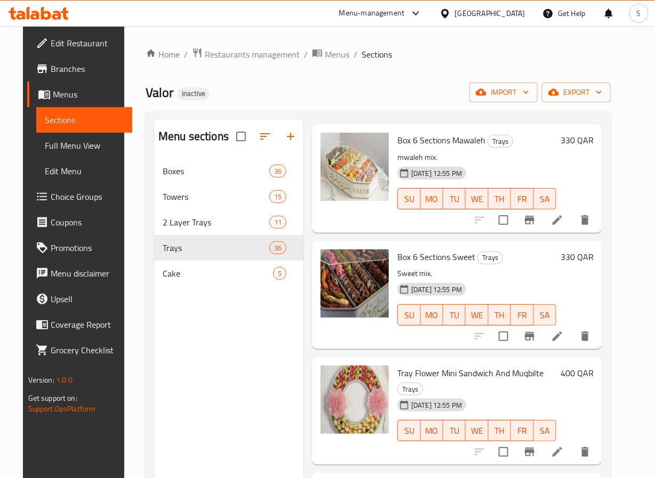
scroll to position [3356, 0]
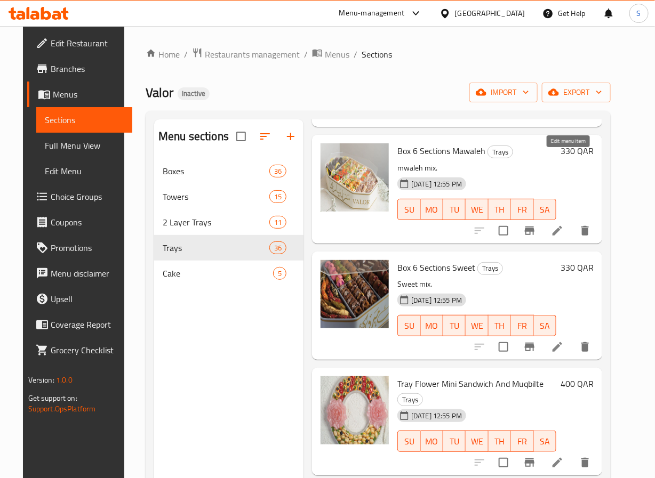
click at [562, 226] on icon at bounding box center [558, 231] width 10 height 10
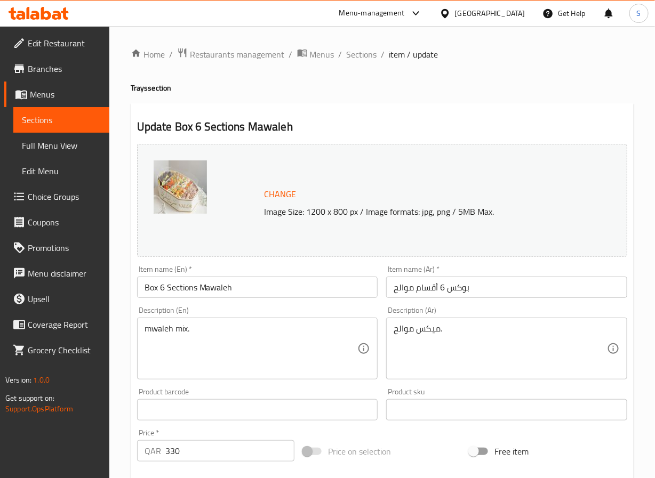
click at [162, 322] on div "mwaleh mix. Description (En)" at bounding box center [257, 349] width 241 height 62
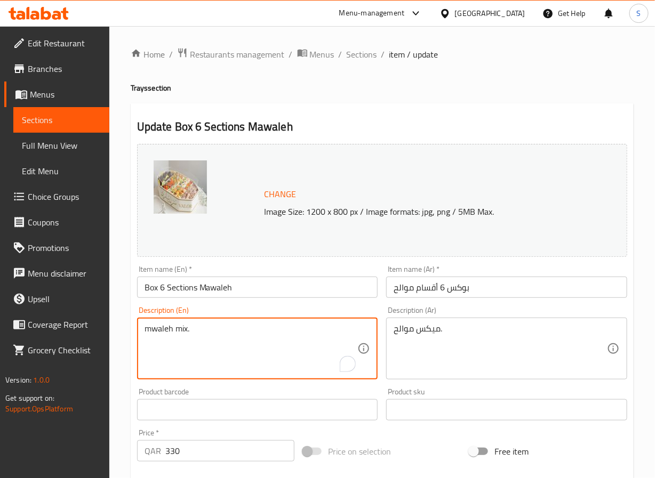
click at [162, 322] on div "mwaleh mix. Description (En)" at bounding box center [257, 349] width 241 height 62
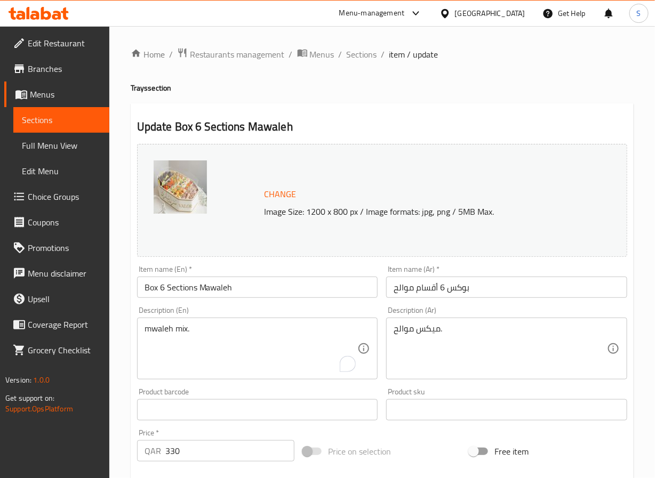
click at [162, 322] on div "mwaleh mix. Description (En)" at bounding box center [257, 349] width 241 height 62
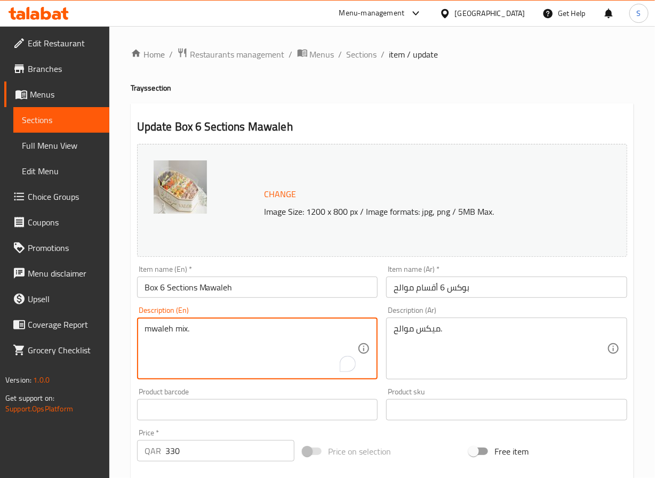
click at [165, 331] on textarea "mwaleh mix." at bounding box center [251, 349] width 213 height 51
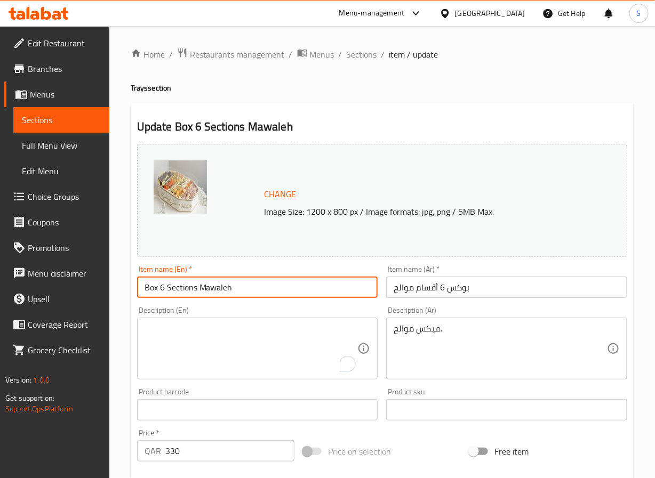
click at [181, 289] on input "Box 6 Sections Mawaleh" at bounding box center [257, 287] width 241 height 21
click at [274, 330] on textarea "To enrich screen reader interactions, please activate Accessibility in Grammarl…" at bounding box center [251, 349] width 213 height 51
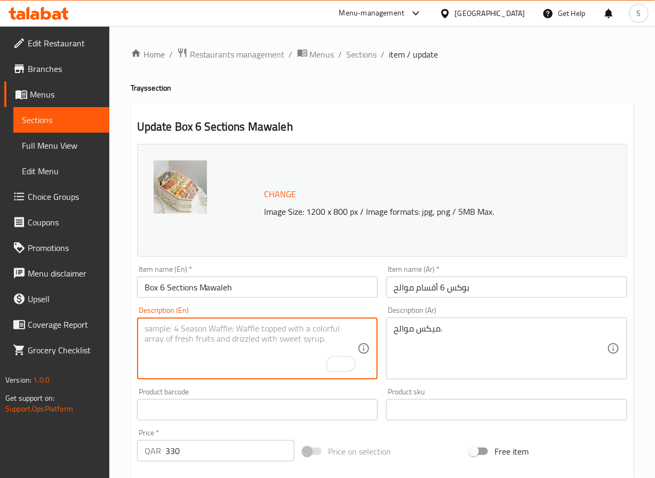
click at [298, 288] on input "Box 6 Sections Mawaleh" at bounding box center [257, 287] width 241 height 21
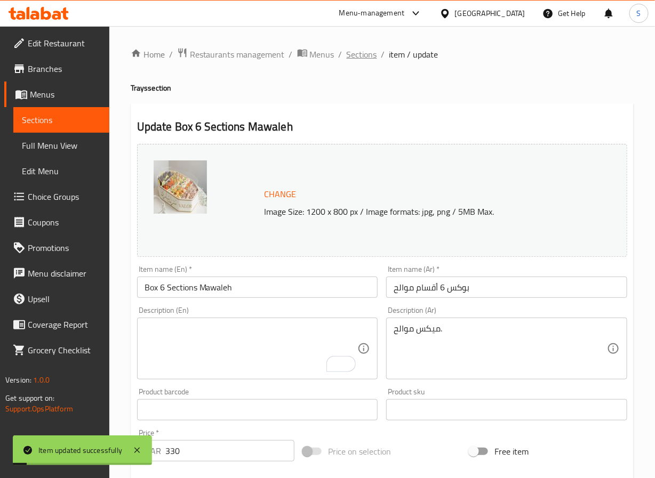
click at [355, 53] on span "Sections" at bounding box center [362, 54] width 30 height 13
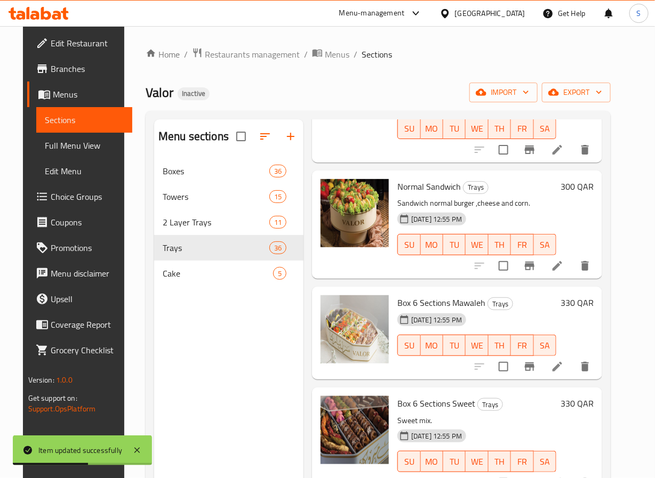
scroll to position [3267, 0]
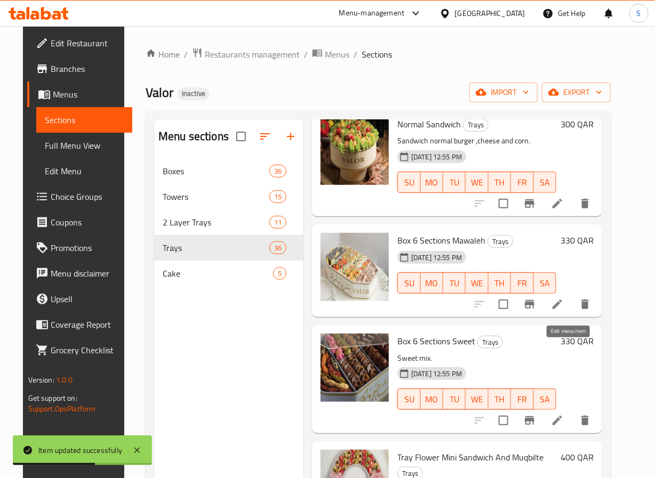
click at [564, 414] on icon at bounding box center [557, 420] width 13 height 13
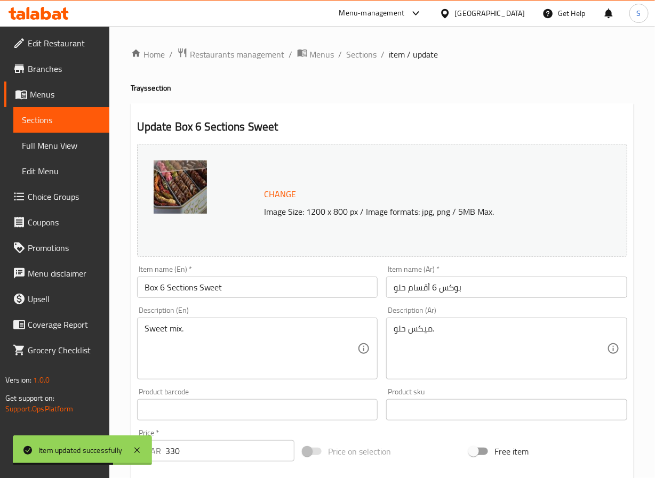
click at [171, 320] on div "Sweet mix. Description (En)" at bounding box center [257, 349] width 241 height 62
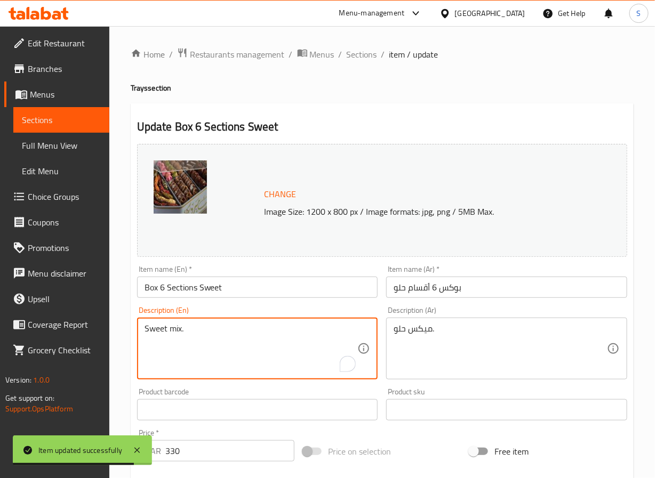
click at [170, 330] on textarea "Sweet mix." at bounding box center [251, 349] width 213 height 51
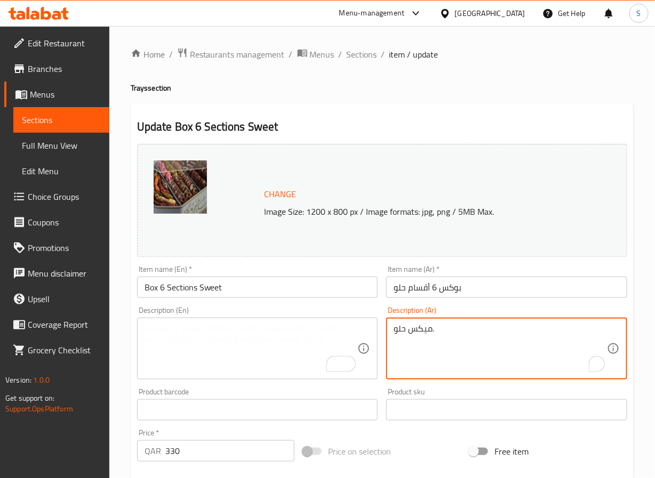
click at [434, 330] on textarea "ميكس حلو." at bounding box center [500, 349] width 213 height 51
click at [194, 288] on input "Box 6 Sections Sweet" at bounding box center [257, 287] width 241 height 21
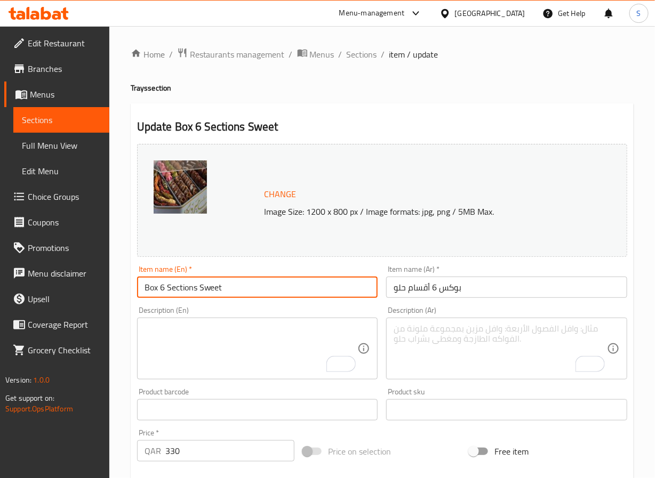
click at [194, 288] on input "Box 6 Sections Sweet" at bounding box center [257, 287] width 241 height 21
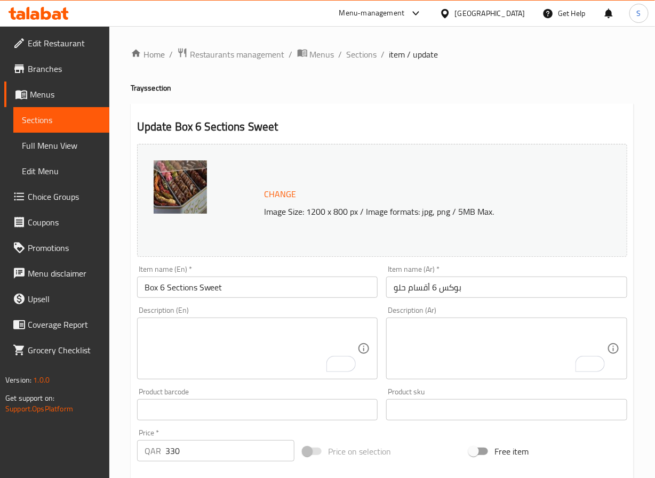
click at [256, 346] on textarea "To enrich screen reader interactions, please activate Accessibility in Grammarl…" at bounding box center [251, 349] width 213 height 51
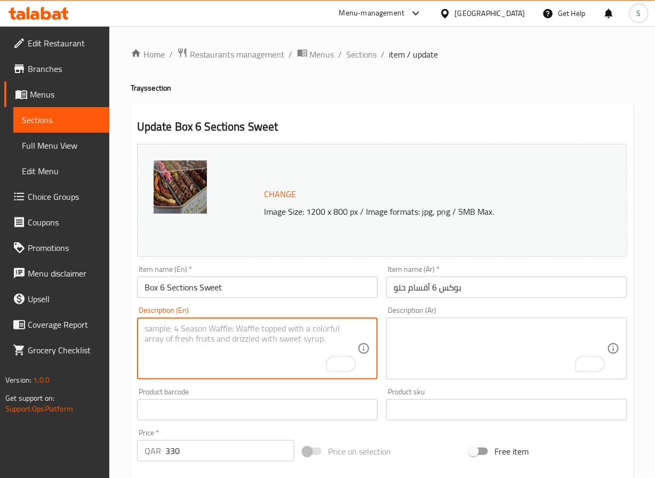
click at [258, 288] on input "Box 6 Sections Sweet" at bounding box center [257, 287] width 241 height 21
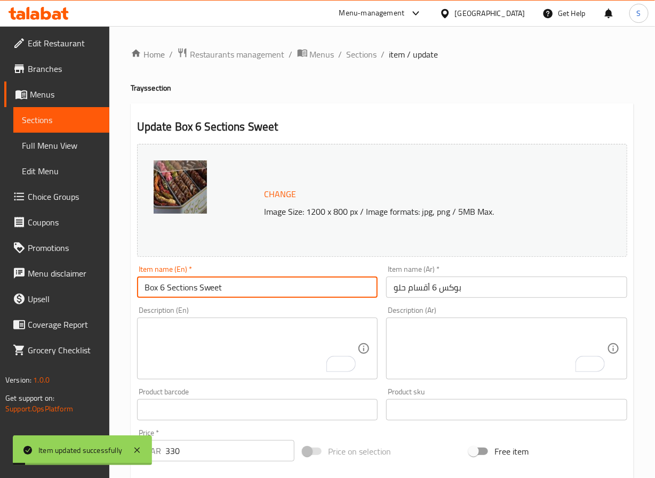
drag, startPoint x: 365, startPoint y: 51, endPoint x: 363, endPoint y: 37, distance: 14.5
click at [365, 51] on span "Sections" at bounding box center [362, 54] width 30 height 13
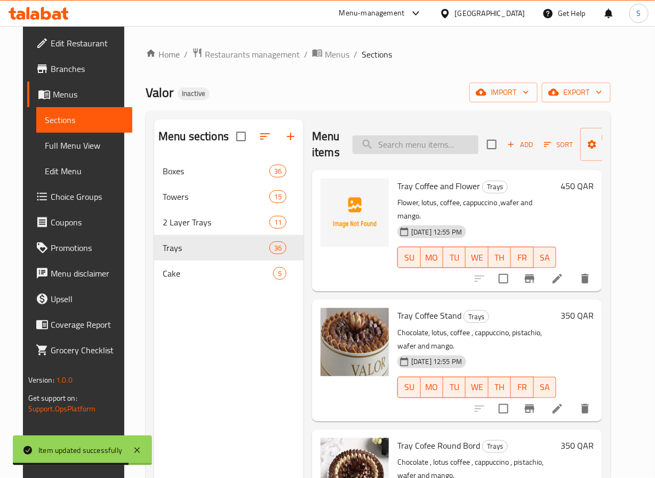
click at [381, 148] on input "search" at bounding box center [416, 144] width 126 height 19
paste input "Tray Flower Petit Four And Wafer"
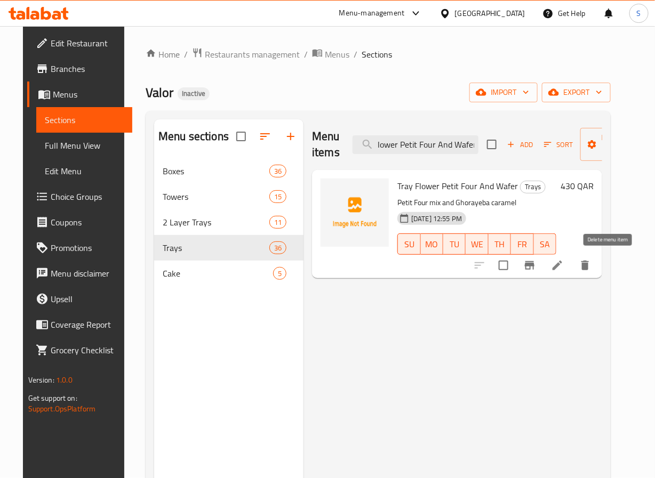
type input "Tray Flower Petit Four And Wafer"
click at [598, 274] on button "delete" at bounding box center [585, 266] width 26 height 26
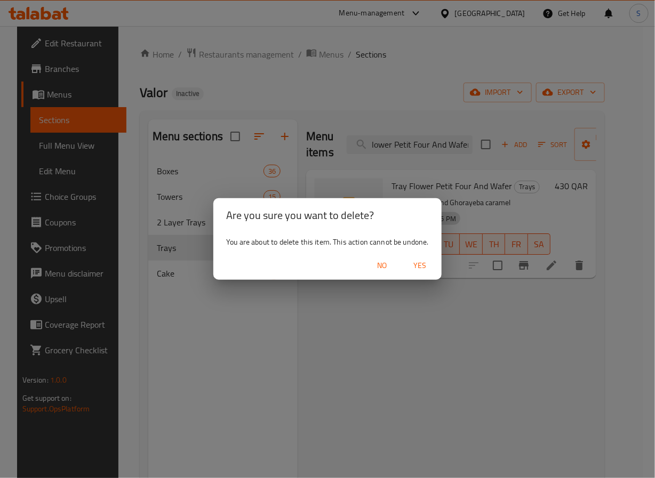
scroll to position [0, 0]
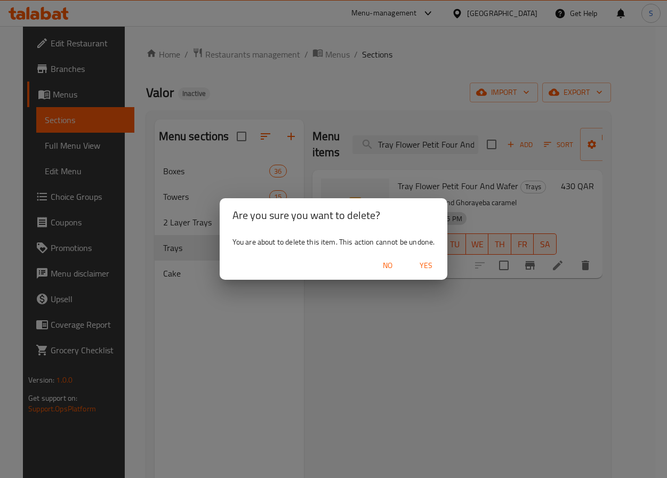
click at [435, 269] on span "Yes" at bounding box center [426, 265] width 26 height 13
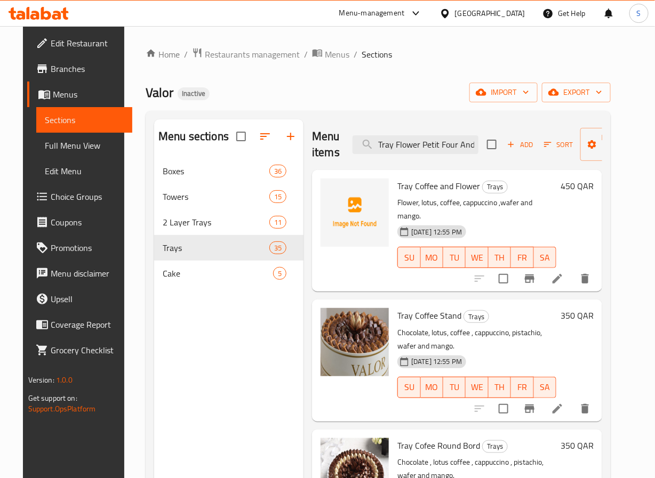
click at [512, 141] on icon "button" at bounding box center [511, 145] width 10 height 10
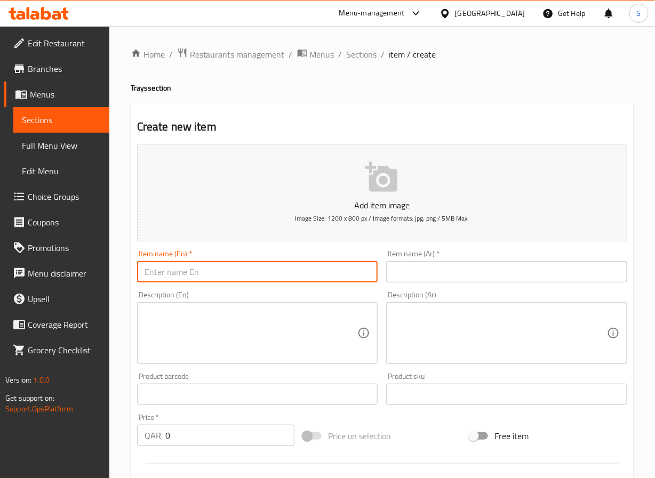
click at [265, 273] on input "text" at bounding box center [257, 271] width 241 height 21
paste input "tray flower mwaleh anb petifor"
type input "Tray Flower Mwaleh And Petit Four"
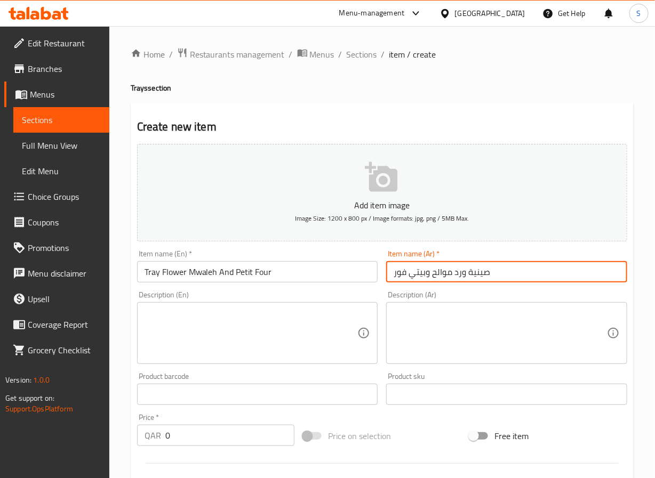
type input "صينية ورد موالح وبيتي فور"
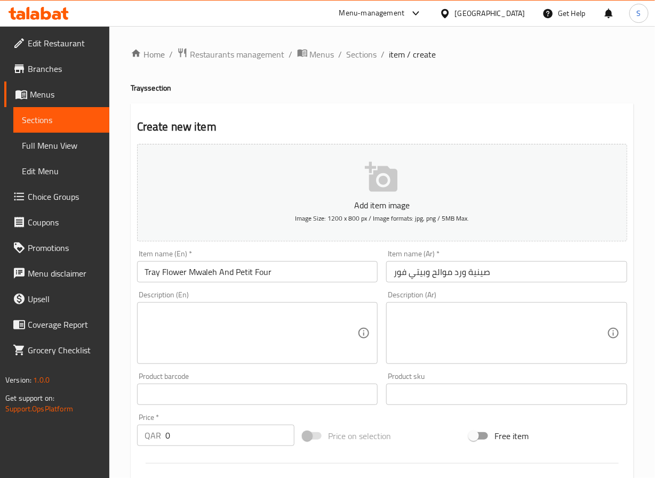
click at [164, 337] on textarea at bounding box center [251, 333] width 213 height 51
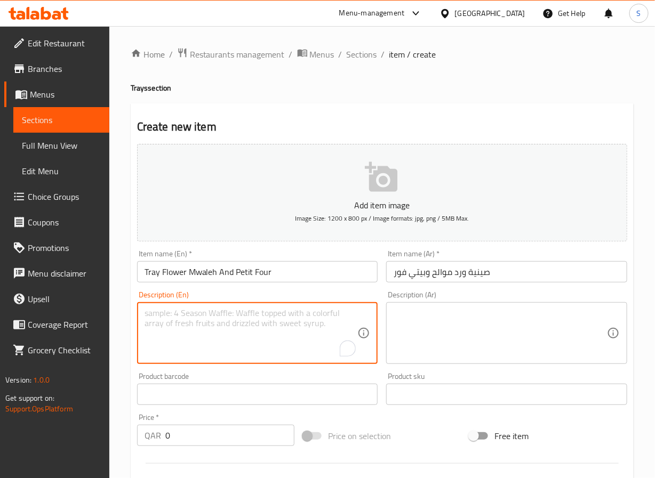
paste textarea "mwaleh and sable"
type textarea "mwaleh and sable"
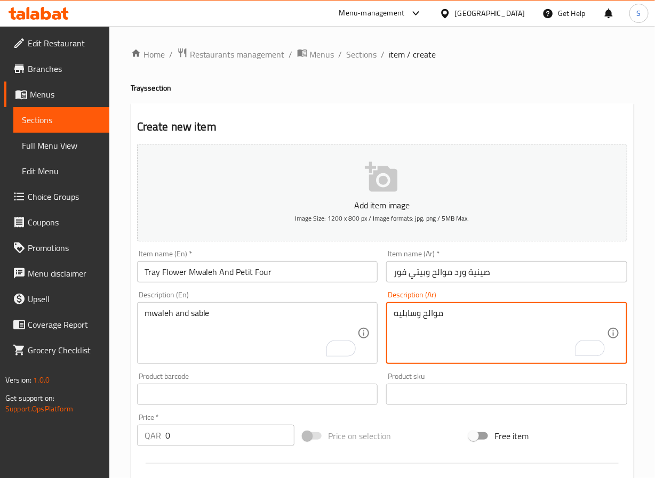
type textarea "موالح وسابليه"
click at [174, 431] on input "0" at bounding box center [230, 435] width 130 height 21
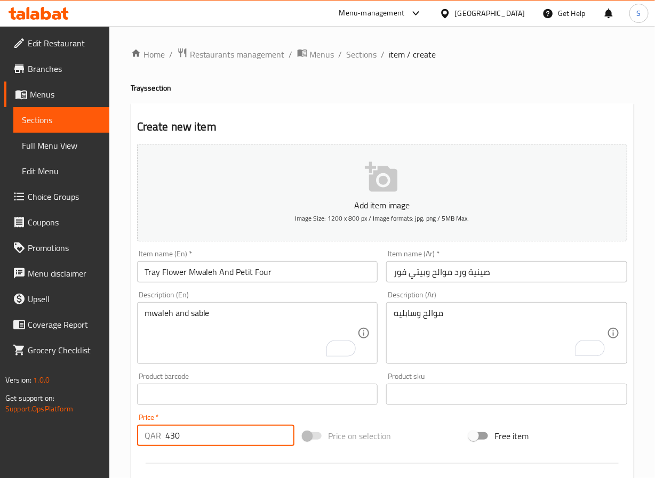
type input "430"
click at [378, 381] on div "Product barcode Product barcode" at bounding box center [258, 389] width 250 height 41
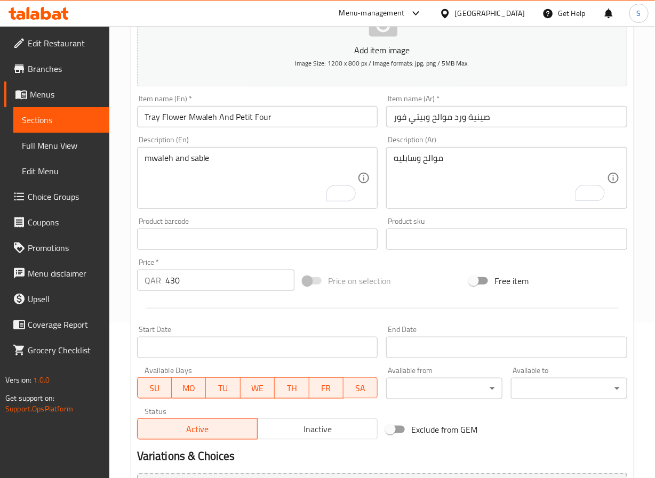
scroll to position [274, 0]
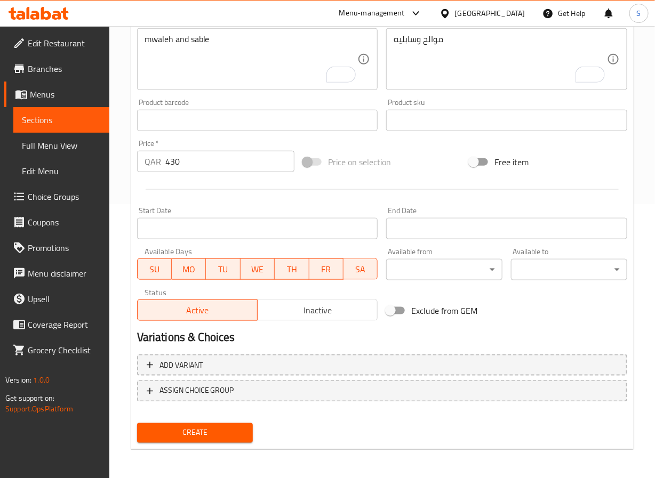
click at [250, 434] on button "Create" at bounding box center [195, 434] width 116 height 20
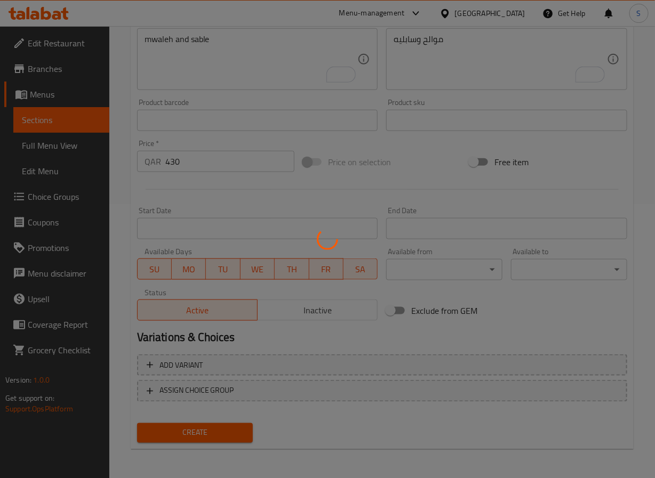
click at [237, 434] on div at bounding box center [327, 239] width 655 height 478
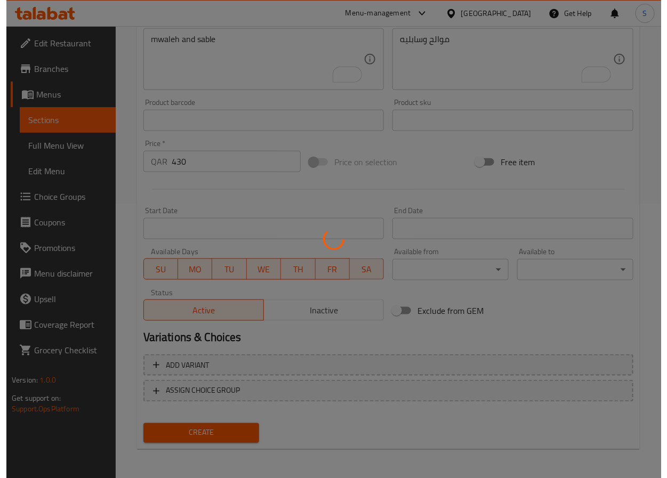
scroll to position [0, 0]
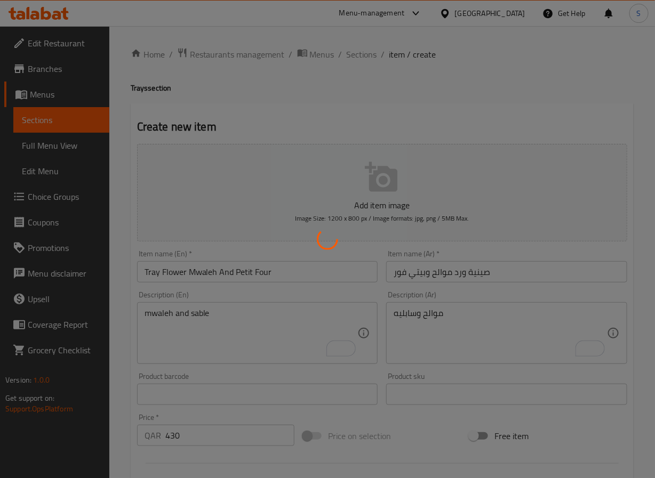
type input "0"
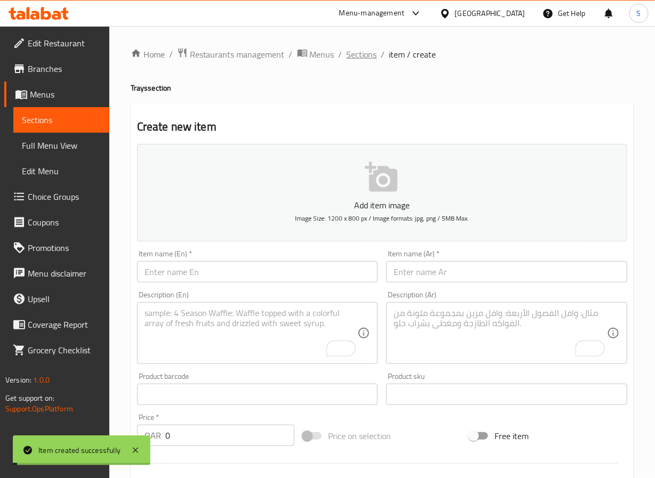
click at [353, 55] on span "Sections" at bounding box center [362, 54] width 30 height 13
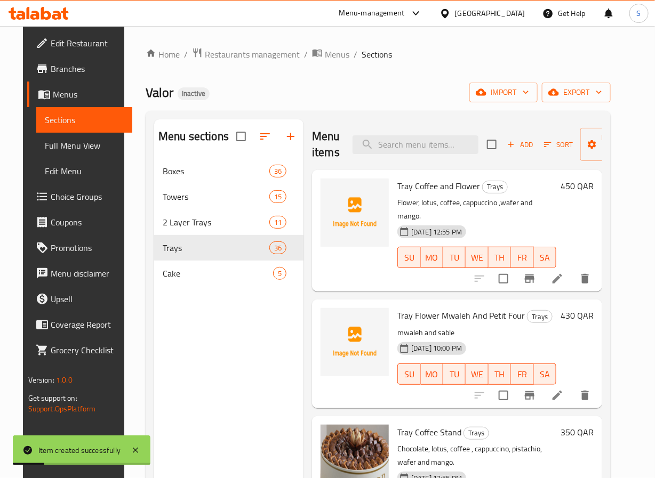
click at [432, 308] on span "Tray Flower Mwaleh And Petit Four" at bounding box center [460, 316] width 127 height 16
copy h6 "Tray Flower Mwaleh And Petit Four"
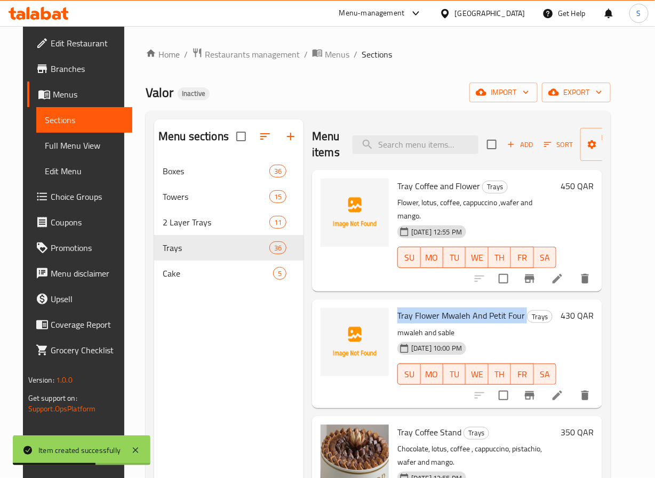
click at [306, 383] on div "Menu items Add Sort Manage items Tray Coffee and Flower Trays Flower, lotus, co…" at bounding box center [453, 358] width 299 height 478
click at [312, 394] on div "Tray Flower Mwaleh And Petit Four Trays mwaleh and sable [DATE] 10:00 PM SU MO …" at bounding box center [457, 354] width 290 height 108
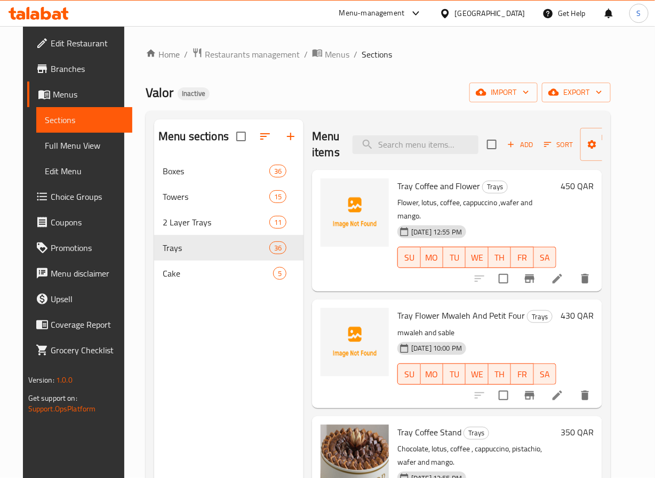
click at [330, 111] on div "Menu sections Boxes 36 Towers 15 2 Layer Trays 11 Trays 36 Cake 5 Menu items Ad…" at bounding box center [378, 359] width 465 height 496
click at [543, 149] on icon "button" at bounding box center [548, 145] width 10 height 10
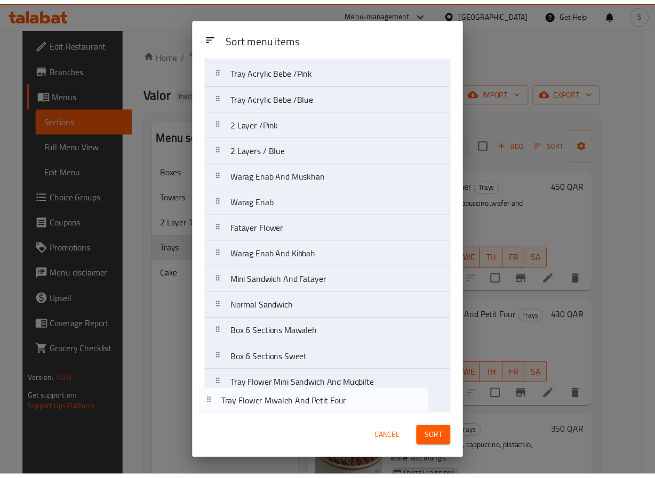
scroll to position [625, 0]
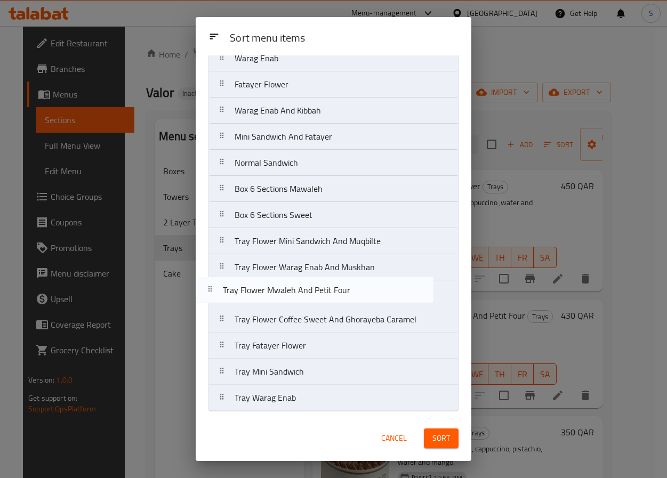
drag, startPoint x: 274, startPoint y: 123, endPoint x: 261, endPoint y: 291, distance: 168.5
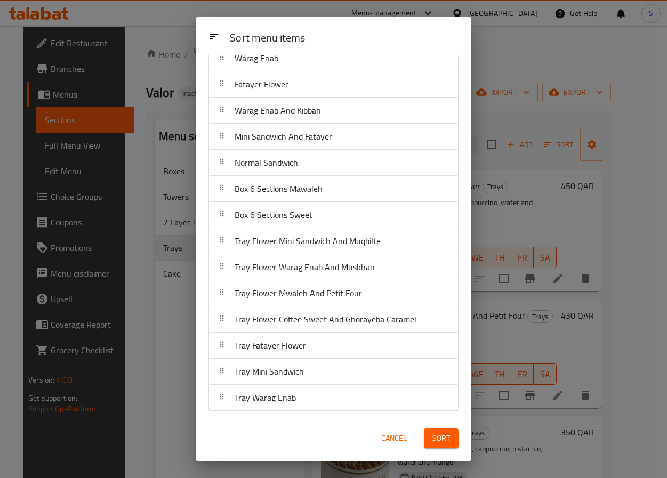
click at [447, 439] on span "Sort" at bounding box center [442, 438] width 18 height 13
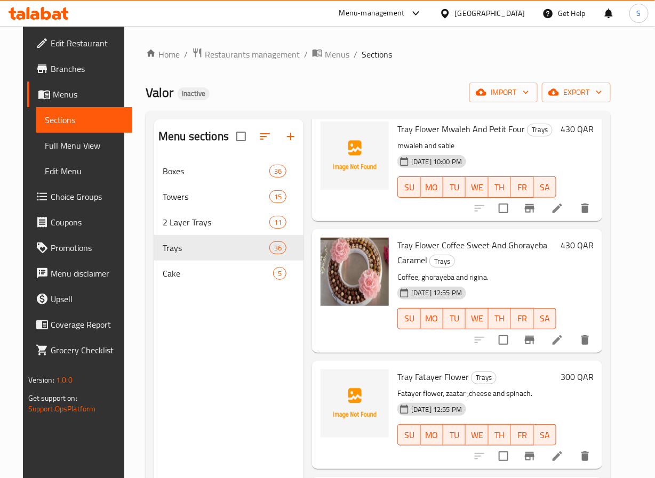
scroll to position [149, 0]
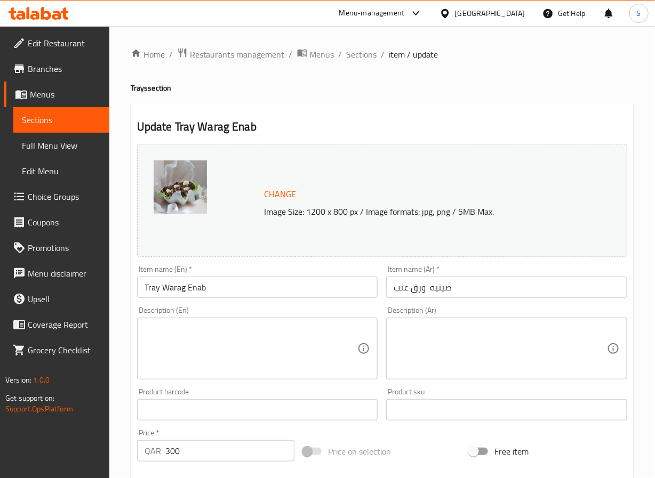
click at [192, 349] on textarea at bounding box center [251, 349] width 213 height 51
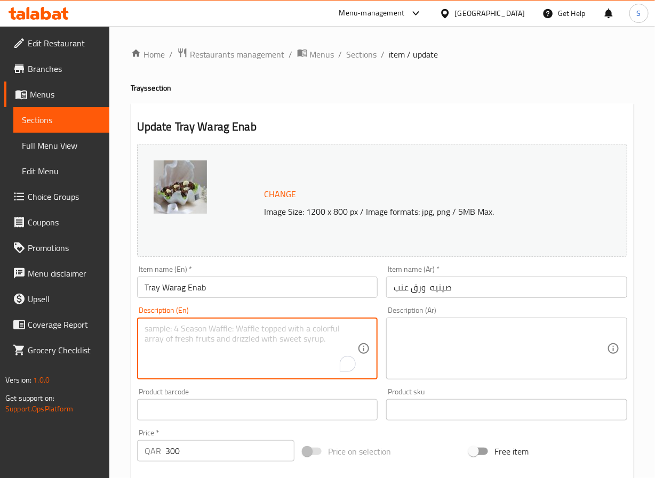
paste textarea "grape leaves, olive oil, rice, onions, tomatoes, lemon juice, salt, pepper, her…"
type textarea "grape leaves, olive oil, rice, onions, tomatoes, lemon juice, salt, pepper, her…"
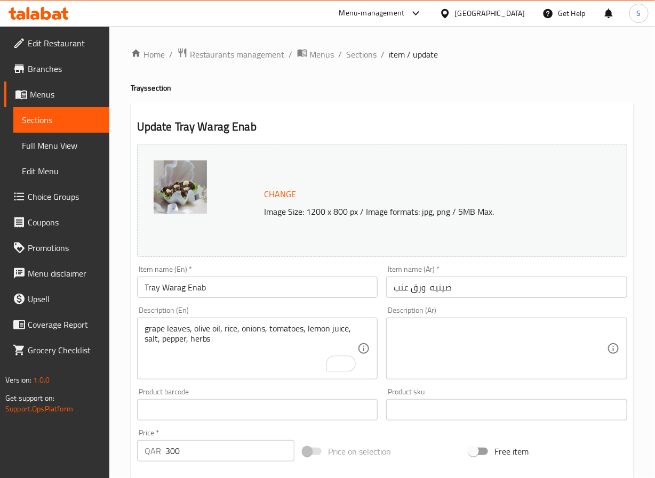
click at [497, 342] on textarea at bounding box center [500, 349] width 213 height 51
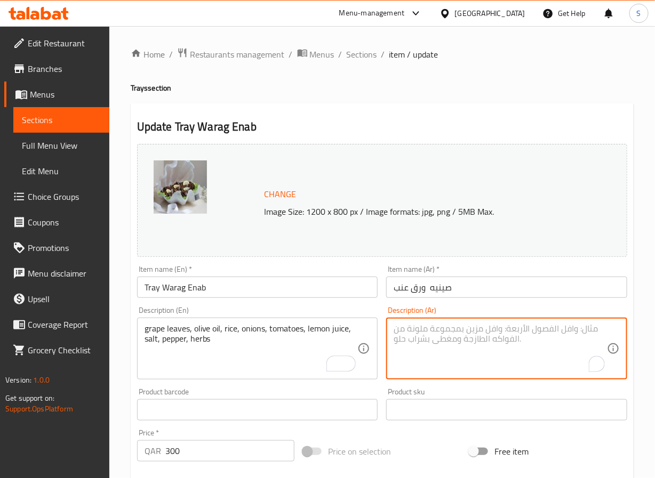
paste textarea "أوراق العنب، زيت الزيتون، الأرز، البصل، الطماطم، عصير الليمون، الملح، الفلفل، ا…"
click at [600, 333] on textarea "أوراق العنب، زيت الزيتون، الأرز، البصل، الطماطم، عصير الليمون، الملح، الفلفل، ا…" at bounding box center [500, 349] width 213 height 51
type textarea "ورق العنب، زيت الزيتون، الأرز، البصل، الطماطم، عصير الليمون، الملح، الفلفل، الأ…"
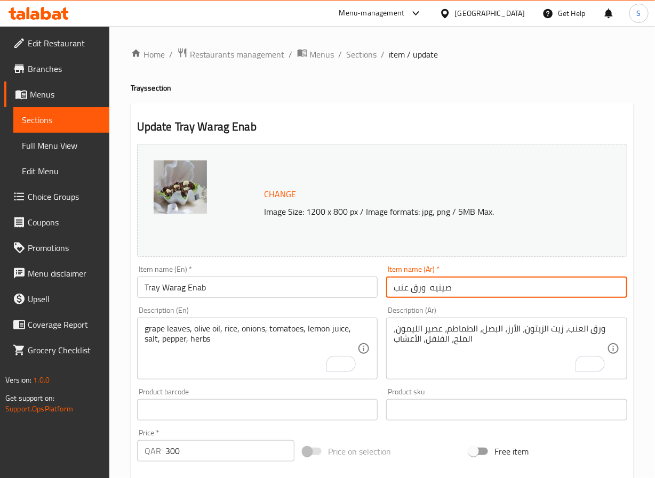
click at [489, 287] on input "صينيه ورق عنب" at bounding box center [506, 287] width 241 height 21
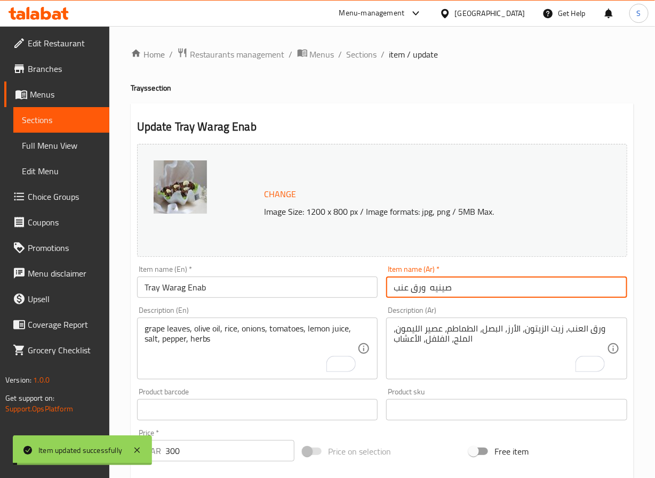
click at [178, 292] on input "Tray Warag Enab" at bounding box center [257, 287] width 241 height 21
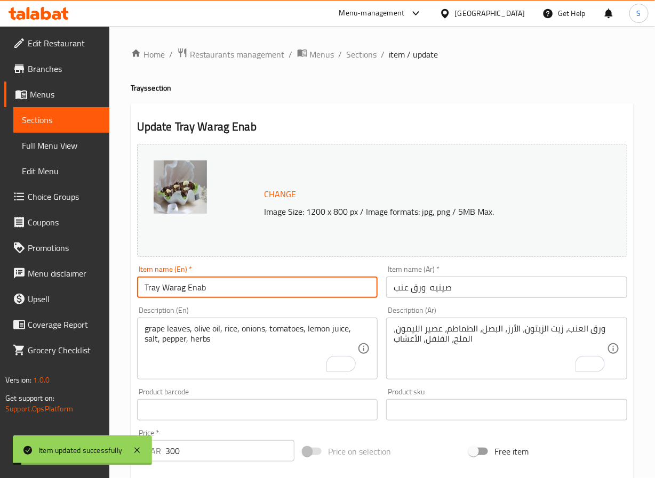
click at [178, 292] on input "Tray Warag Enab" at bounding box center [257, 287] width 241 height 21
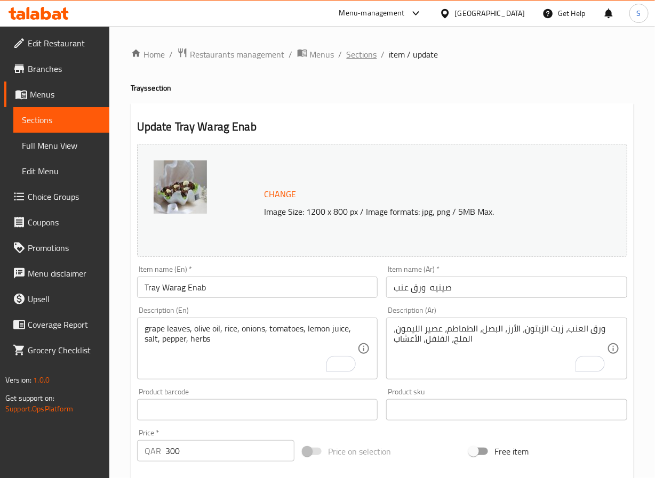
click at [370, 53] on span "Sections" at bounding box center [362, 54] width 30 height 13
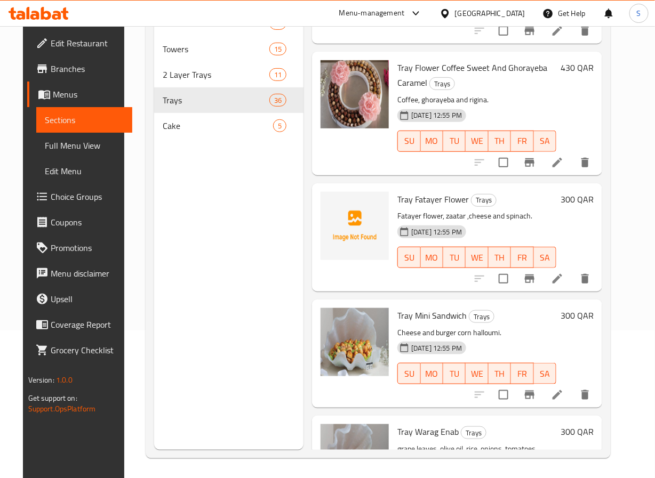
scroll to position [149, 0]
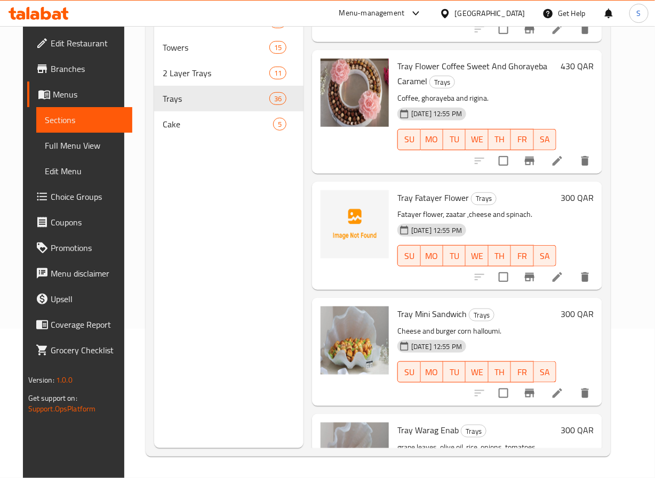
click at [390, 308] on div "Menu items Add Sort Manage items Tray Coffee and Flower Trays Flower, lotus, co…" at bounding box center [453, 209] width 299 height 478
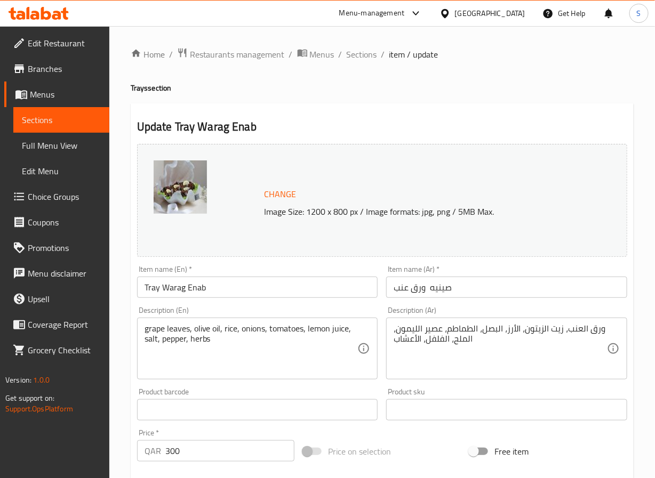
click at [424, 293] on input "صينيه ورق عنب" at bounding box center [506, 287] width 241 height 21
type input "صينيه صدفة ورق عنب"
click at [283, 291] on input "Tray Warag Enab" at bounding box center [257, 287] width 241 height 21
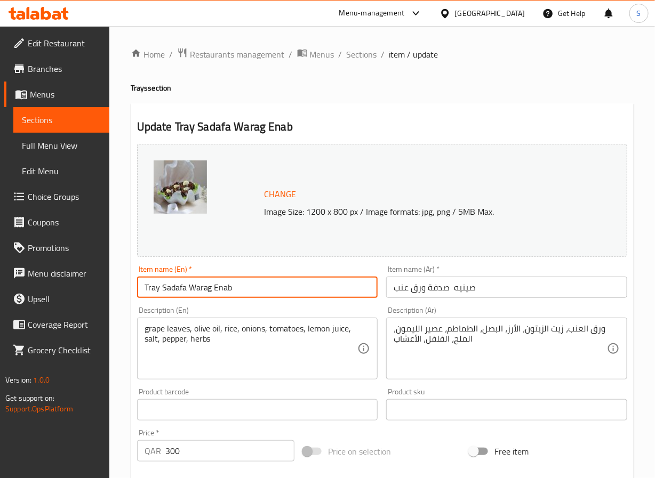
type input "Tray Sadafa Warag Enab"
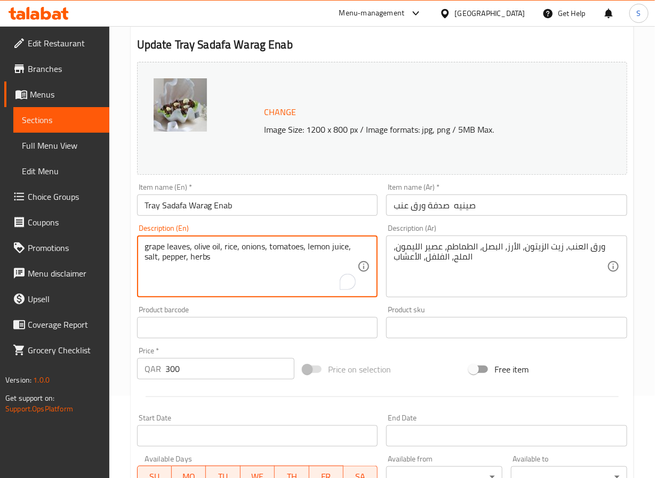
scroll to position [290, 0]
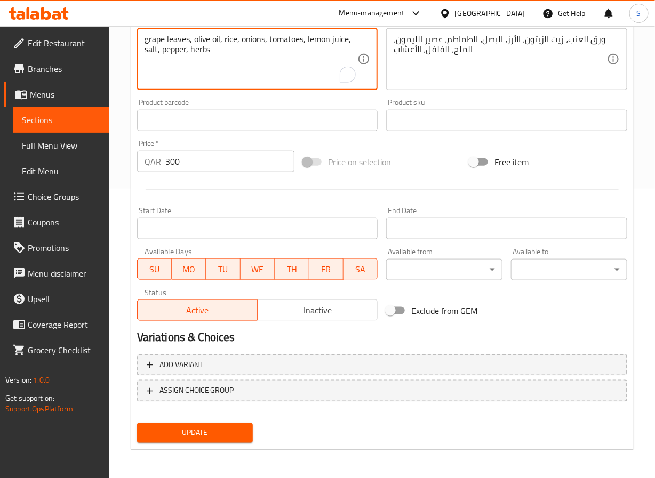
click at [229, 430] on span "Update" at bounding box center [195, 433] width 99 height 13
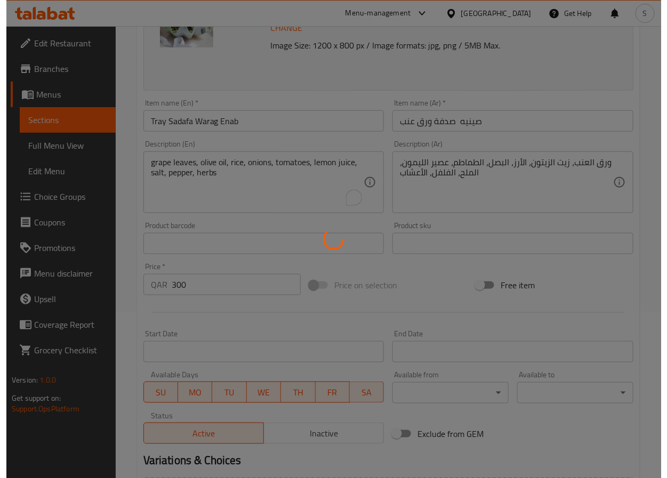
scroll to position [0, 0]
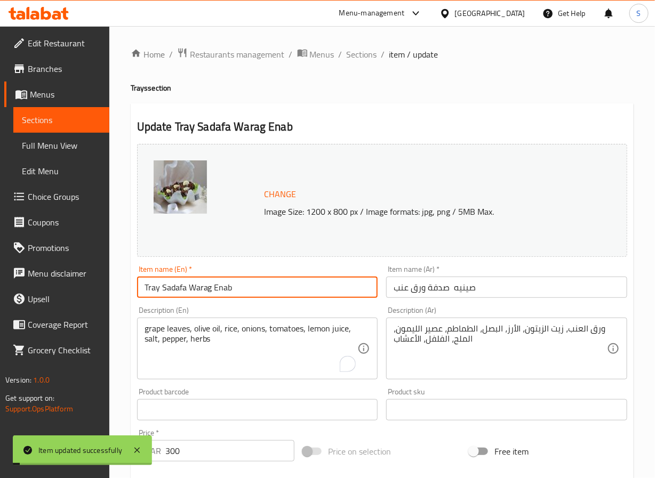
click at [173, 288] on input "Tray Sadafa Warag Enab" at bounding box center [257, 287] width 241 height 21
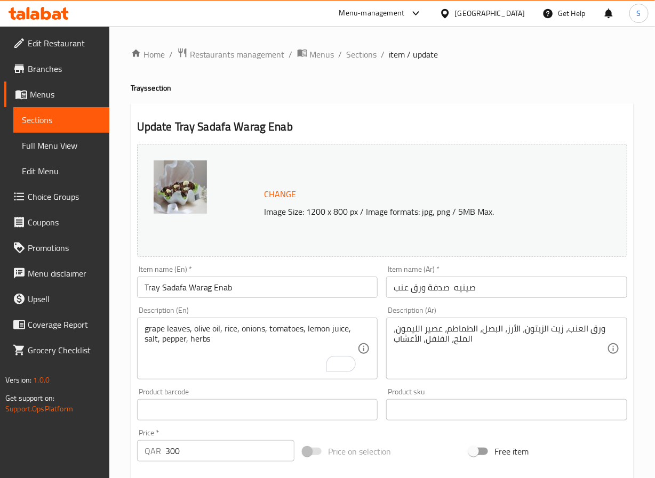
click at [339, 306] on div "Description (En) grape leaves, olive oil, rice, onions, tomatoes, lemon juice, …" at bounding box center [258, 343] width 250 height 82
click at [316, 284] on input "Tray Sadafa Warag Enab" at bounding box center [257, 287] width 241 height 21
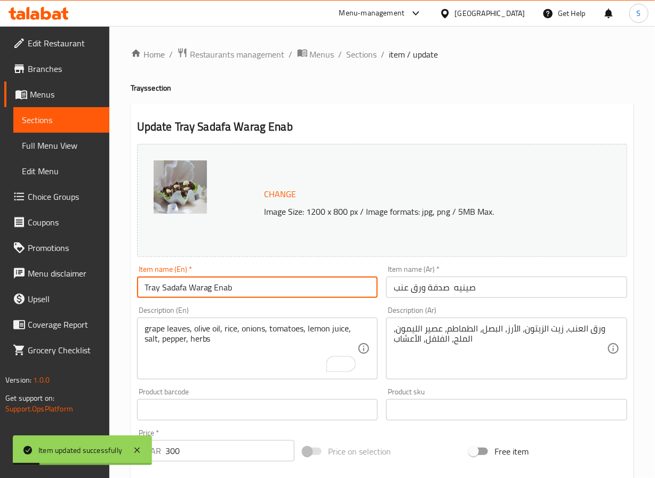
click at [450, 293] on input "صينيه صدفة ورق عنب" at bounding box center [506, 287] width 241 height 21
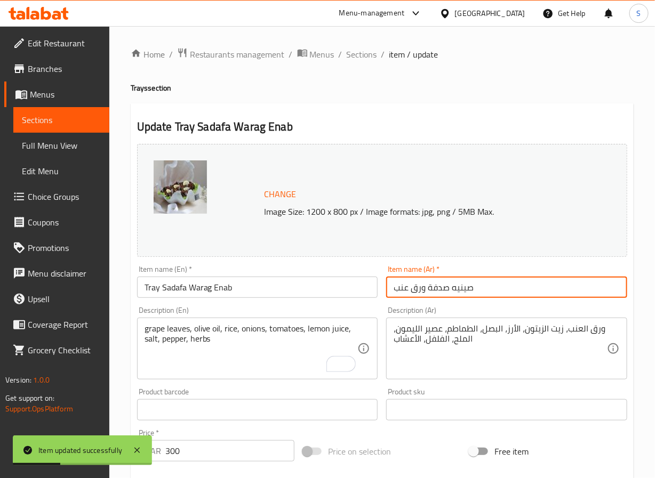
type input "صينيه صدفة ورق عنب"
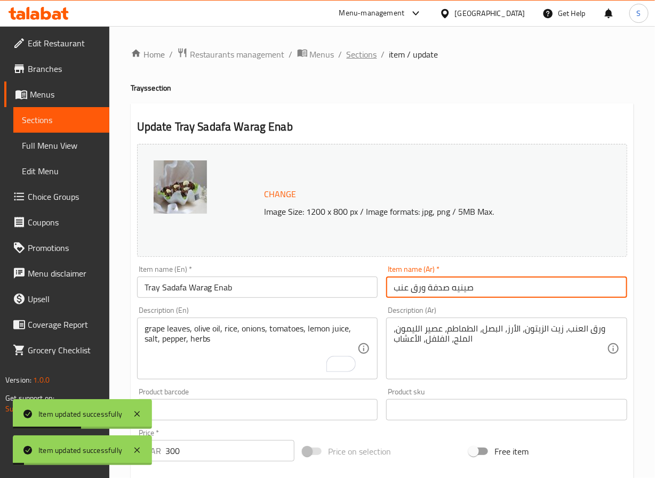
click at [369, 53] on span "Sections" at bounding box center [362, 54] width 30 height 13
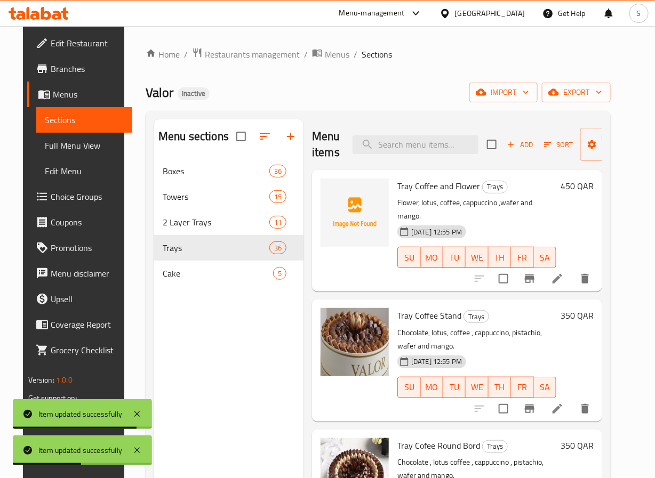
click at [290, 89] on div "Valor Inactive import export" at bounding box center [378, 93] width 465 height 20
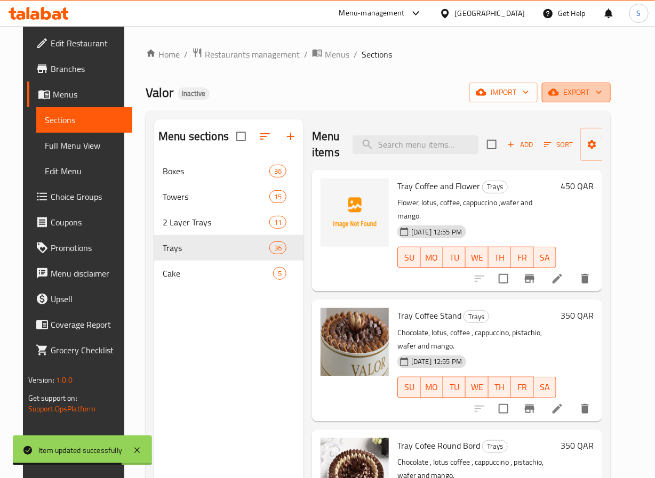
click at [574, 101] on button "export" at bounding box center [576, 93] width 69 height 20
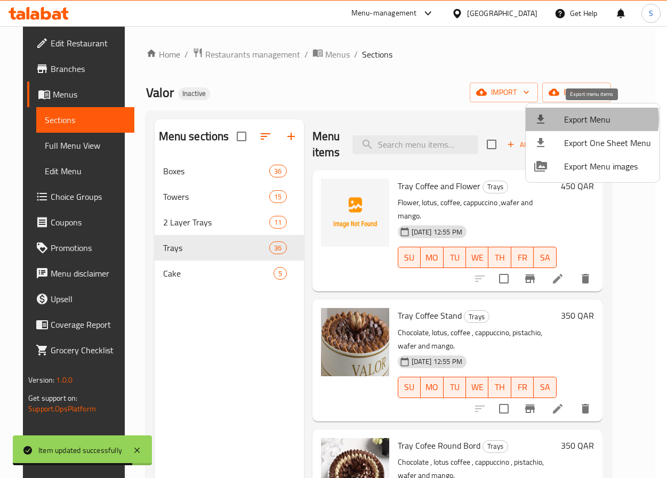
click at [584, 119] on span "Export Menu" at bounding box center [607, 119] width 87 height 13
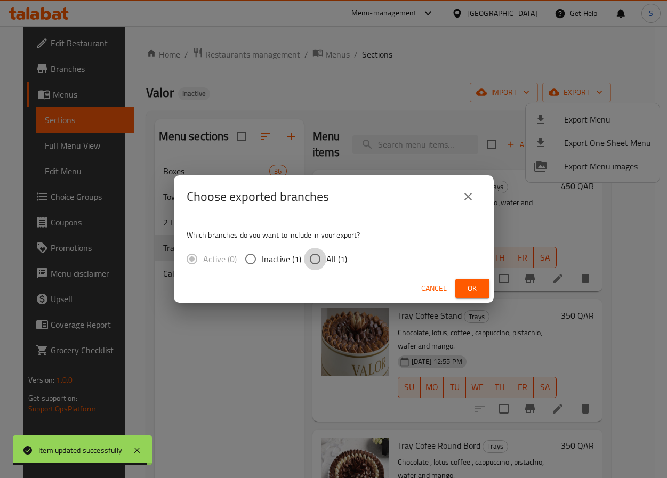
click at [314, 255] on input "All (1)" at bounding box center [315, 259] width 22 height 22
radio input "true"
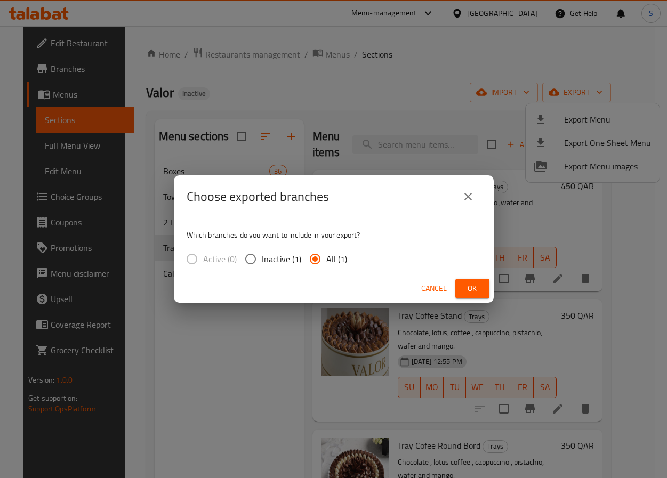
click at [465, 290] on span "Ok" at bounding box center [472, 288] width 17 height 13
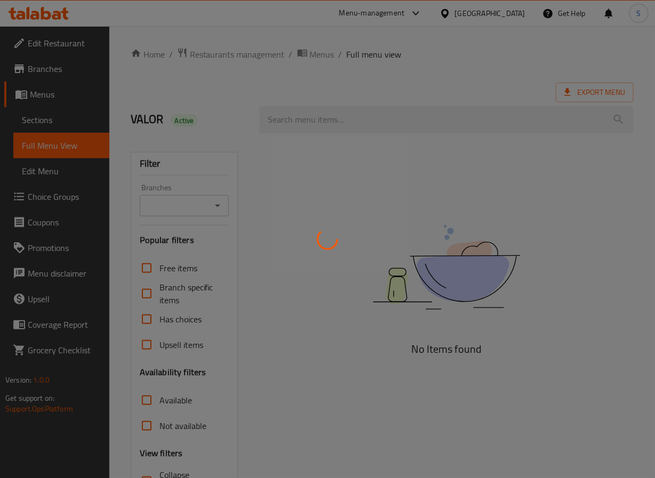
click at [234, 124] on div at bounding box center [327, 239] width 655 height 478
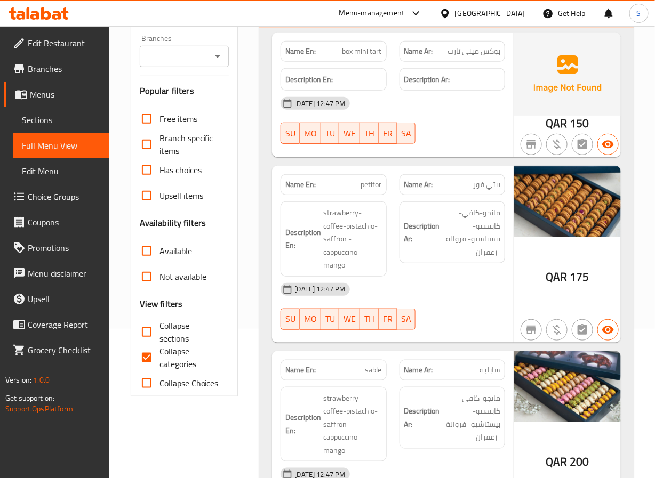
scroll to position [214, 0]
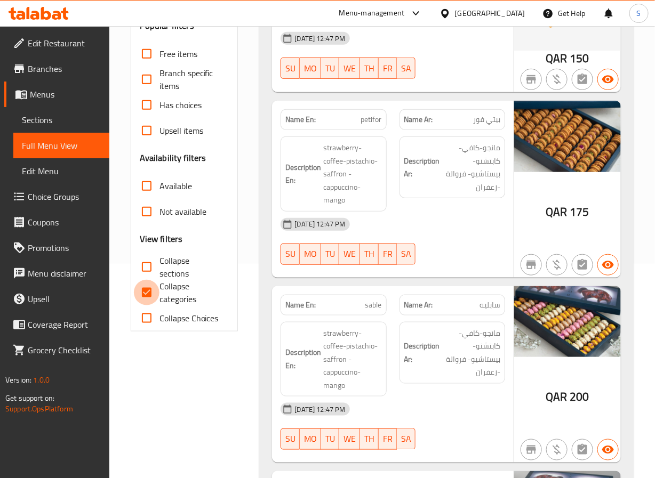
click at [147, 293] on input "Collapse categories" at bounding box center [147, 293] width 26 height 26
checkbox input "false"
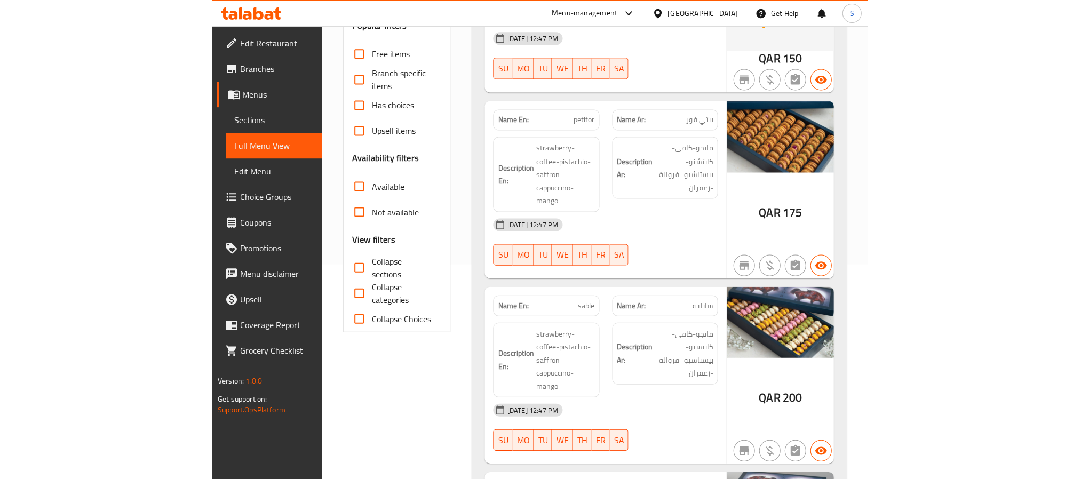
scroll to position [0, 0]
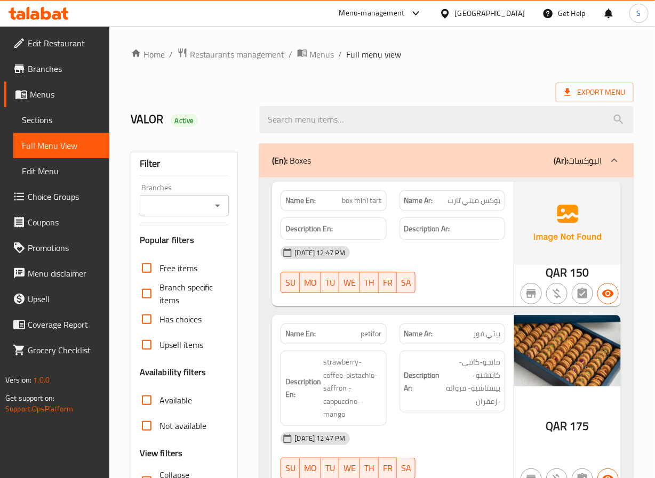
click at [363, 161] on div "(En): Boxes (Ar): البوكسات" at bounding box center [436, 160] width 329 height 13
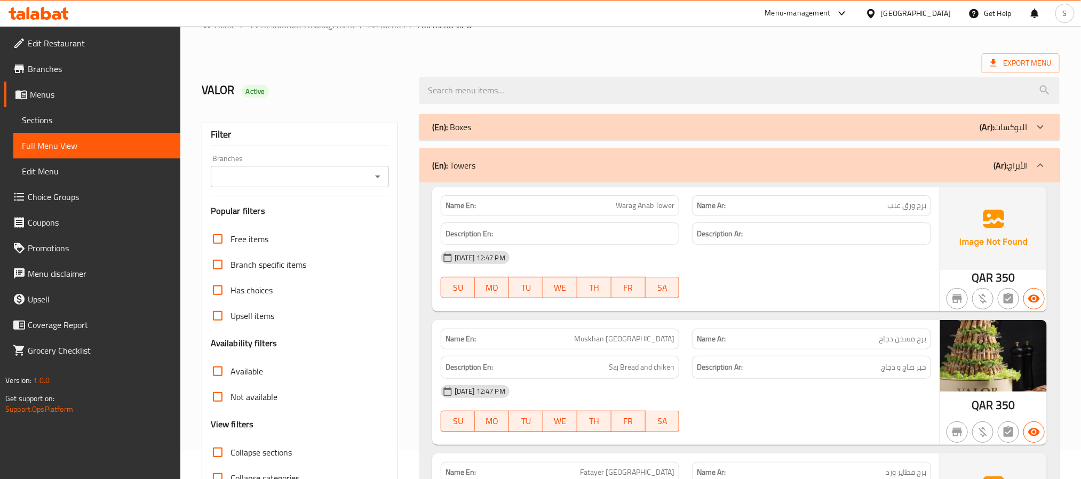
scroll to position [31, 0]
click at [570, 163] on div "(En): Towers (Ar): الأبراج" at bounding box center [729, 163] width 595 height 13
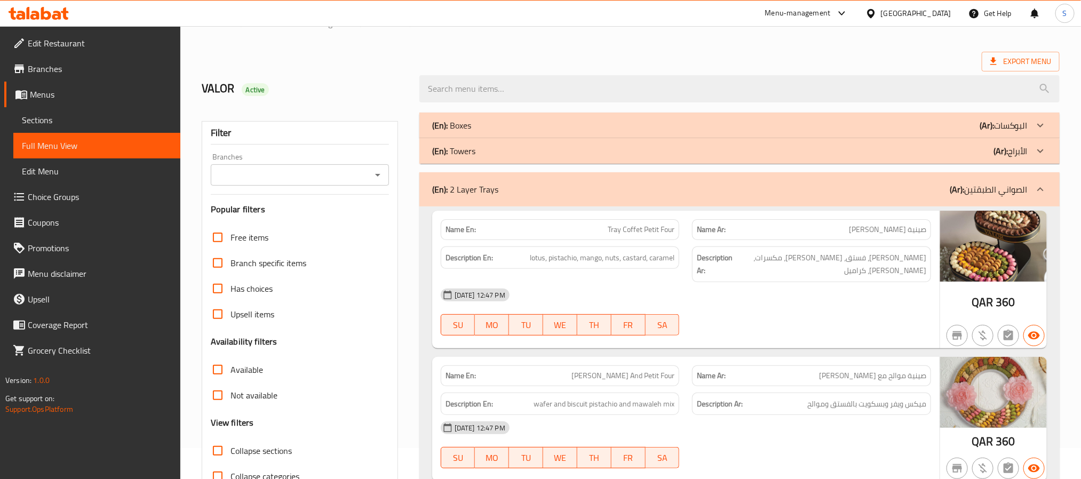
click at [538, 190] on div "(En): 2 Layer Trays (Ar): الصواني الطبقتين" at bounding box center [729, 189] width 595 height 13
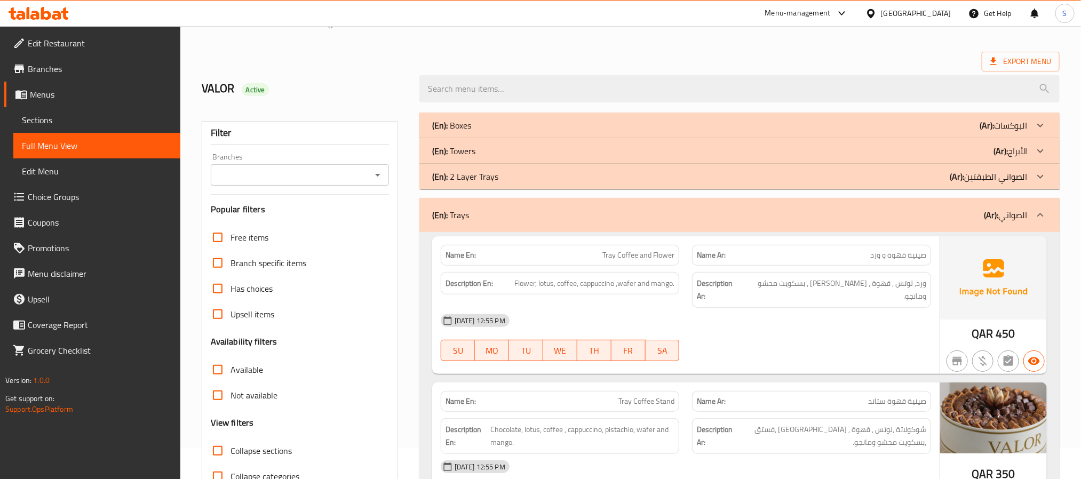
click at [565, 215] on div "(En): Trays (Ar): الصواني" at bounding box center [729, 215] width 595 height 13
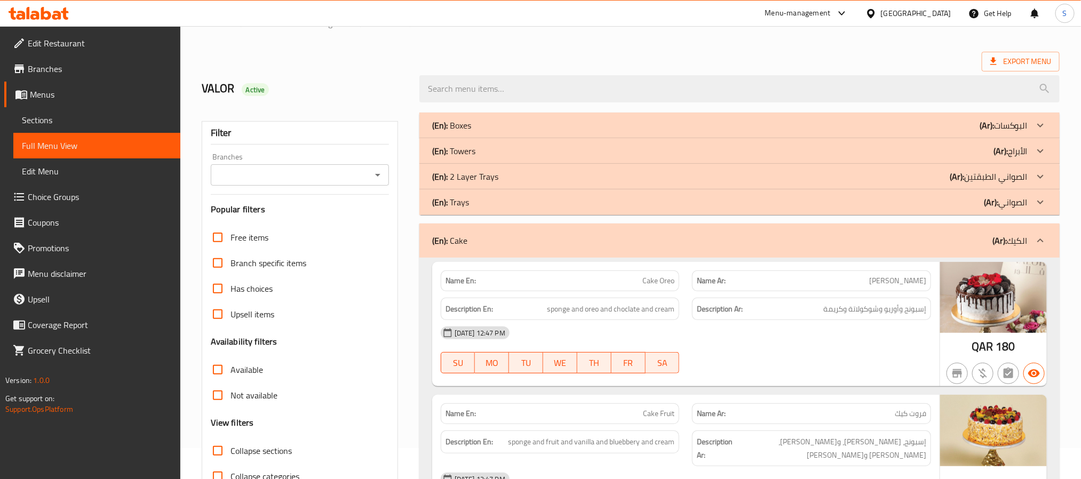
click at [566, 250] on div "(En): Cake (Ar): الكيك" at bounding box center [739, 241] width 640 height 34
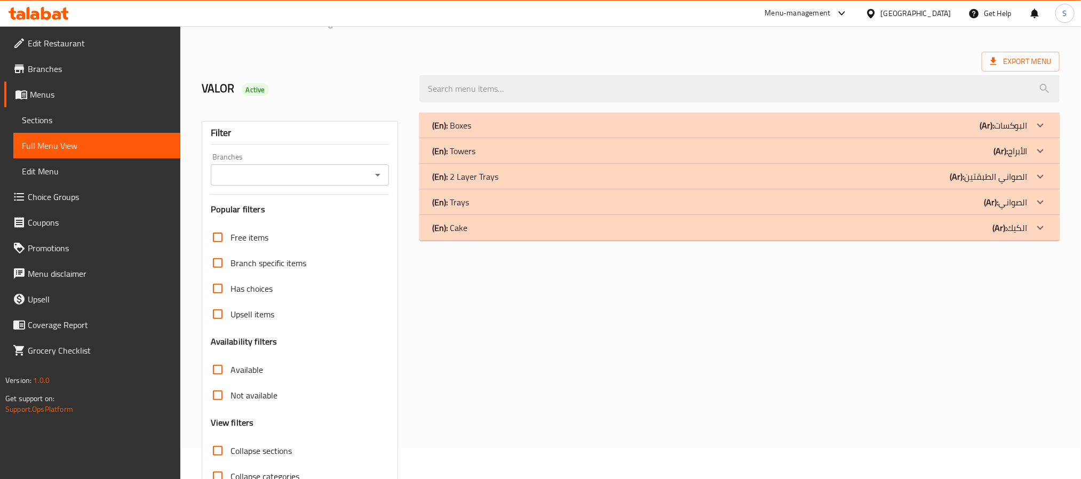
click at [593, 197] on div "(En): Trays (Ar): الصواني" at bounding box center [729, 202] width 595 height 13
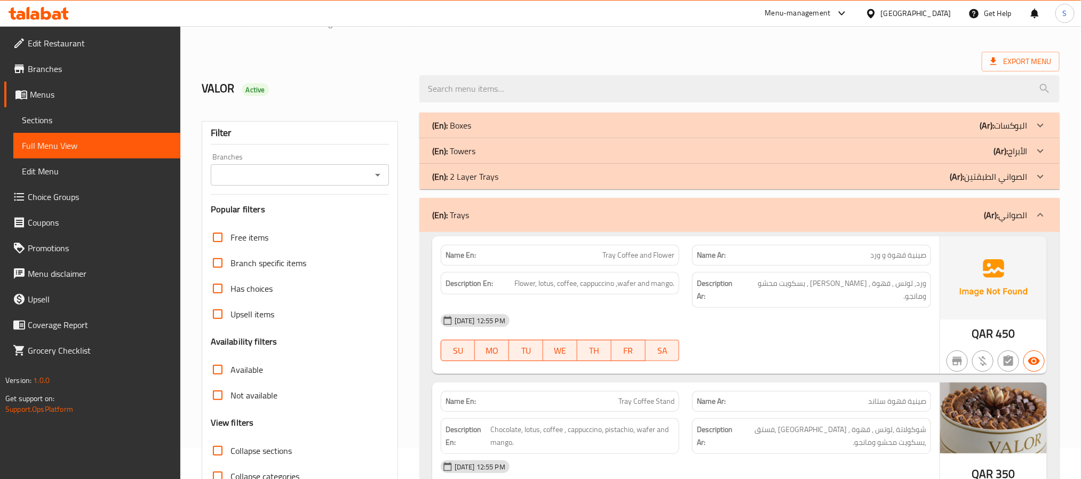
click at [605, 174] on div "(En): 2 Layer Trays (Ar): الصواني الطبقتين" at bounding box center [729, 176] width 595 height 13
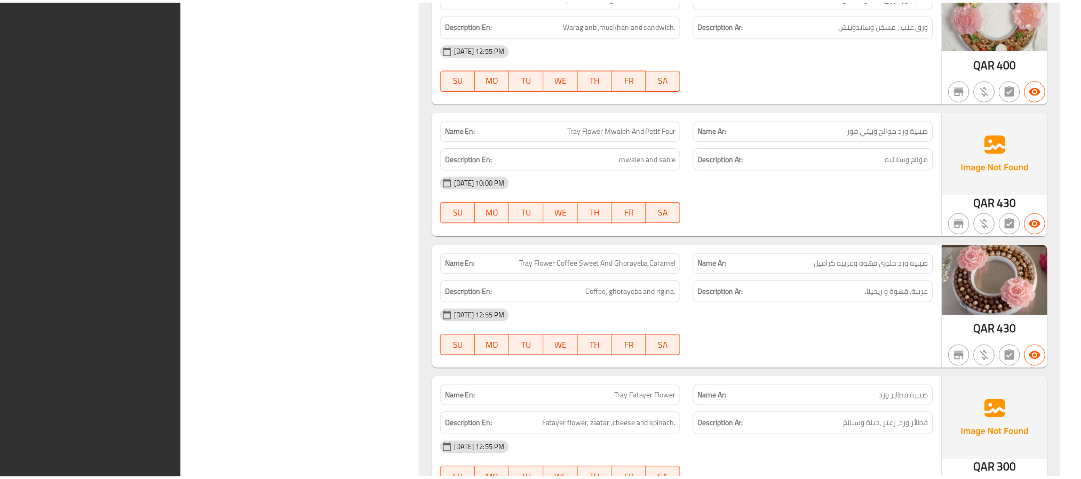
scroll to position [6310, 0]
